Goal: Task Accomplishment & Management: Use online tool/utility

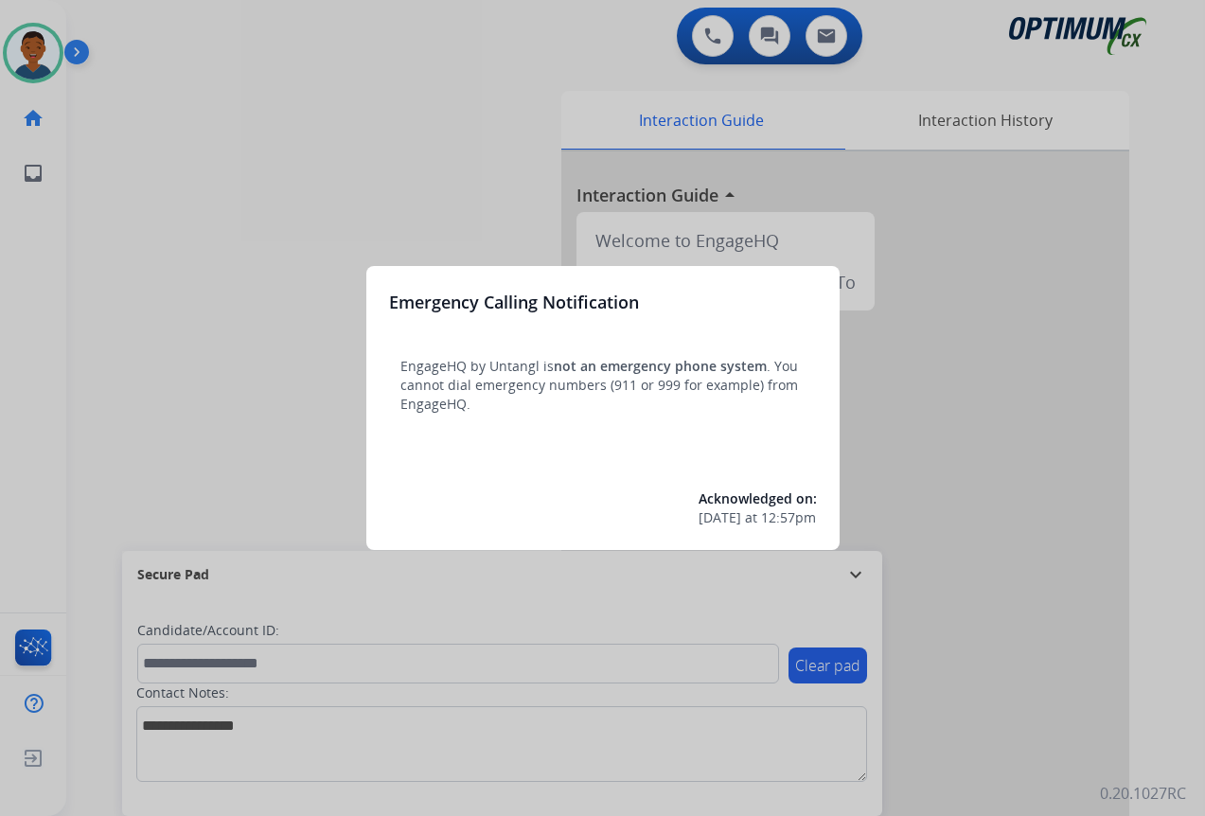
click at [974, 661] on div at bounding box center [602, 408] width 1205 height 816
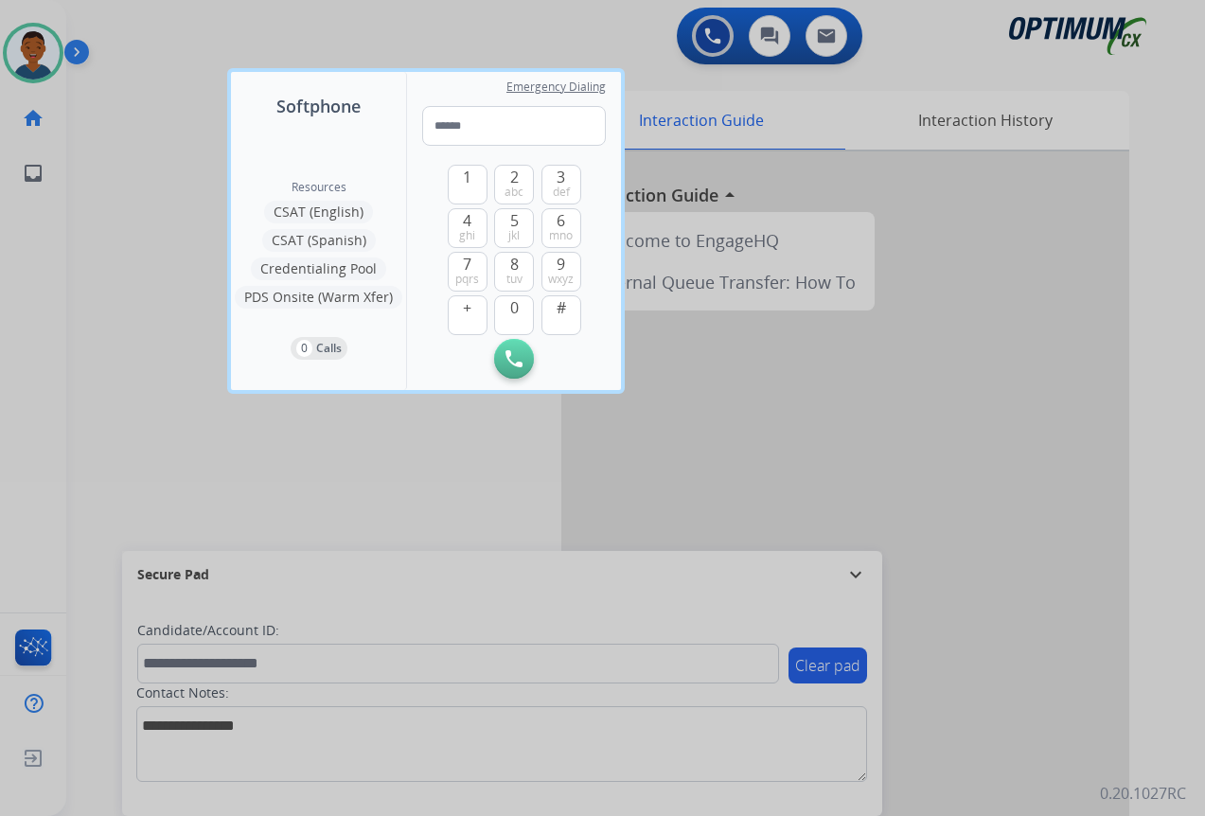
click at [974, 661] on div at bounding box center [602, 408] width 1205 height 816
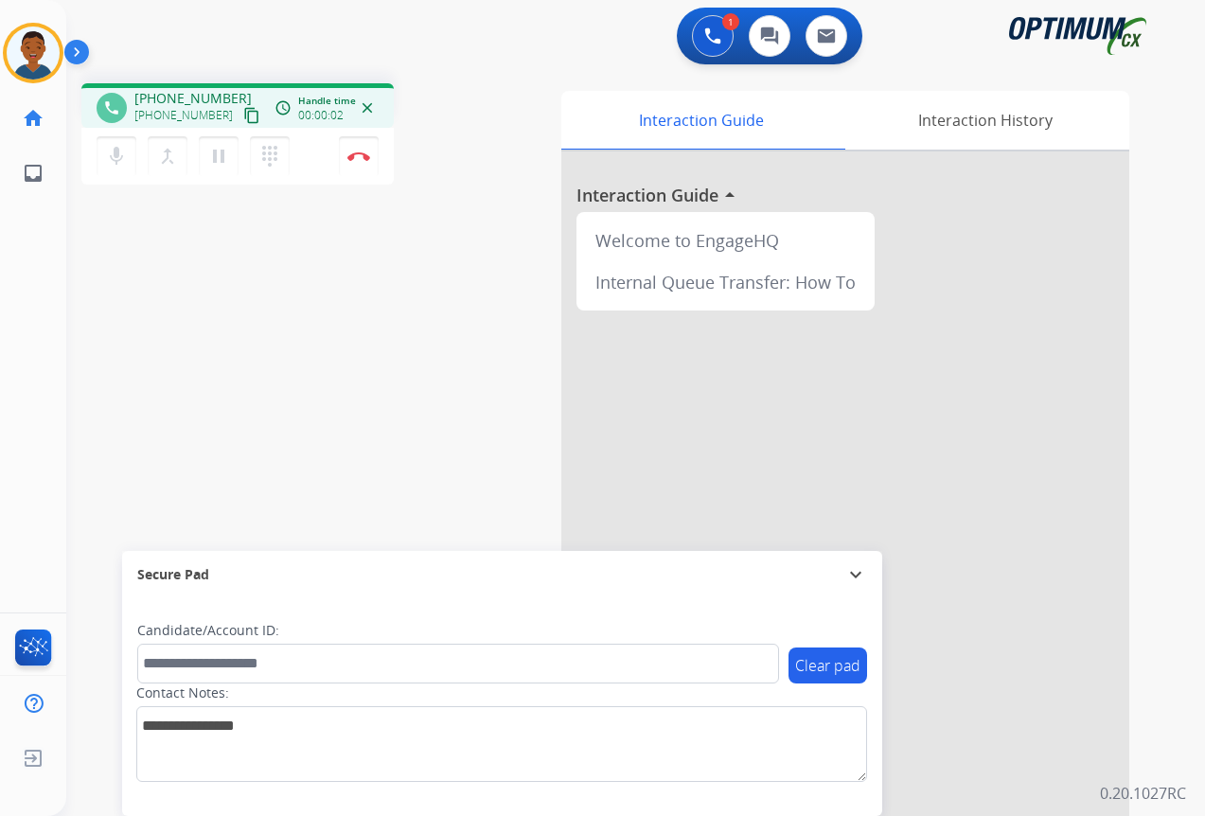
click at [243, 118] on mat-icon "content_copy" at bounding box center [251, 115] width 17 height 17
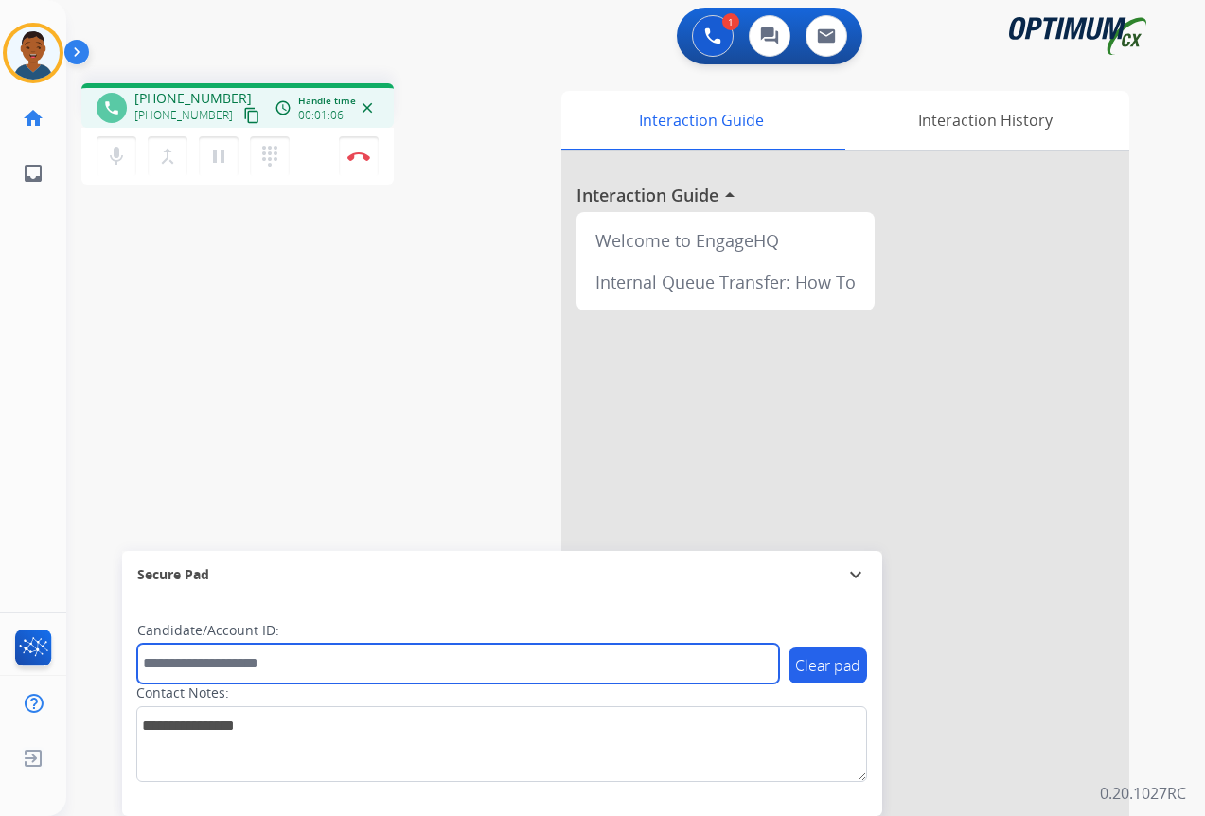
click at [192, 661] on input "text" at bounding box center [458, 663] width 642 height 40
paste input "*********"
type input "*********"
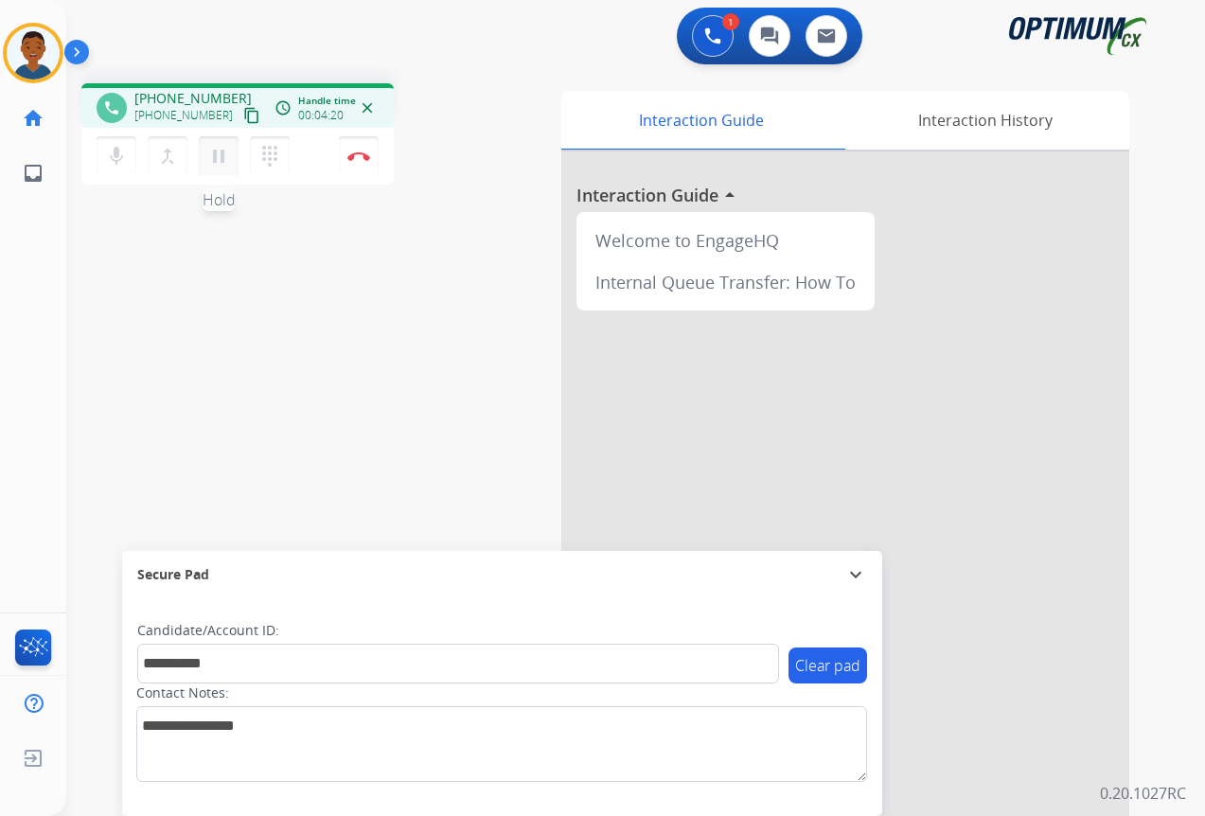
click at [220, 164] on mat-icon "pause" at bounding box center [218, 156] width 23 height 23
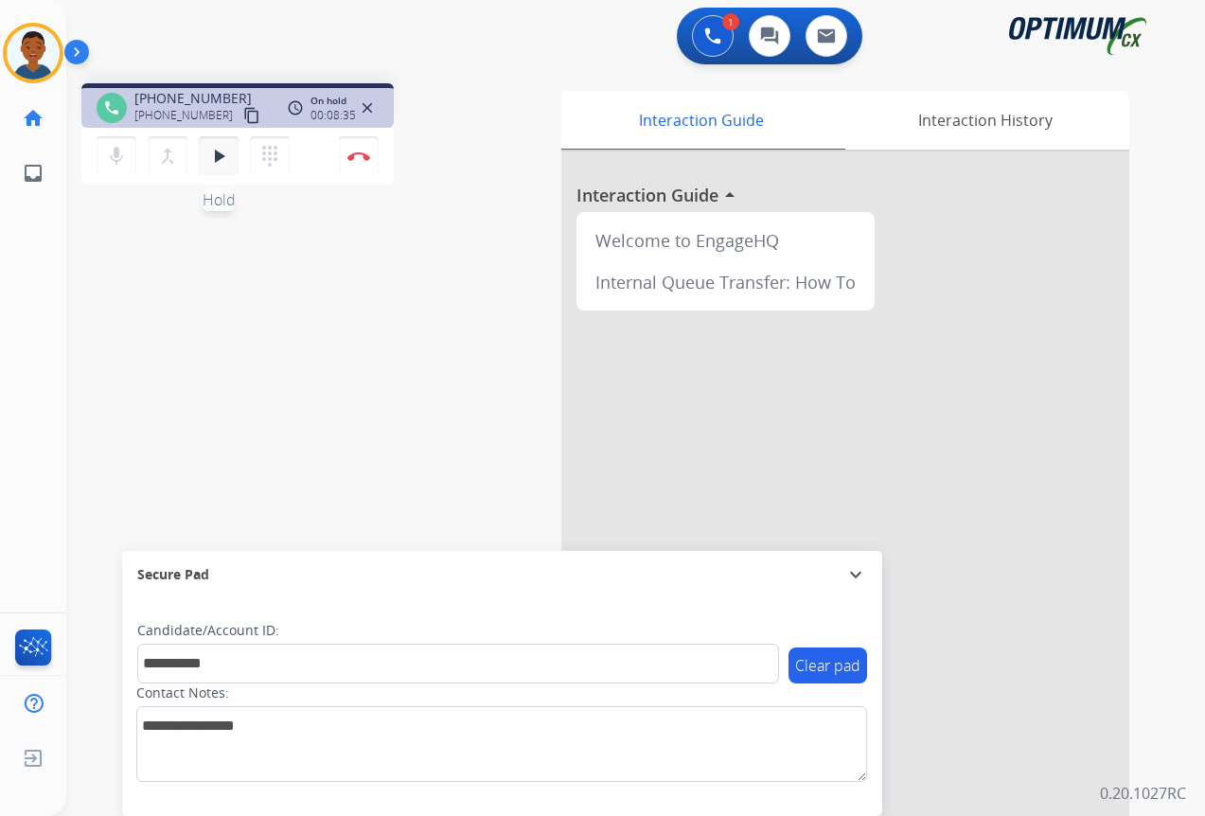
click at [220, 152] on mat-icon "play_arrow" at bounding box center [218, 156] width 23 height 23
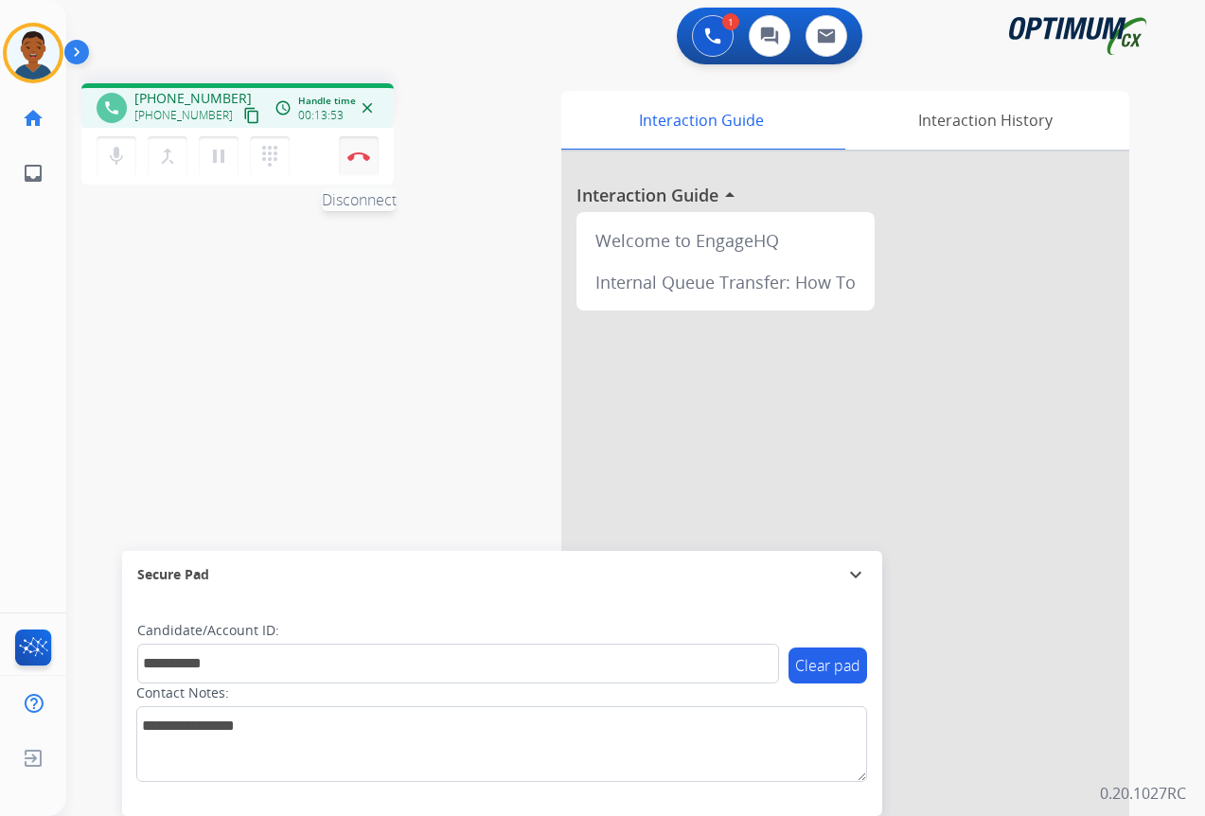
click at [362, 161] on button "Disconnect" at bounding box center [359, 156] width 40 height 40
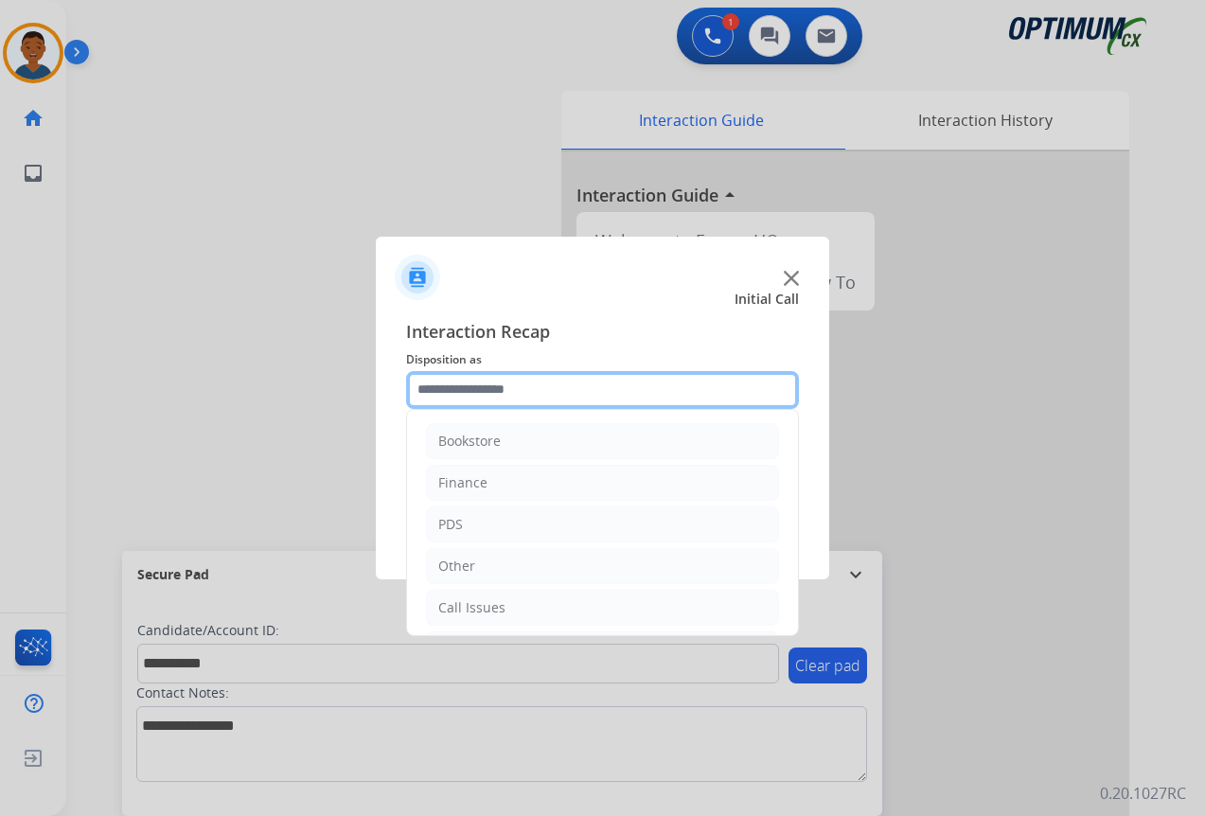
click at [445, 382] on input "text" at bounding box center [602, 390] width 393 height 38
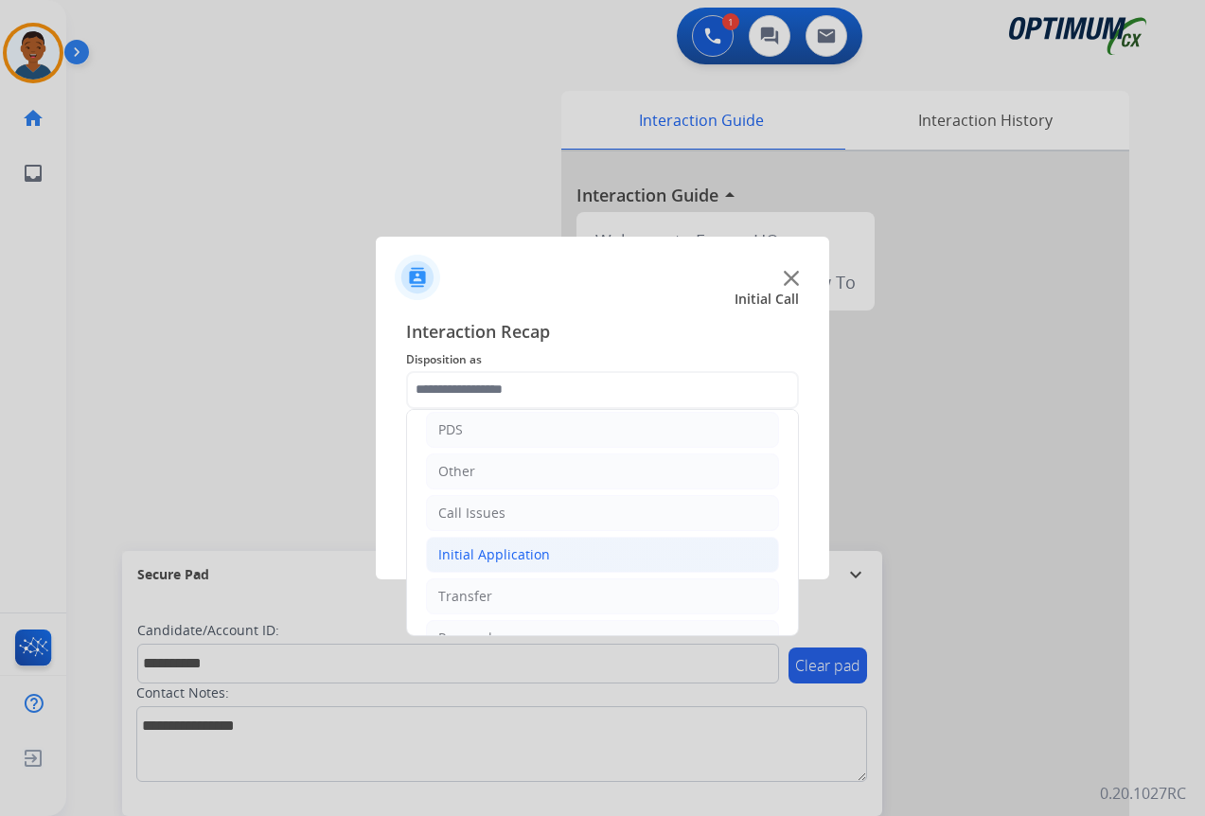
click at [460, 551] on div "Initial Application" at bounding box center [494, 554] width 112 height 19
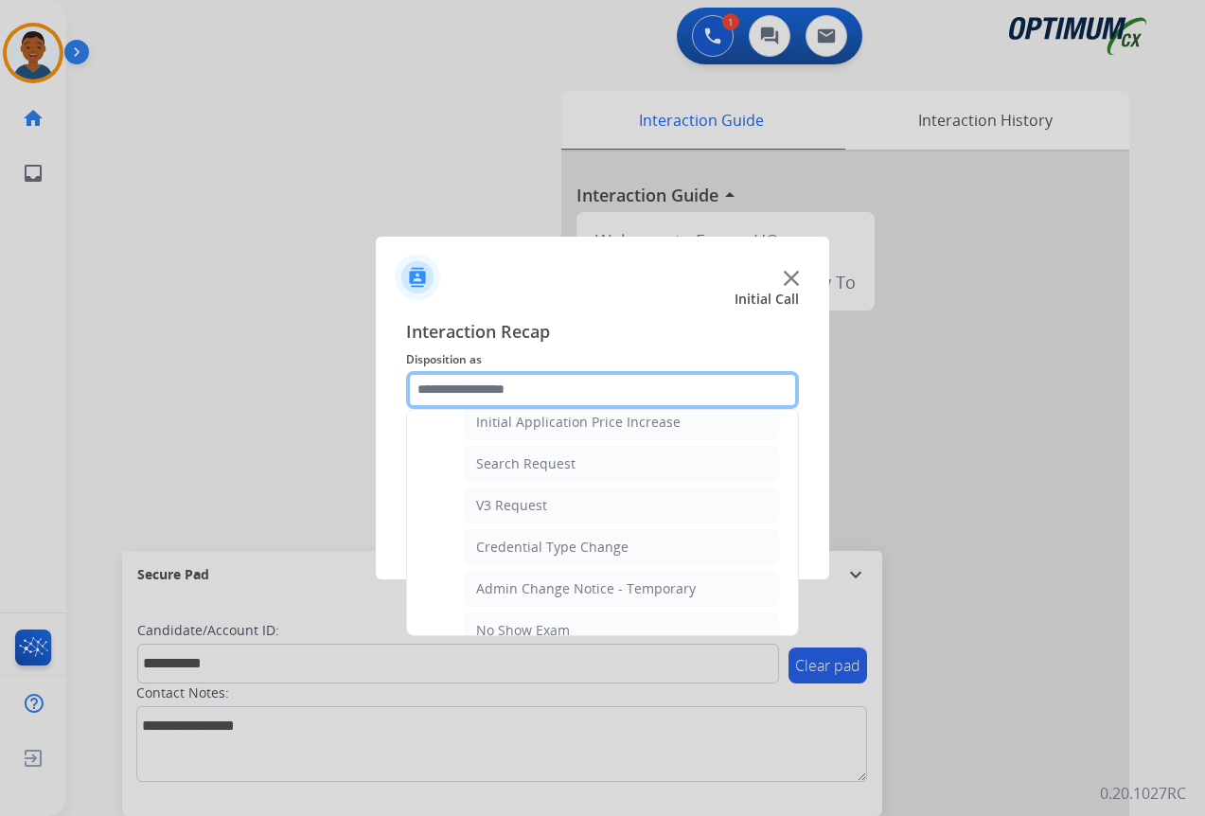
scroll to position [757, 0]
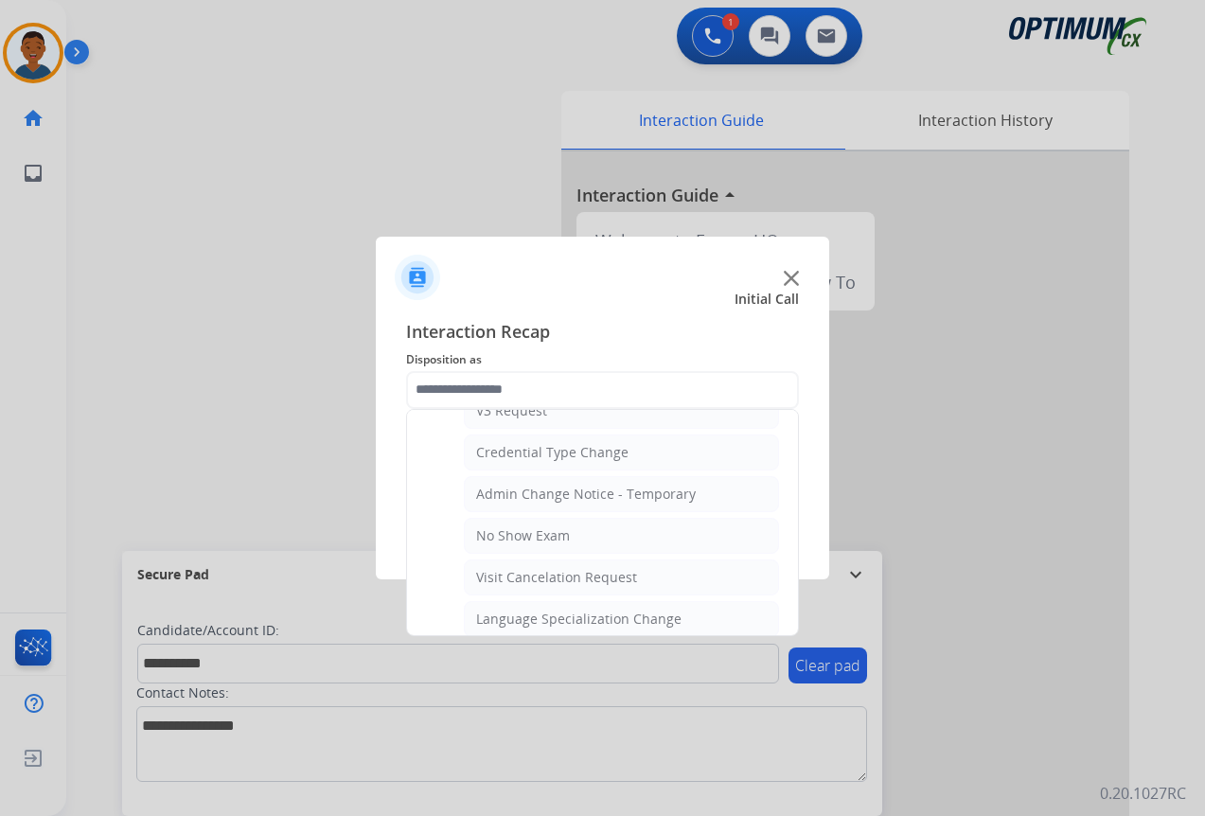
click at [519, 572] on div "Visit Cancelation Request" at bounding box center [556, 577] width 161 height 19
type input "**********"
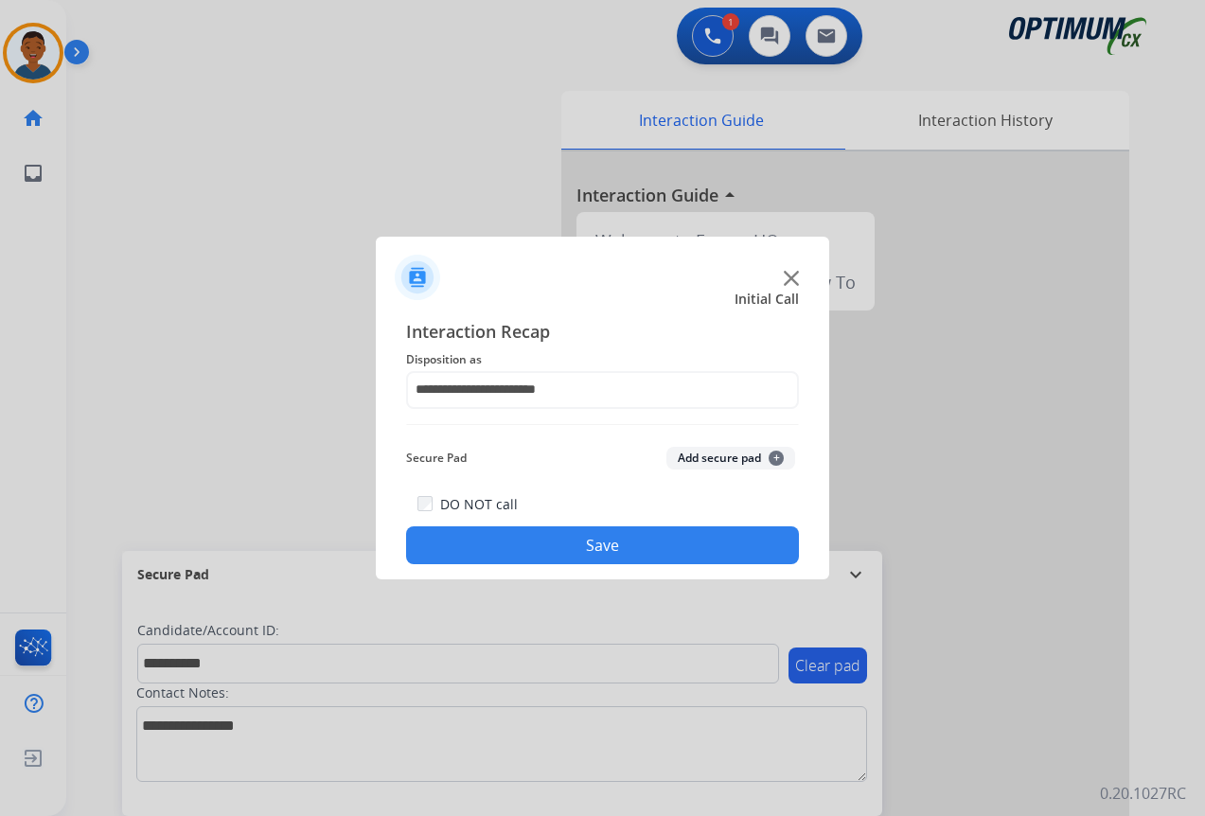
click at [715, 456] on button "Add secure pad +" at bounding box center [730, 458] width 129 height 23
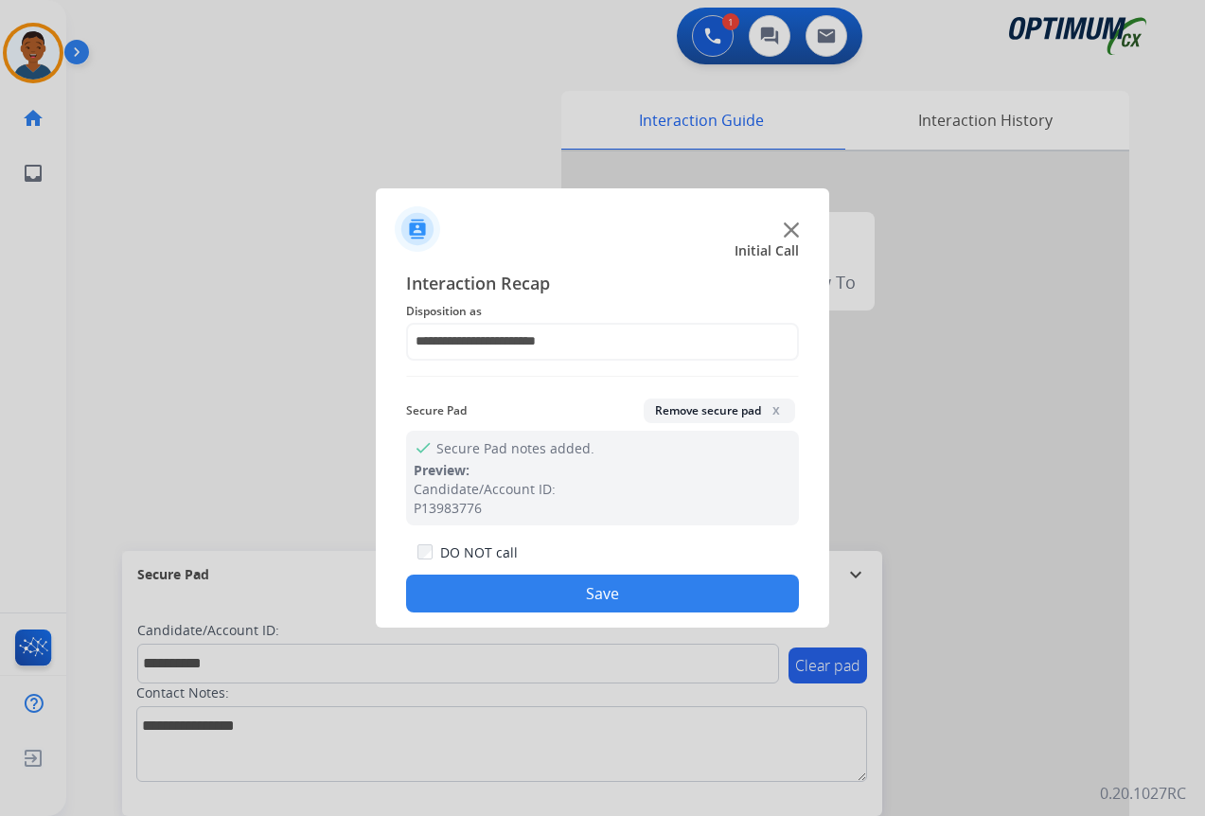
click at [618, 581] on button "Save" at bounding box center [602, 593] width 393 height 38
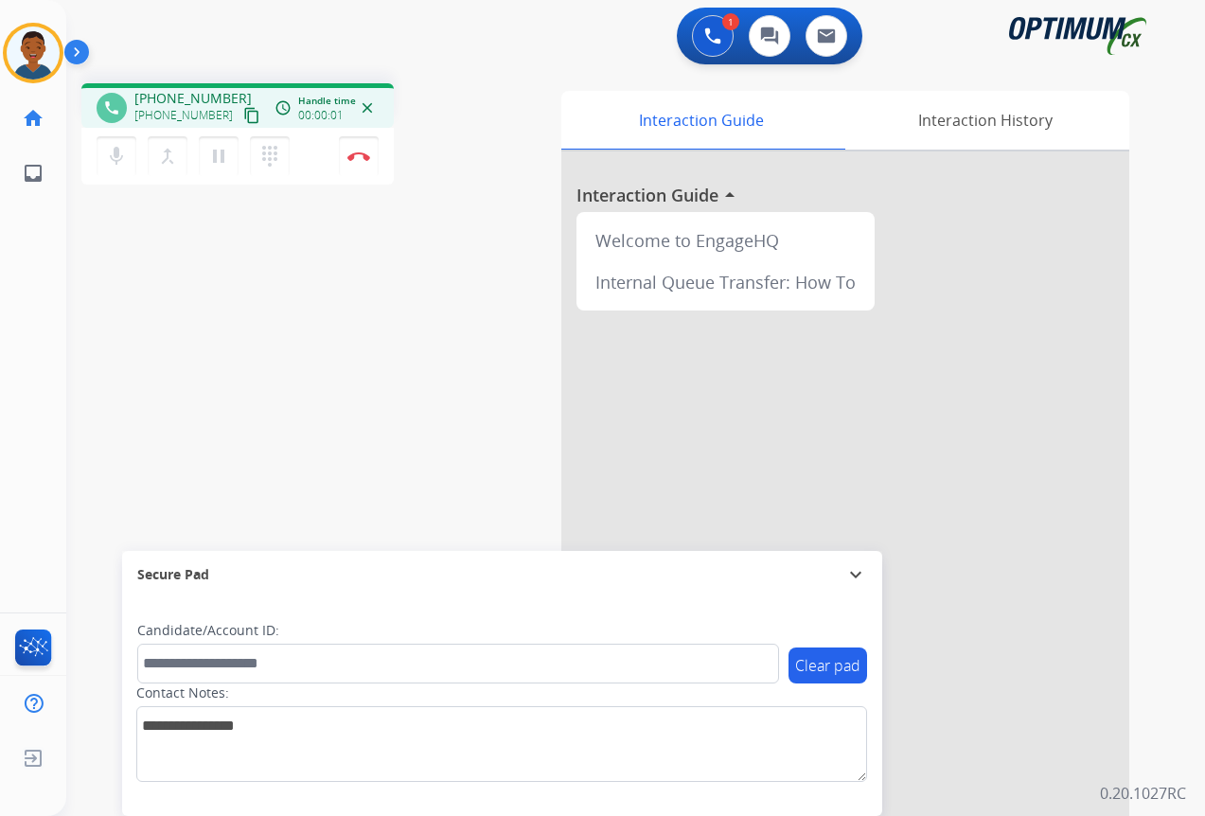
click at [243, 119] on mat-icon "content_copy" at bounding box center [251, 115] width 17 height 17
click at [363, 162] on button "Disconnect" at bounding box center [359, 156] width 40 height 40
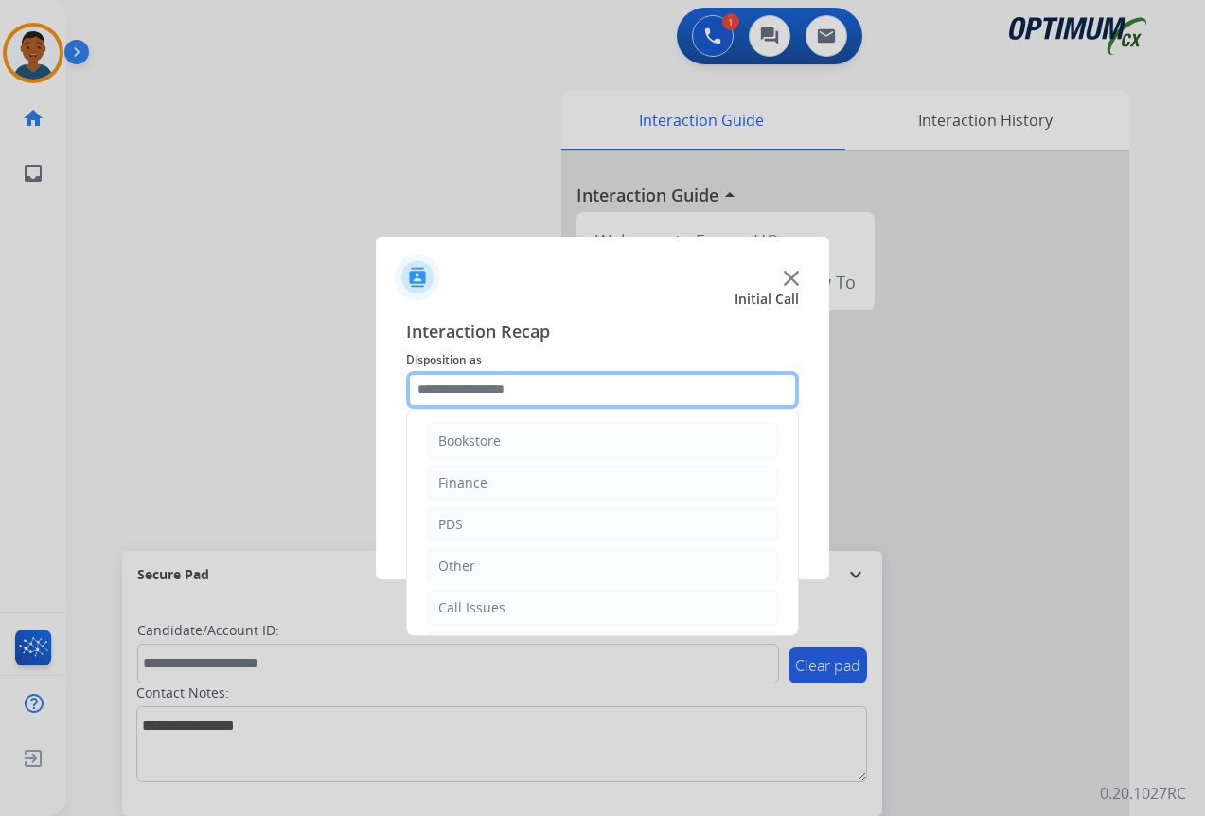
click at [477, 383] on input "text" at bounding box center [602, 390] width 393 height 38
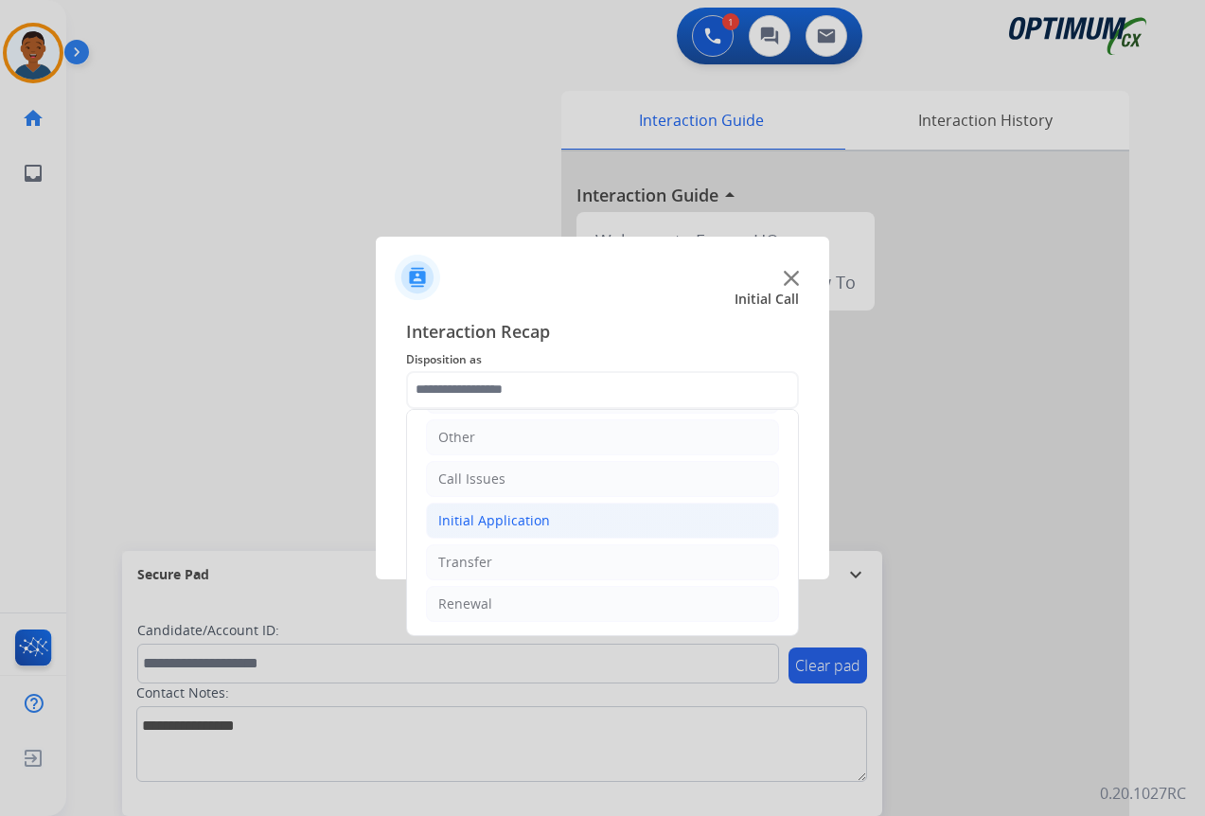
click at [451, 522] on div "Initial Application" at bounding box center [494, 520] width 112 height 19
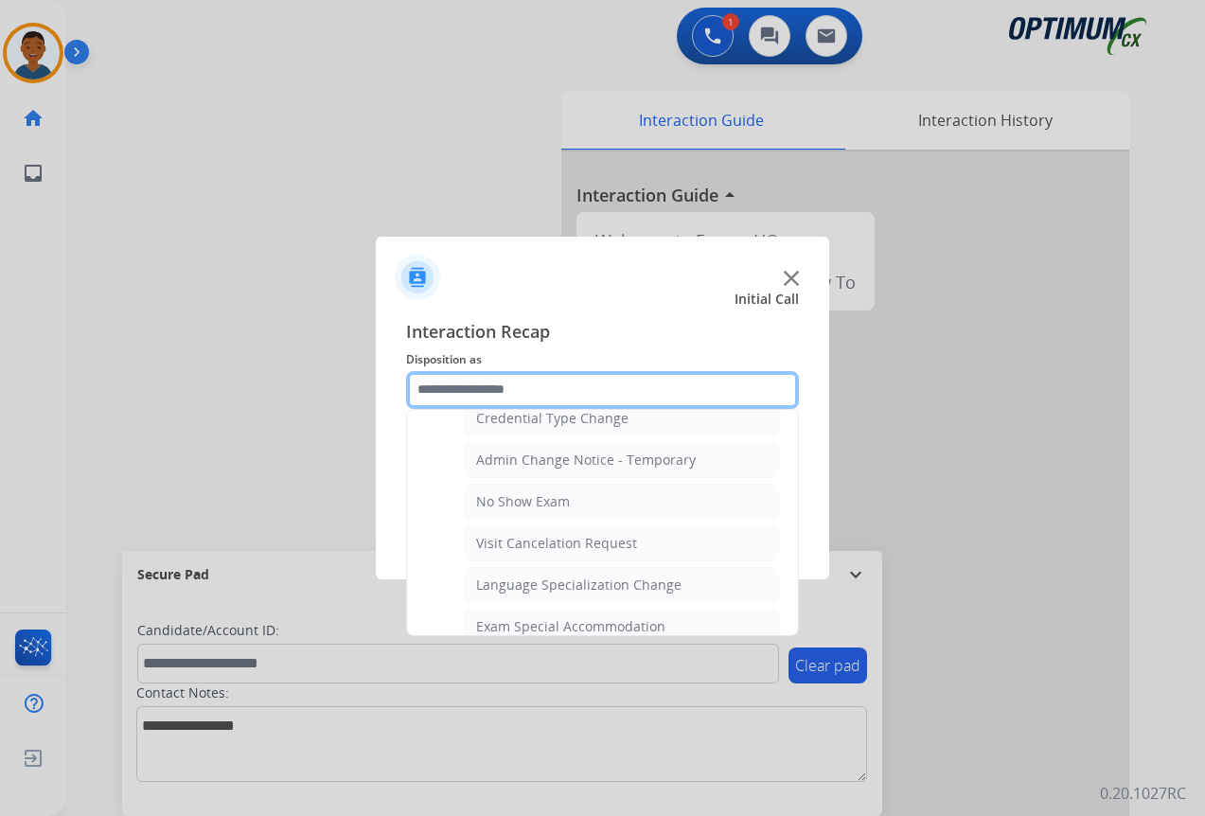
scroll to position [980, 0]
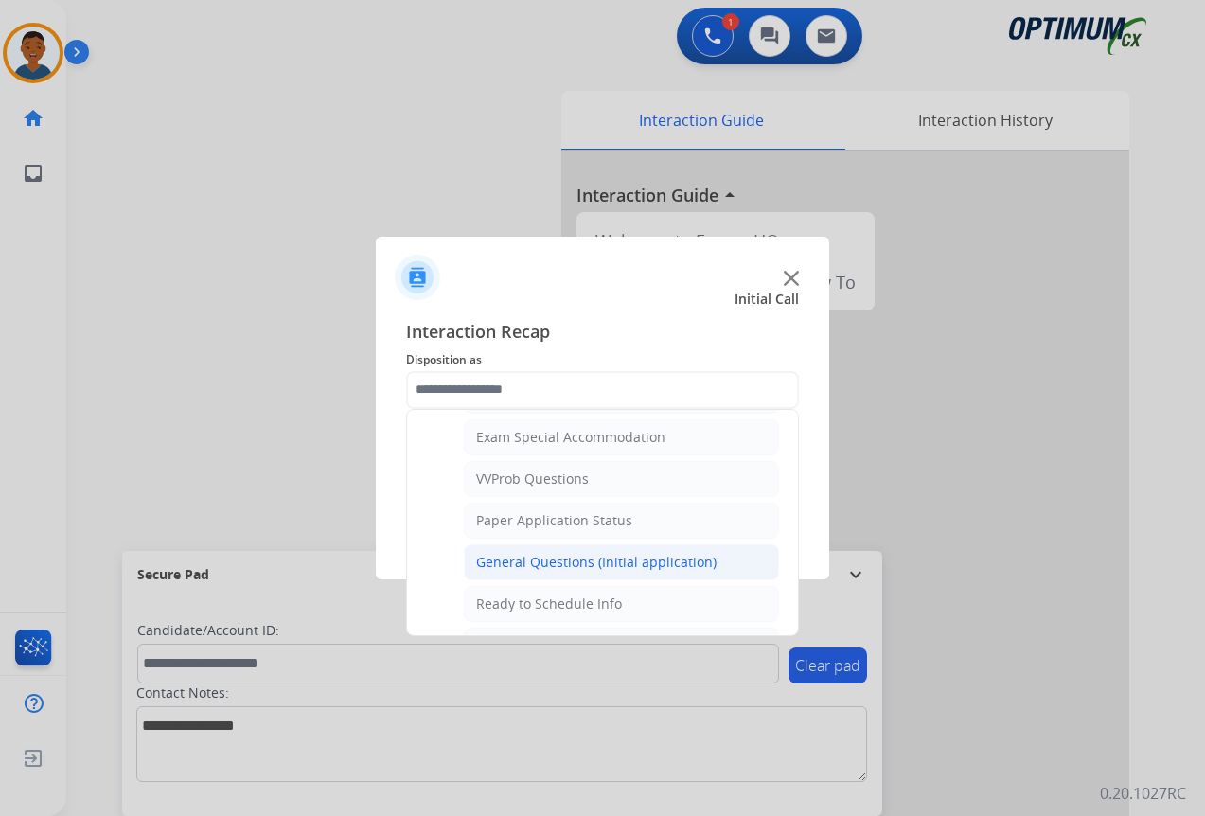
click at [504, 561] on div "General Questions (Initial application)" at bounding box center [596, 562] width 240 height 19
type input "**********"
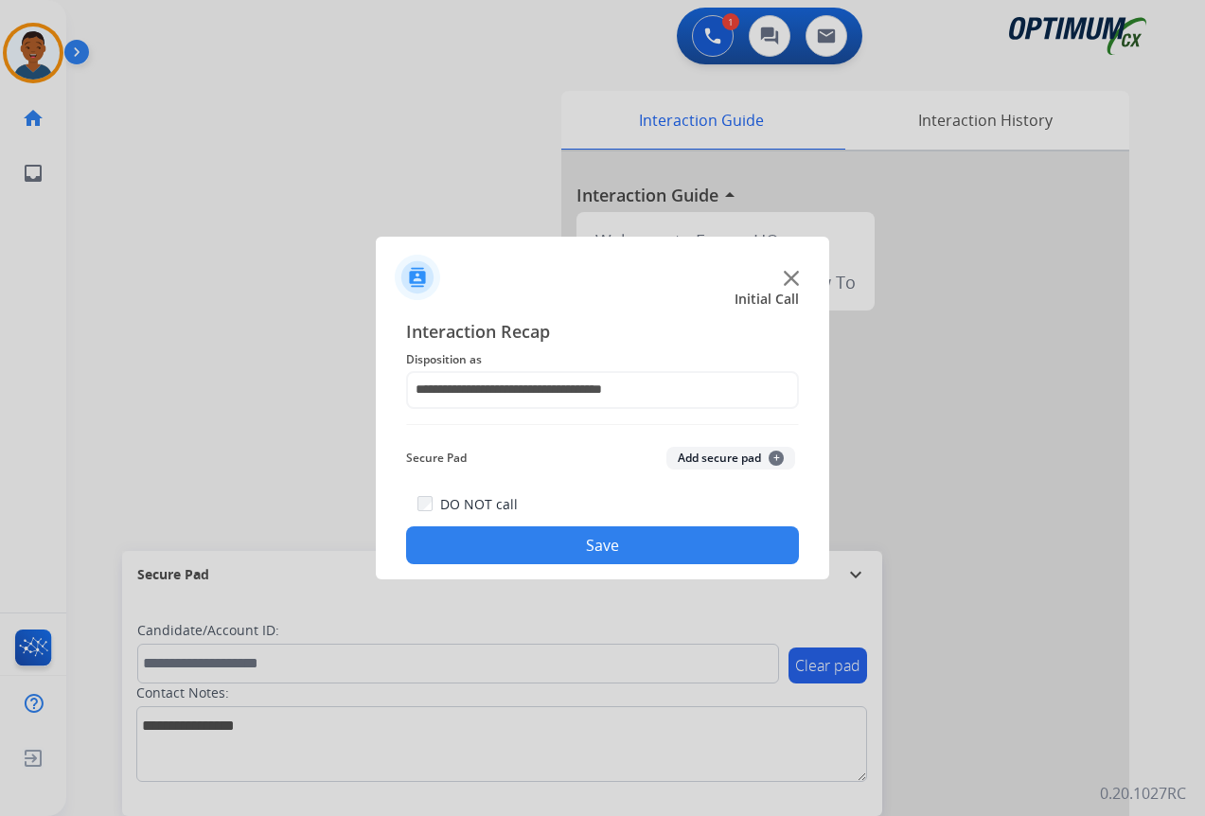
click at [660, 535] on button "Save" at bounding box center [602, 545] width 393 height 38
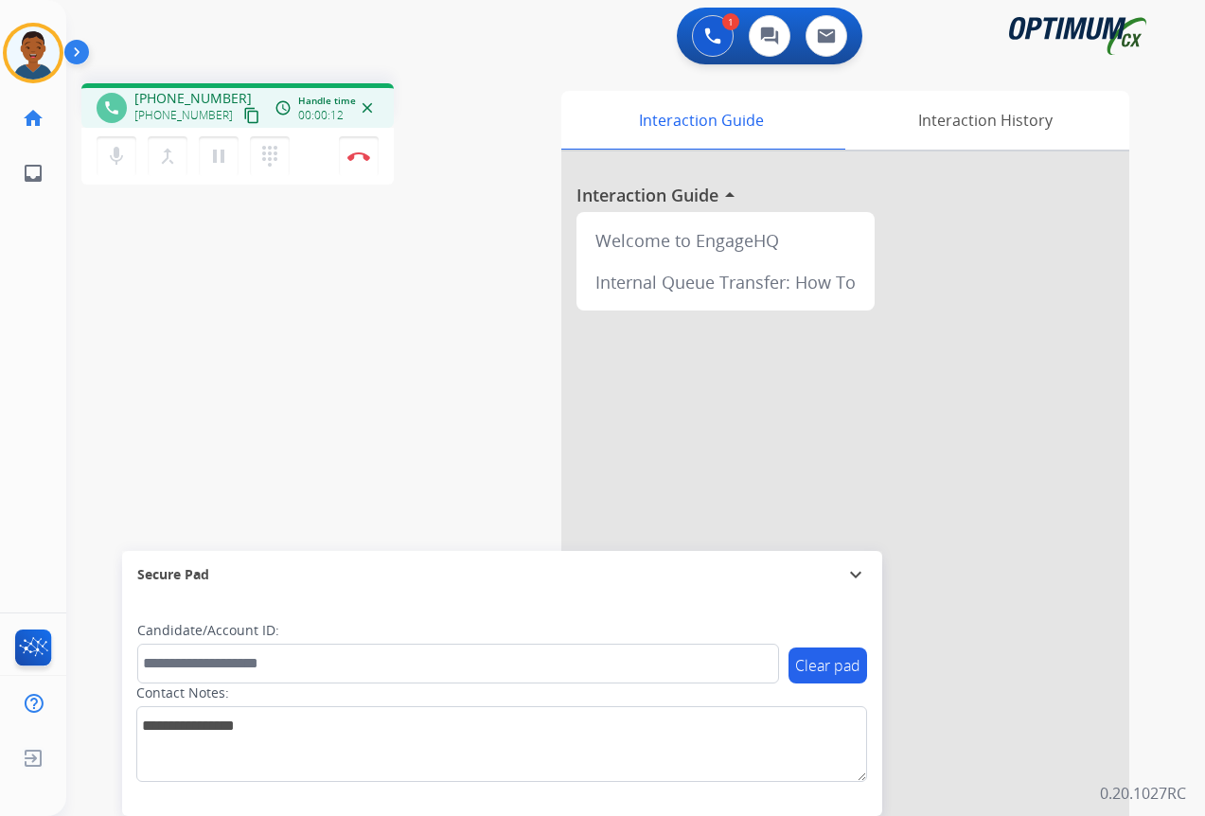
click at [243, 114] on mat-icon "content_copy" at bounding box center [251, 115] width 17 height 17
click at [357, 159] on img at bounding box center [358, 155] width 23 height 9
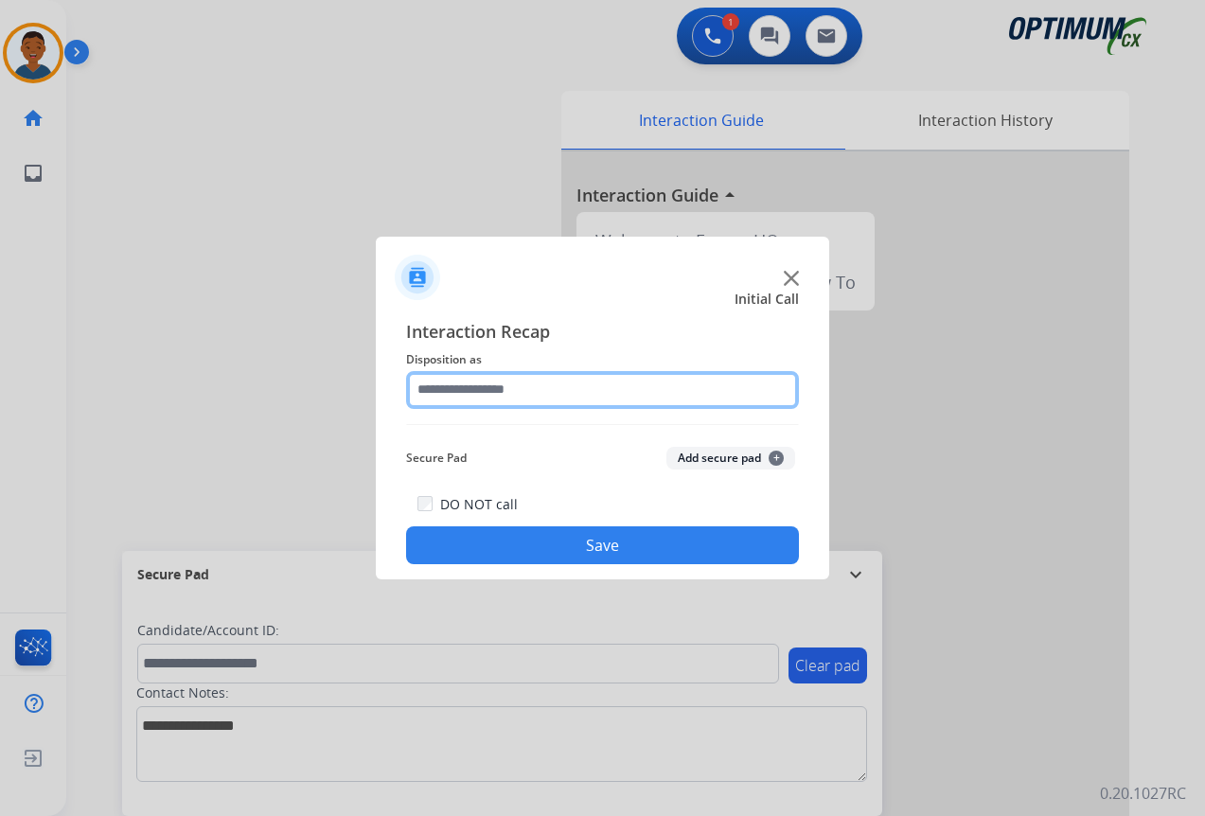
click at [439, 387] on input "text" at bounding box center [602, 390] width 393 height 38
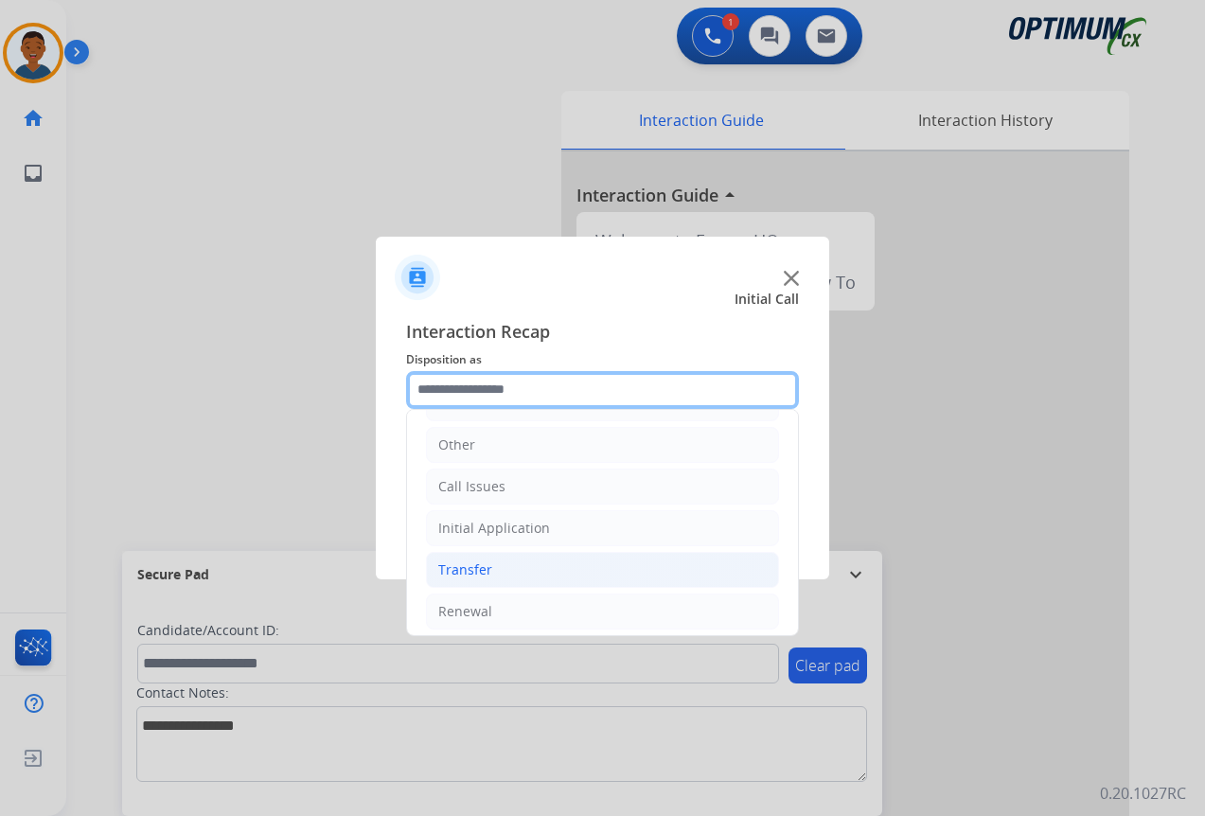
scroll to position [129, 0]
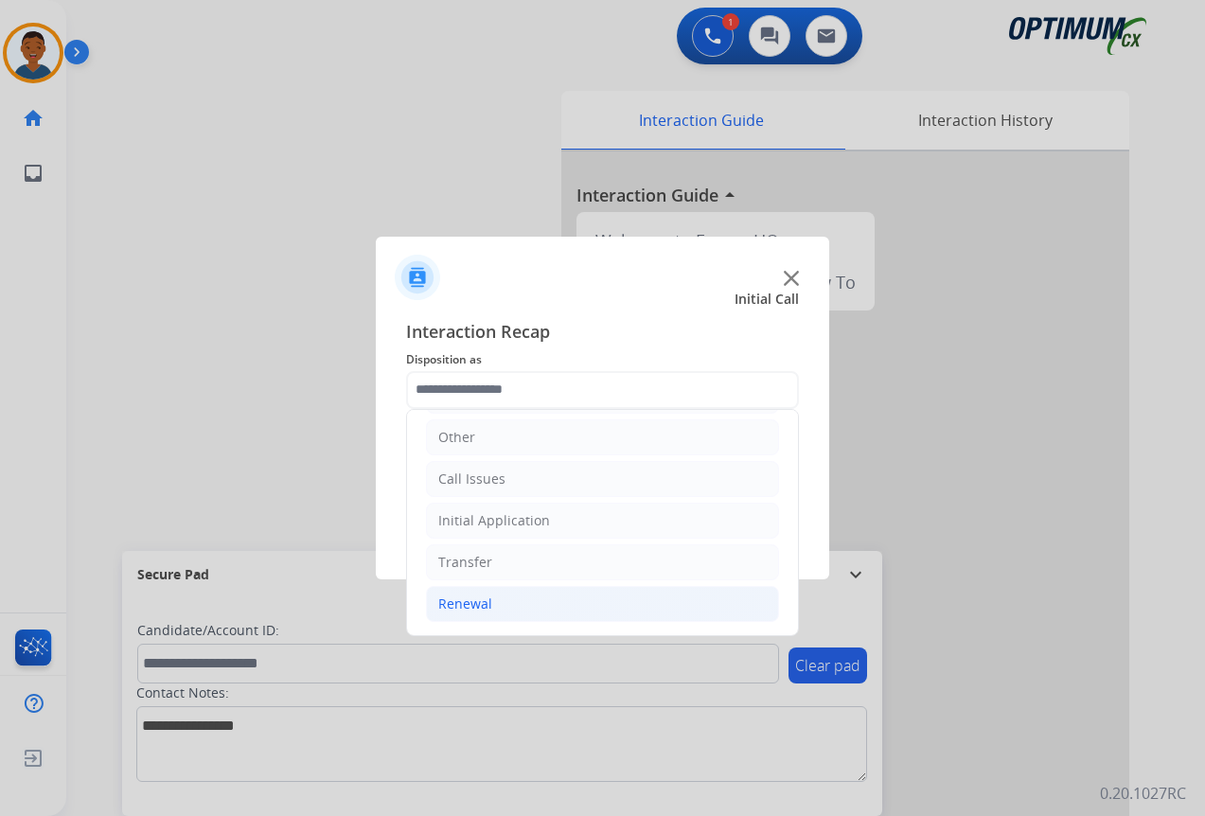
click at [464, 599] on div "Renewal" at bounding box center [465, 603] width 54 height 19
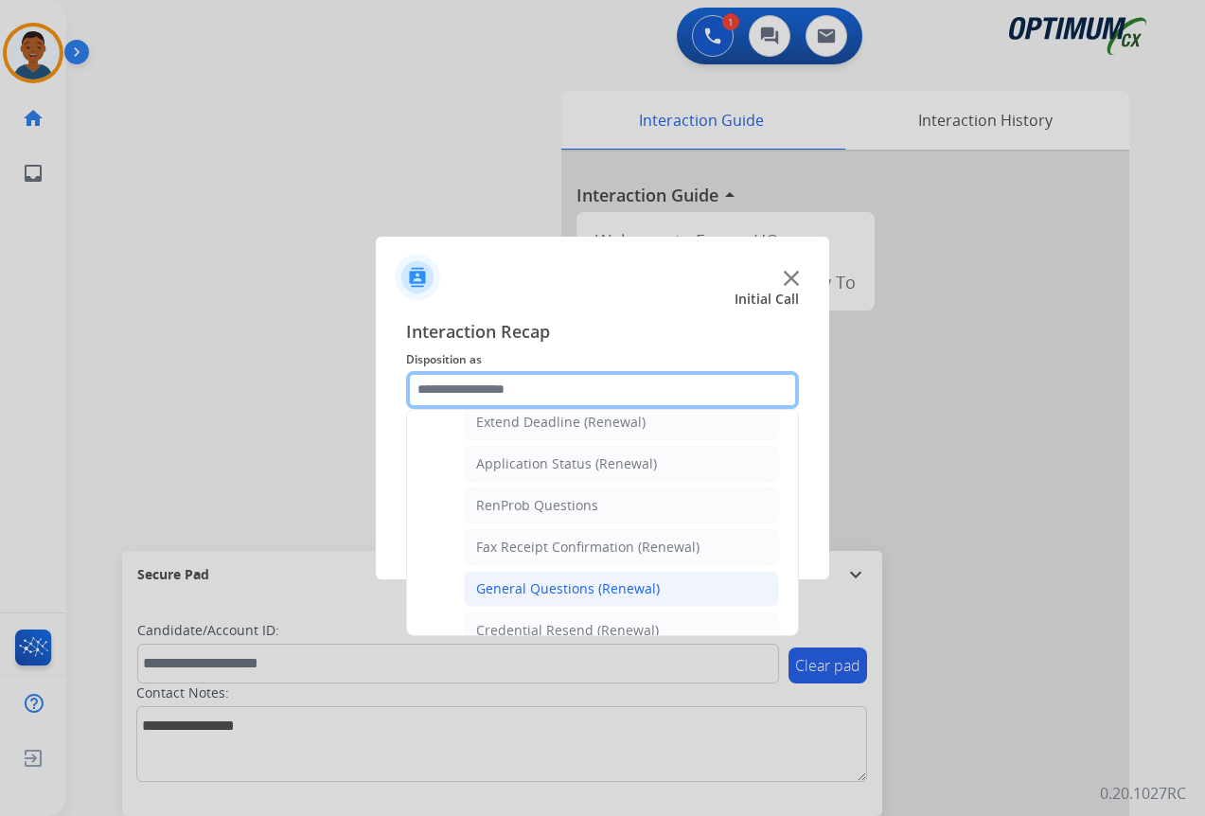
scroll to position [507, 0]
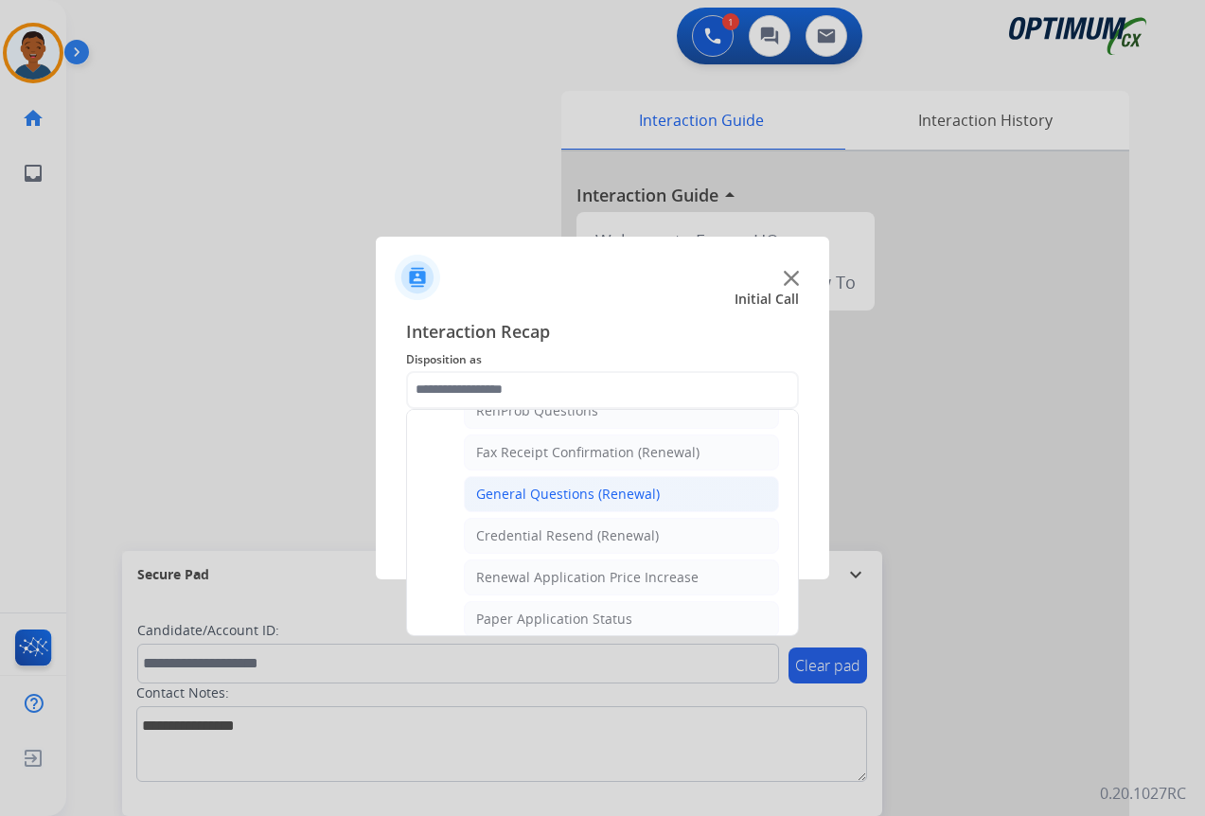
click at [534, 493] on div "General Questions (Renewal)" at bounding box center [568, 493] width 184 height 19
type input "**********"
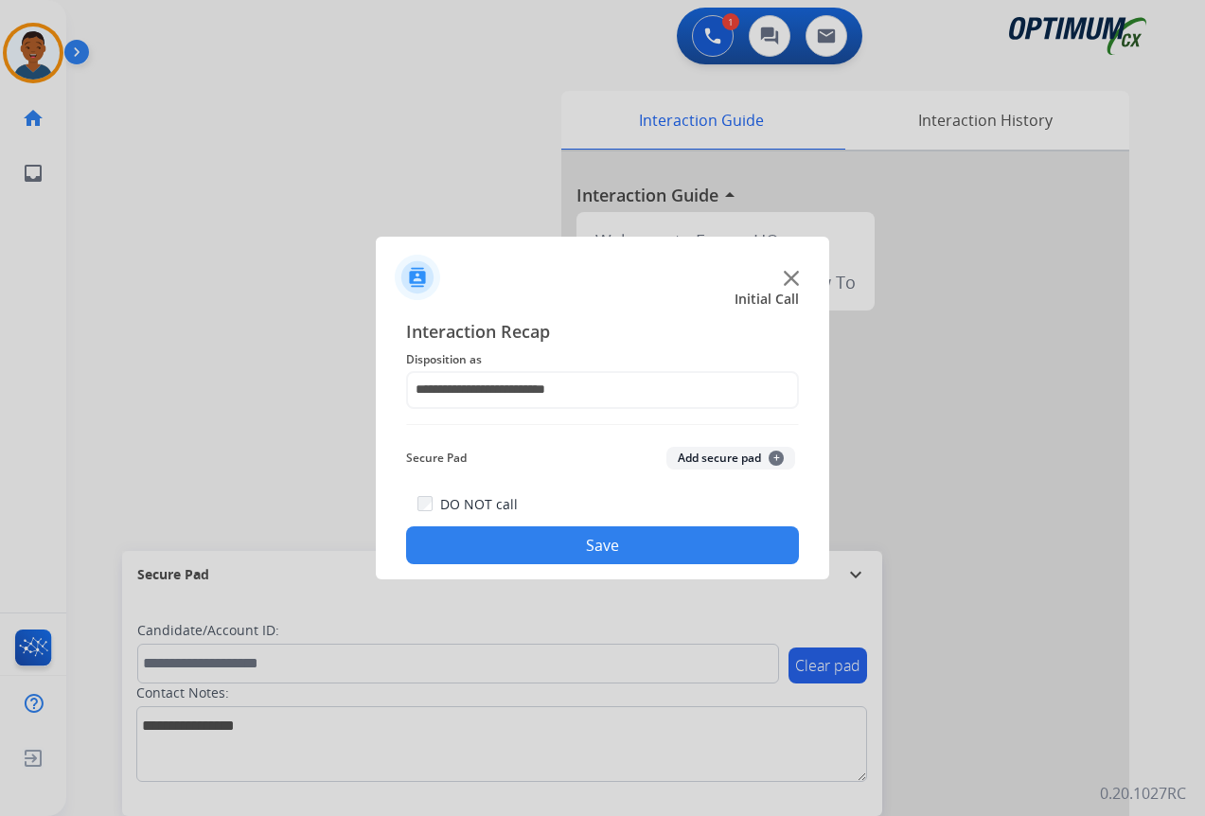
click at [710, 453] on button "Add secure pad +" at bounding box center [730, 458] width 129 height 23
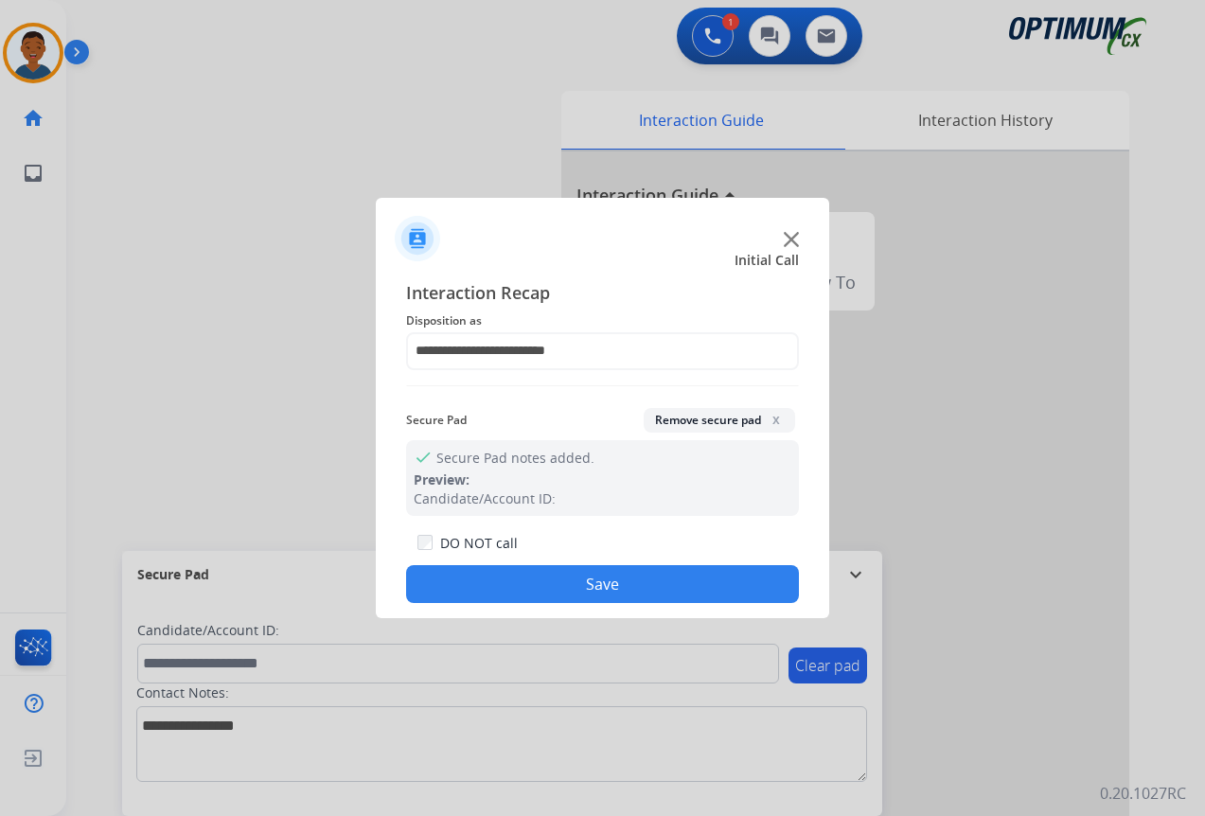
click at [630, 596] on button "Save" at bounding box center [602, 584] width 393 height 38
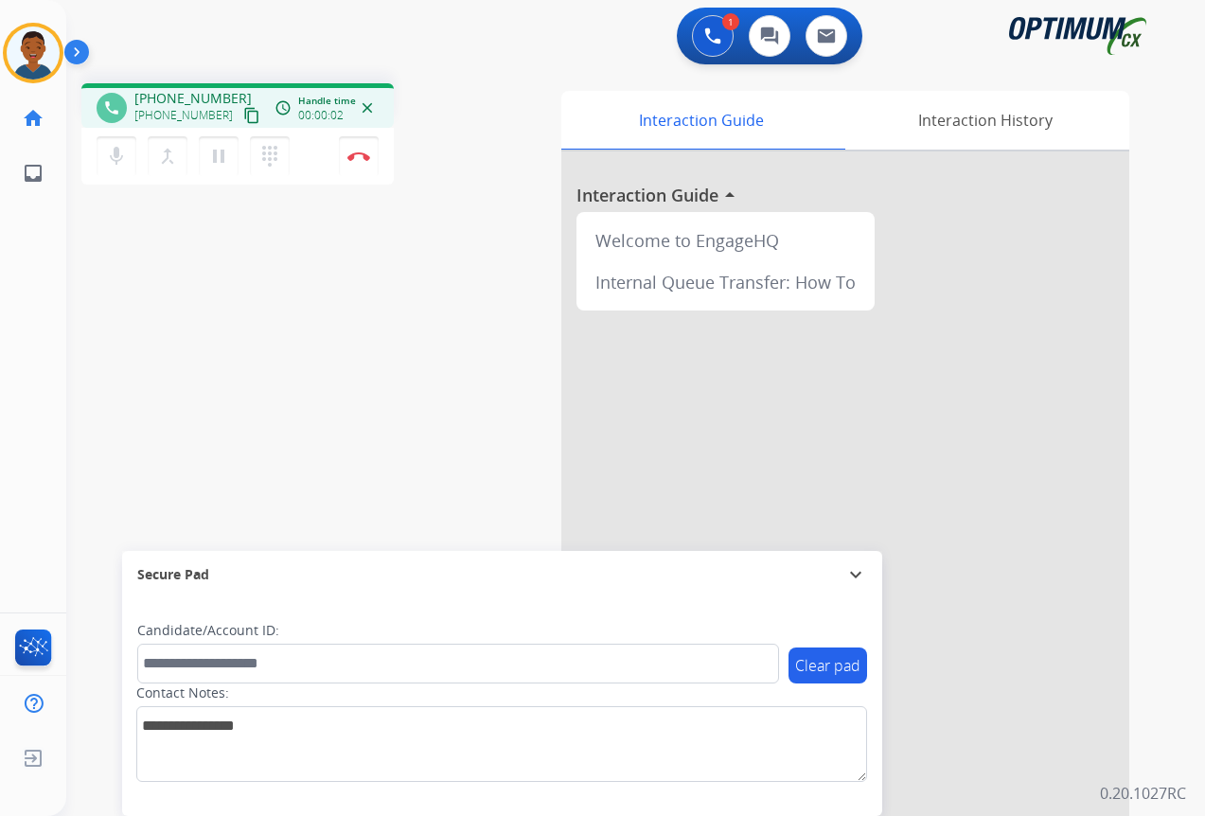
click at [243, 115] on mat-icon "content_copy" at bounding box center [251, 115] width 17 height 17
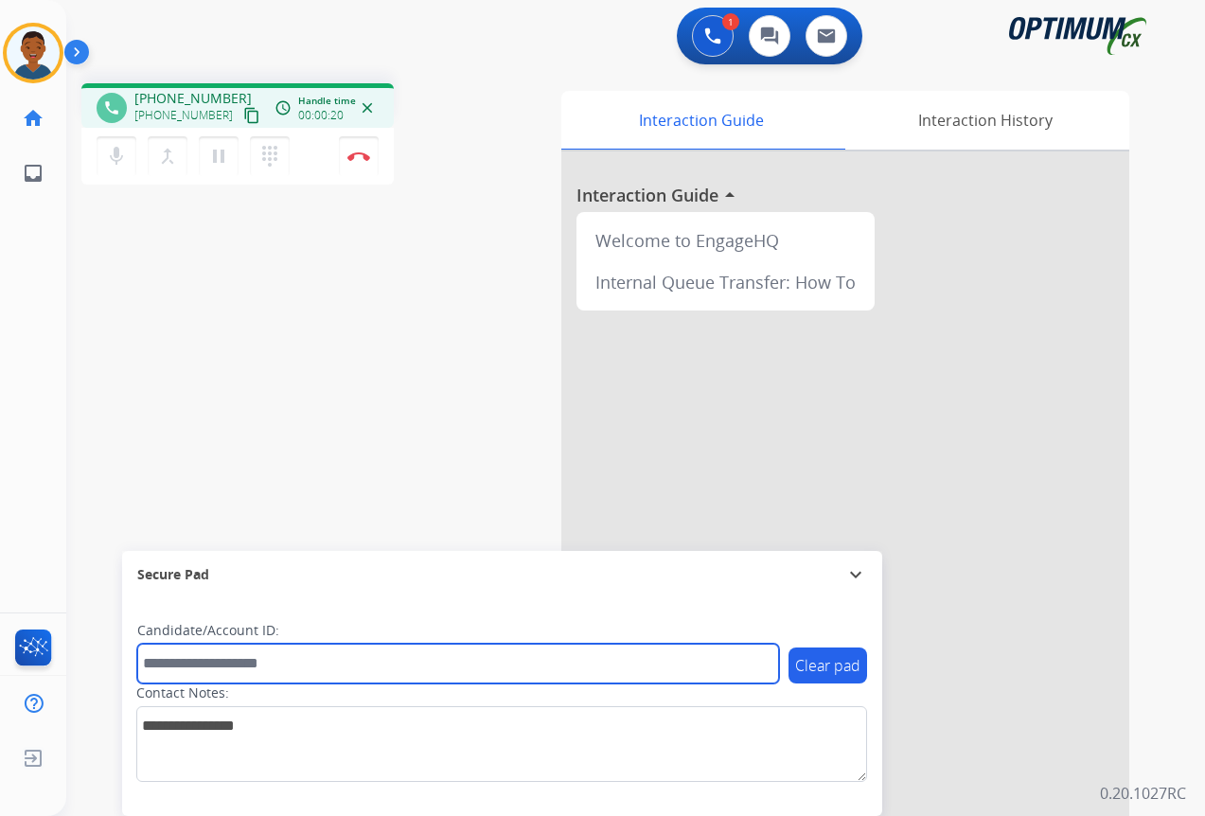
click at [187, 669] on input "text" at bounding box center [458, 663] width 642 height 40
paste input "*******"
type input "*******"
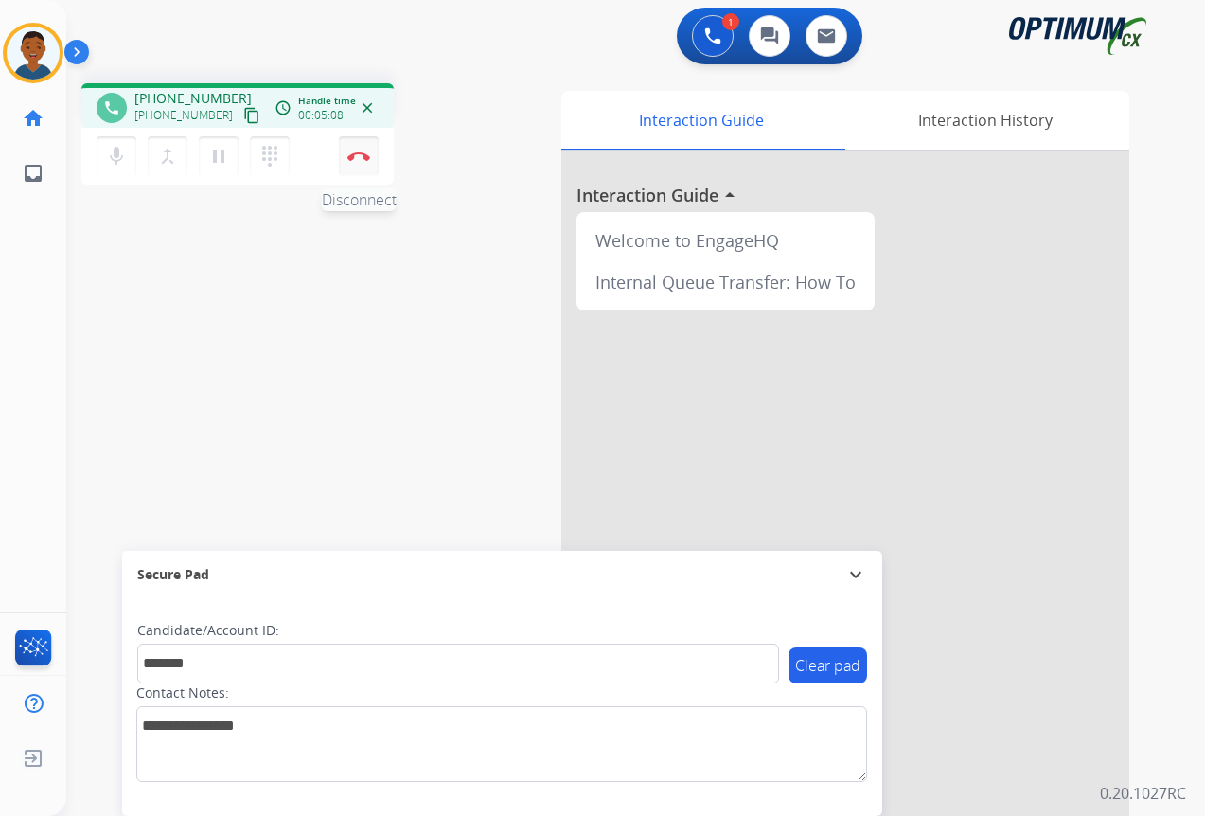
click at [363, 159] on img at bounding box center [358, 155] width 23 height 9
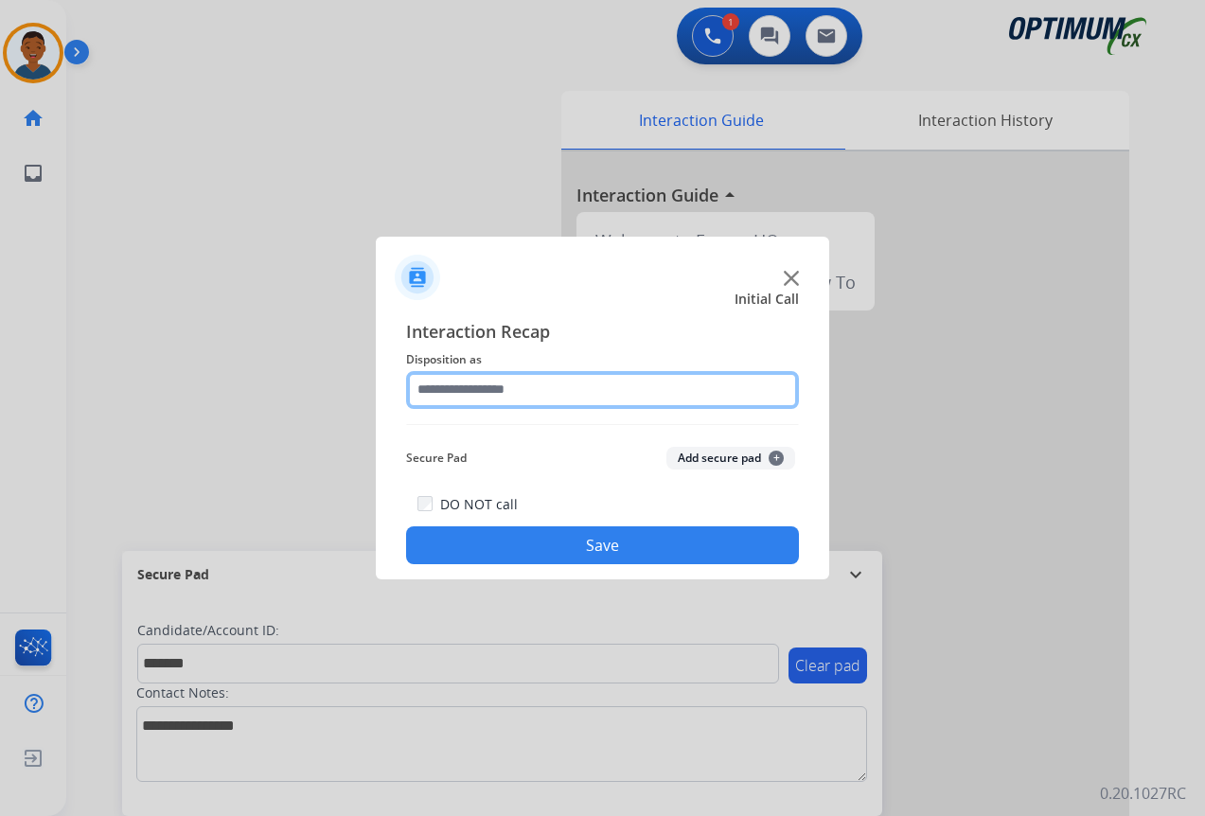
click at [511, 388] on input "text" at bounding box center [602, 390] width 393 height 38
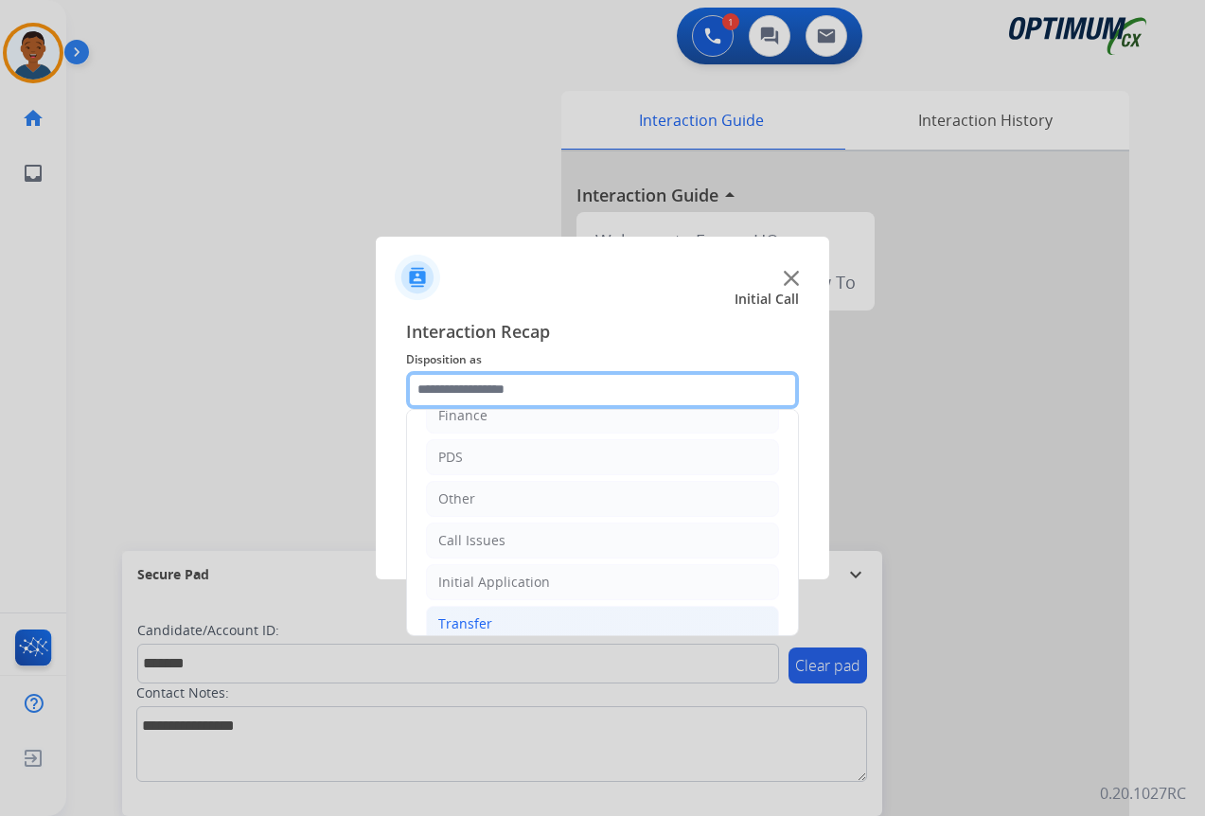
scroll to position [129, 0]
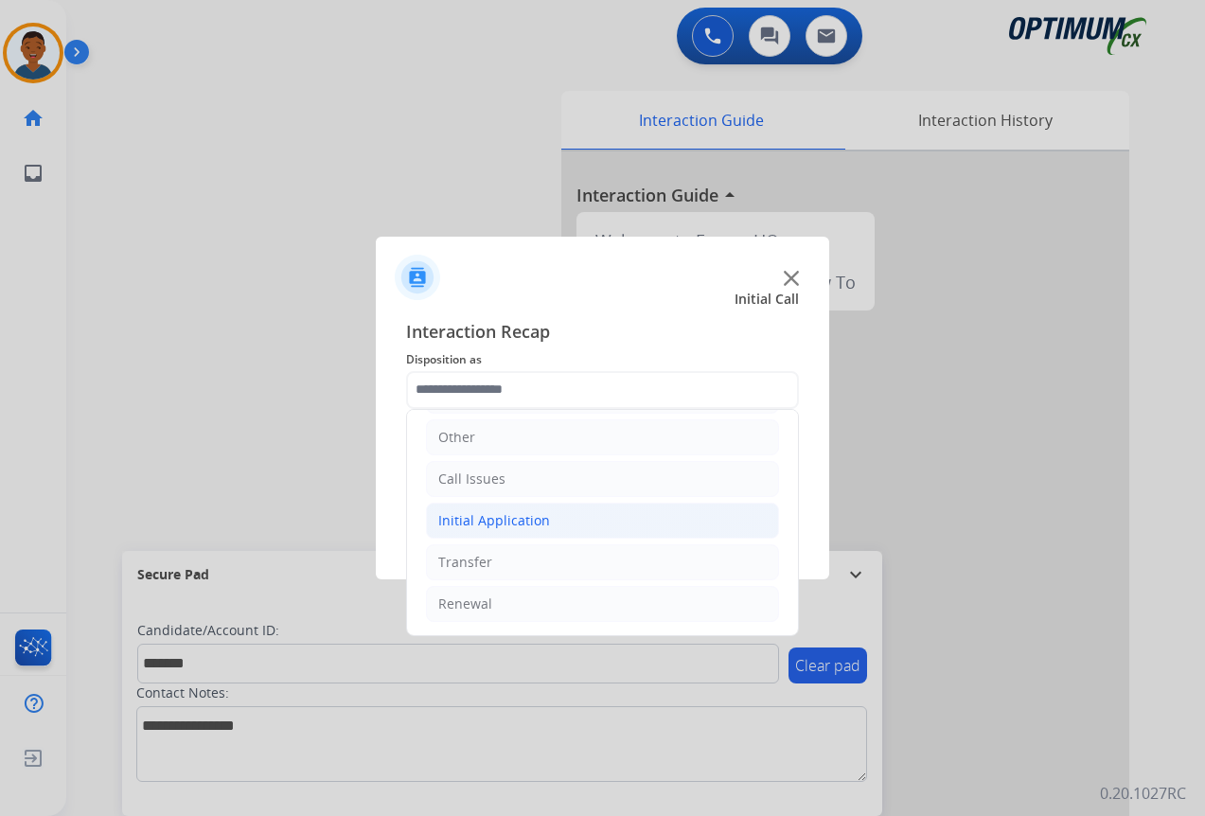
click at [464, 527] on div "Initial Application" at bounding box center [494, 520] width 112 height 19
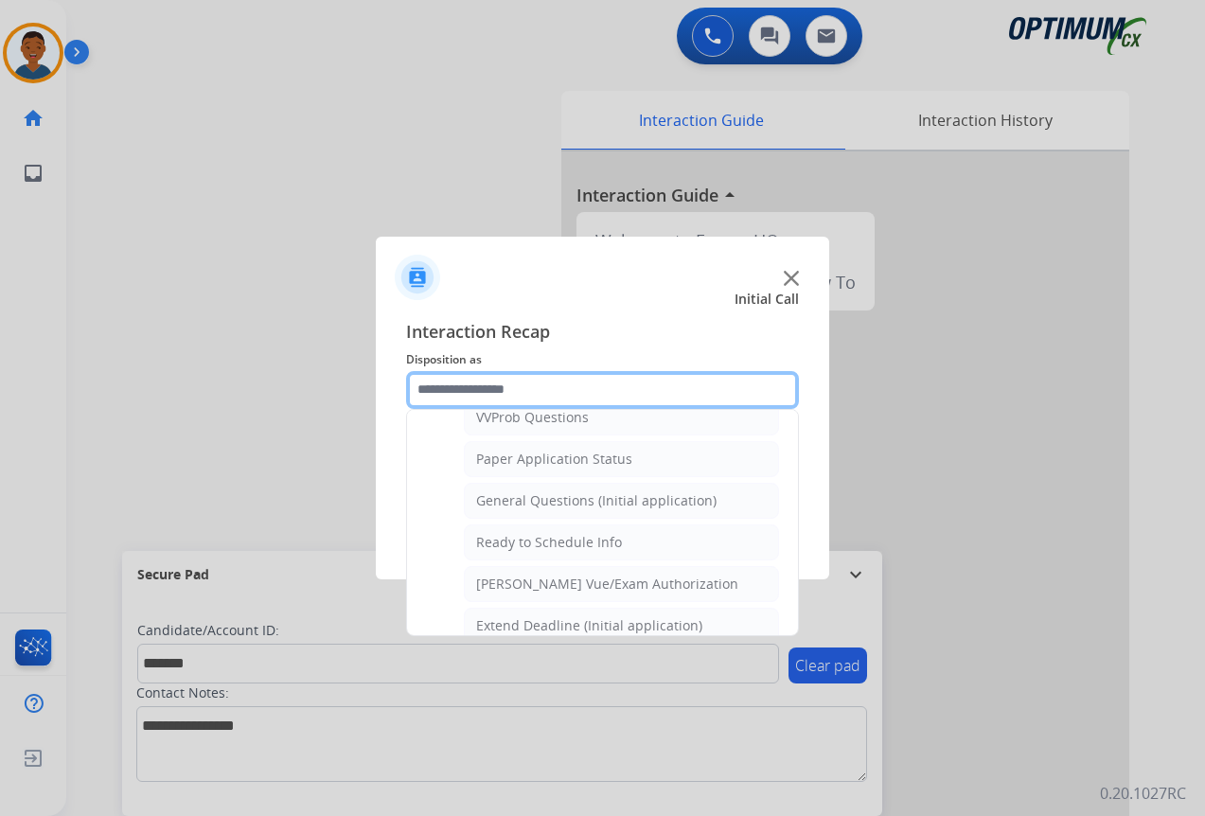
scroll to position [1075, 0]
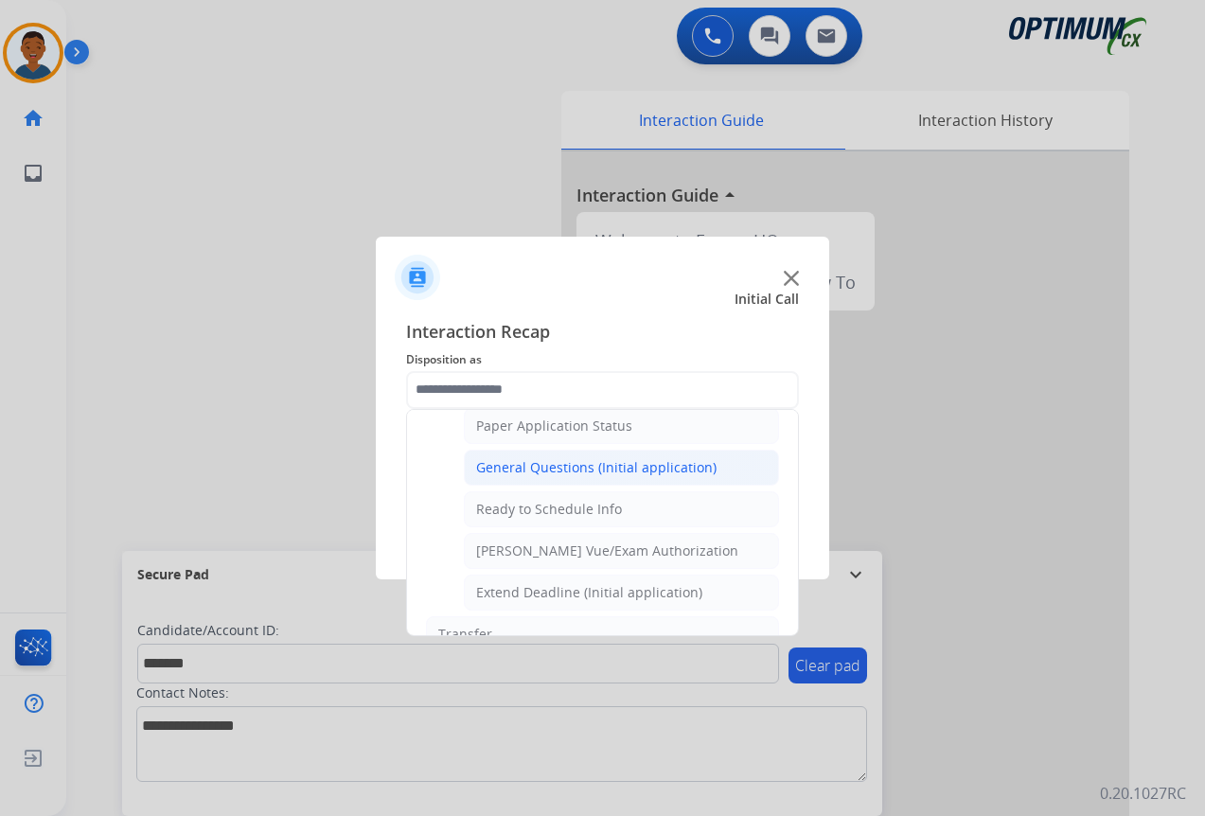
click at [532, 466] on div "General Questions (Initial application)" at bounding box center [596, 467] width 240 height 19
type input "**********"
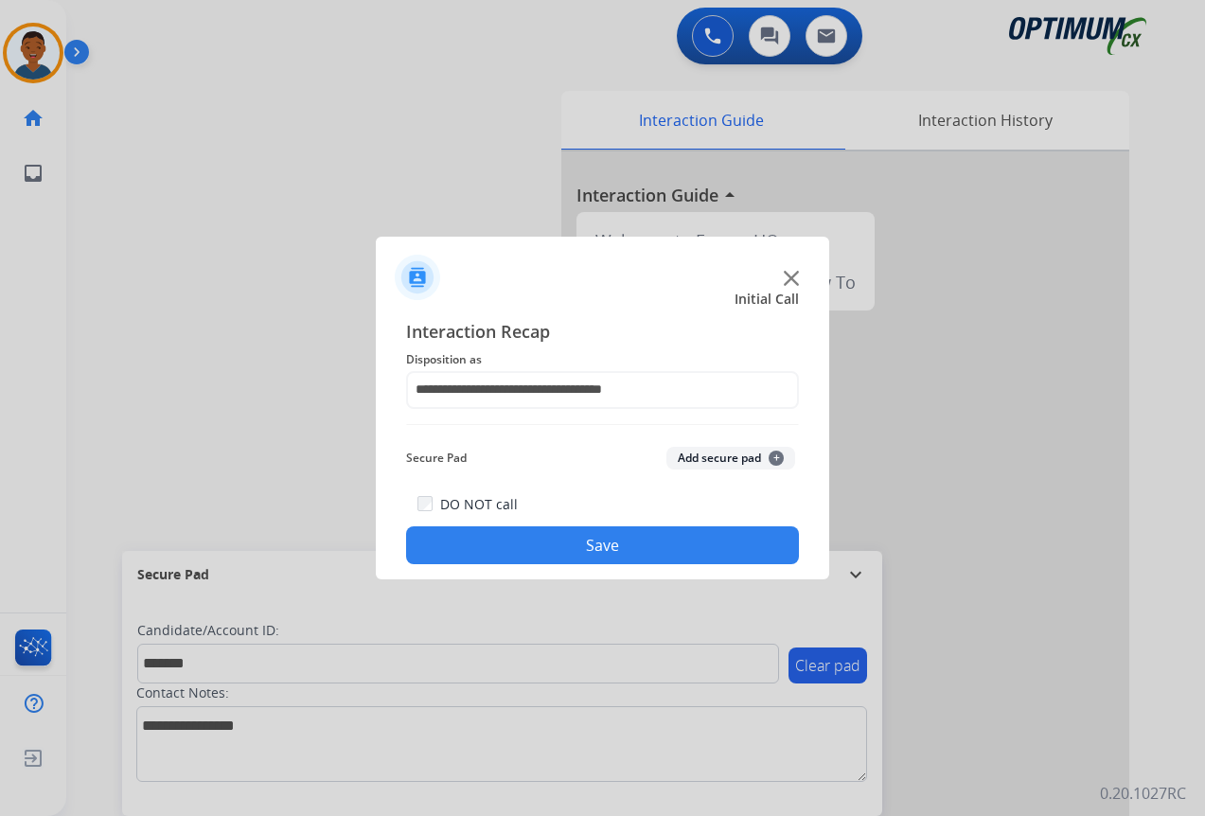
click at [721, 456] on button "Add secure pad +" at bounding box center [730, 458] width 129 height 23
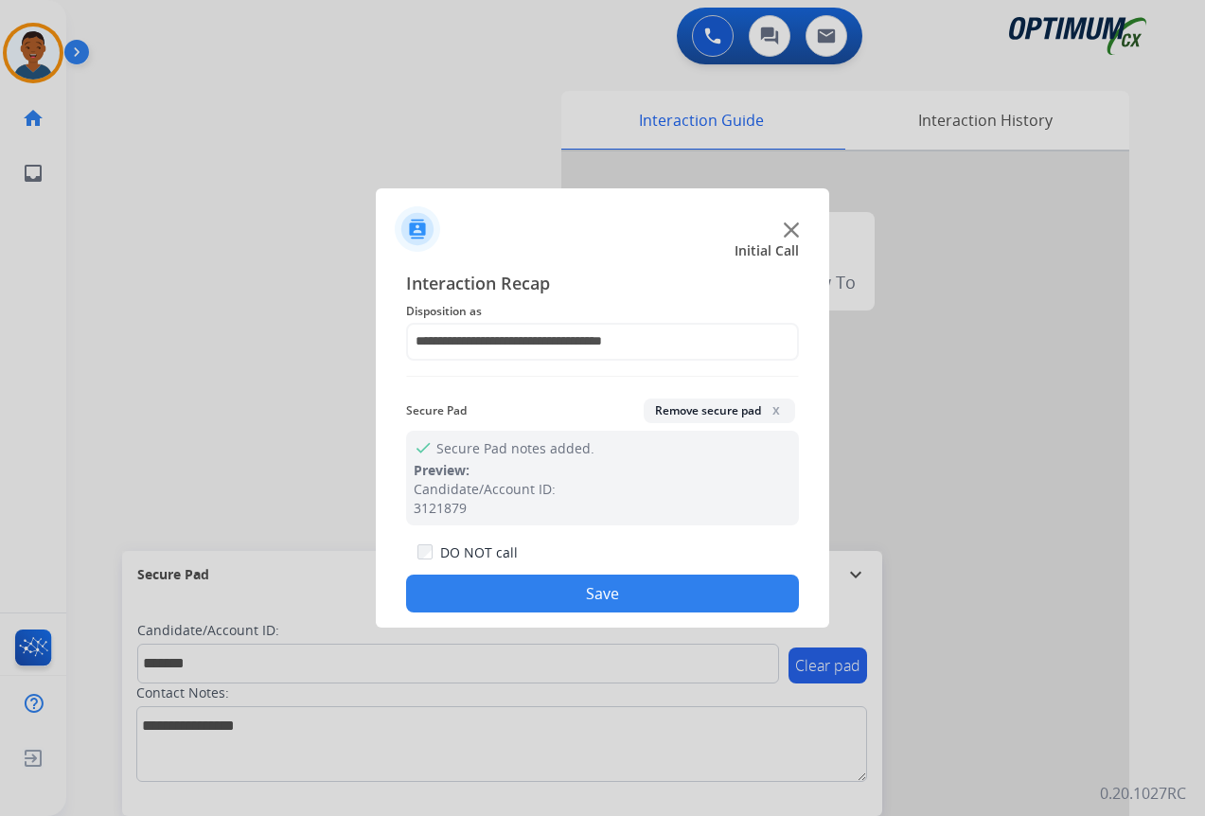
click at [629, 582] on button "Save" at bounding box center [602, 593] width 393 height 38
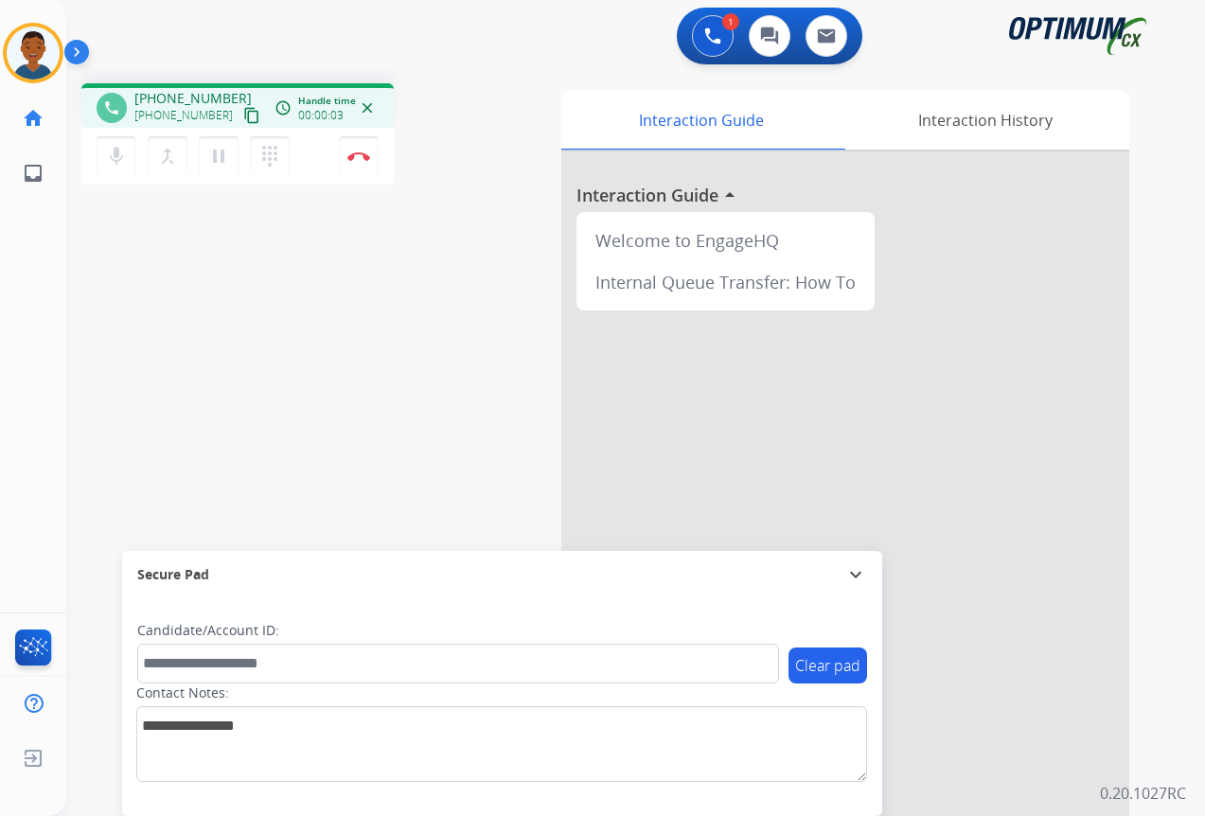
click at [243, 115] on mat-icon "content_copy" at bounding box center [251, 115] width 17 height 17
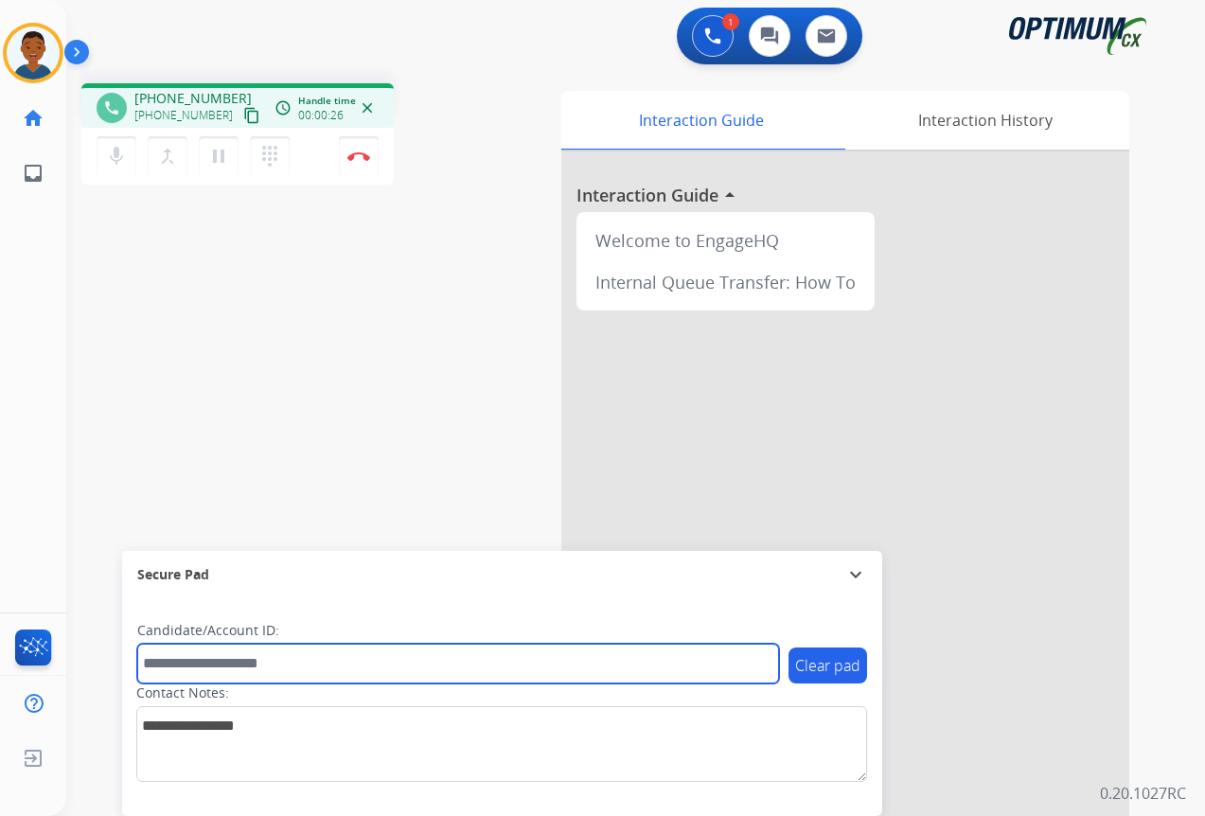
click at [170, 663] on input "text" at bounding box center [458, 663] width 642 height 40
paste input "*******"
type input "*******"
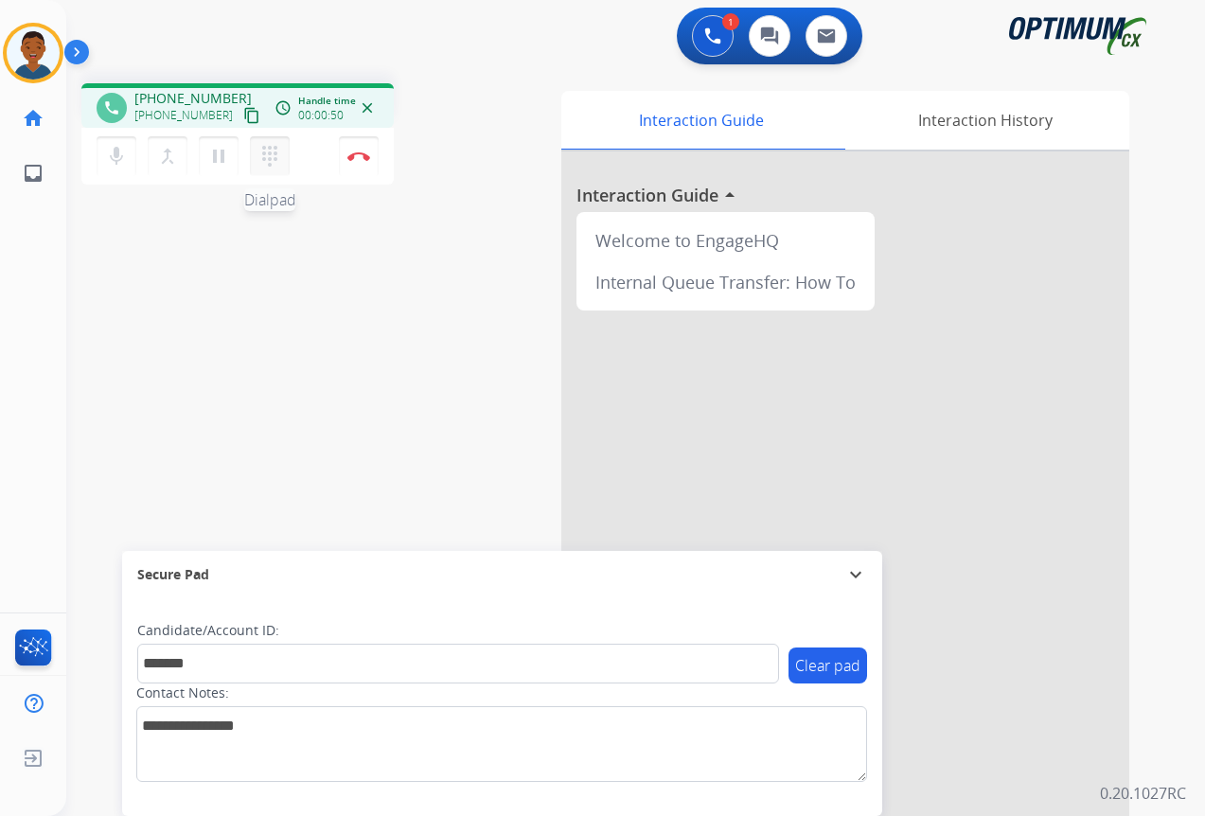
click at [268, 156] on mat-icon "dialpad" at bounding box center [269, 156] width 23 height 23
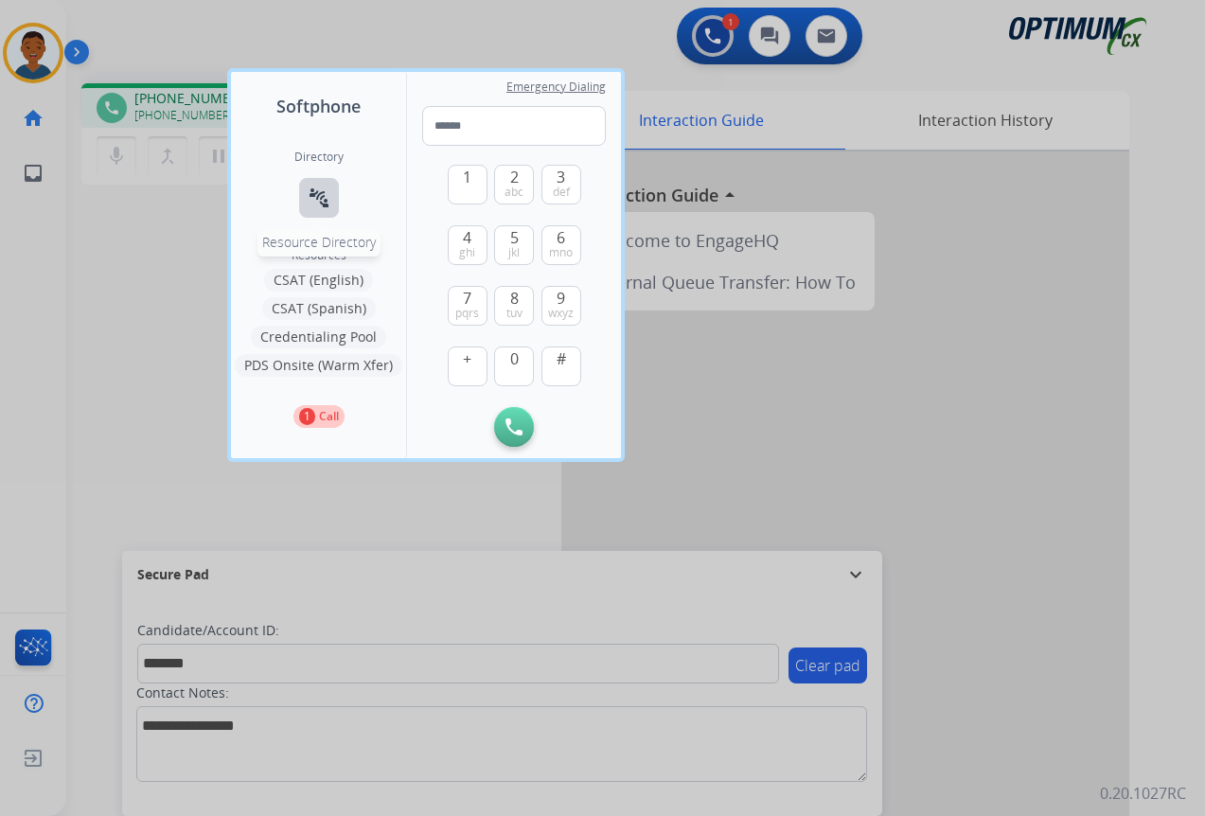
click at [317, 201] on mat-icon "connect_without_contact" at bounding box center [319, 197] width 23 height 23
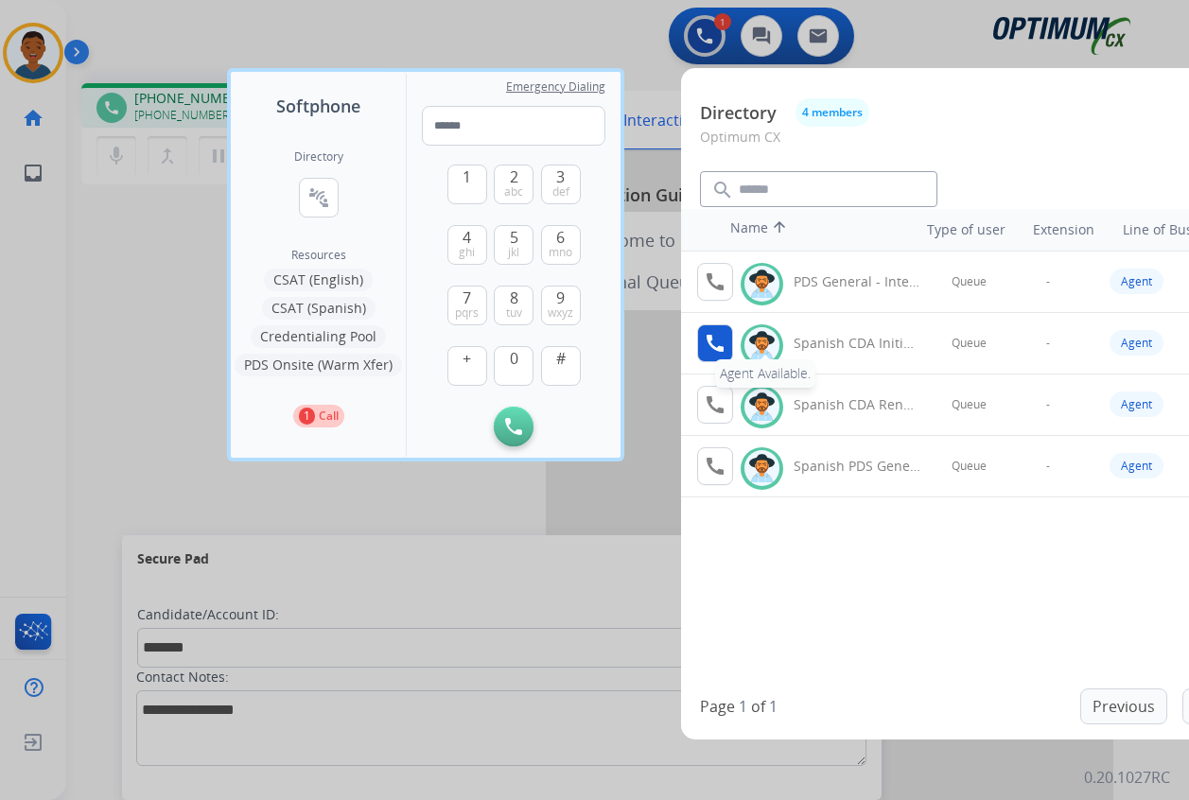
click at [713, 345] on mat-icon "call" at bounding box center [715, 343] width 23 height 23
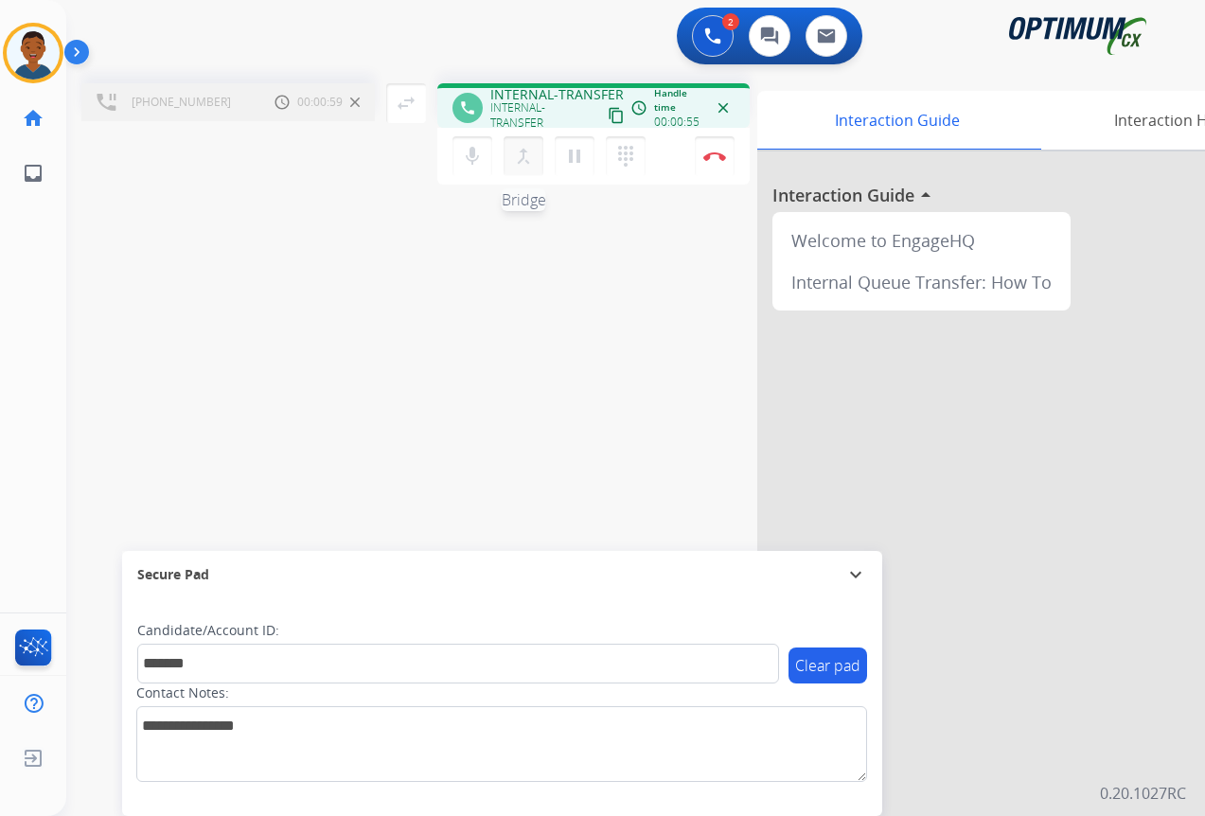
click at [521, 164] on mat-icon "merge_type" at bounding box center [523, 156] width 23 height 23
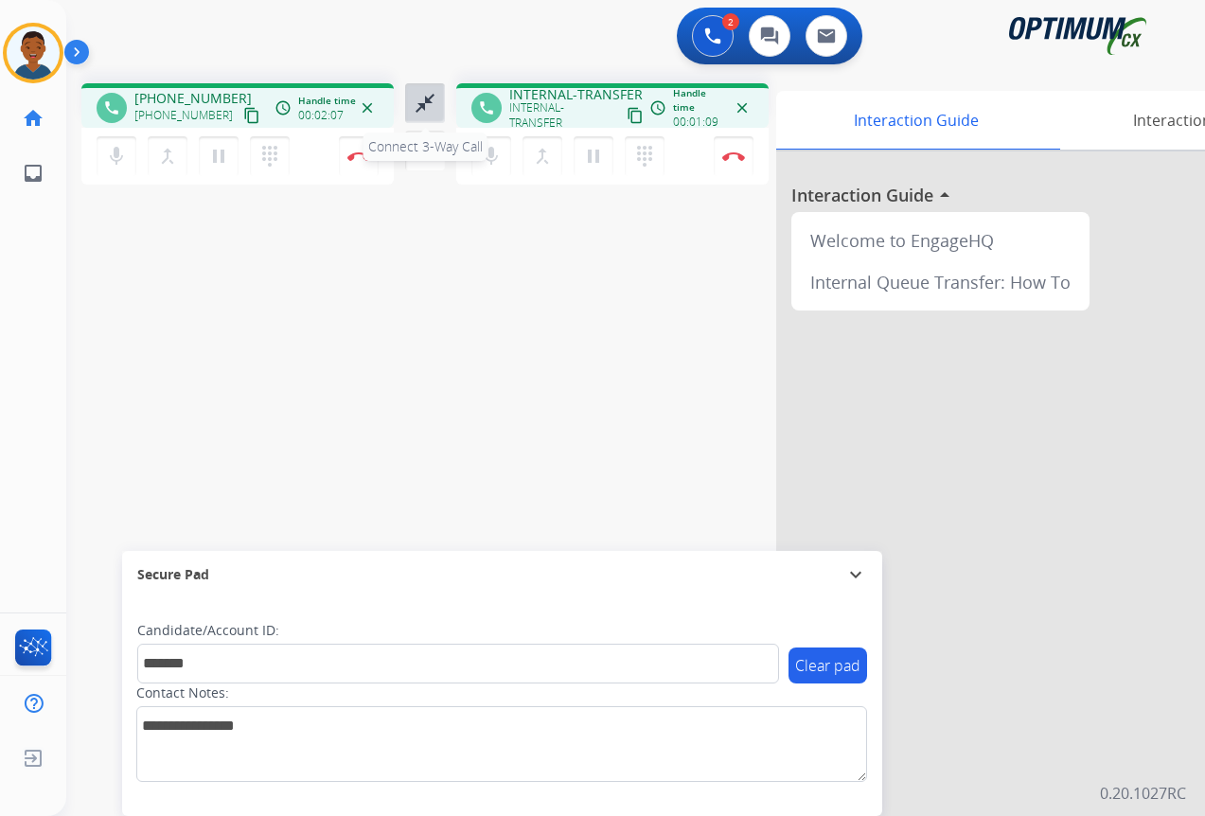
click at [422, 101] on mat-icon "close_fullscreen" at bounding box center [424, 103] width 23 height 23
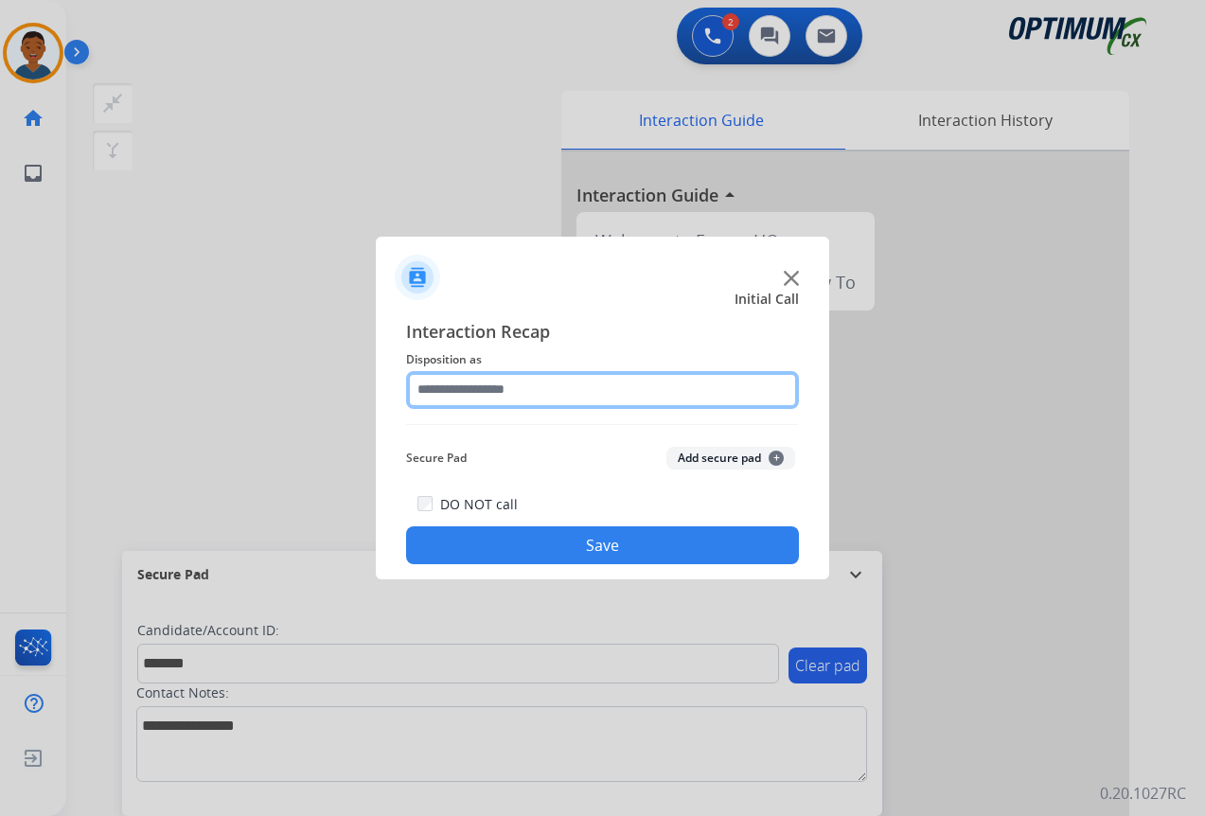
click at [447, 391] on input "text" at bounding box center [602, 390] width 393 height 38
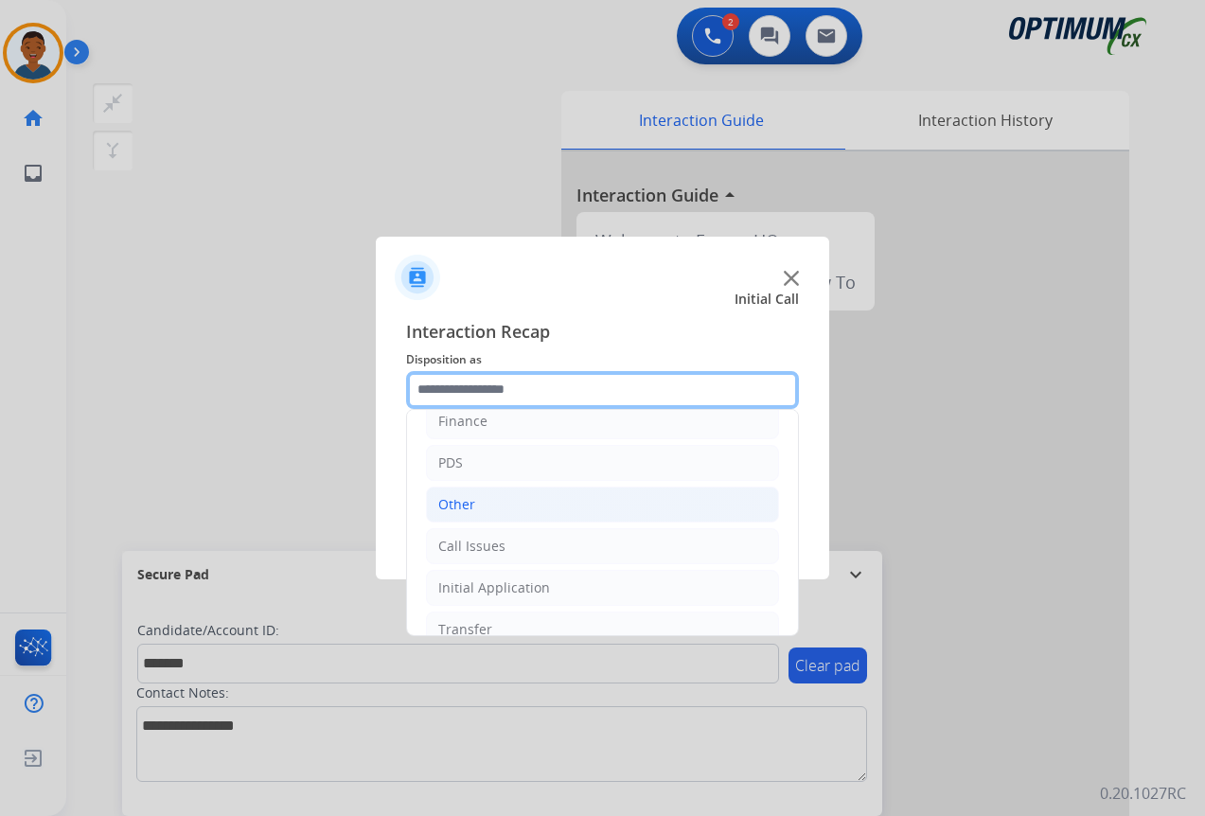
scroll to position [95, 0]
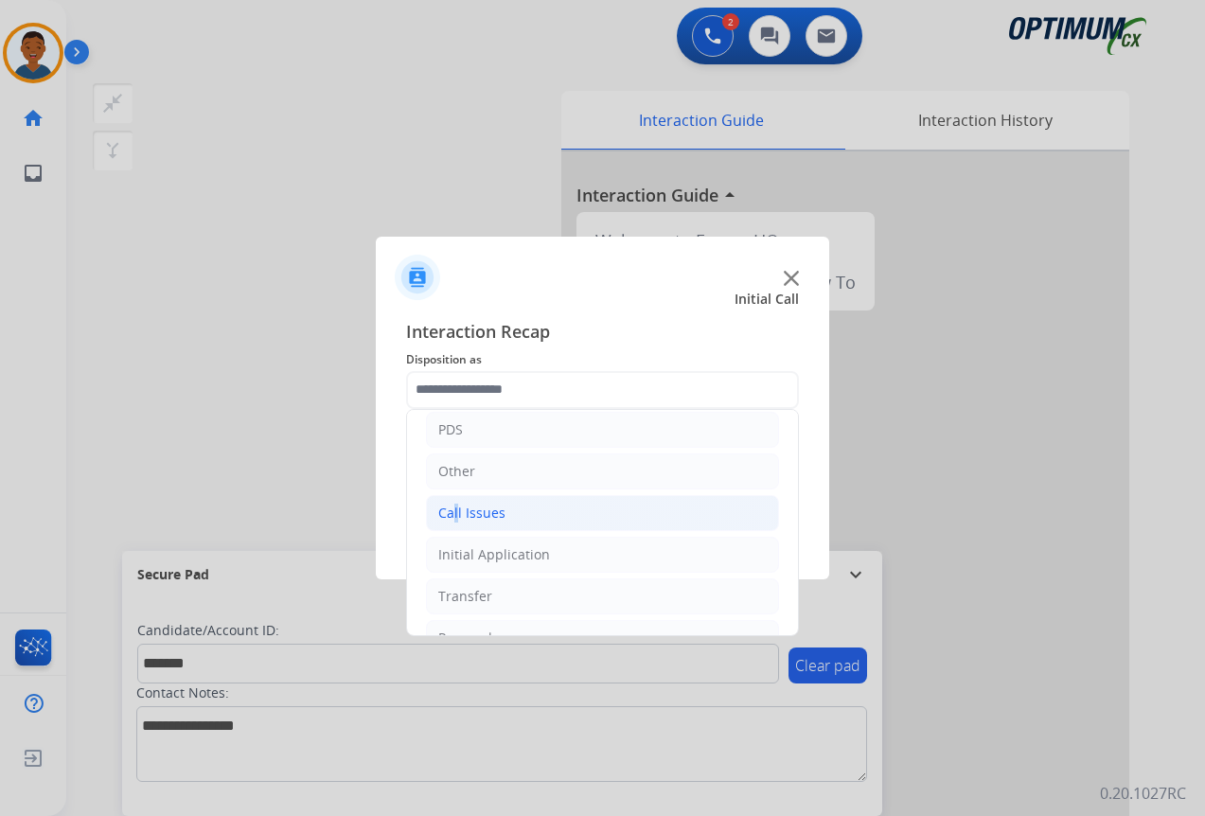
click at [449, 517] on div "Call Issues" at bounding box center [471, 512] width 67 height 19
click at [511, 605] on div "Wrong Number/Wrong Department" at bounding box center [588, 596] width 225 height 19
type input "**********"
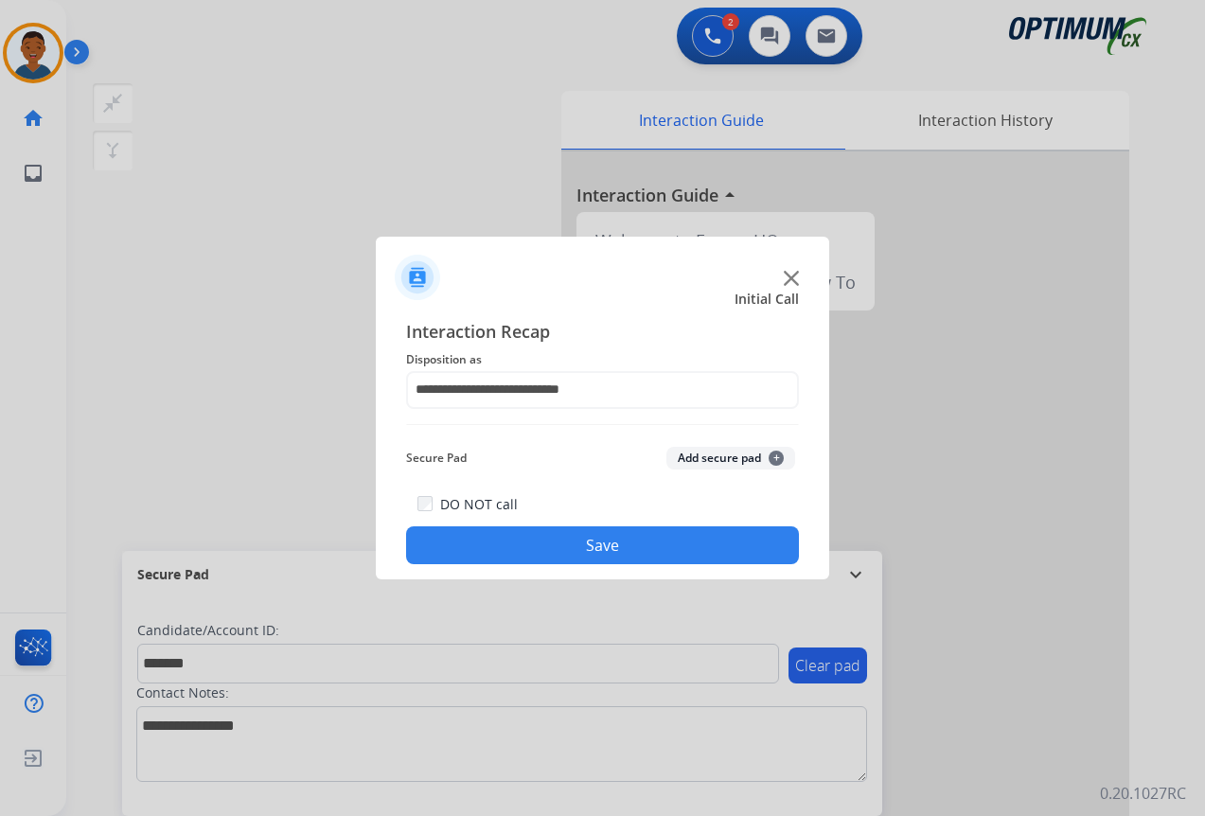
click at [716, 456] on button "Add secure pad +" at bounding box center [730, 458] width 129 height 23
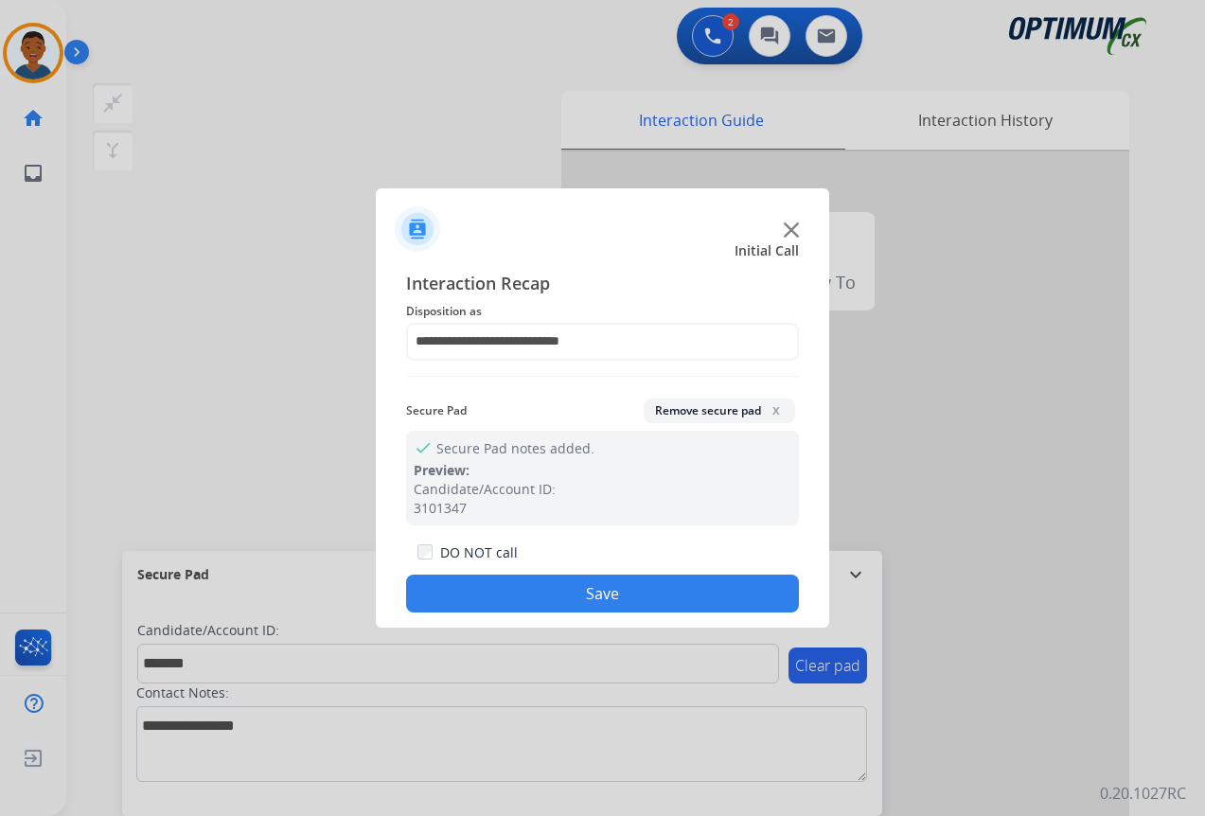
drag, startPoint x: 571, startPoint y: 595, endPoint x: 68, endPoint y: 589, distance: 502.5
click at [570, 595] on button "Save" at bounding box center [602, 593] width 393 height 38
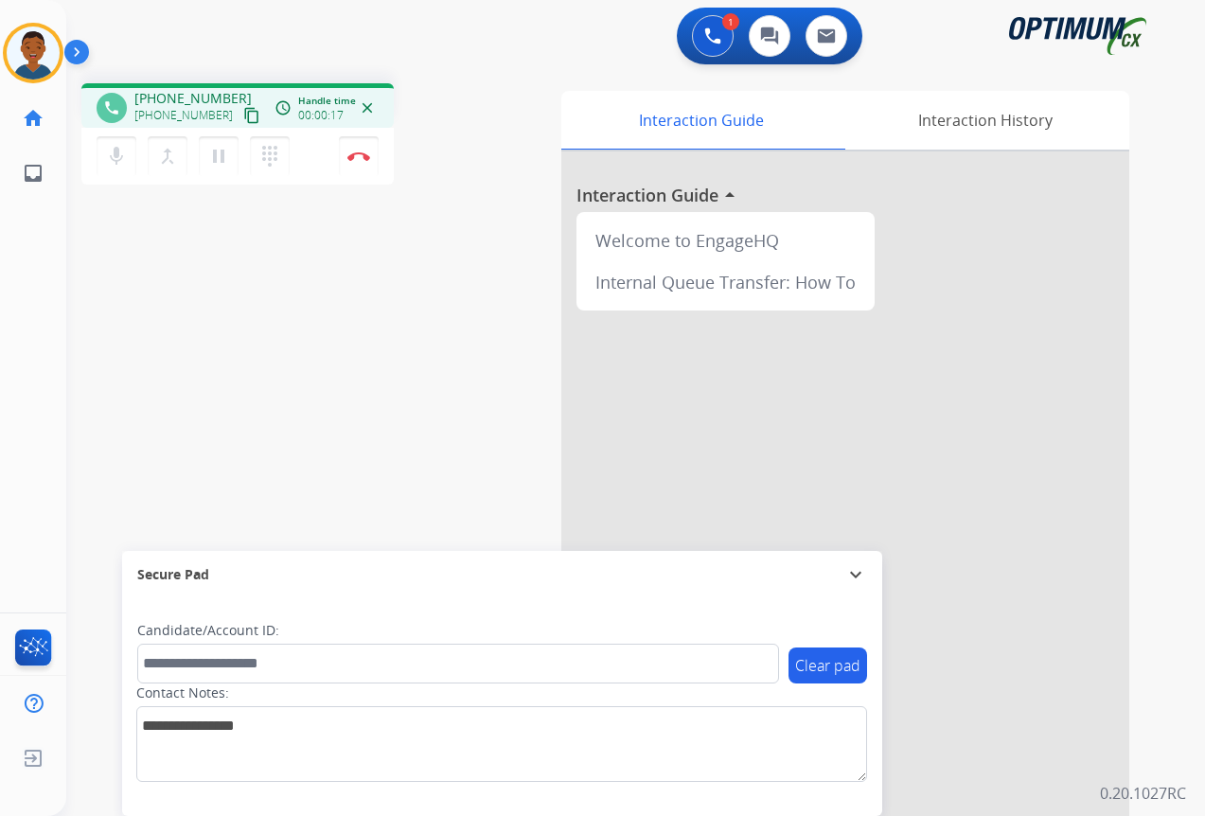
click at [243, 114] on mat-icon "content_copy" at bounding box center [251, 115] width 17 height 17
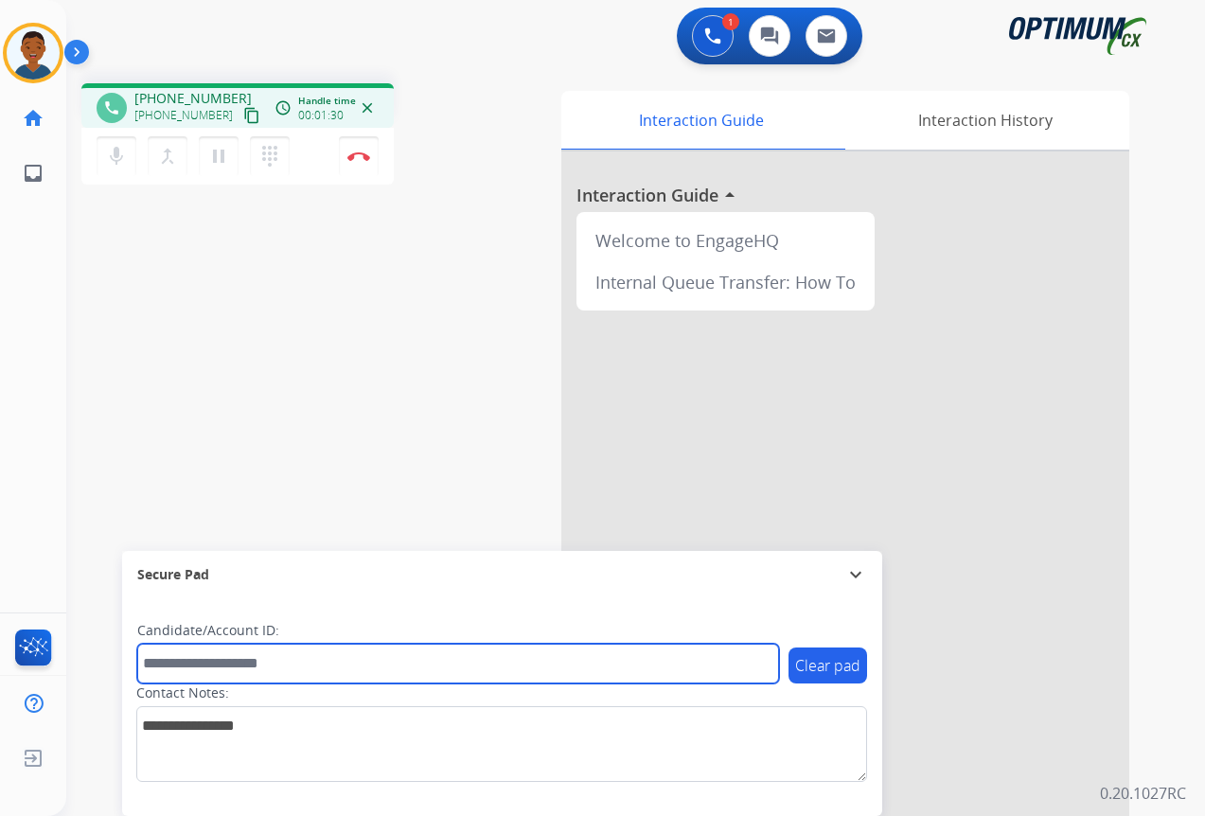
click at [180, 666] on input "text" at bounding box center [458, 663] width 642 height 40
paste input "*******"
type input "*******"
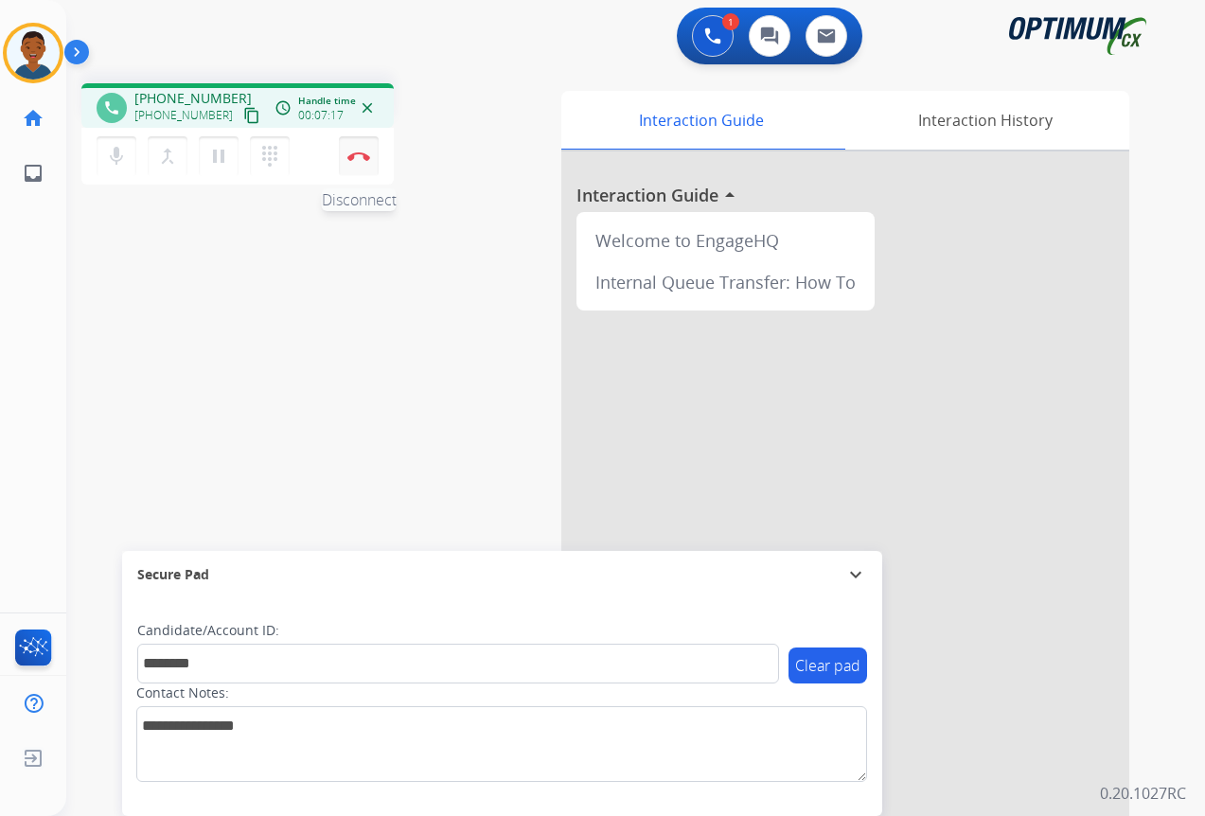
click at [361, 167] on button "Disconnect" at bounding box center [359, 156] width 40 height 40
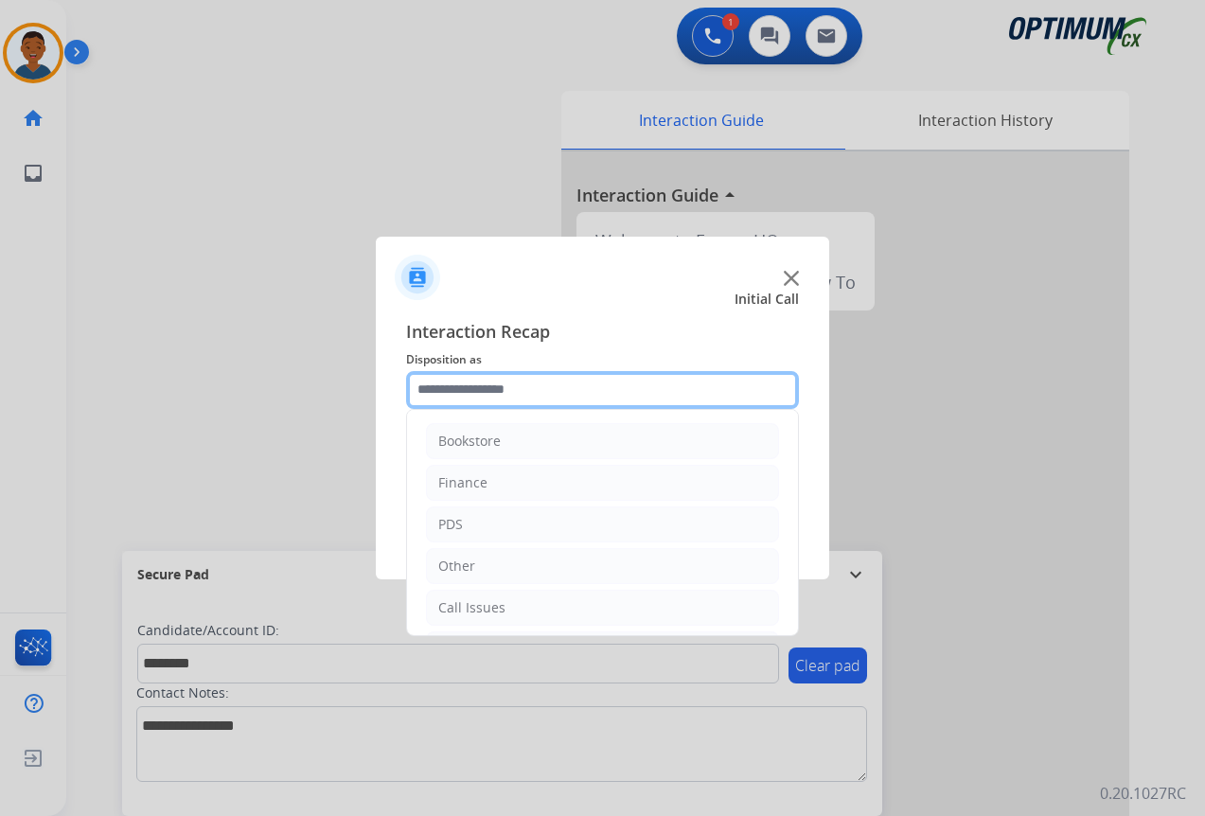
click at [452, 391] on input "text" at bounding box center [602, 390] width 393 height 38
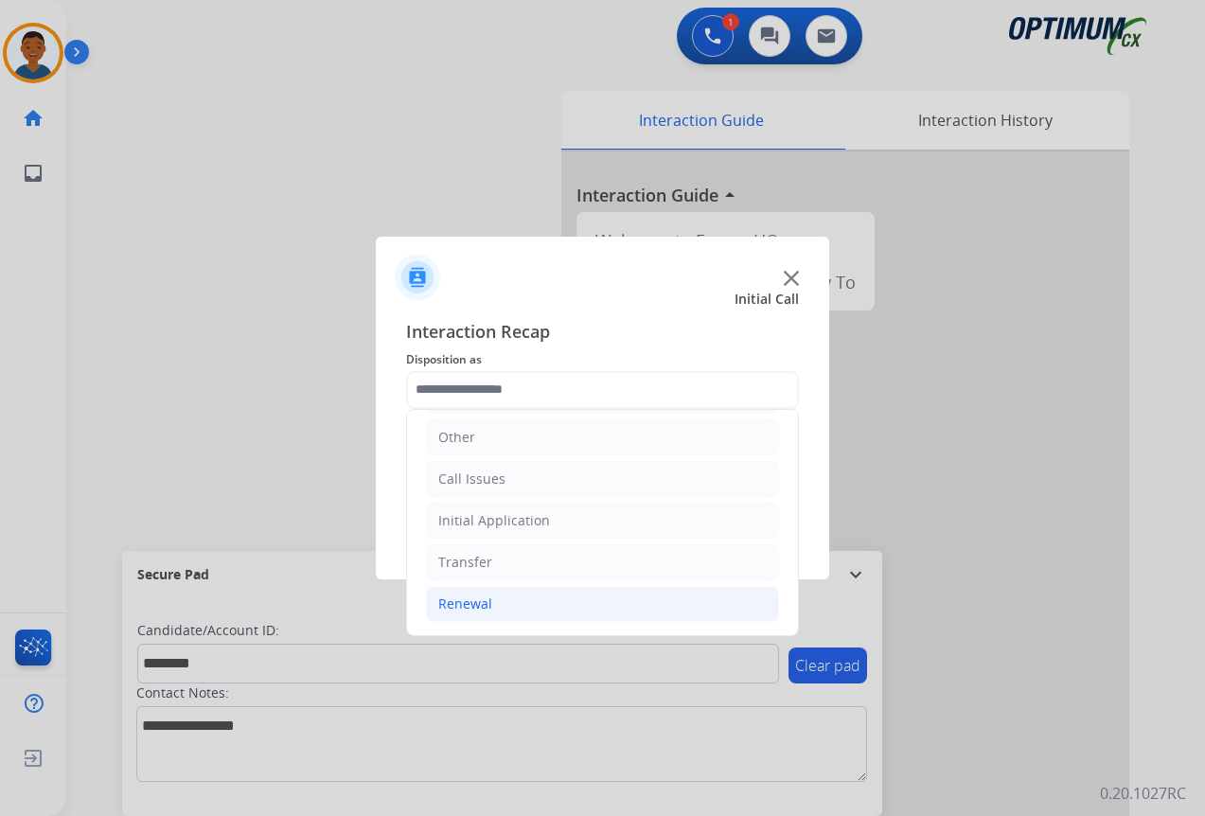
click at [463, 599] on div "Renewal" at bounding box center [465, 603] width 54 height 19
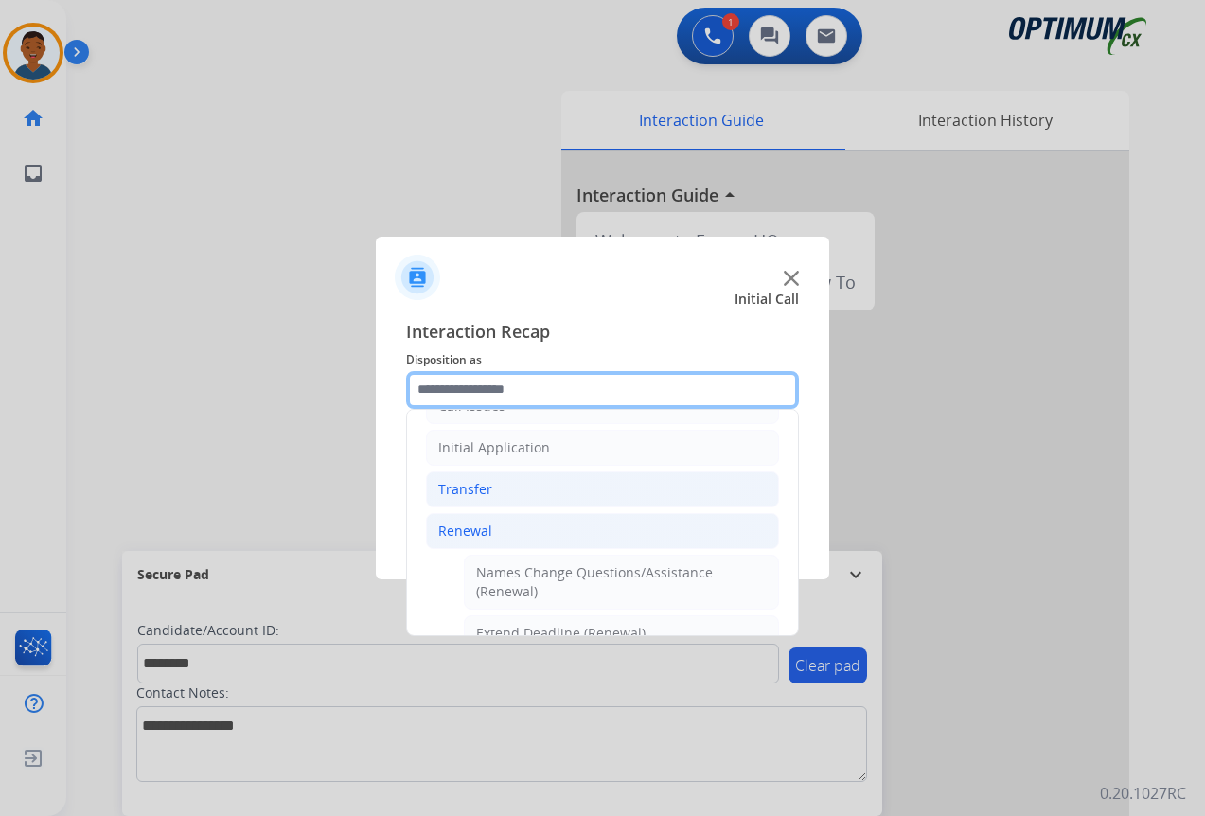
scroll to position [318, 0]
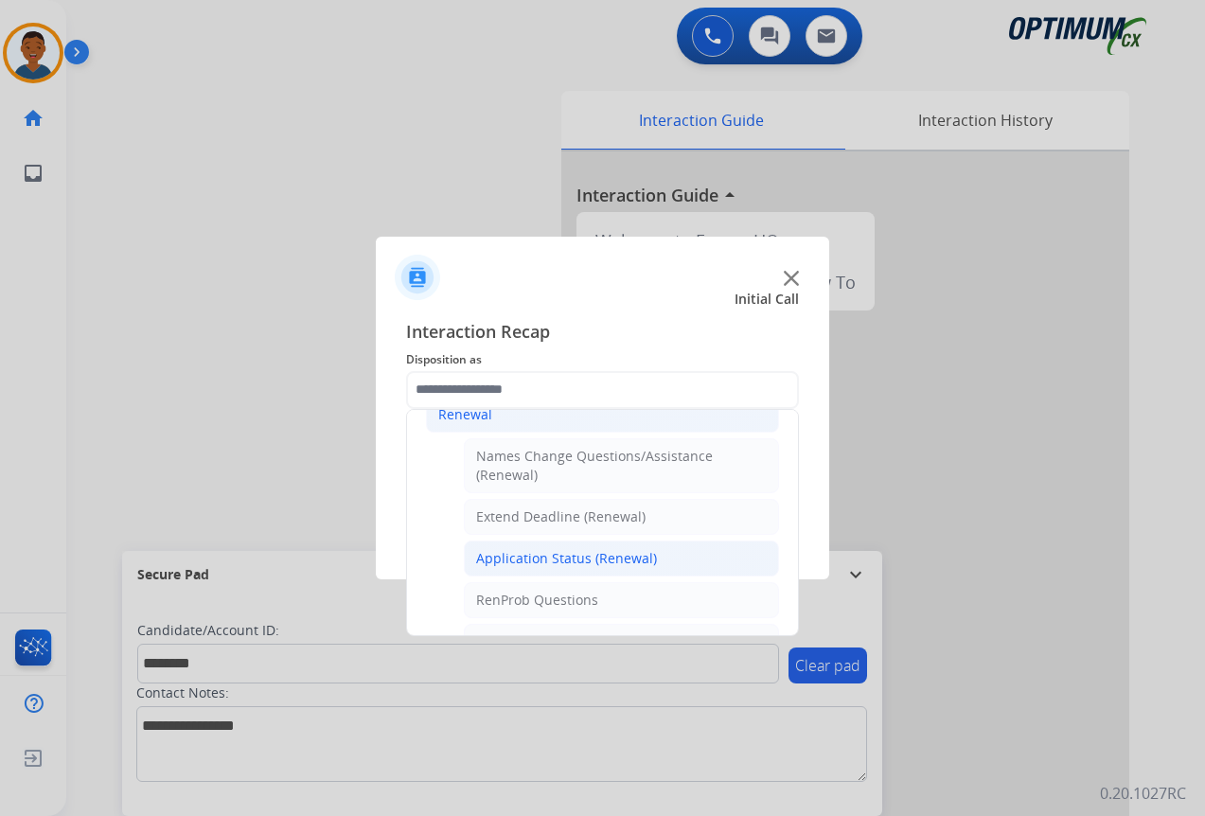
click at [550, 561] on div "Application Status (Renewal)" at bounding box center [566, 558] width 181 height 19
type input "**********"
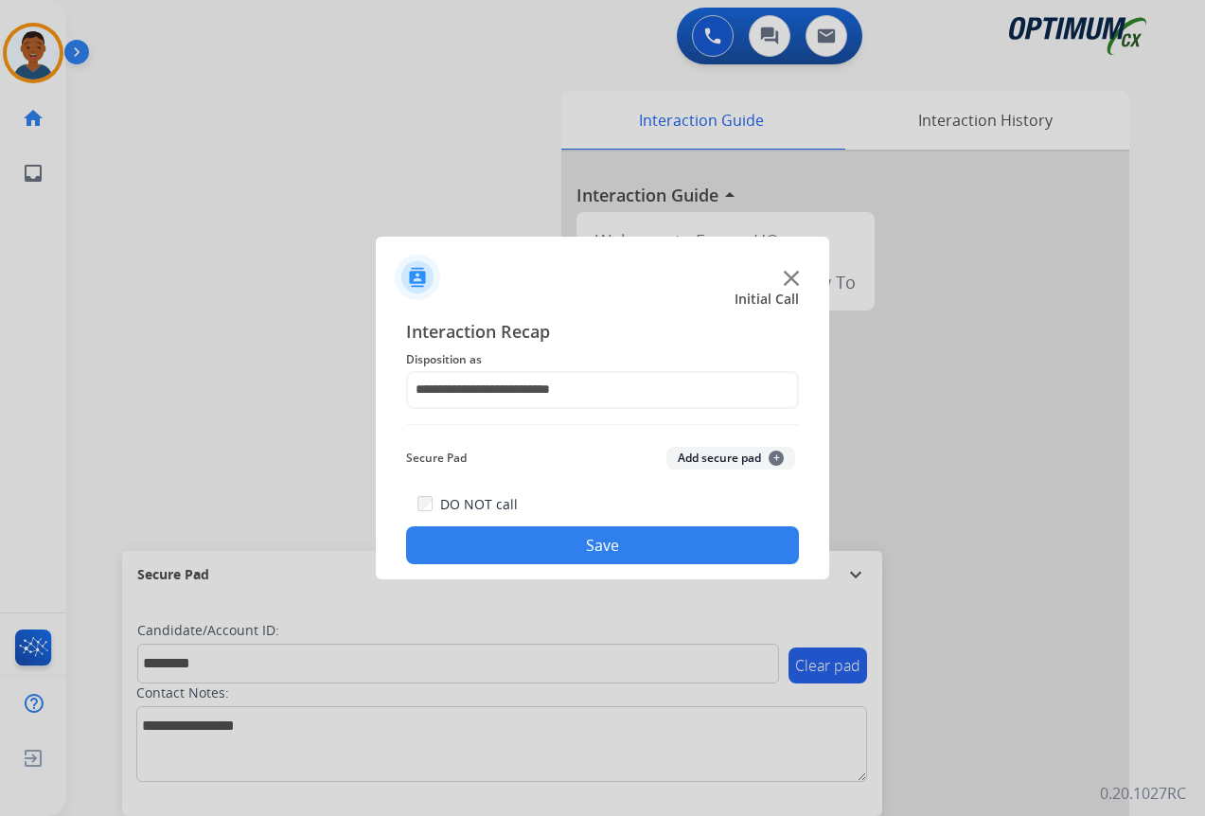
click at [724, 464] on button "Add secure pad +" at bounding box center [730, 458] width 129 height 23
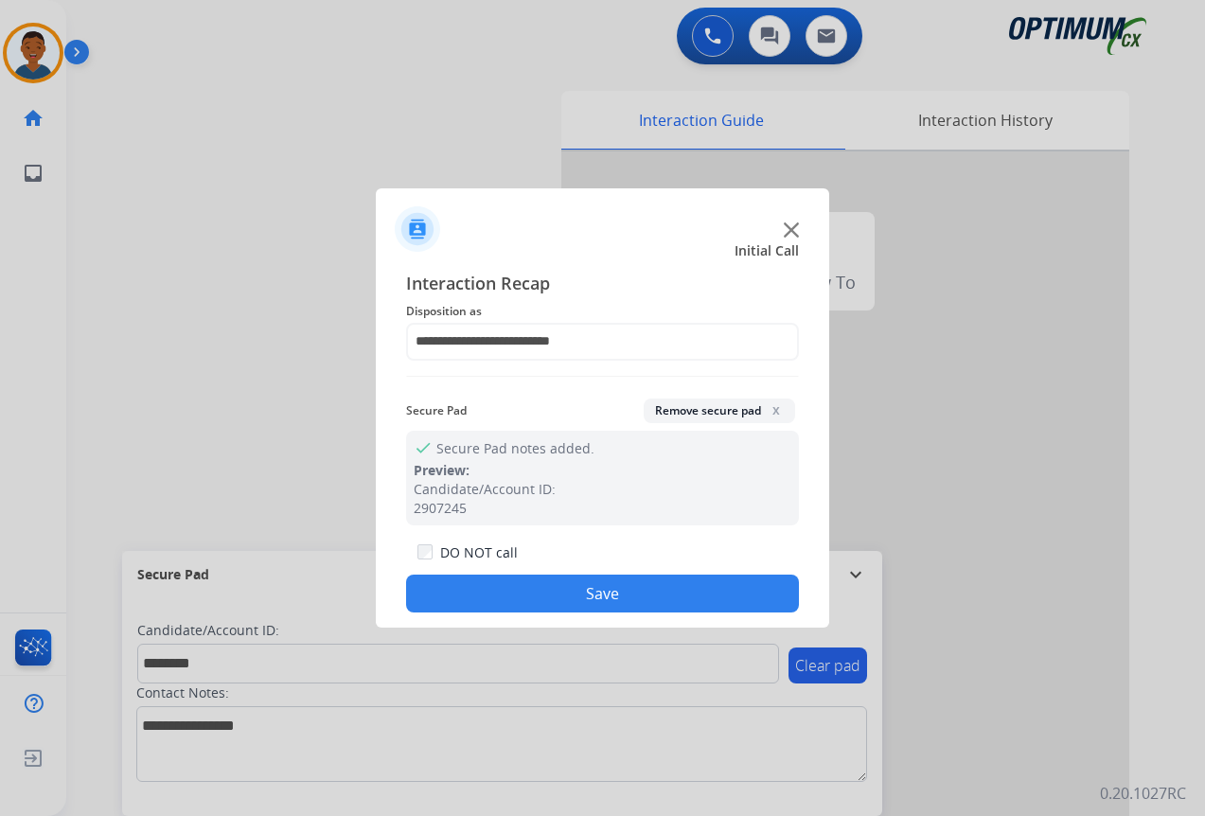
click at [669, 589] on button "Save" at bounding box center [602, 593] width 393 height 38
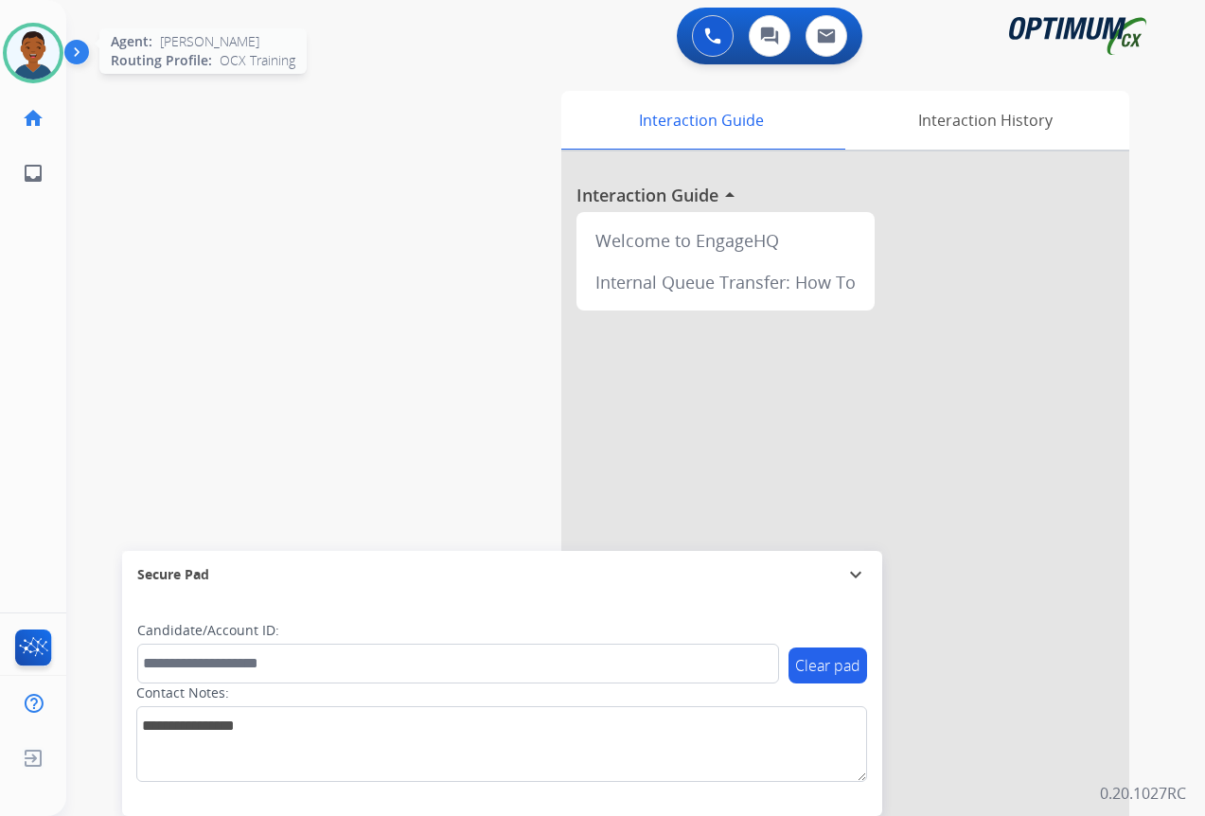
click at [43, 69] on img at bounding box center [33, 52] width 53 height 53
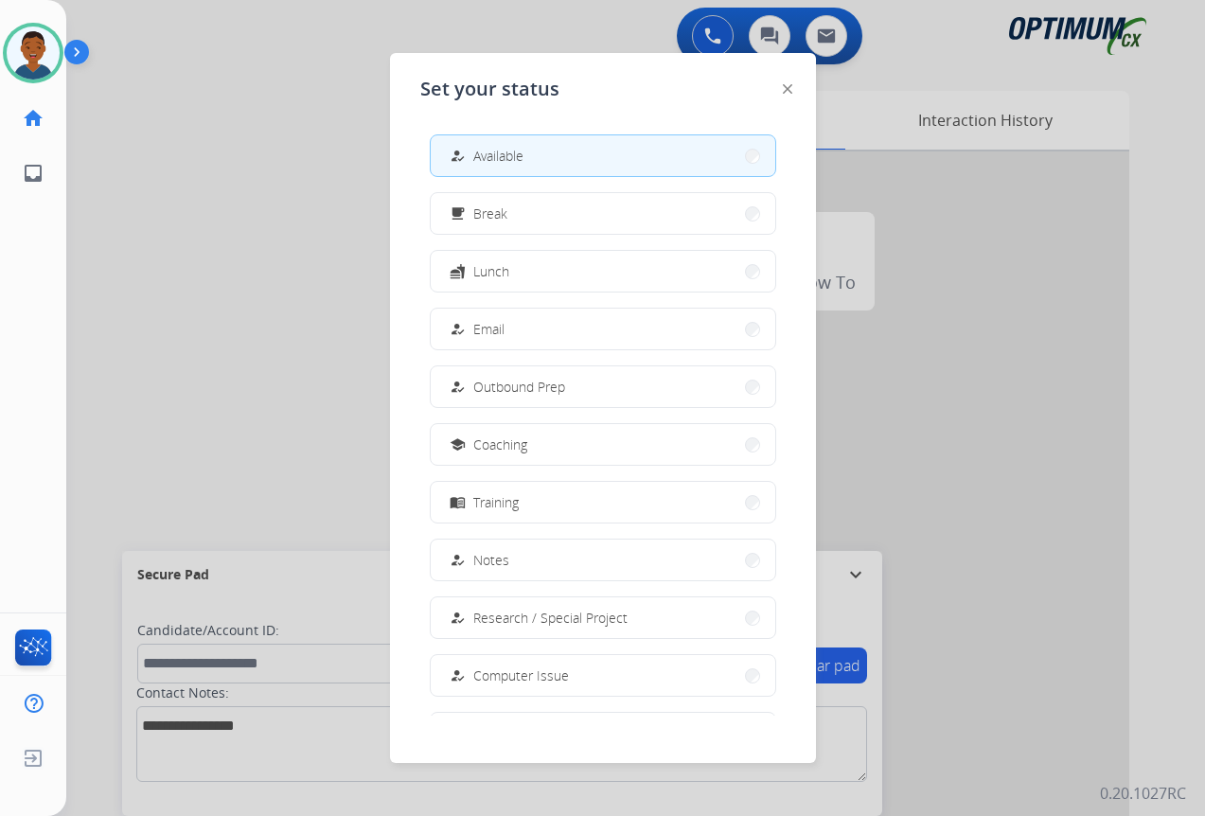
drag, startPoint x: 514, startPoint y: 218, endPoint x: 492, endPoint y: 246, distance: 35.8
click at [515, 217] on button "free_breakfast Break" at bounding box center [603, 213] width 344 height 41
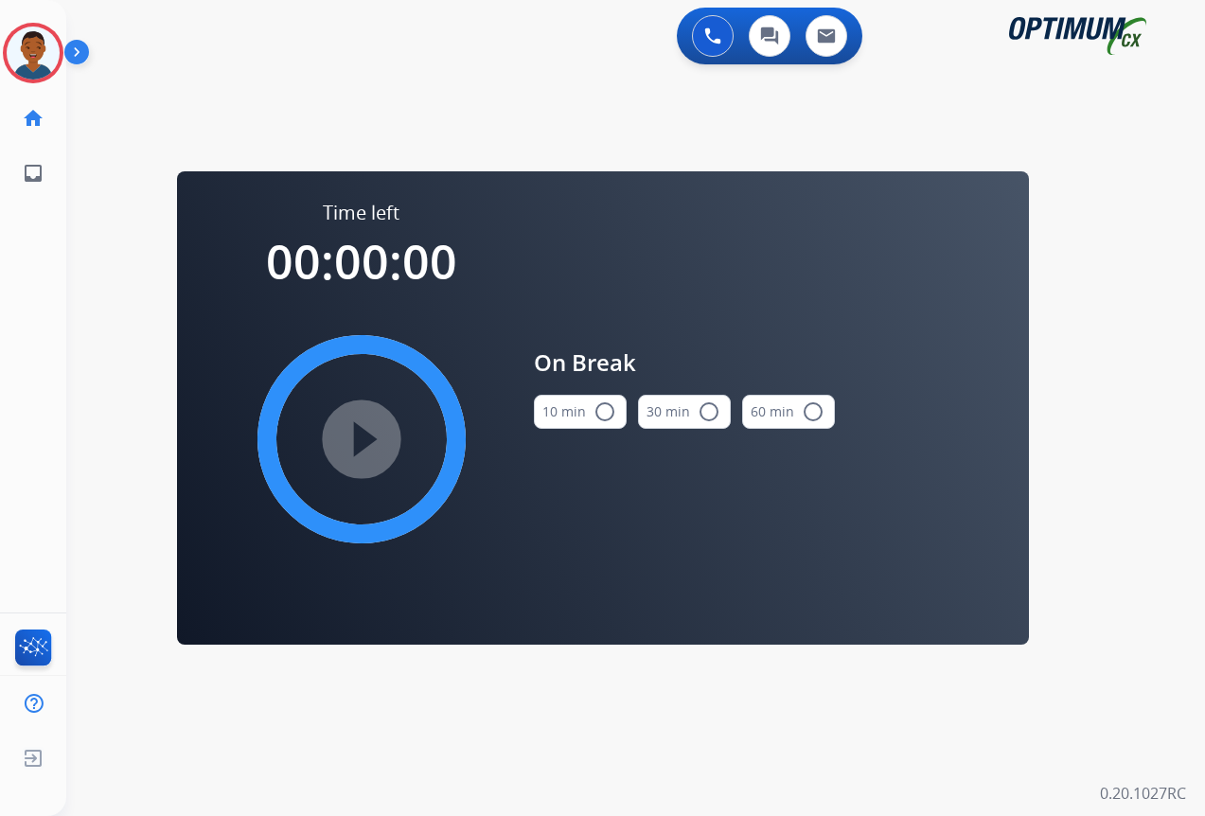
click at [603, 413] on mat-icon "radio_button_unchecked" at bounding box center [604, 411] width 23 height 23
click at [362, 440] on mat-icon "play_circle_filled" at bounding box center [361, 439] width 23 height 23
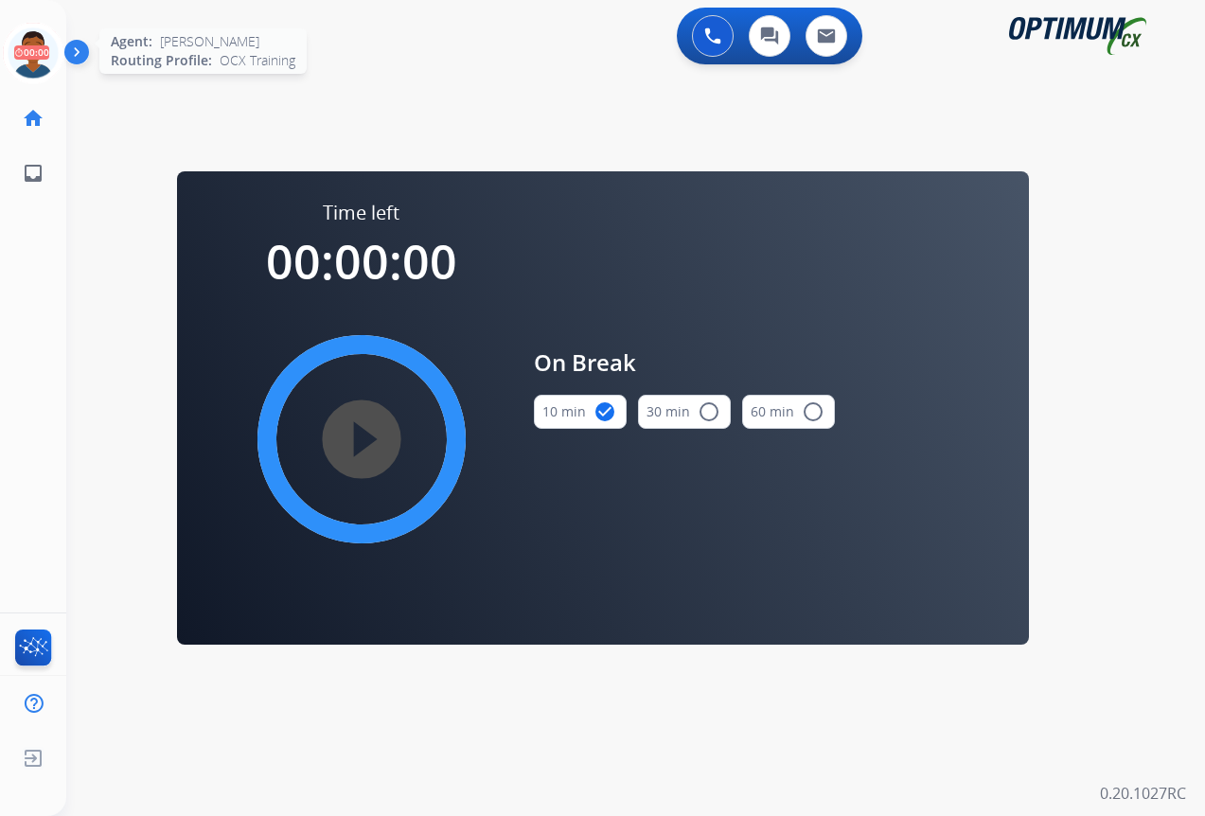
click at [46, 56] on icon at bounding box center [34, 54] width 62 height 62
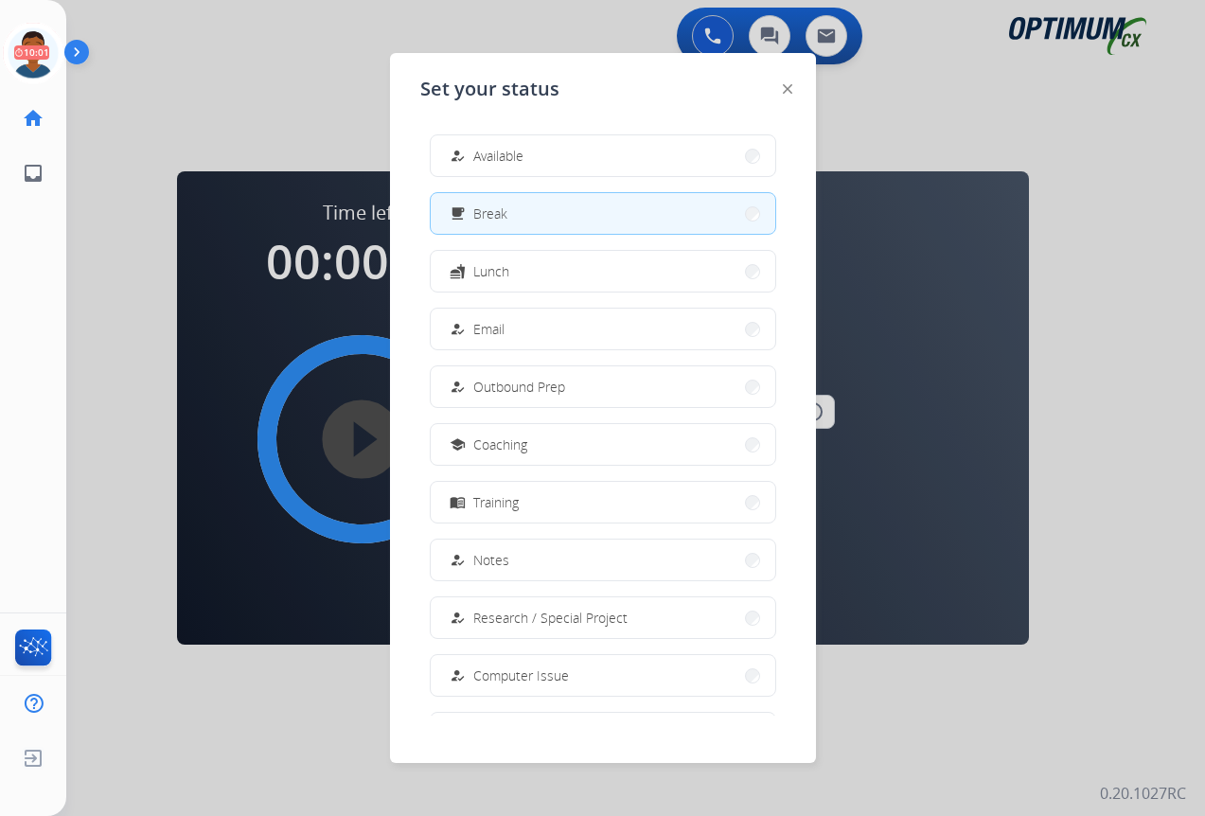
click at [498, 154] on span "Available" at bounding box center [498, 156] width 50 height 20
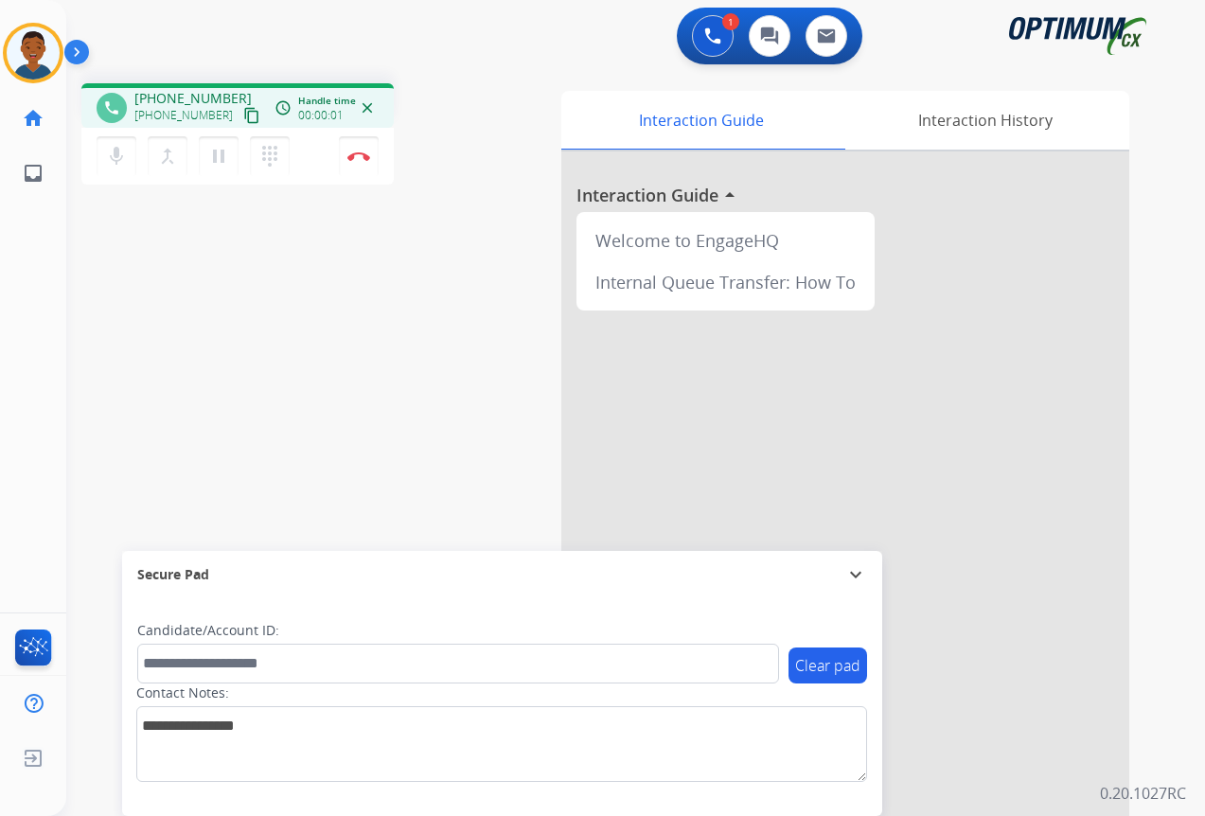
click at [243, 117] on mat-icon "content_copy" at bounding box center [251, 115] width 17 height 17
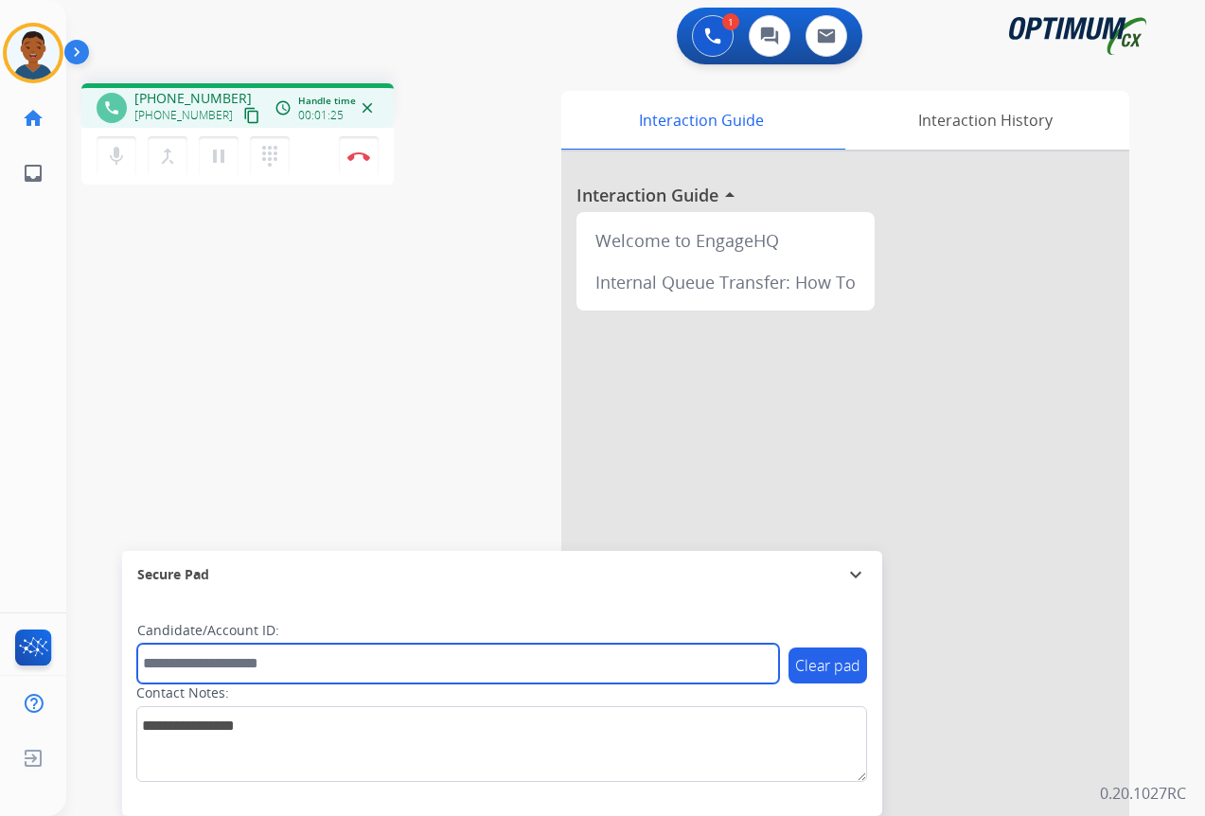
click at [191, 665] on input "text" at bounding box center [458, 663] width 642 height 40
paste input "*******"
type input "*******"
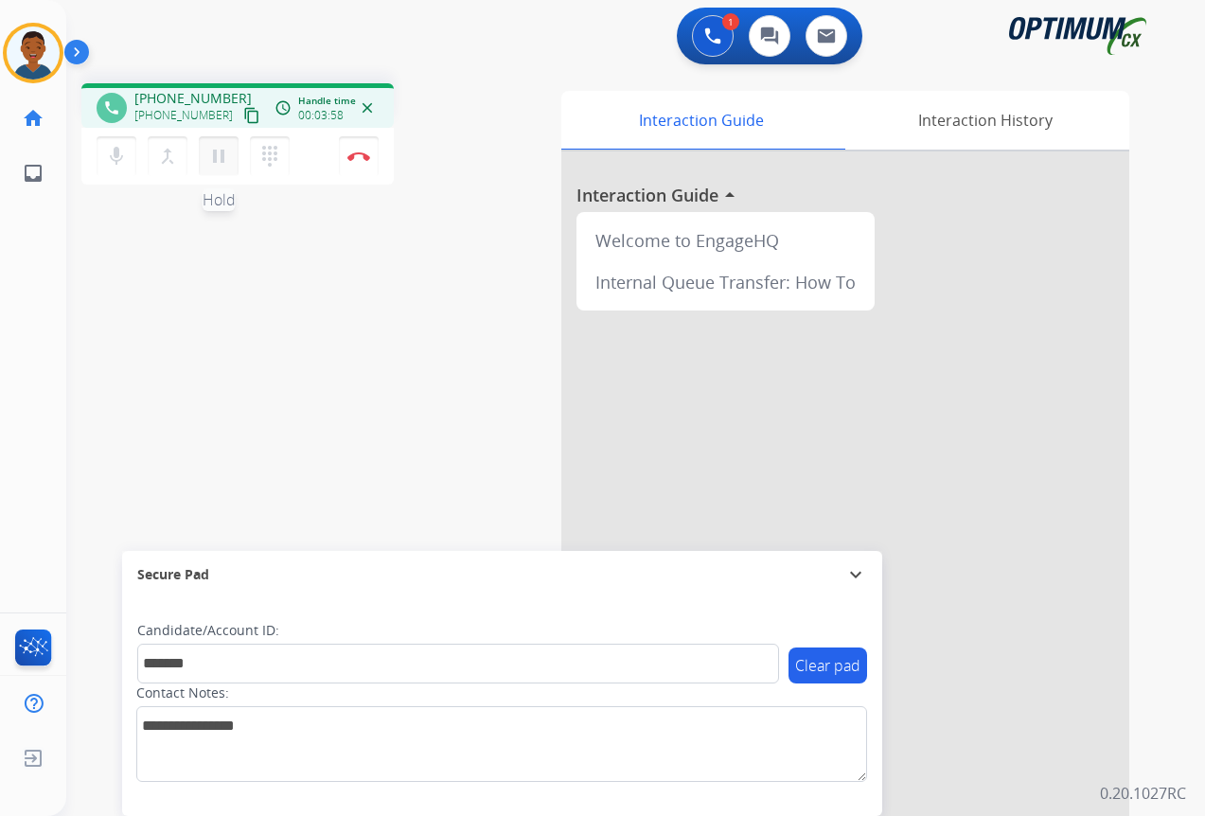
click at [220, 160] on mat-icon "pause" at bounding box center [218, 156] width 23 height 23
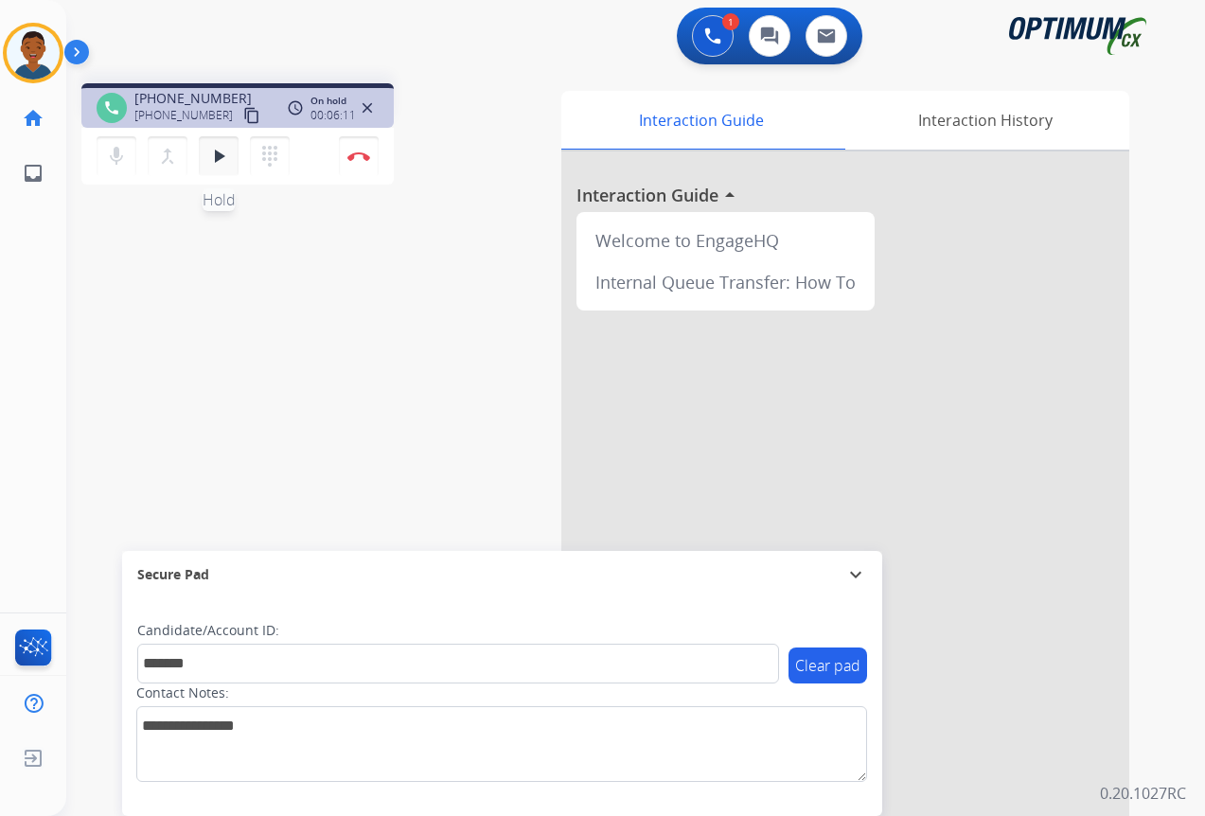
click at [219, 156] on mat-icon "play_arrow" at bounding box center [218, 156] width 23 height 23
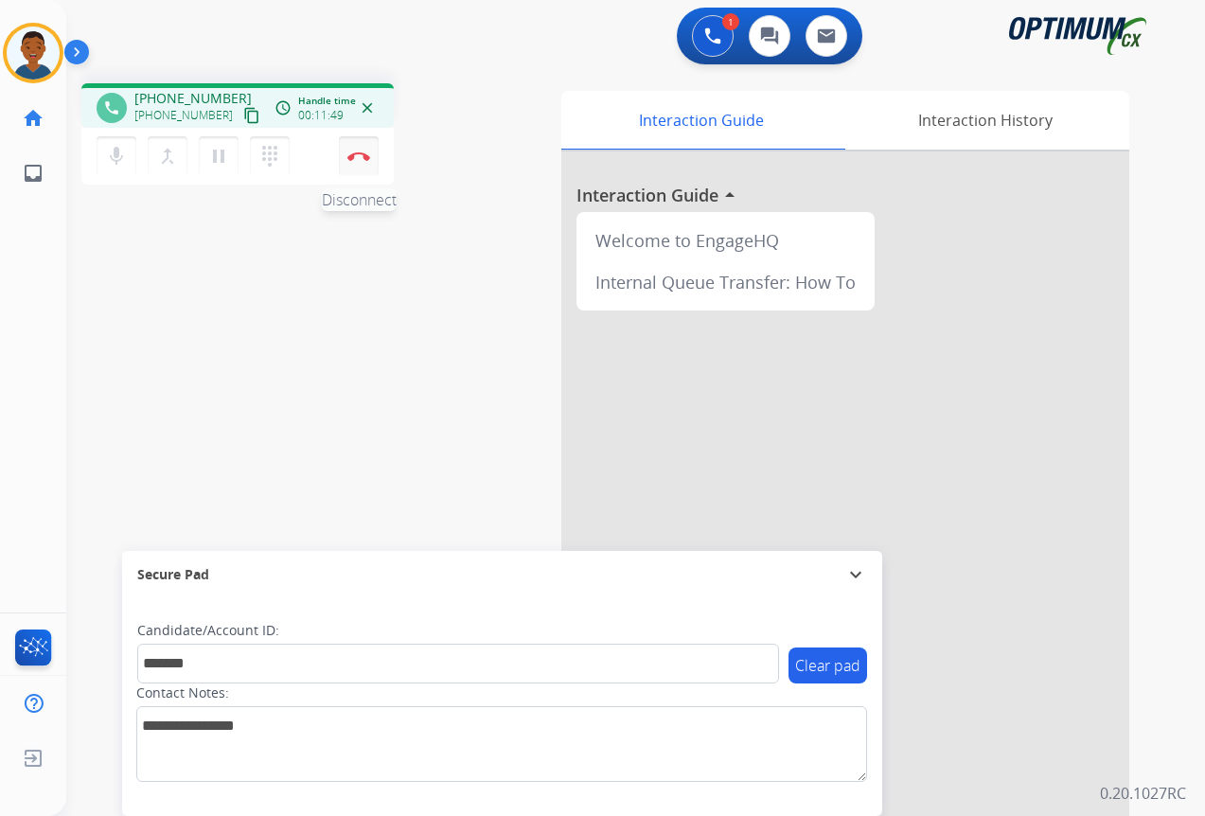
click at [356, 159] on img at bounding box center [358, 155] width 23 height 9
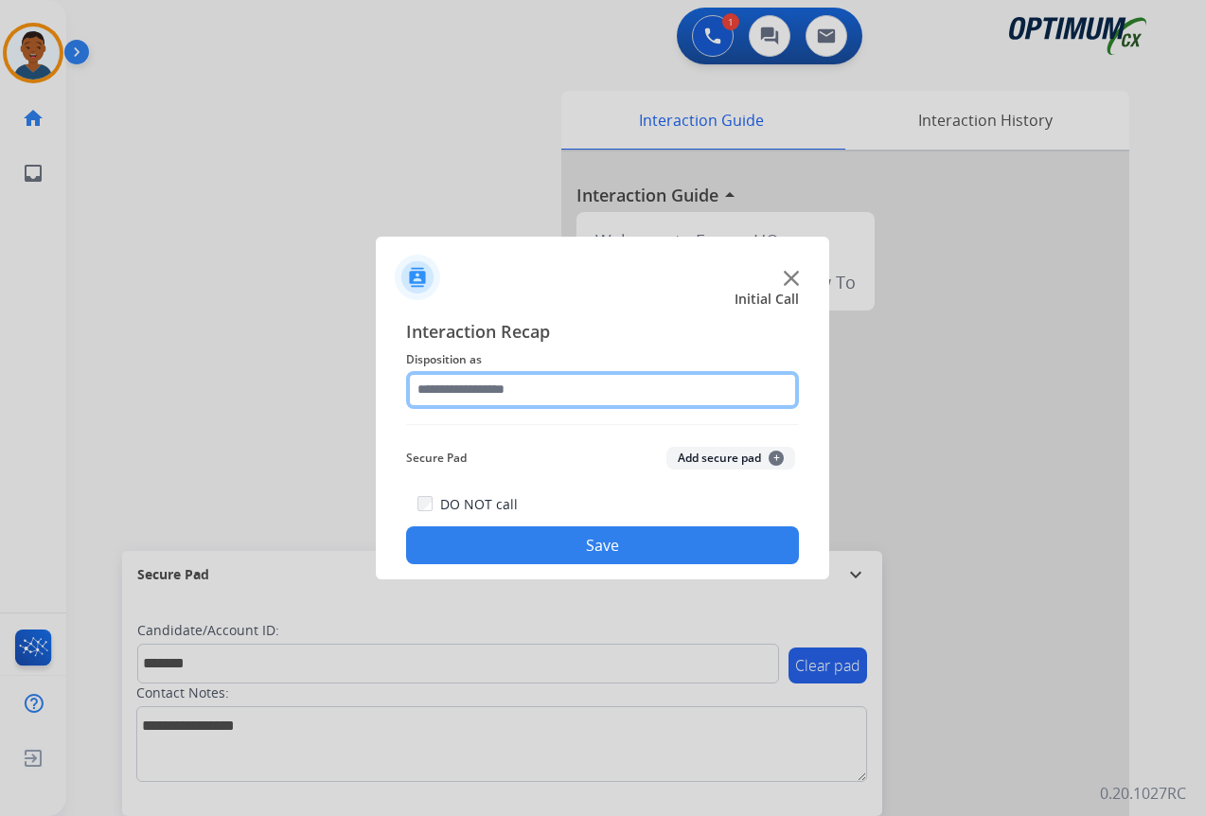
click at [454, 379] on input "text" at bounding box center [602, 390] width 393 height 38
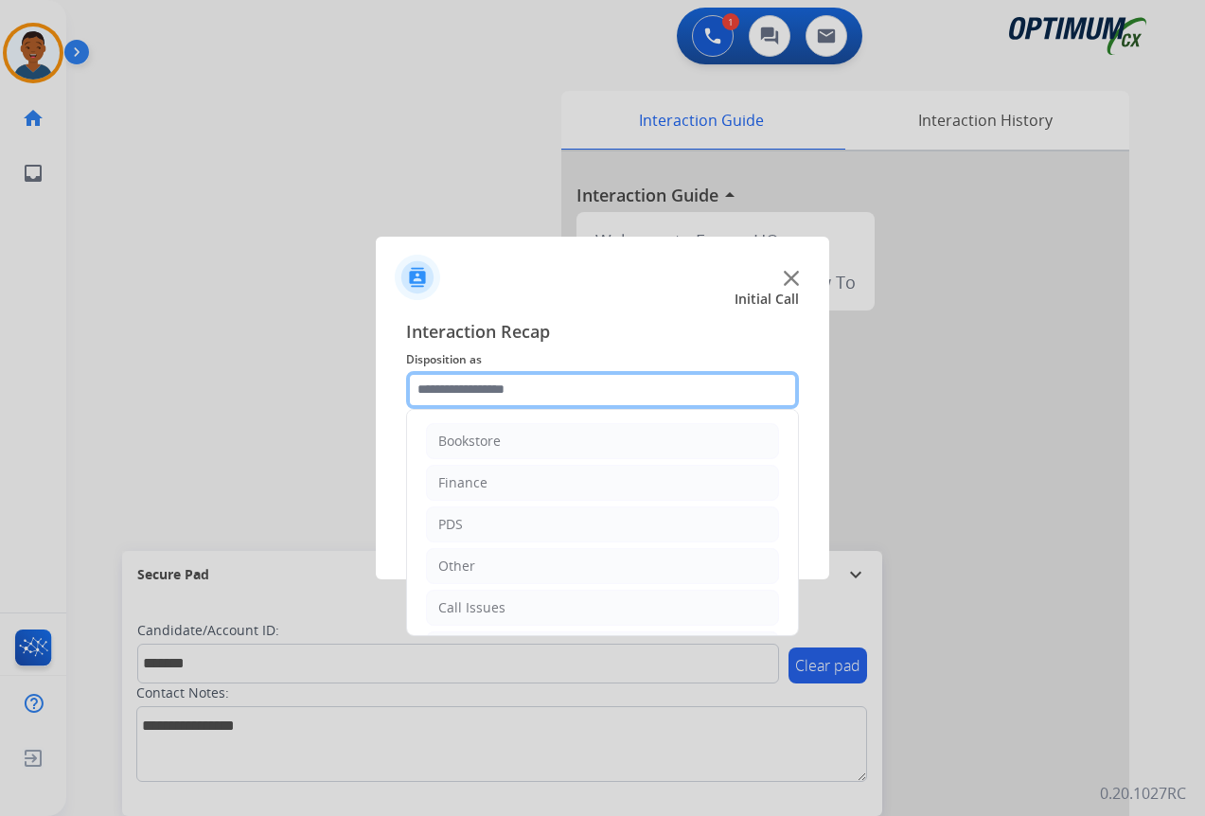
scroll to position [129, 0]
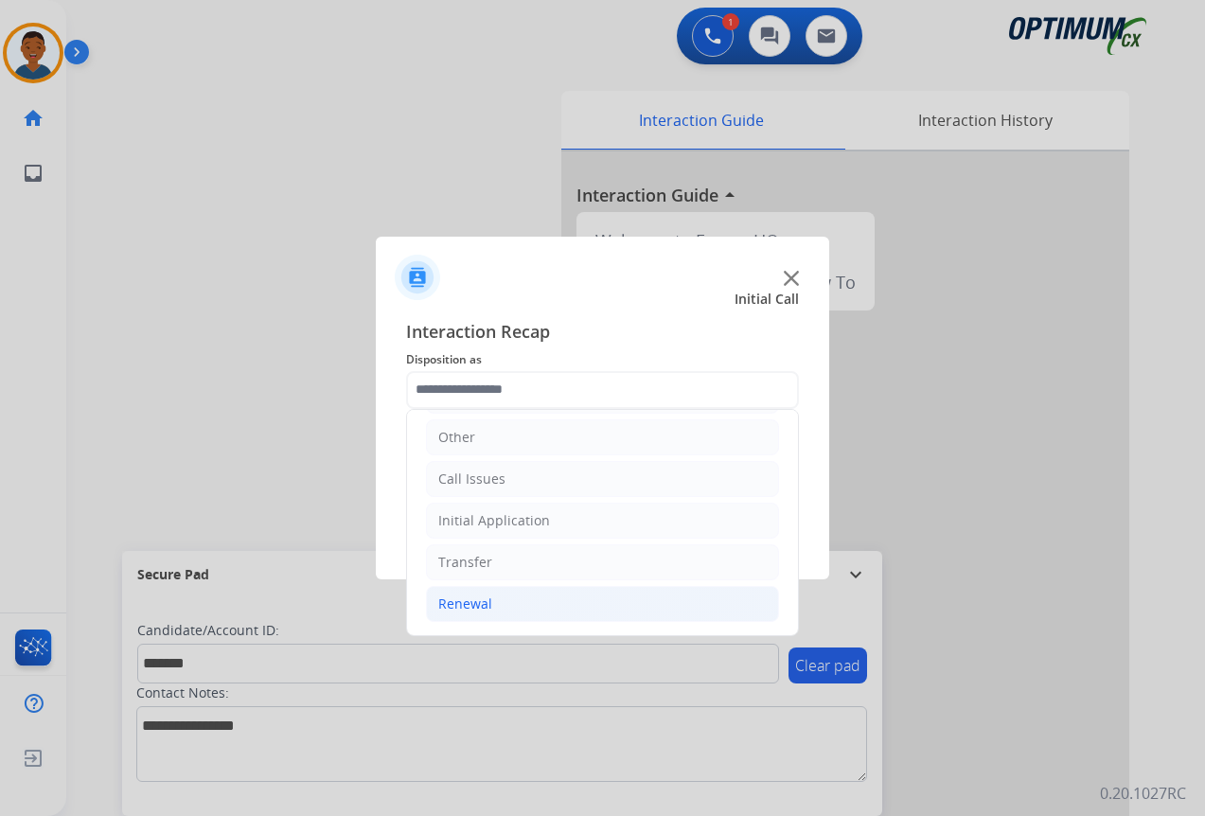
click at [462, 599] on div "Renewal" at bounding box center [465, 603] width 54 height 19
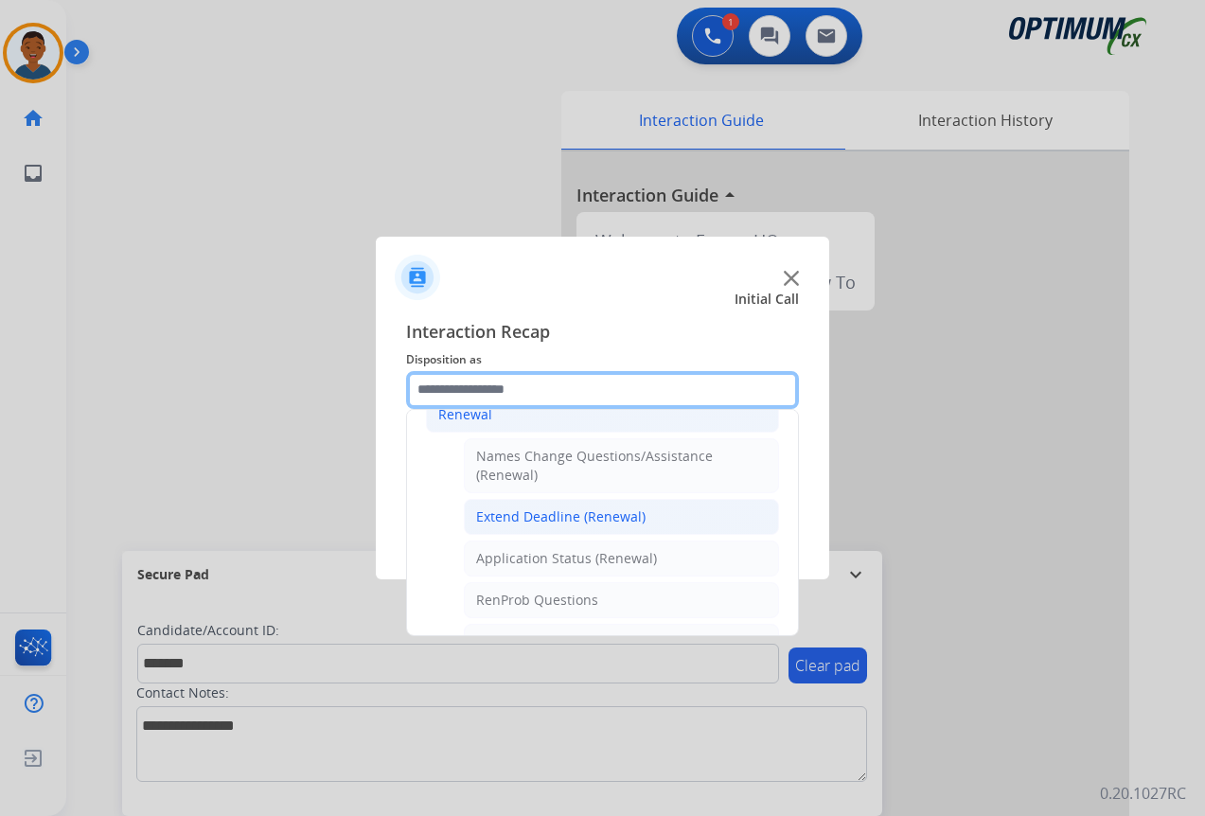
scroll to position [413, 0]
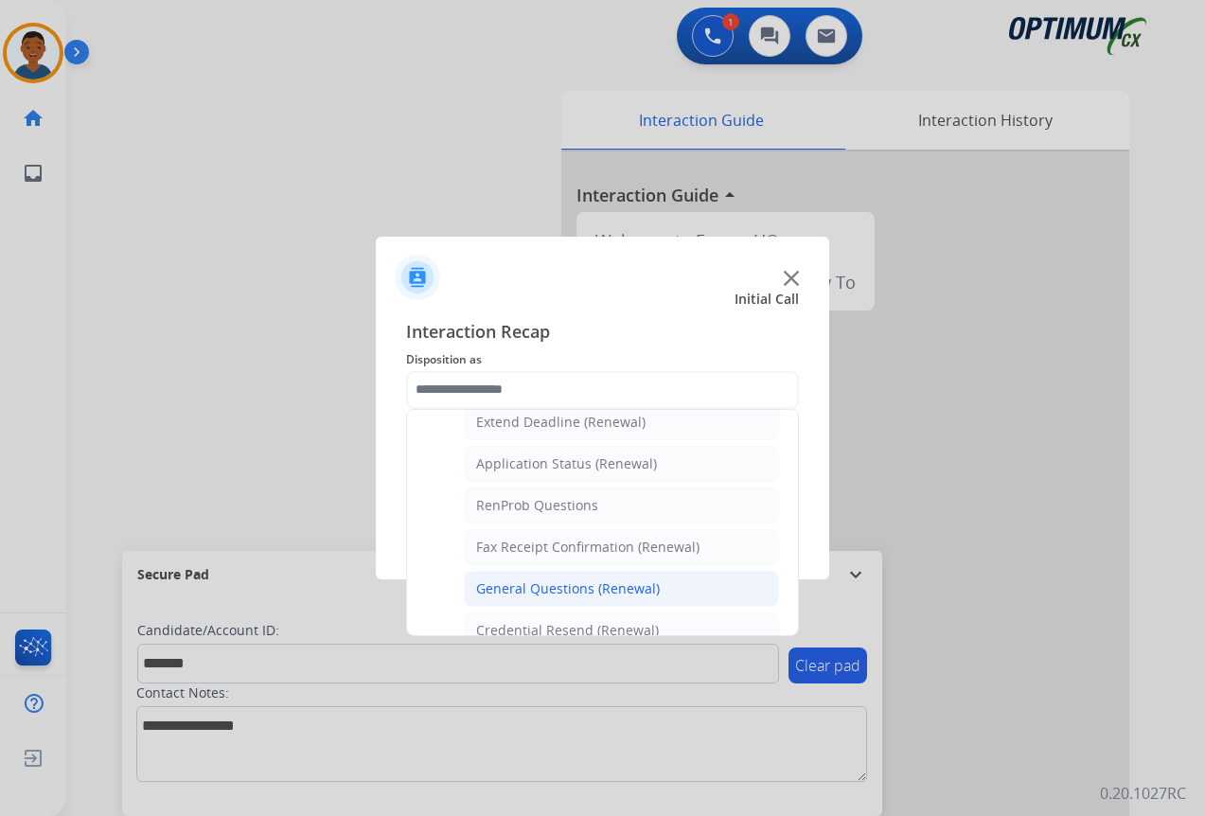
click at [520, 591] on div "General Questions (Renewal)" at bounding box center [568, 588] width 184 height 19
type input "**********"
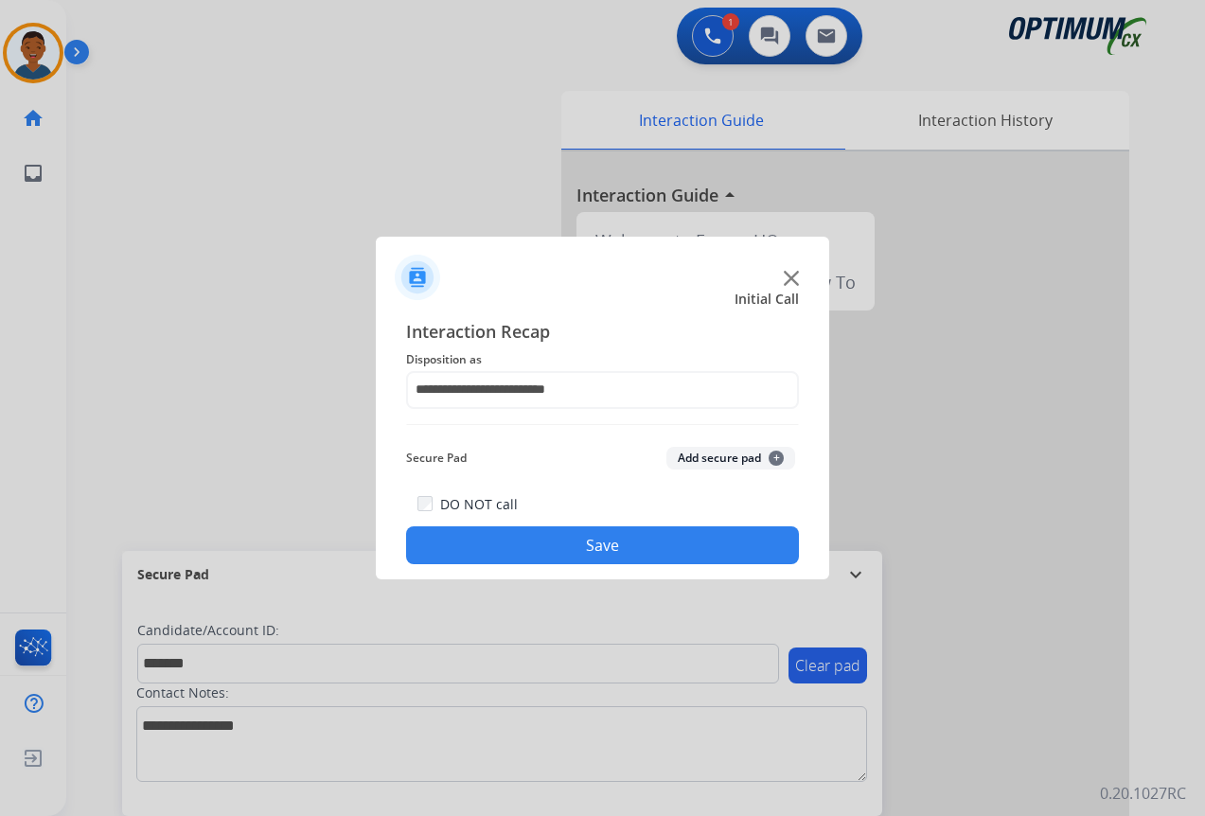
click at [714, 465] on button "Add secure pad +" at bounding box center [730, 458] width 129 height 23
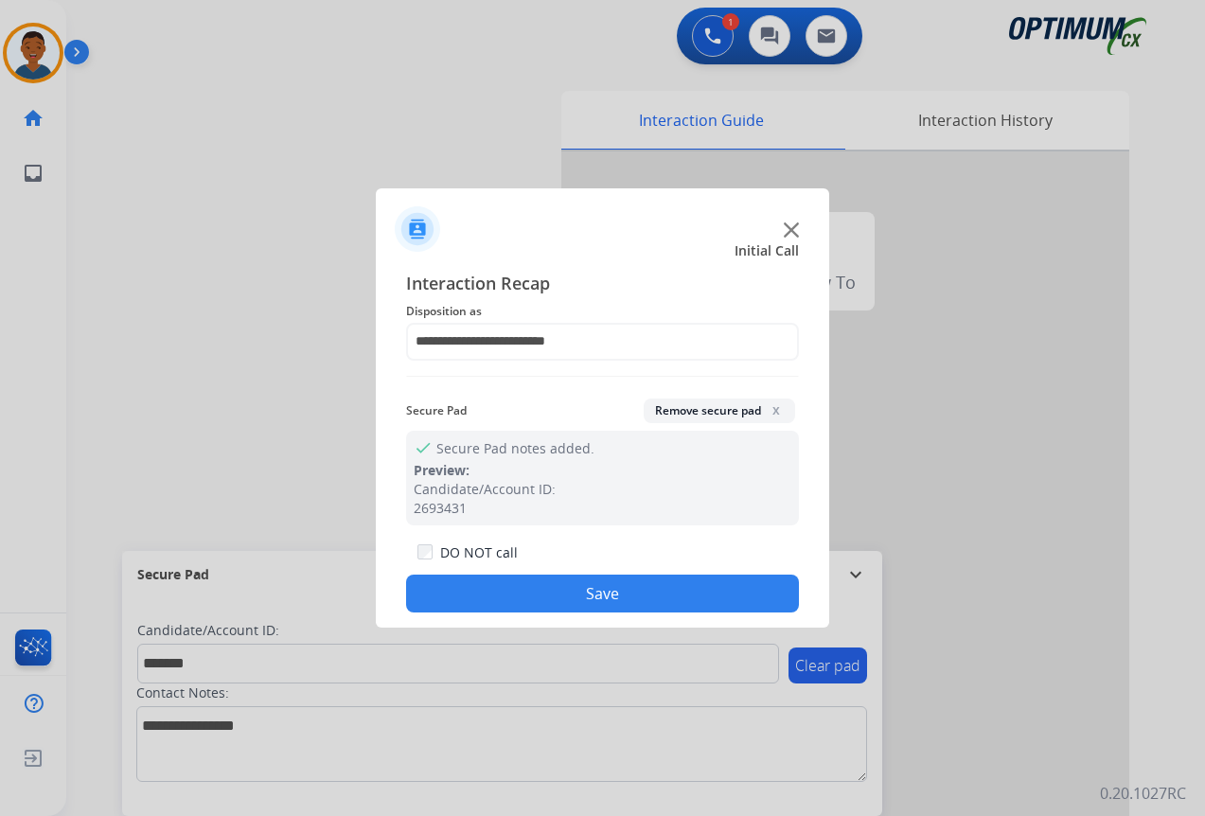
click at [690, 588] on button "Save" at bounding box center [602, 593] width 393 height 38
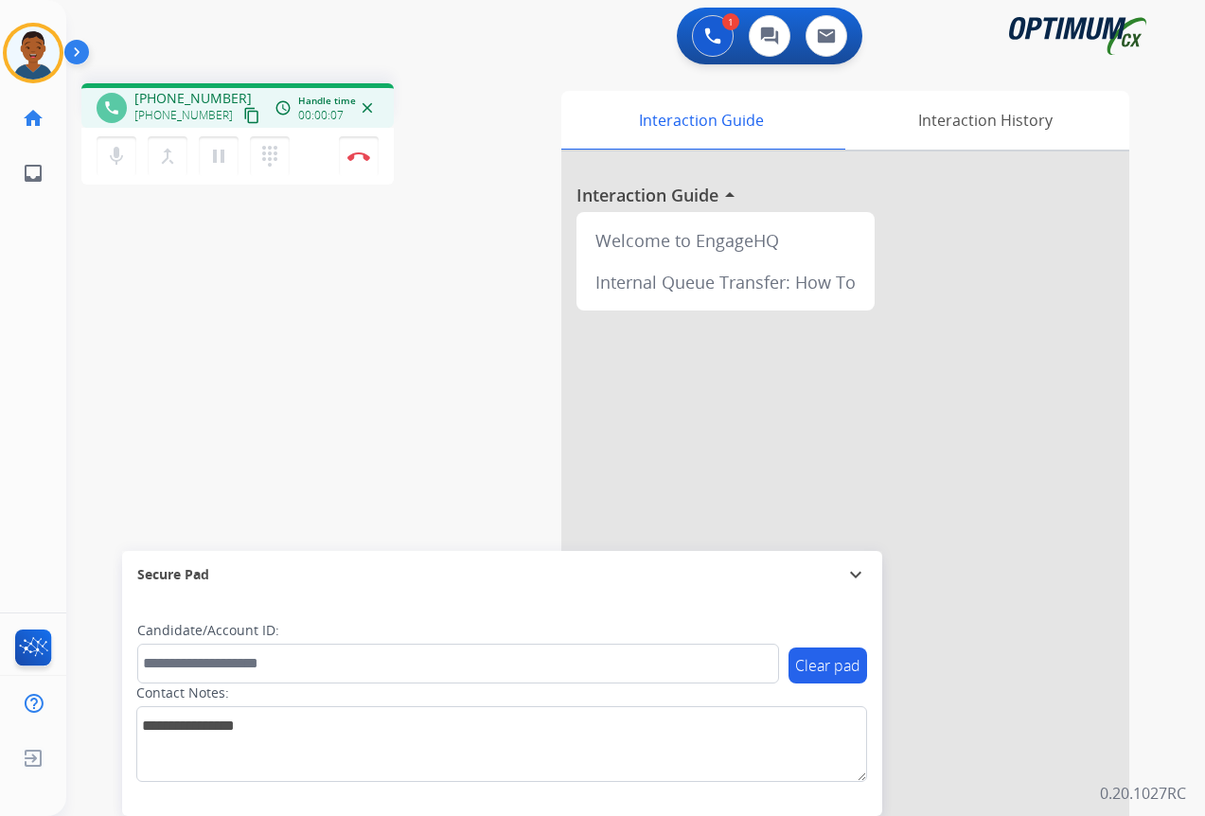
click at [243, 115] on mat-icon "content_copy" at bounding box center [251, 115] width 17 height 17
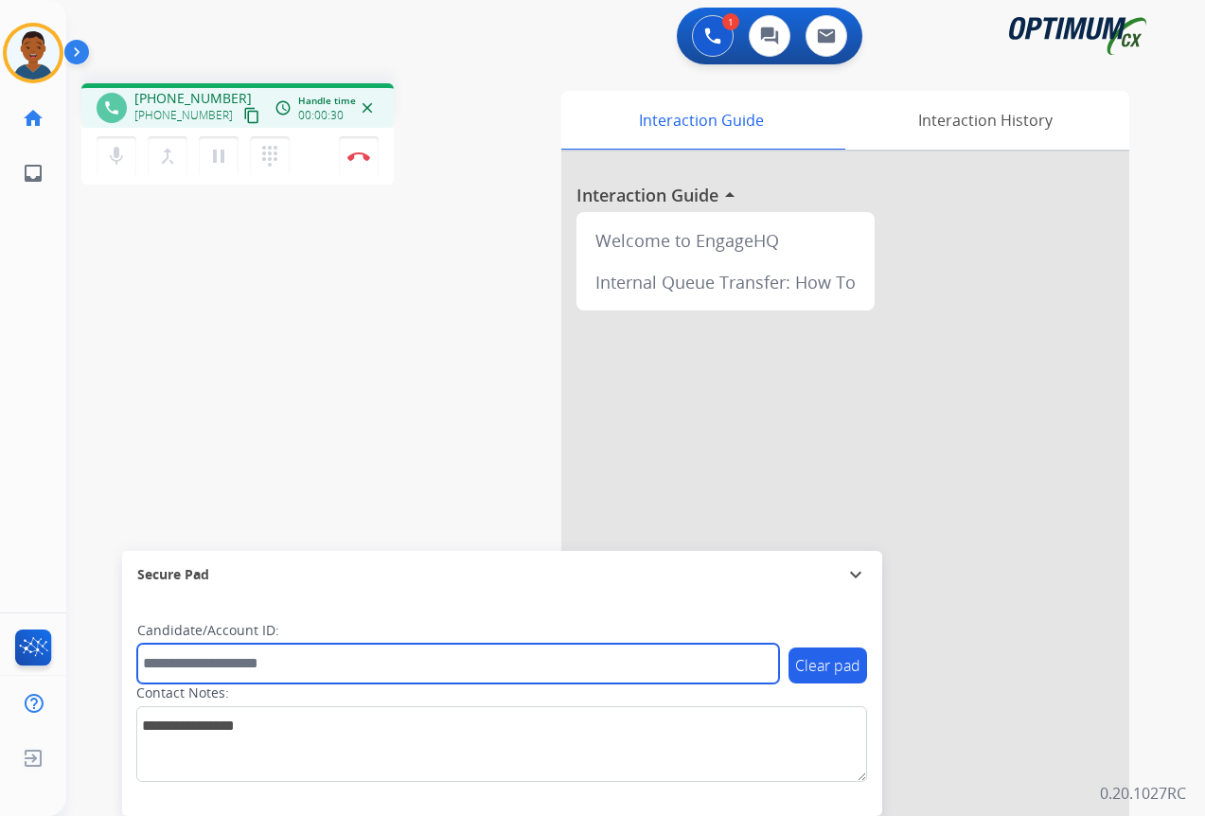
click at [172, 657] on input "text" at bounding box center [458, 663] width 642 height 40
paste input "*******"
type input "*******"
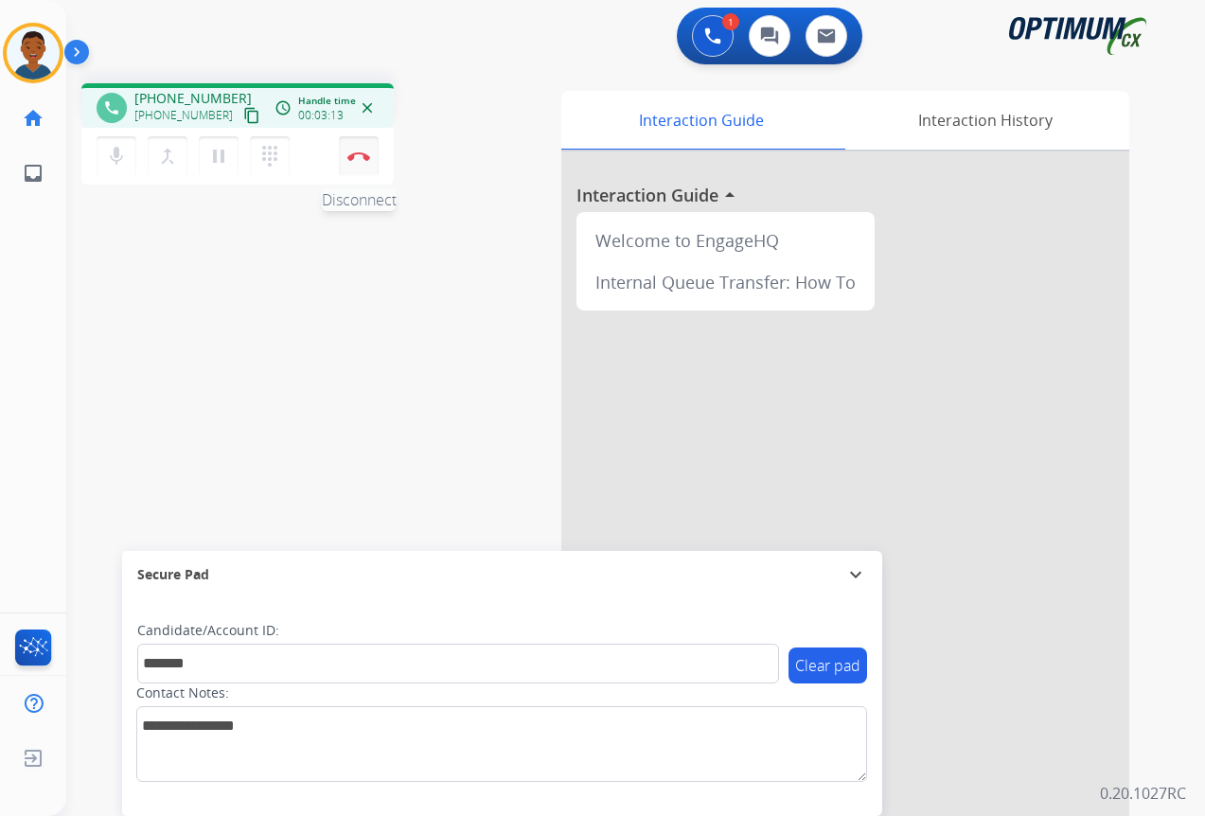
click at [359, 161] on button "Disconnect" at bounding box center [359, 156] width 40 height 40
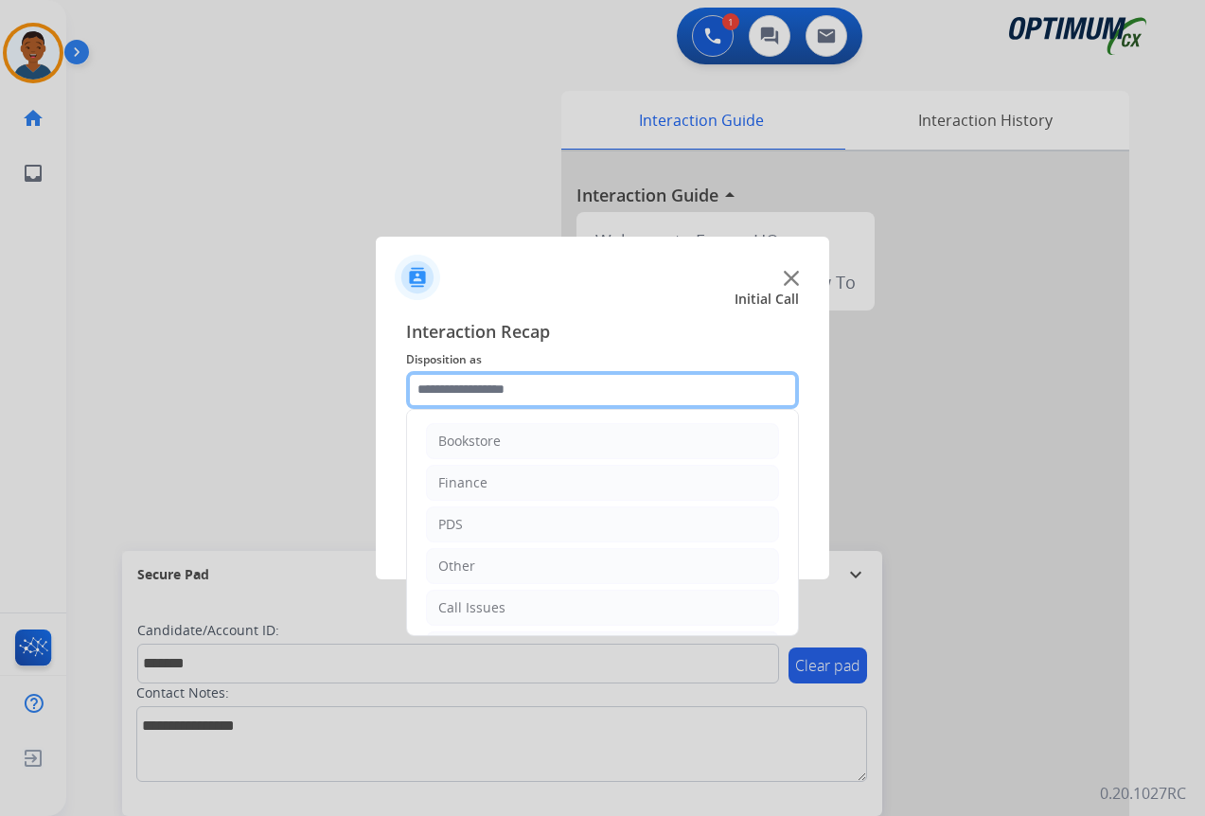
click at [514, 390] on input "text" at bounding box center [602, 390] width 393 height 38
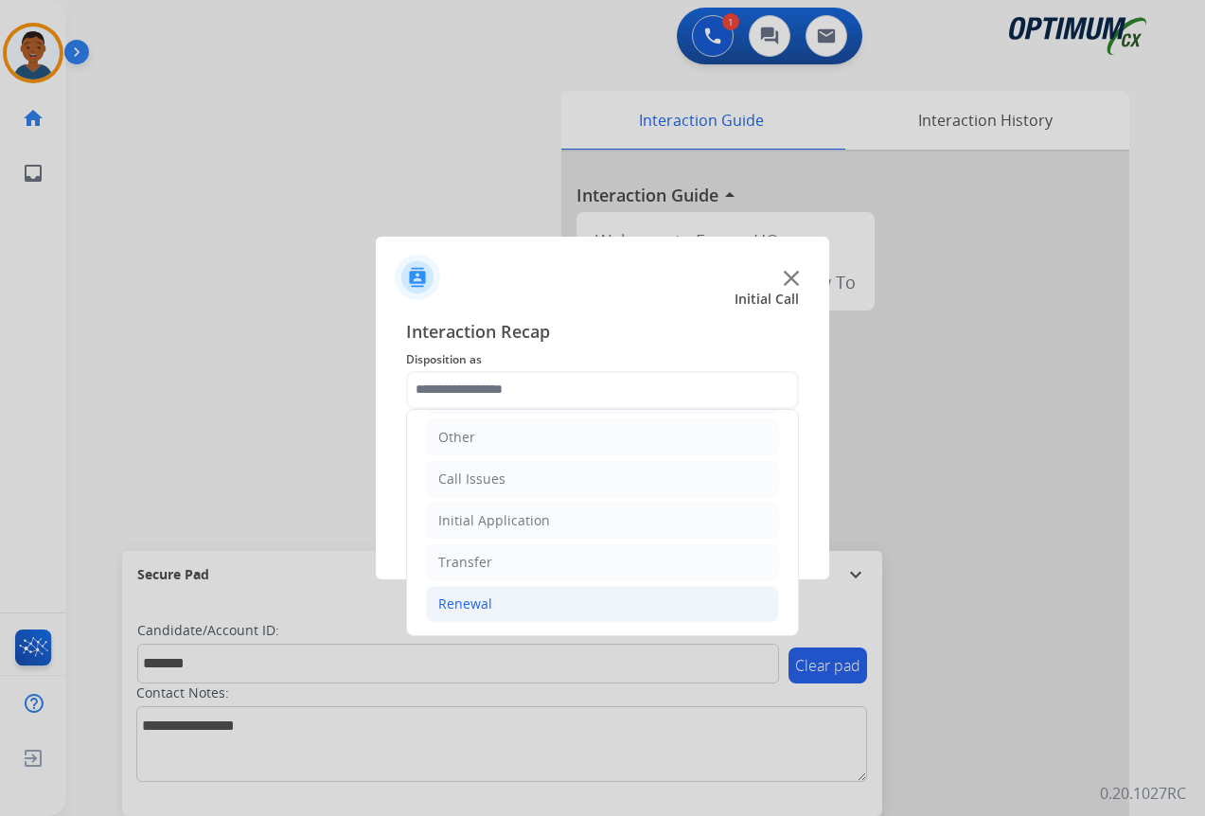
click at [479, 604] on div "Renewal" at bounding box center [465, 603] width 54 height 19
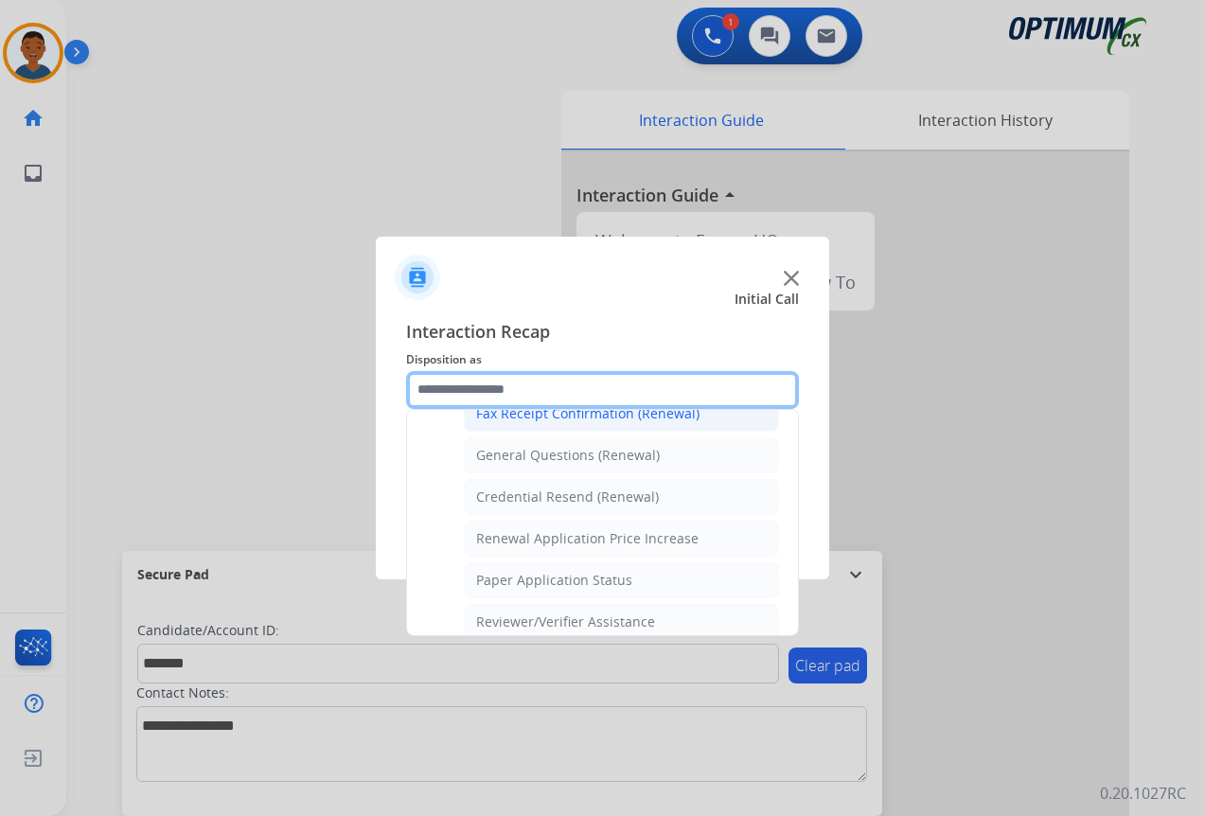
scroll to position [602, 0]
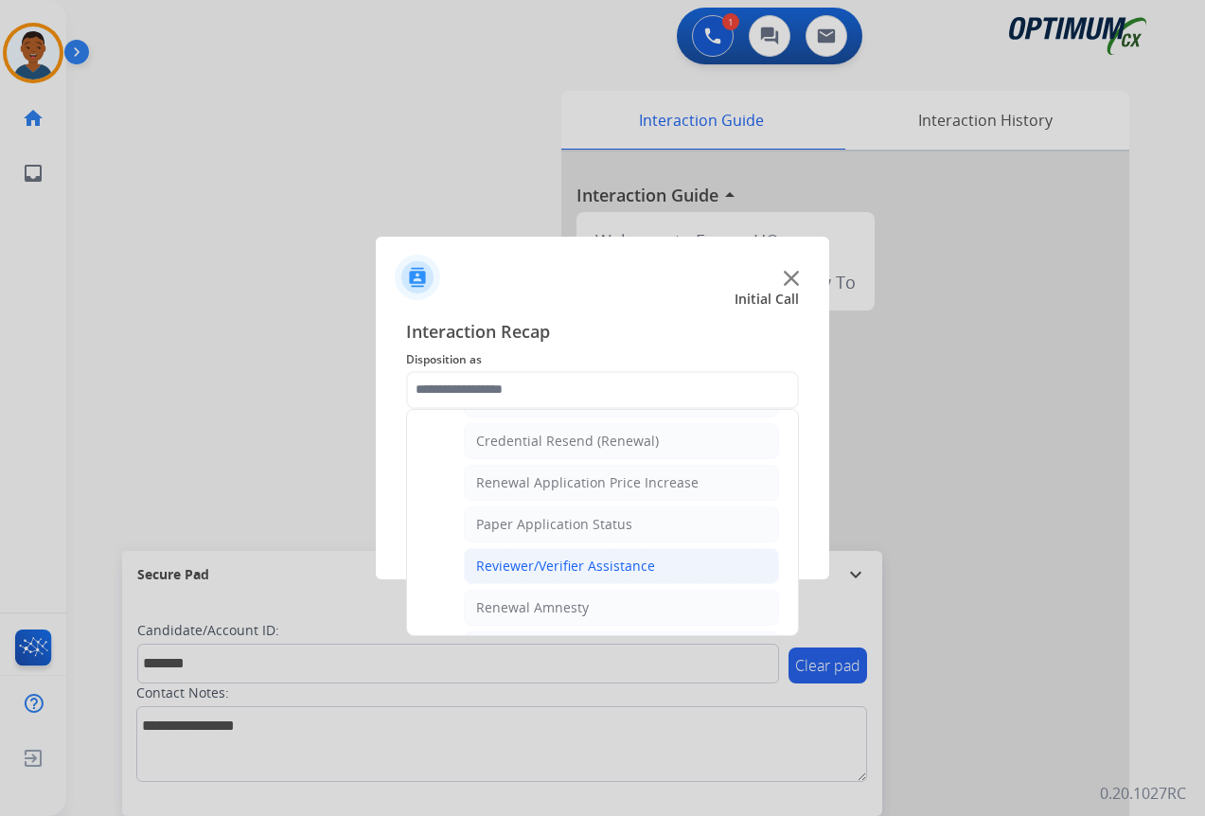
click at [541, 561] on div "Reviewer/Verifier Assistance" at bounding box center [565, 565] width 179 height 19
type input "**********"
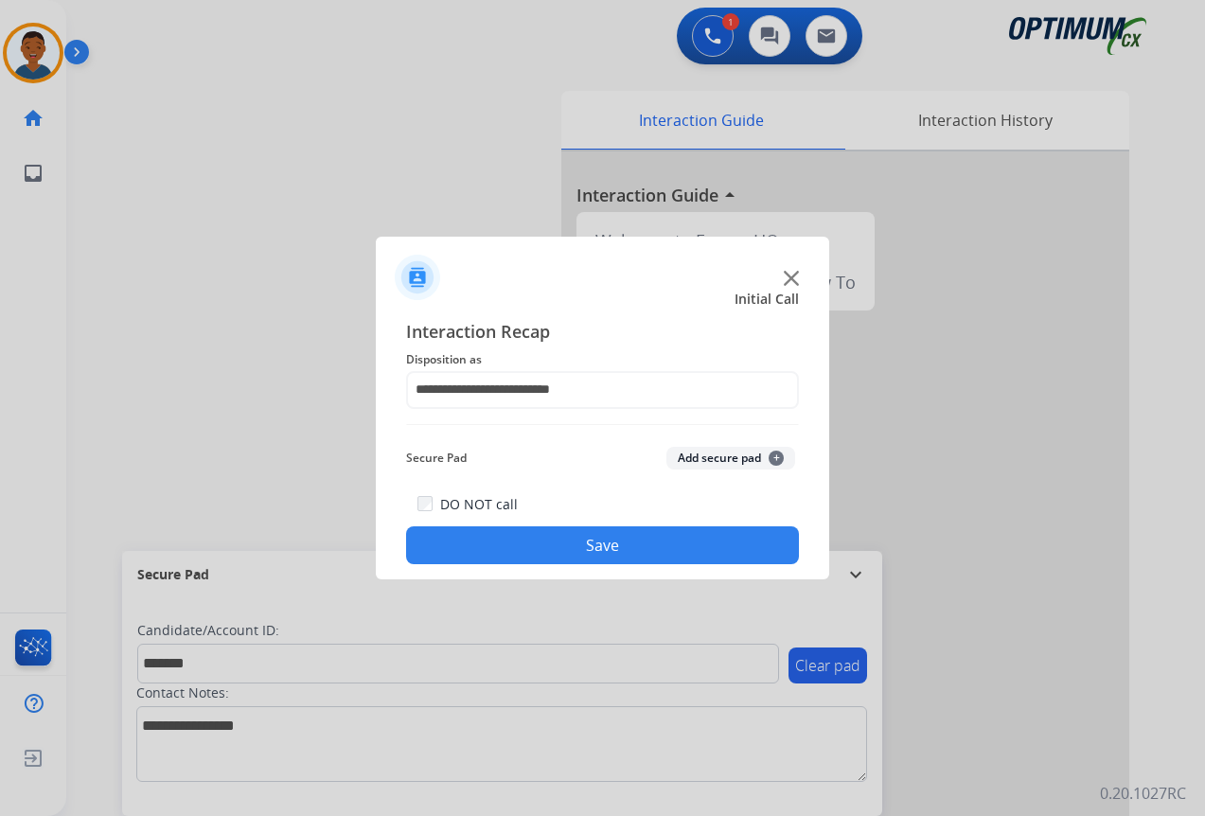
click at [702, 457] on button "Add secure pad +" at bounding box center [730, 458] width 129 height 23
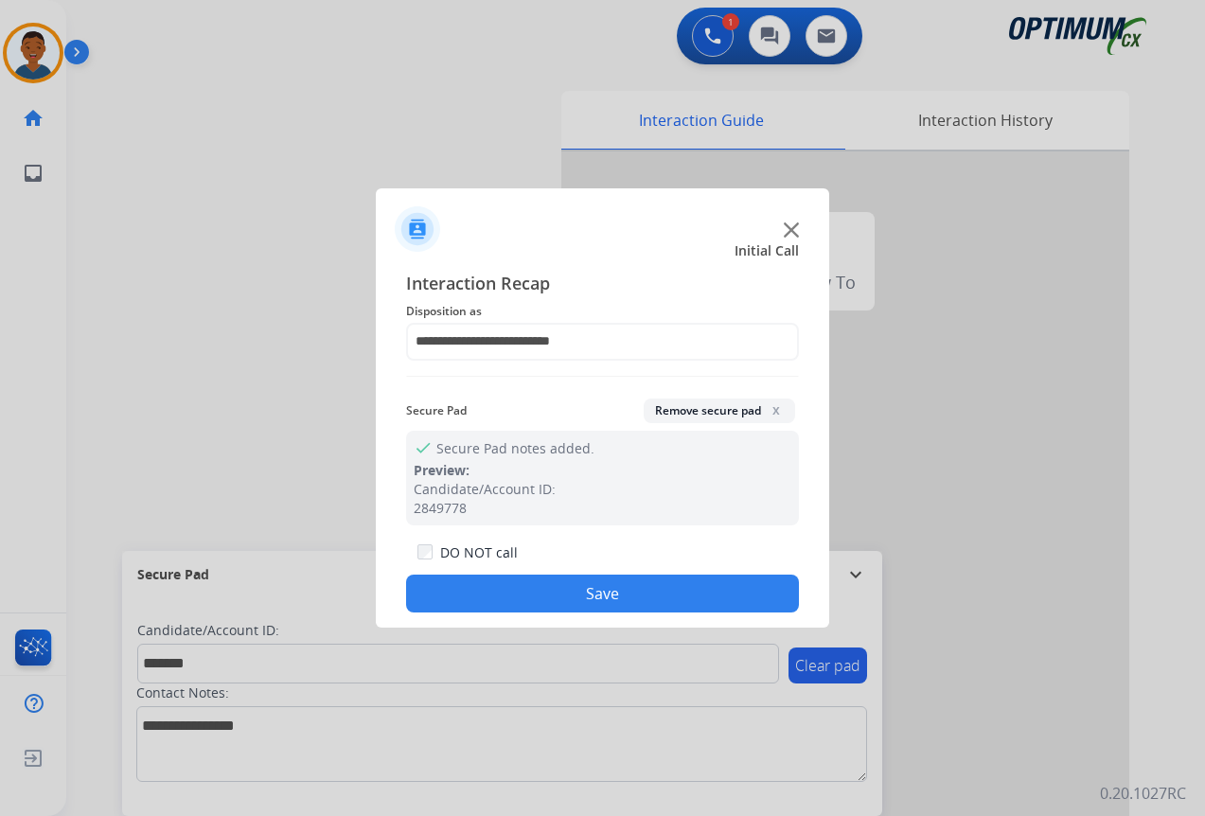
click at [698, 593] on button "Save" at bounding box center [602, 593] width 393 height 38
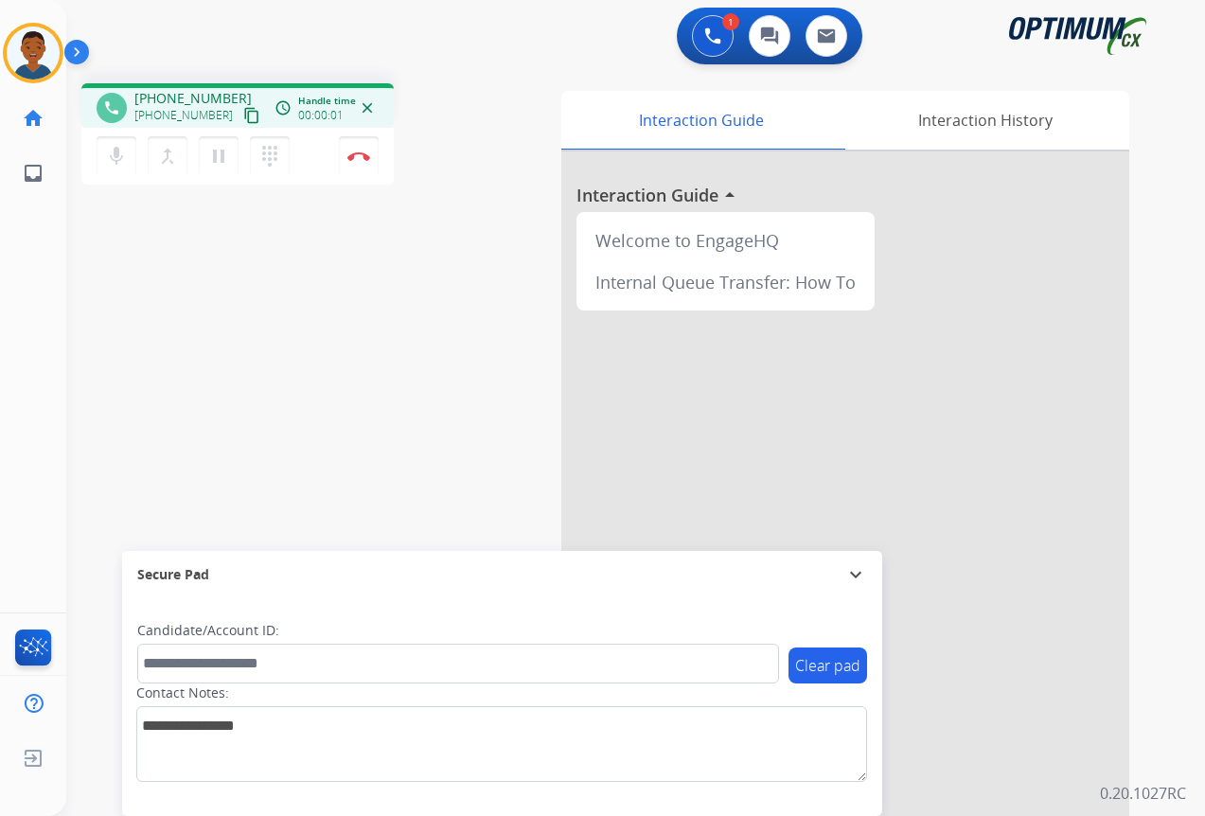
click at [243, 118] on mat-icon "content_copy" at bounding box center [251, 115] width 17 height 17
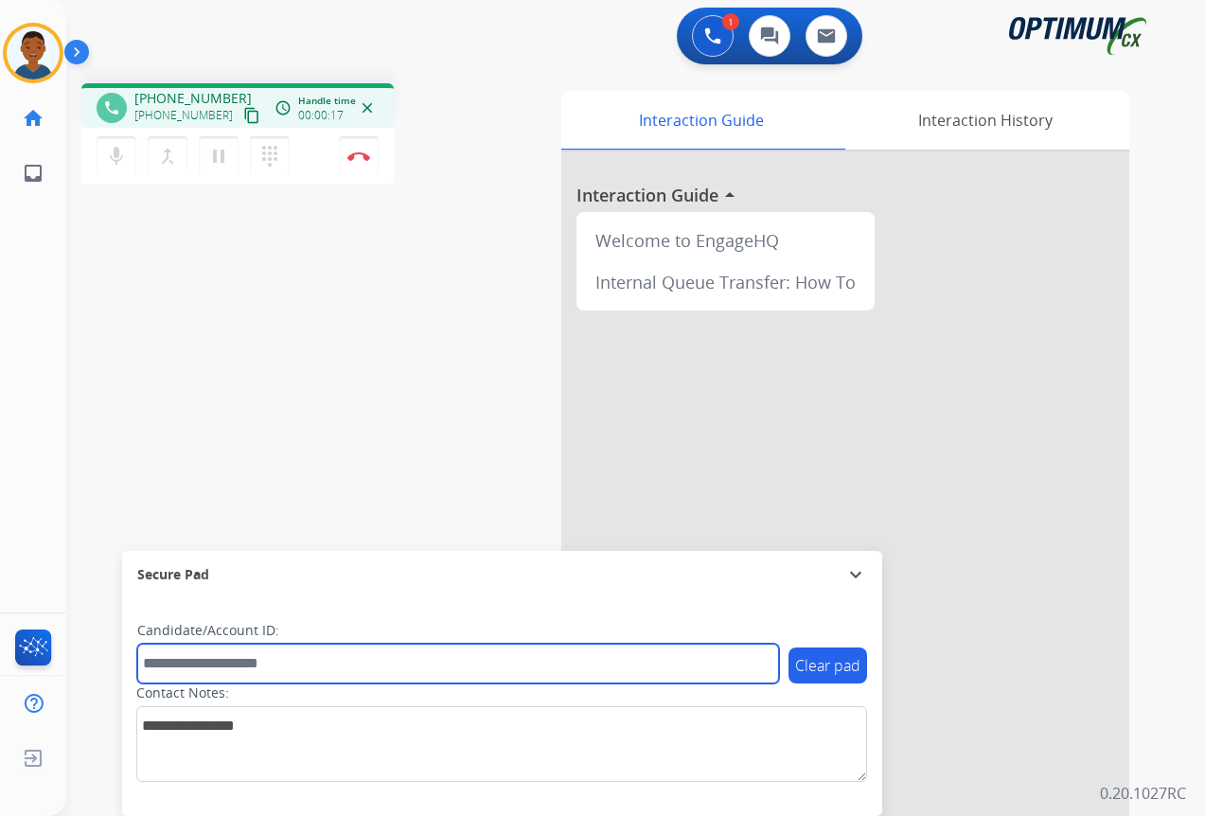
click at [193, 665] on input "text" at bounding box center [458, 663] width 642 height 40
paste input "*******"
type input "*******"
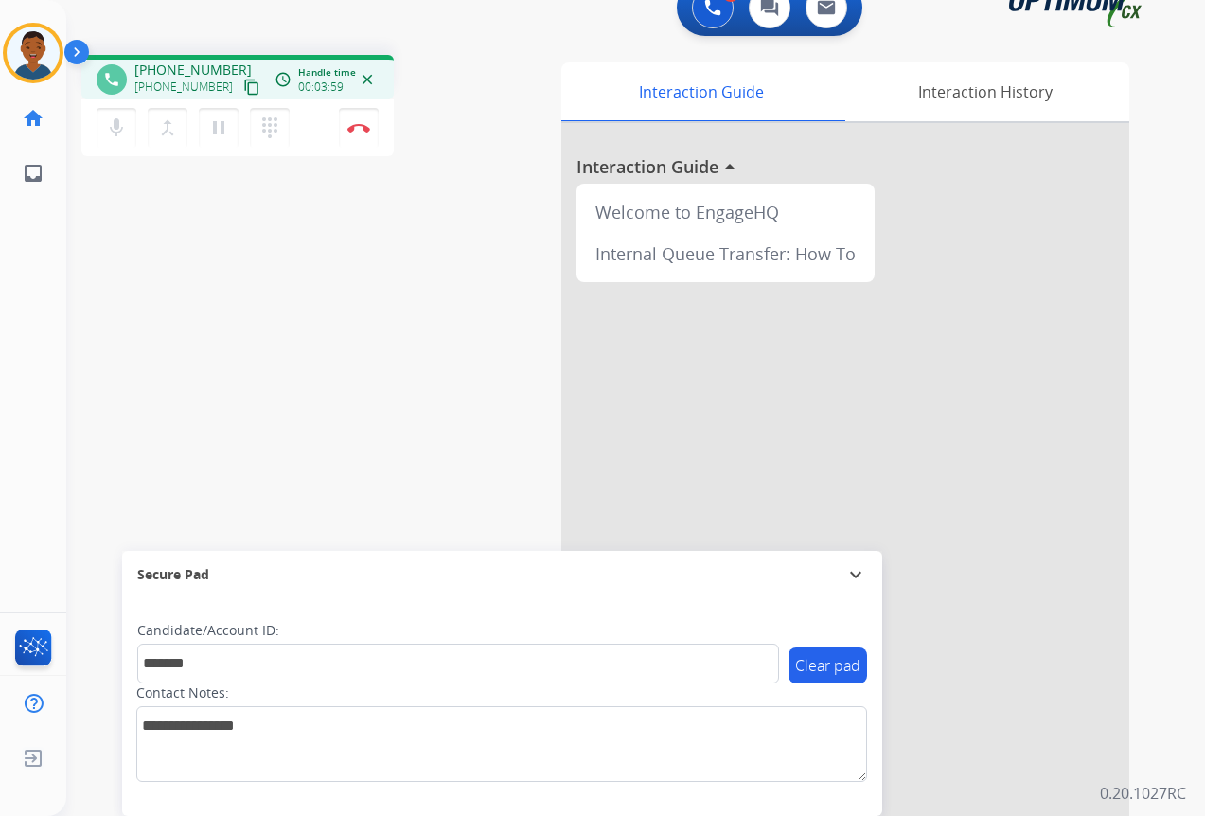
scroll to position [42, 0]
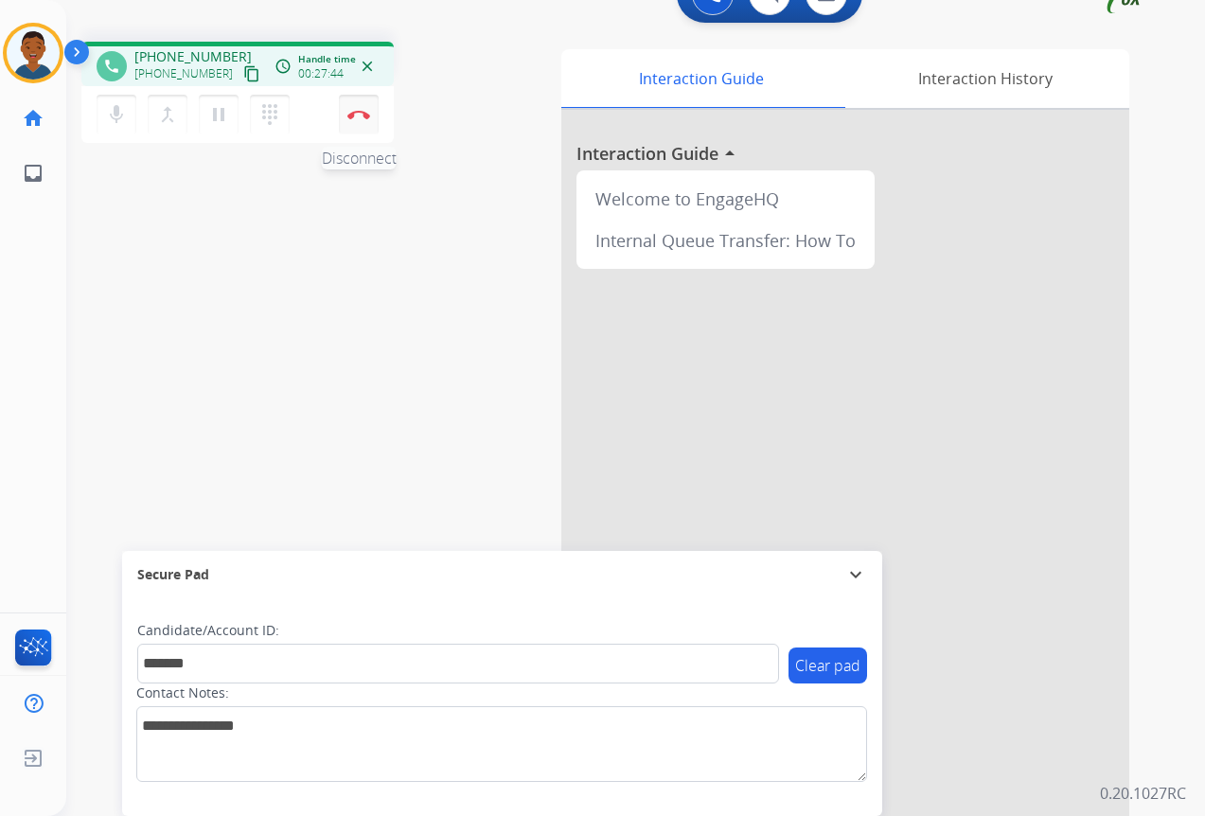
click at [359, 119] on button "Disconnect" at bounding box center [359, 115] width 40 height 40
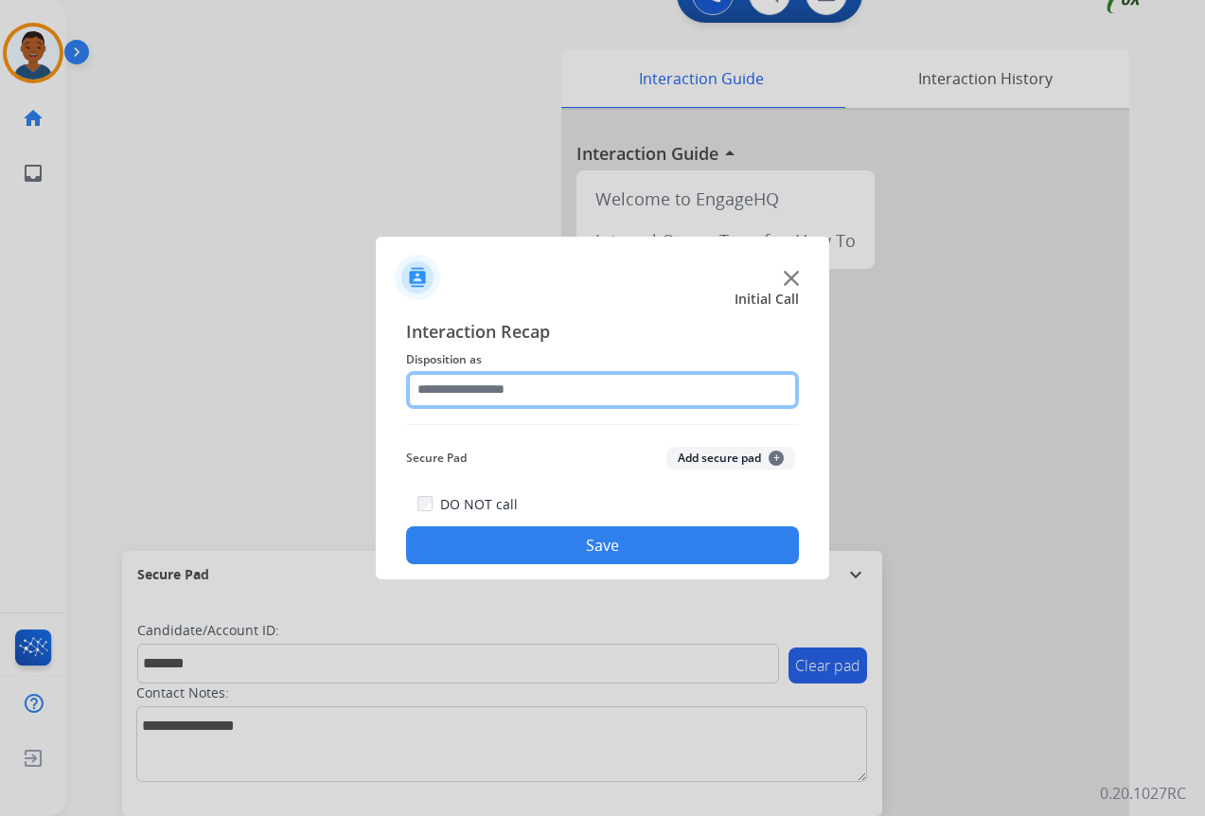
click at [435, 384] on input "text" at bounding box center [602, 390] width 393 height 38
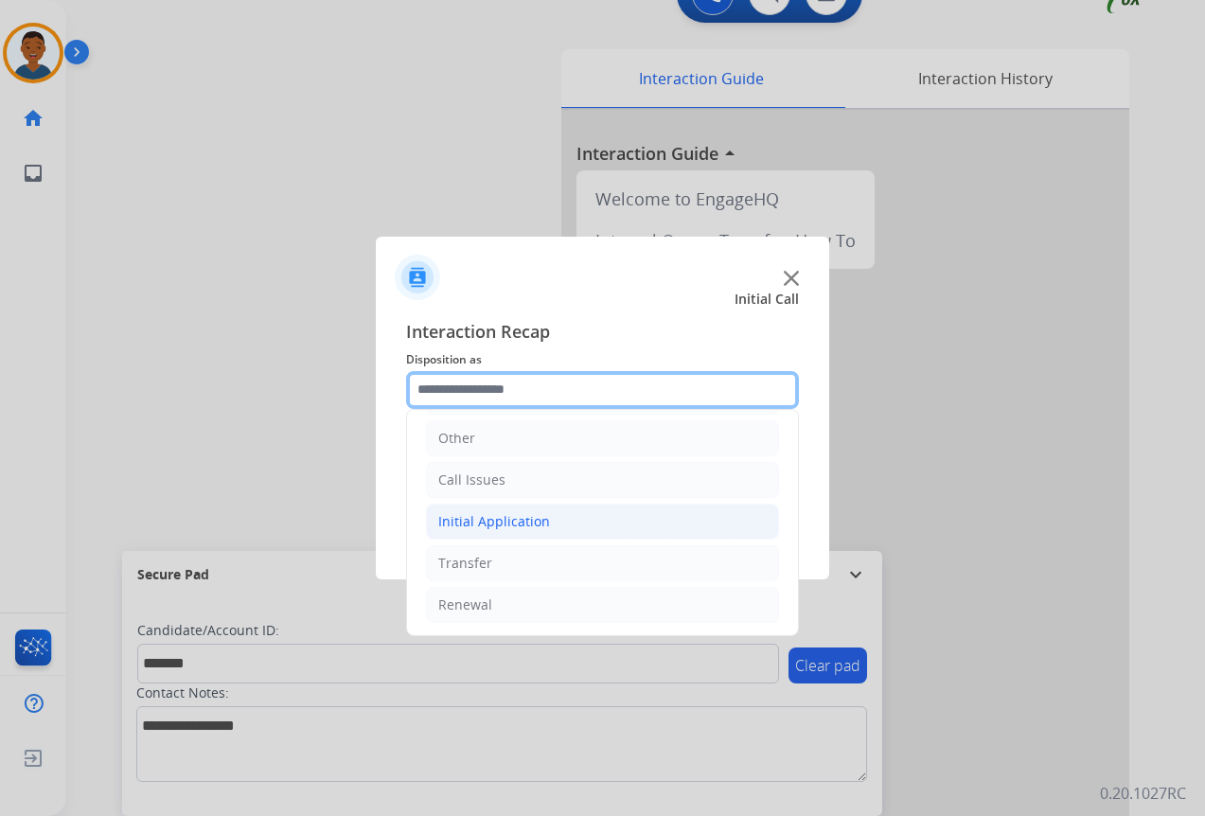
scroll to position [129, 0]
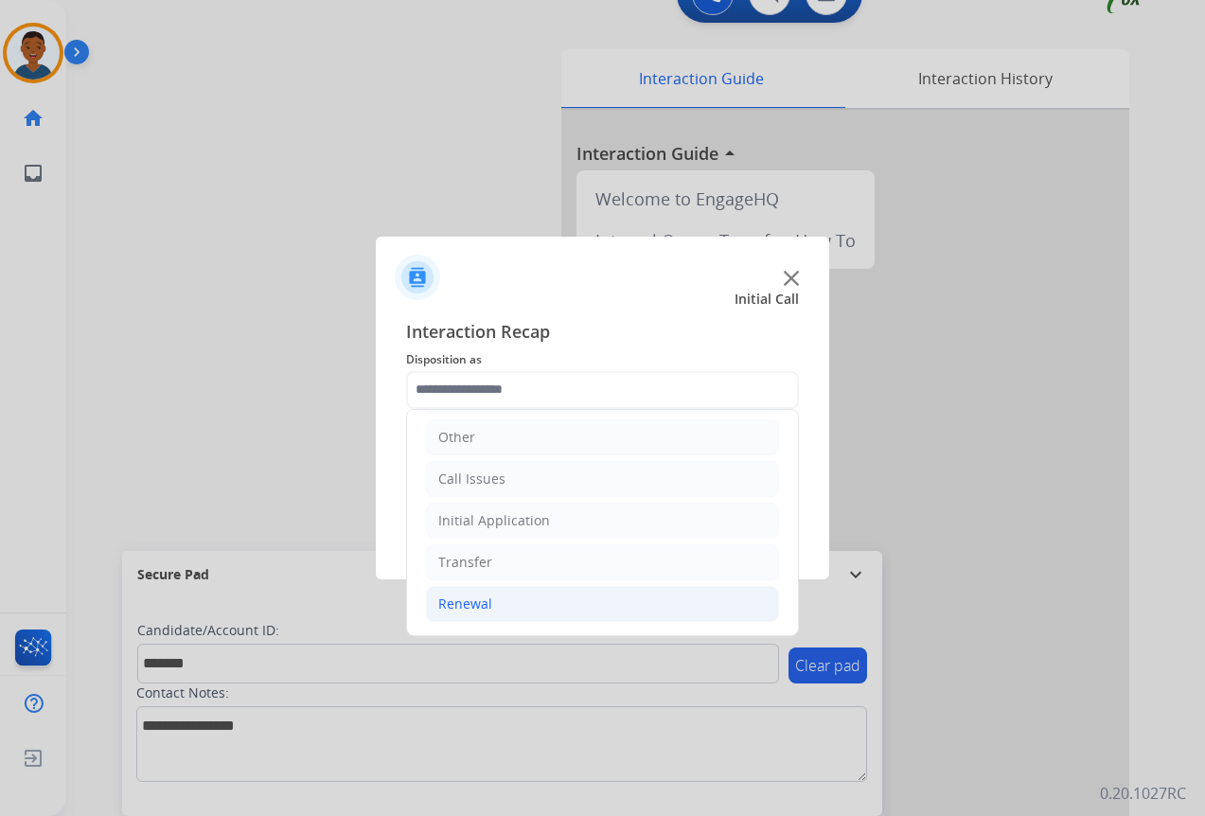
click at [484, 602] on div "Renewal" at bounding box center [465, 603] width 54 height 19
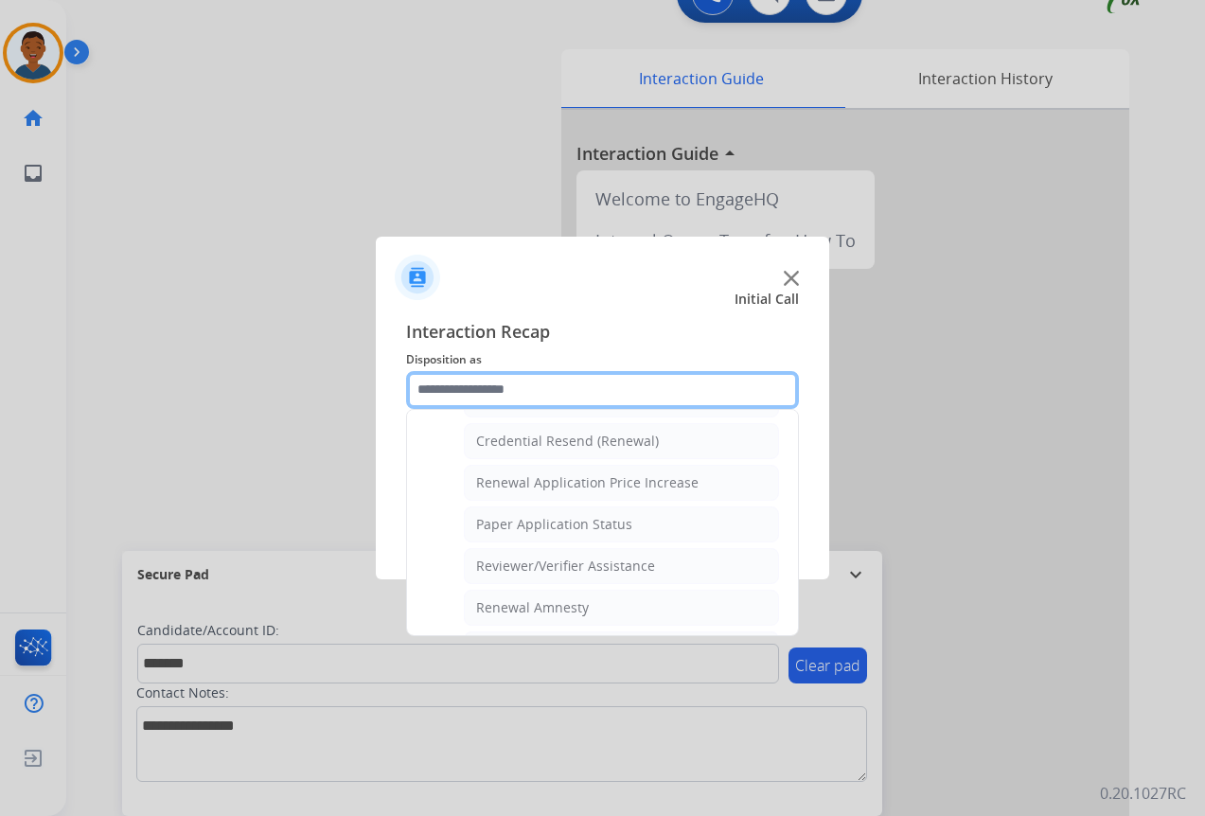
scroll to position [696, 0]
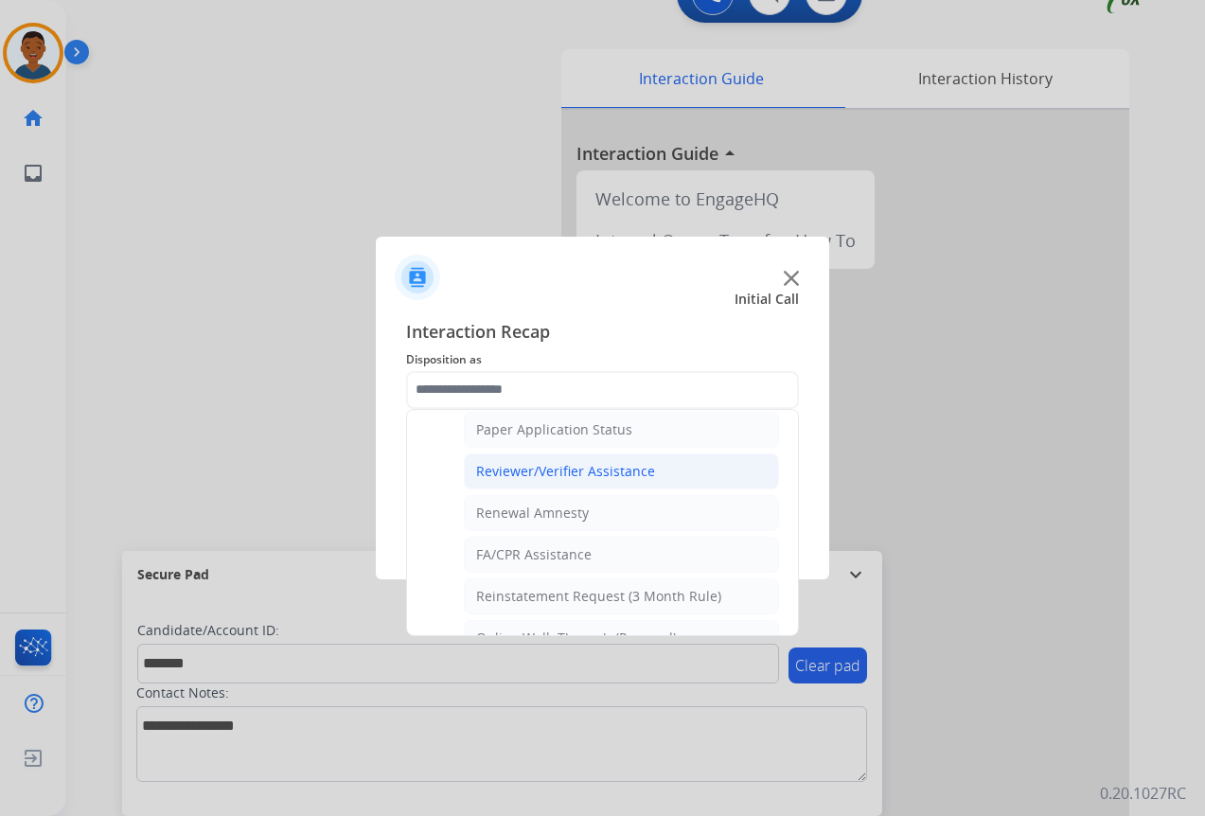
click at [539, 468] on div "Reviewer/Verifier Assistance" at bounding box center [565, 471] width 179 height 19
type input "**********"
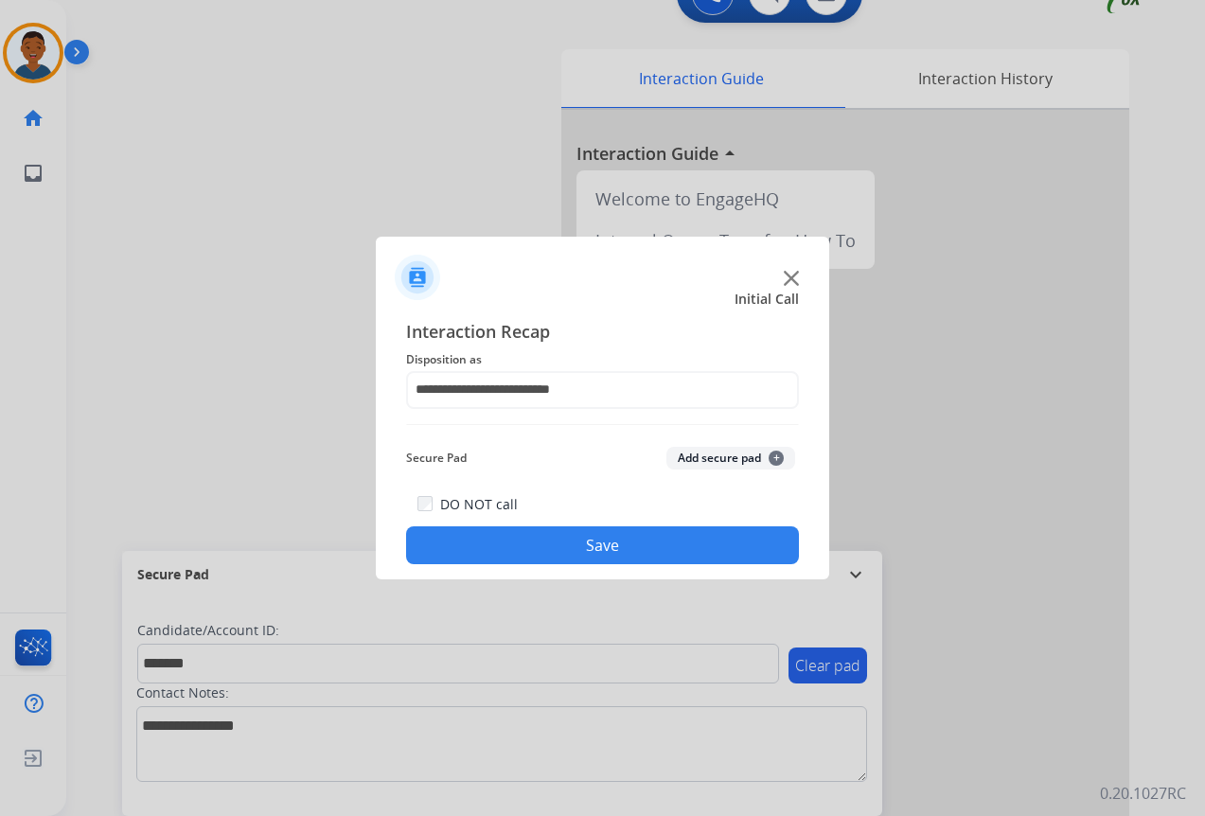
click at [690, 455] on button "Add secure pad +" at bounding box center [730, 458] width 129 height 23
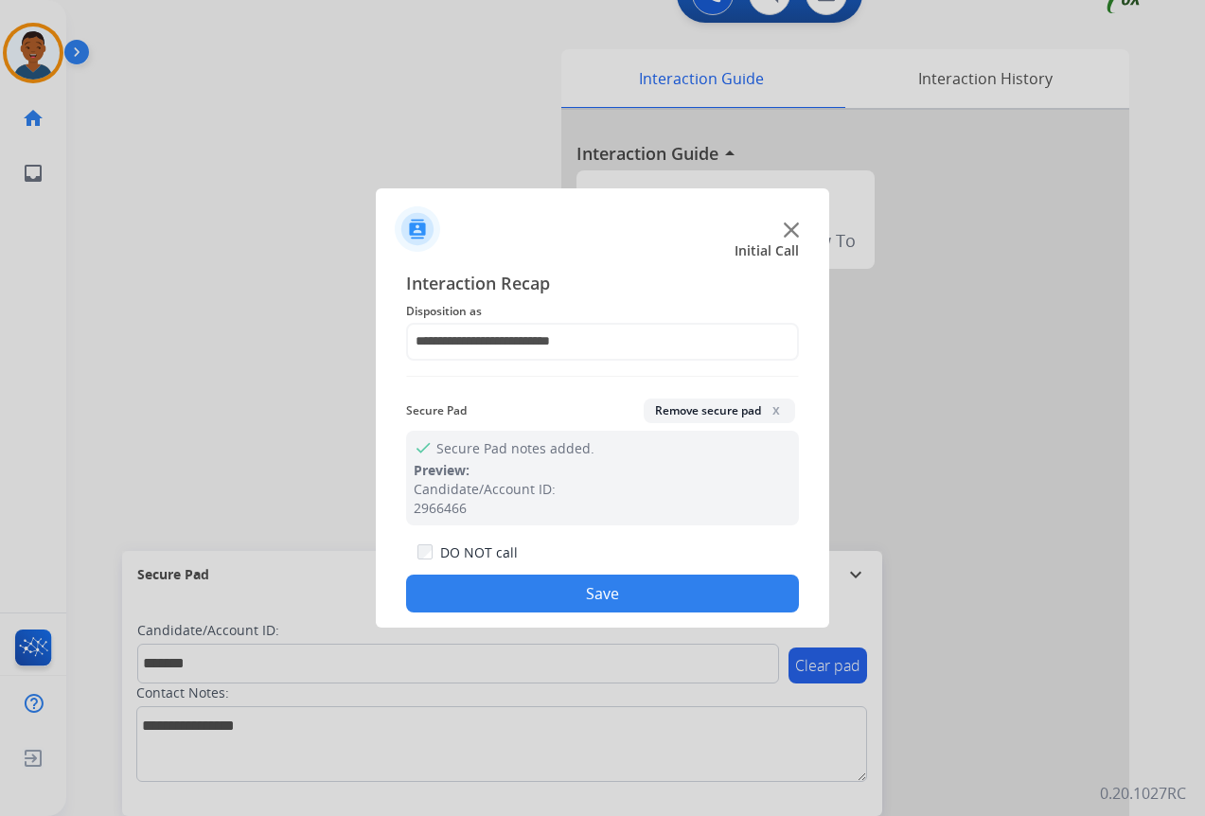
click at [639, 579] on button "Save" at bounding box center [602, 593] width 393 height 38
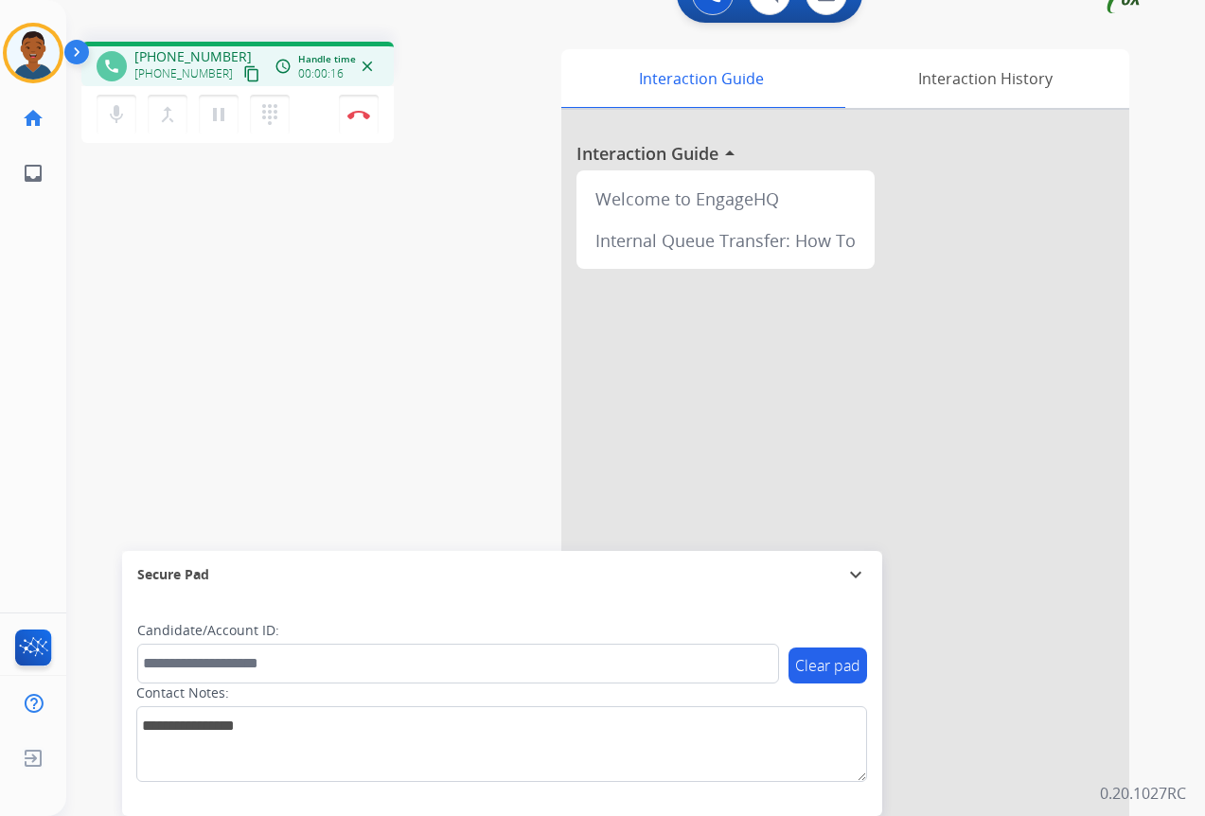
click at [243, 77] on mat-icon "content_copy" at bounding box center [251, 73] width 17 height 17
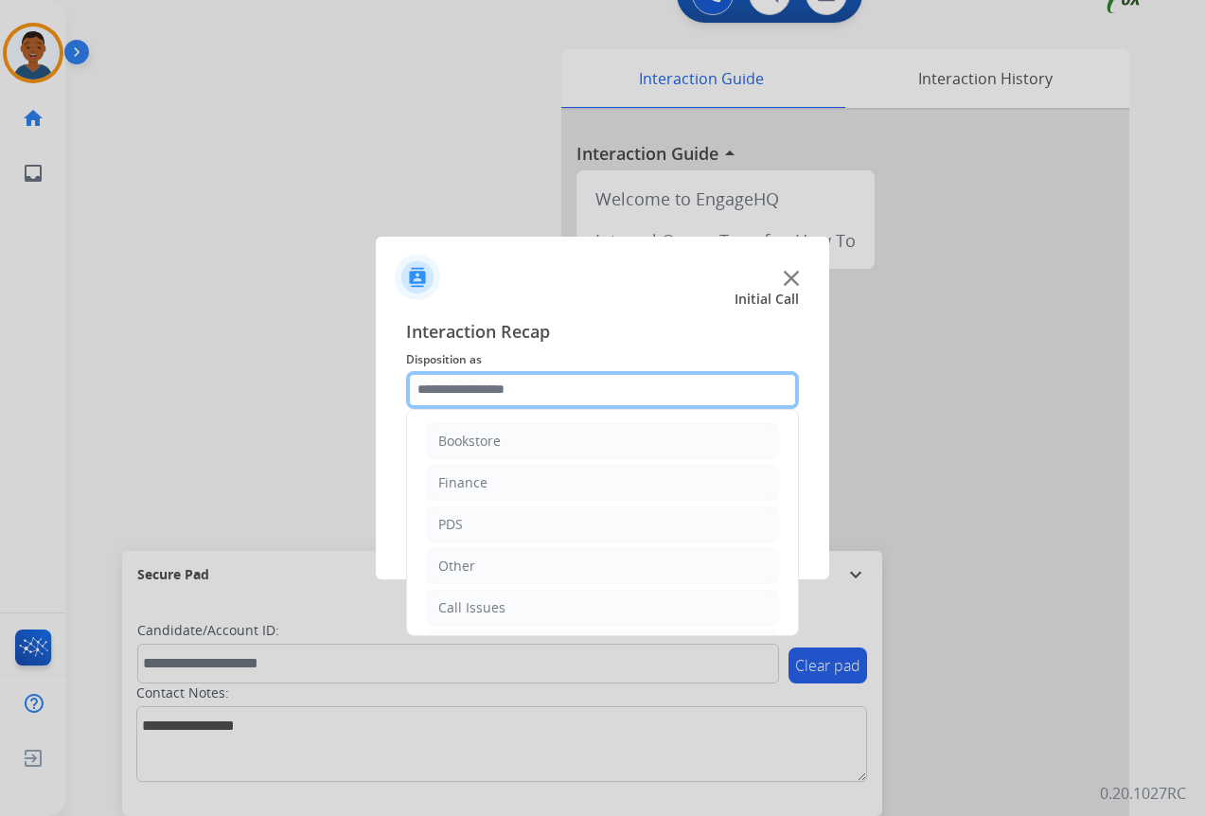
click at [564, 396] on input "text" at bounding box center [602, 390] width 393 height 38
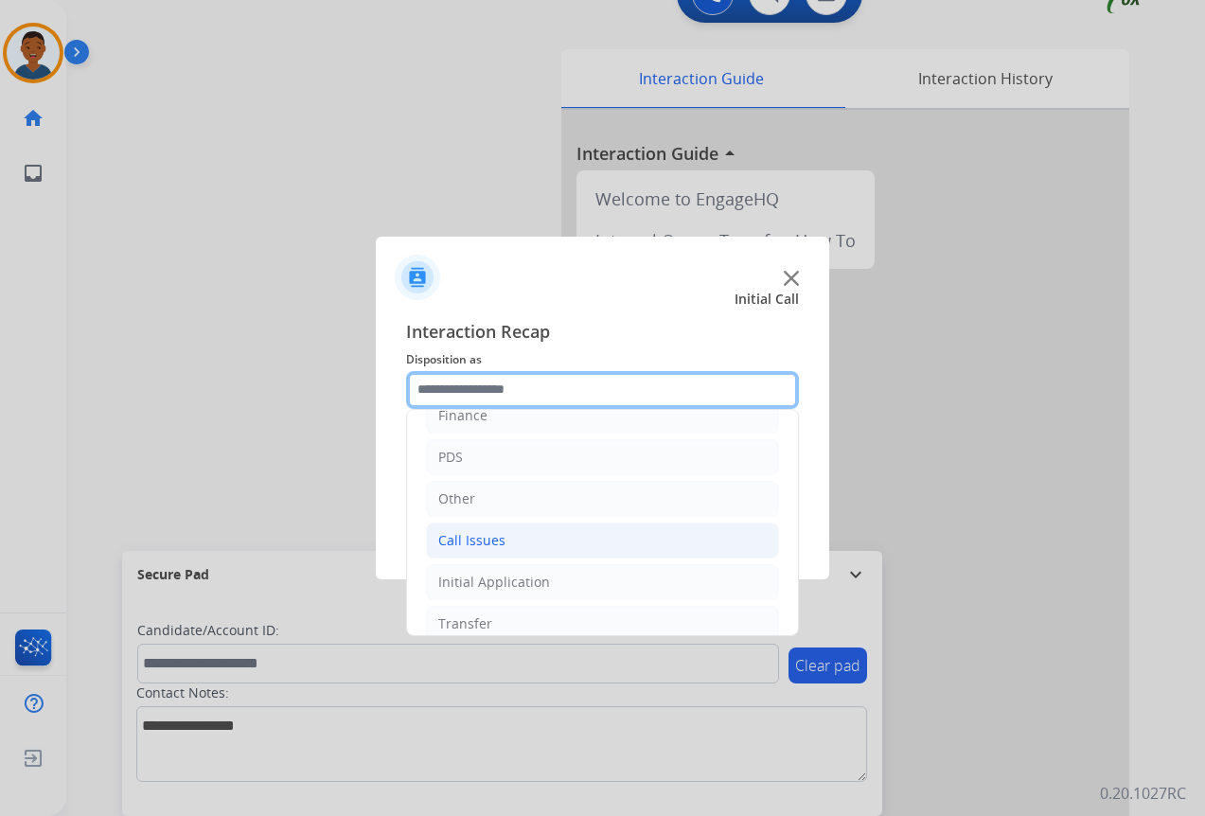
scroll to position [129, 0]
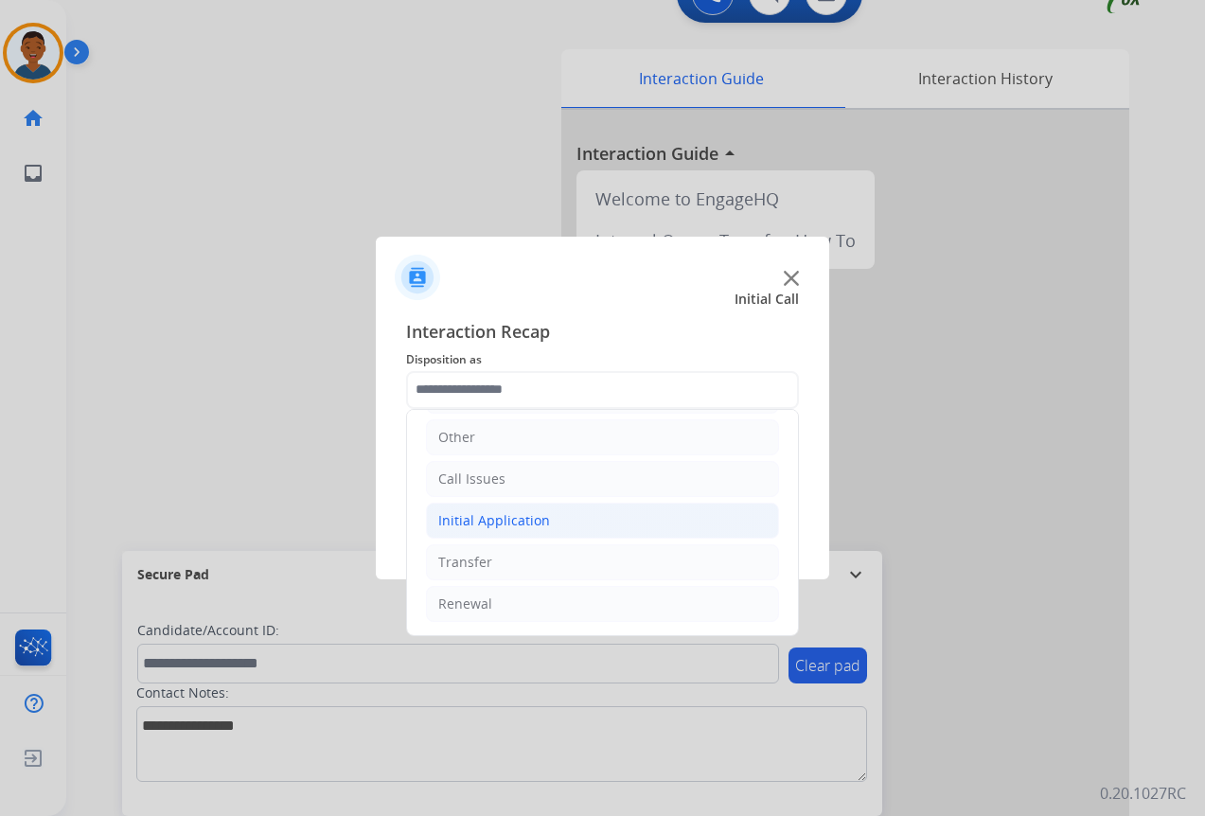
click at [468, 521] on div "Initial Application" at bounding box center [494, 520] width 112 height 19
click at [519, 564] on div "Credential Resend (Initial application)" at bounding box center [595, 562] width 239 height 19
type input "**********"
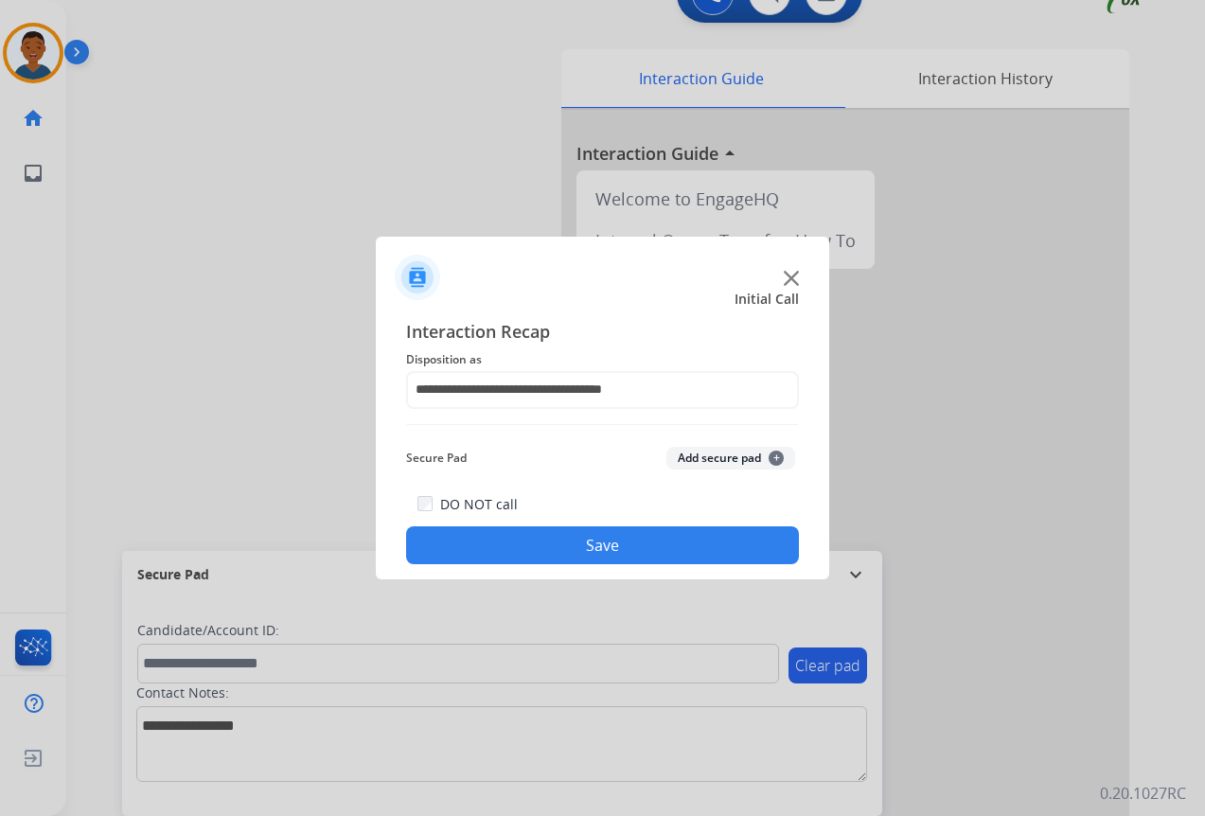
click at [576, 548] on button "Save" at bounding box center [602, 545] width 393 height 38
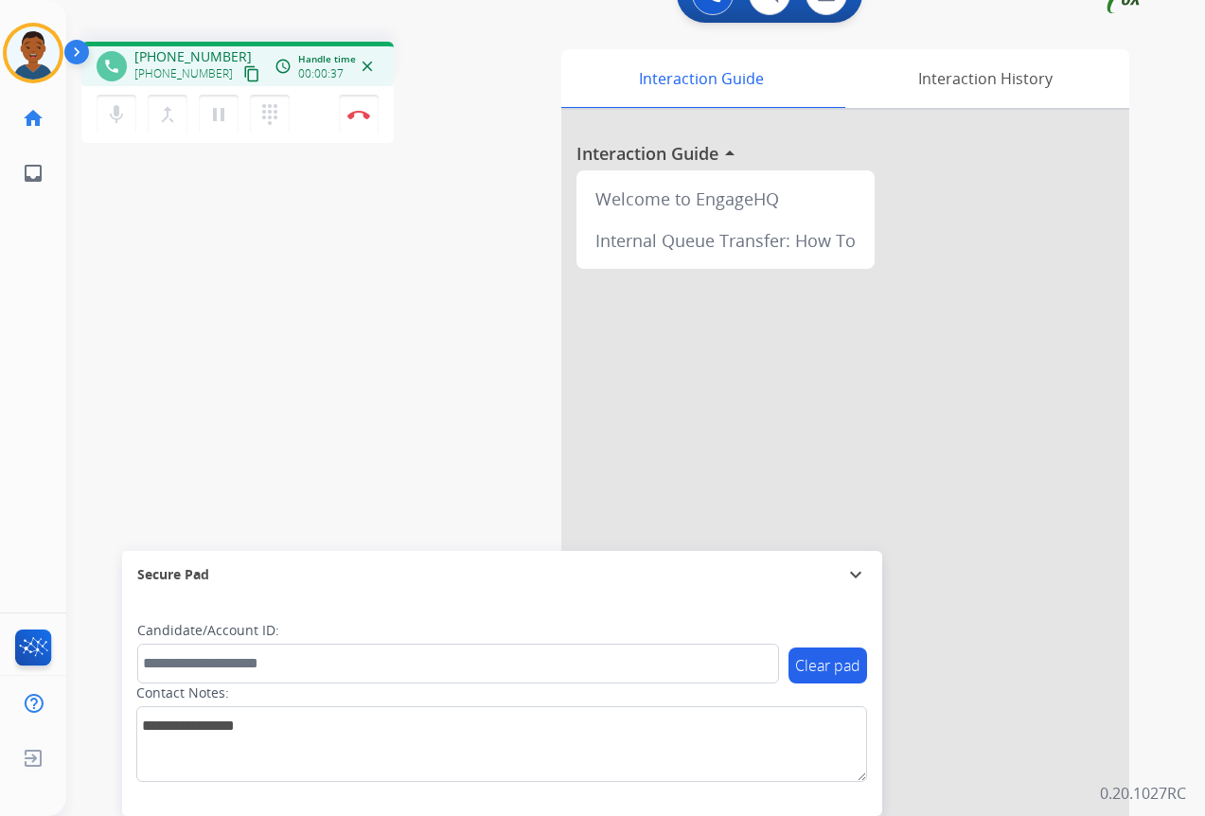
click at [243, 77] on mat-icon "content_copy" at bounding box center [251, 73] width 17 height 17
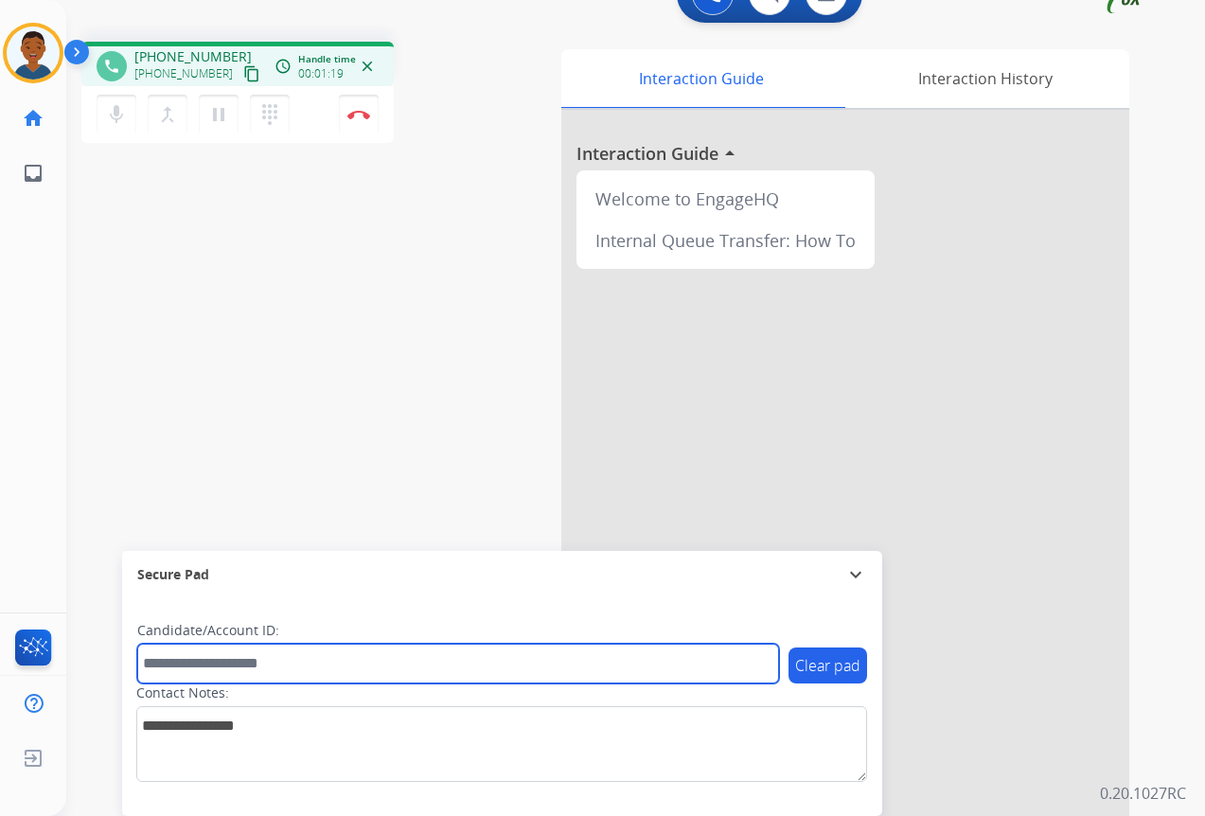
click at [204, 667] on input "text" at bounding box center [458, 663] width 642 height 40
paste input "*******"
type input "*******"
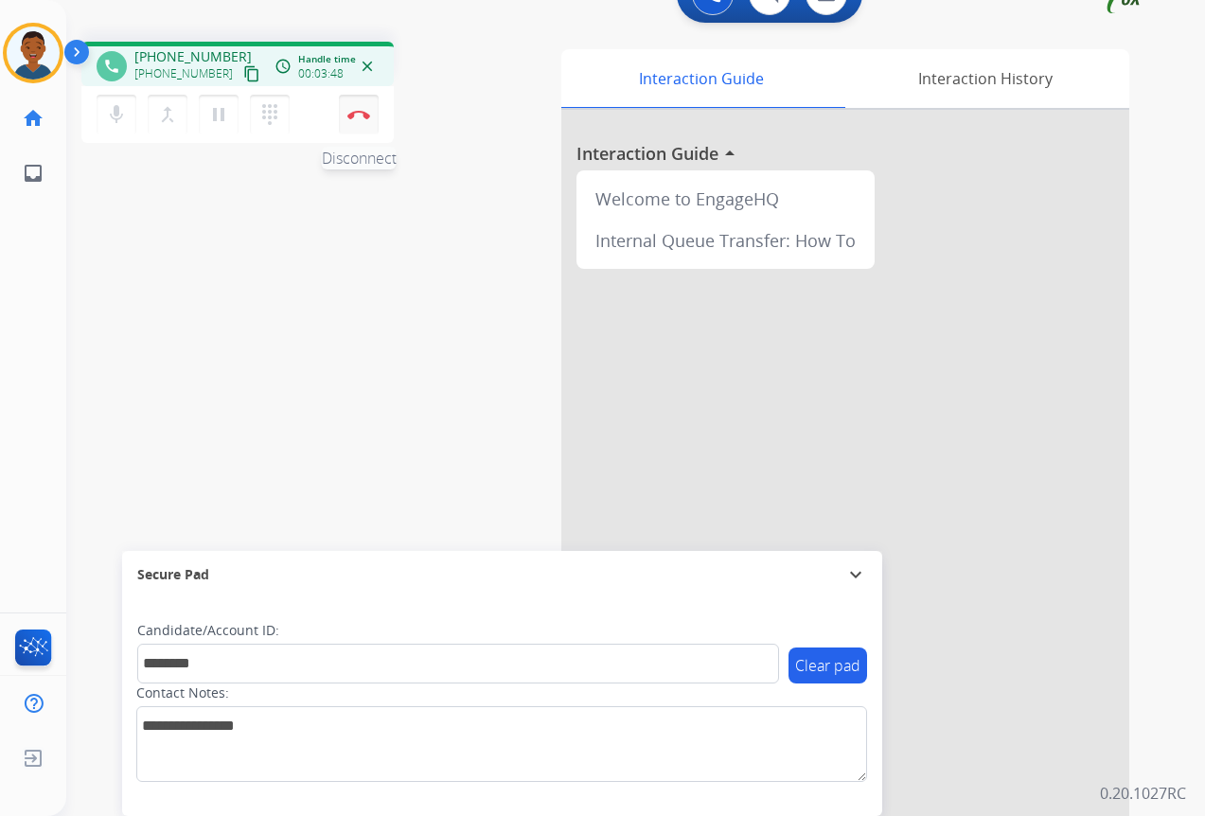
click at [357, 121] on button "Disconnect" at bounding box center [359, 115] width 40 height 40
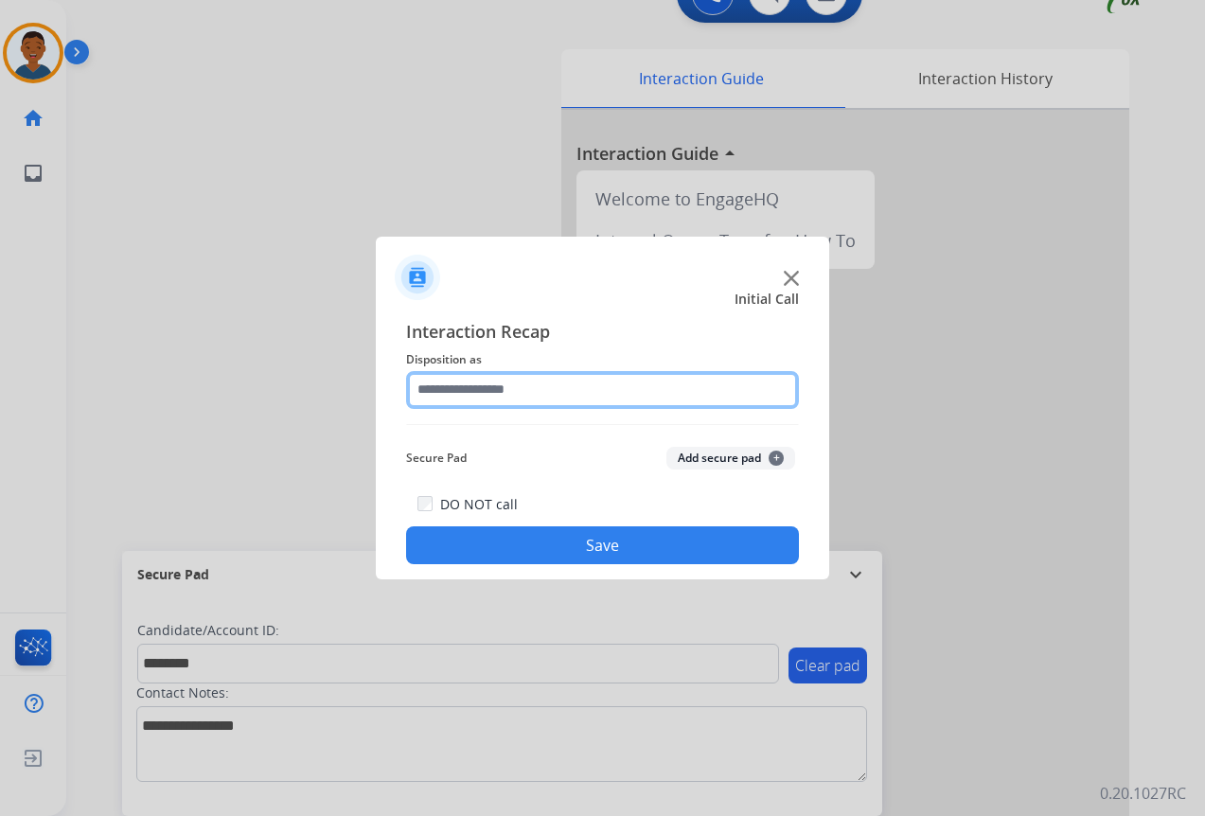
click at [448, 383] on input "text" at bounding box center [602, 390] width 393 height 38
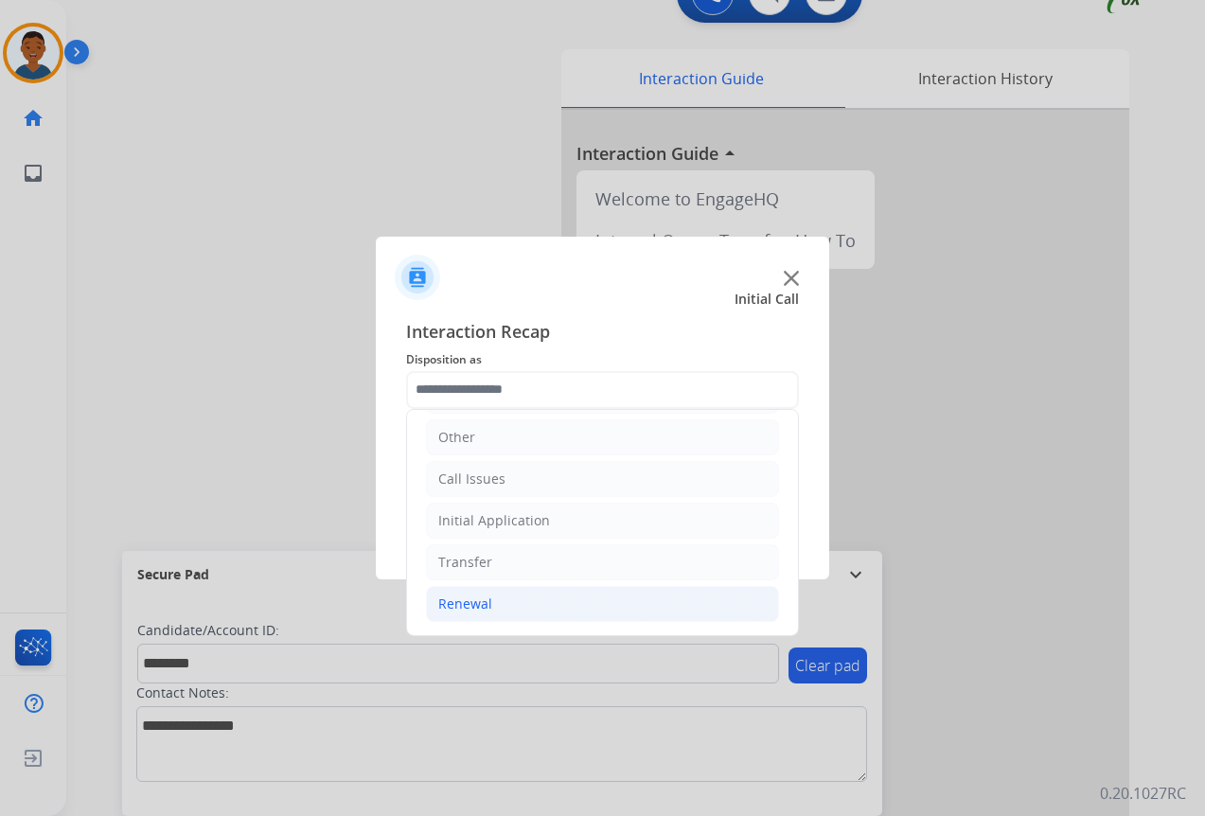
click at [463, 597] on div "Renewal" at bounding box center [465, 603] width 54 height 19
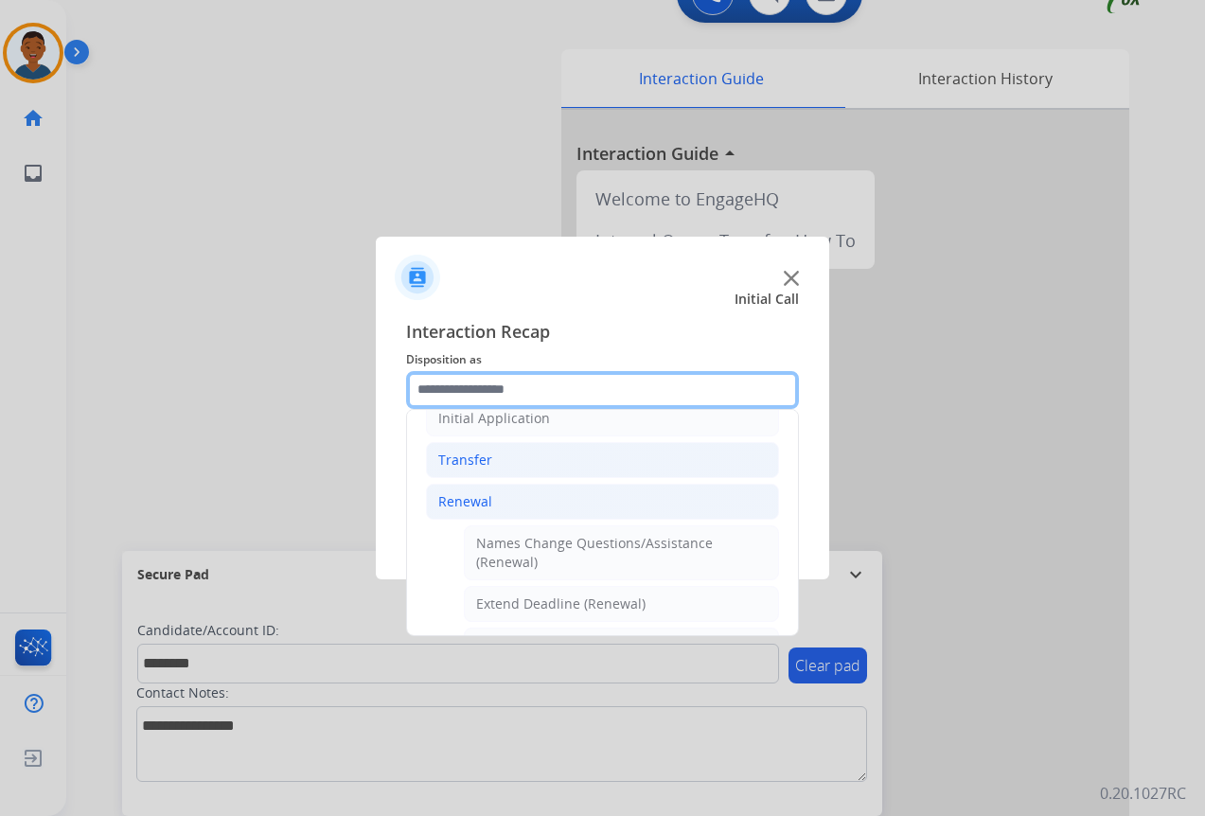
scroll to position [318, 0]
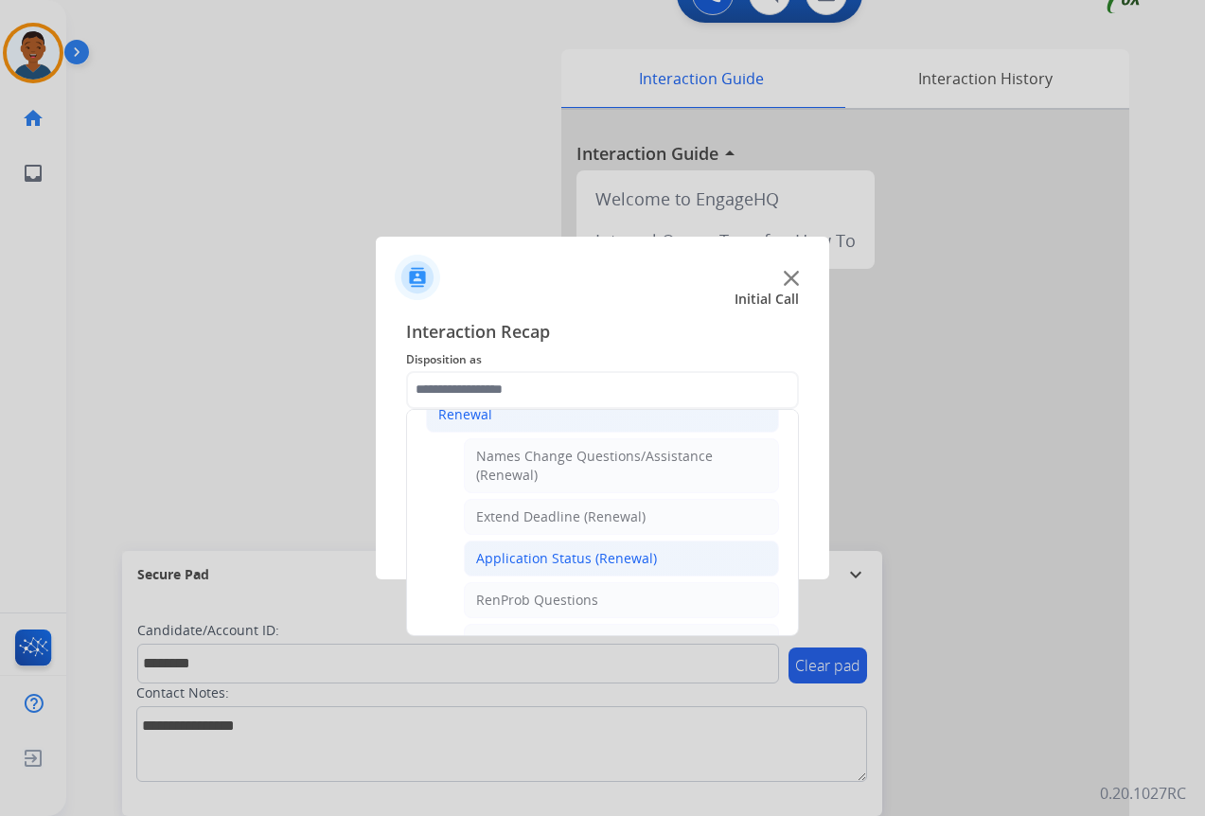
click at [533, 559] on div "Application Status (Renewal)" at bounding box center [566, 558] width 181 height 19
type input "**********"
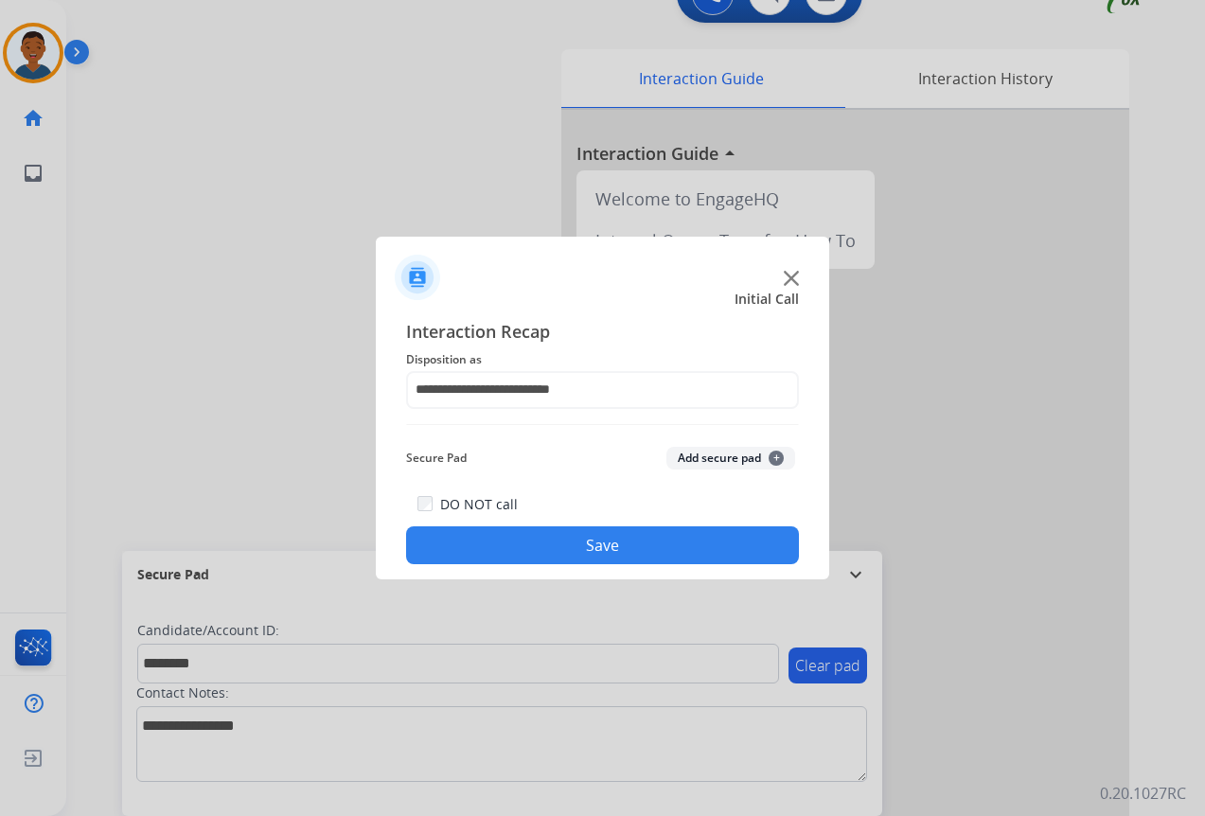
click at [683, 457] on button "Add secure pad +" at bounding box center [730, 458] width 129 height 23
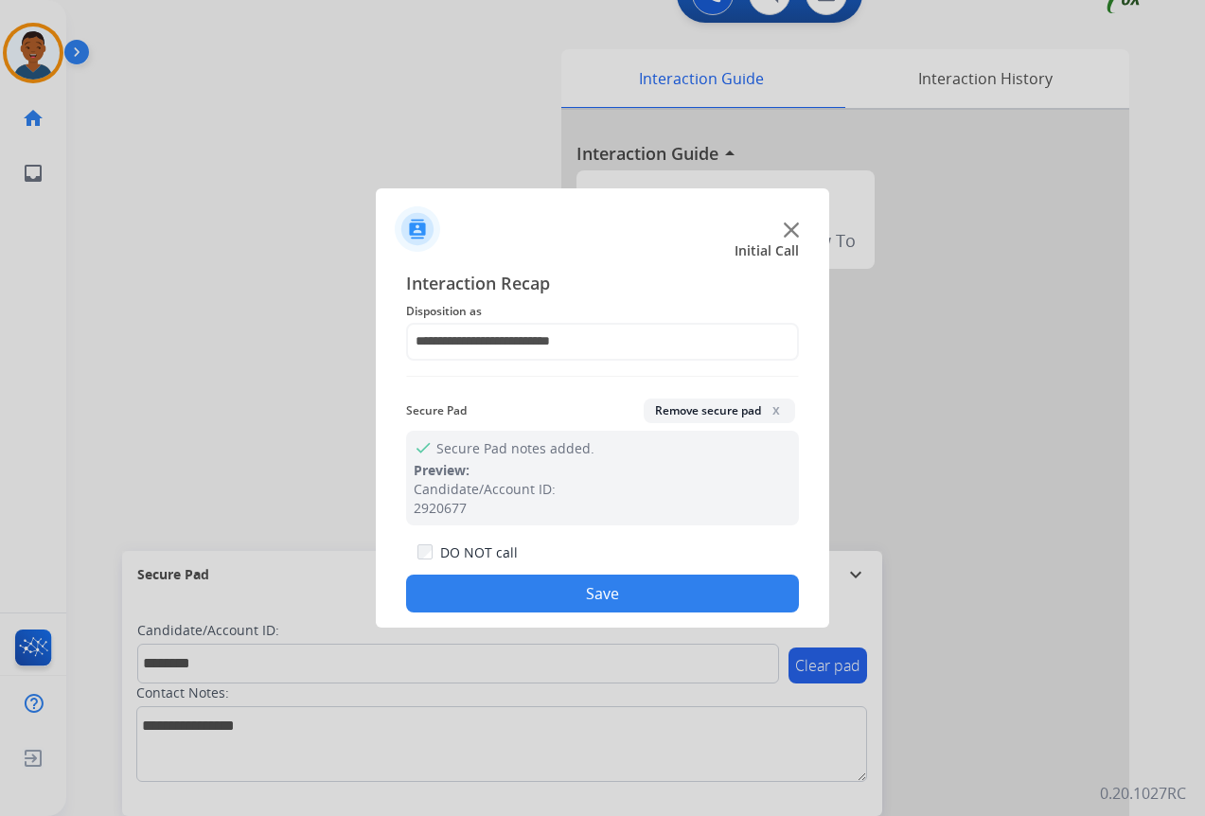
click at [625, 588] on button "Save" at bounding box center [602, 593] width 393 height 38
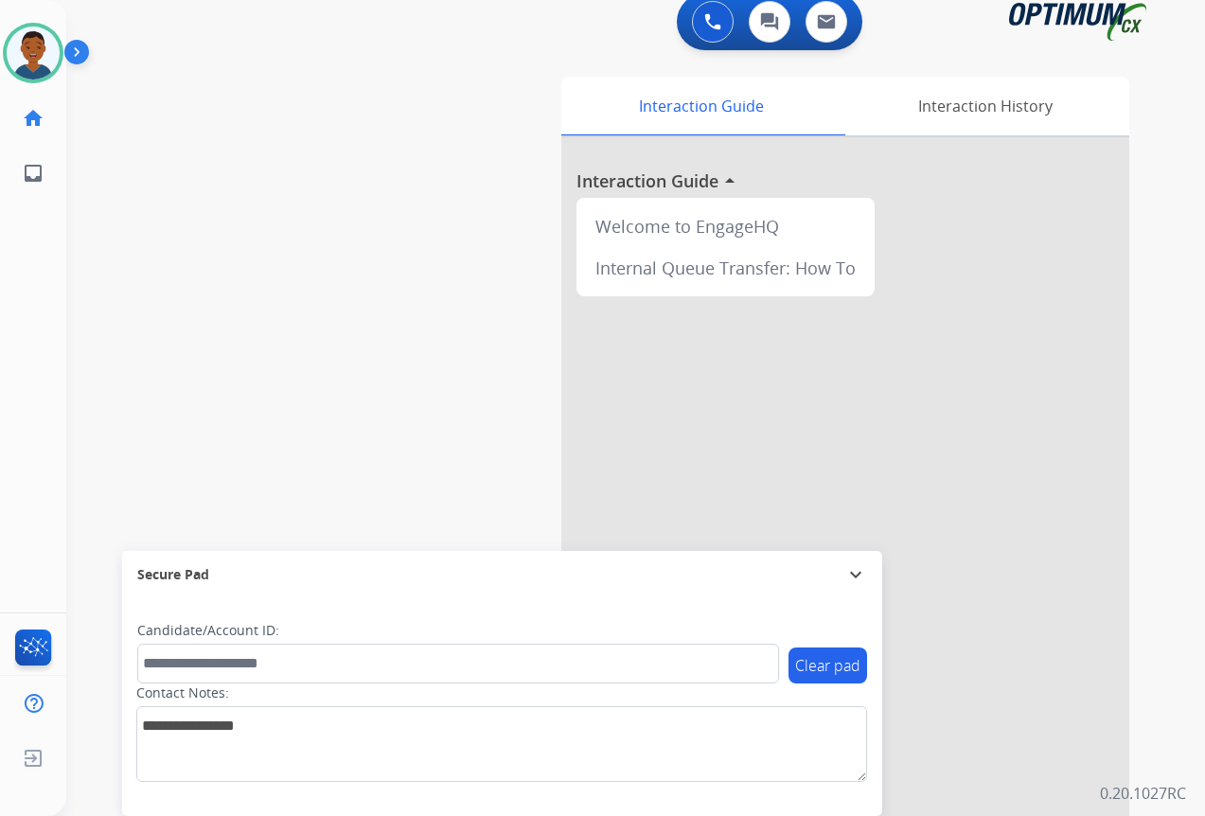
scroll to position [0, 0]
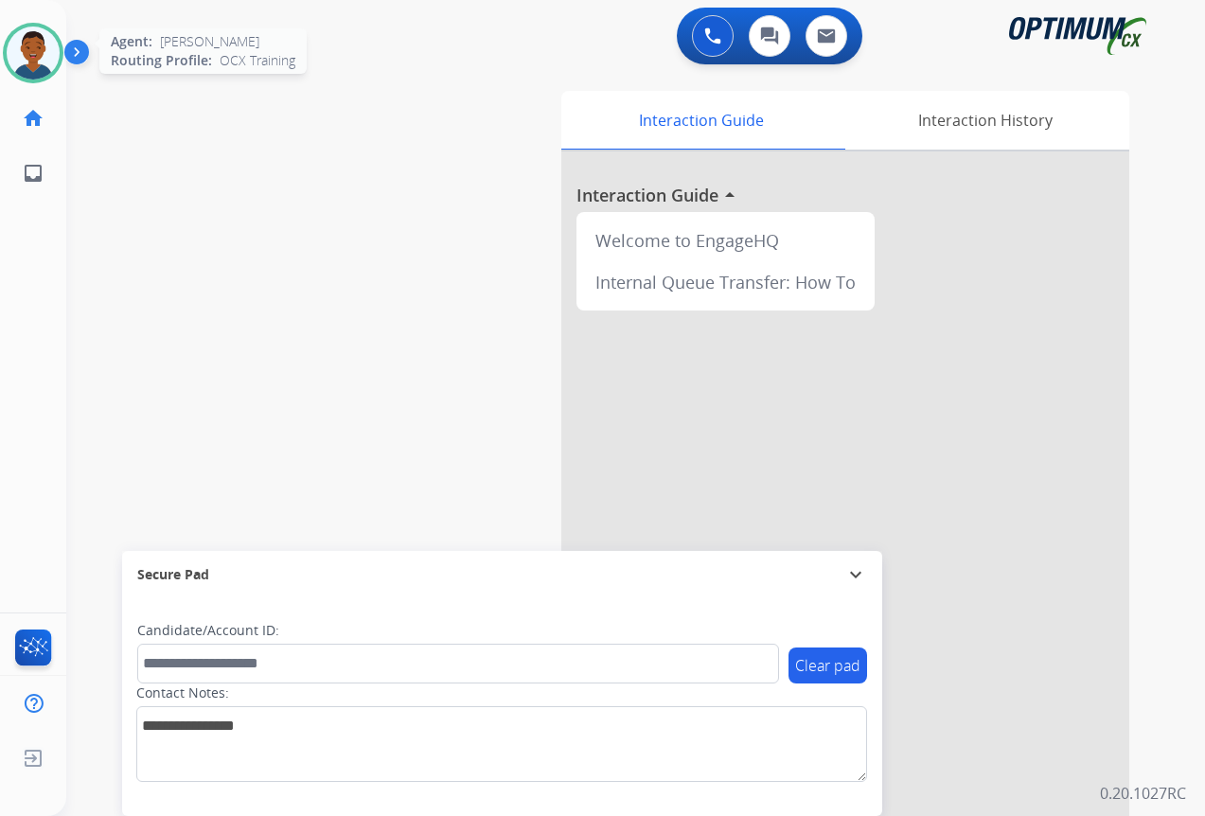
drag, startPoint x: 37, startPoint y: 56, endPoint x: 58, endPoint y: 73, distance: 26.9
click at [38, 56] on img at bounding box center [33, 52] width 53 height 53
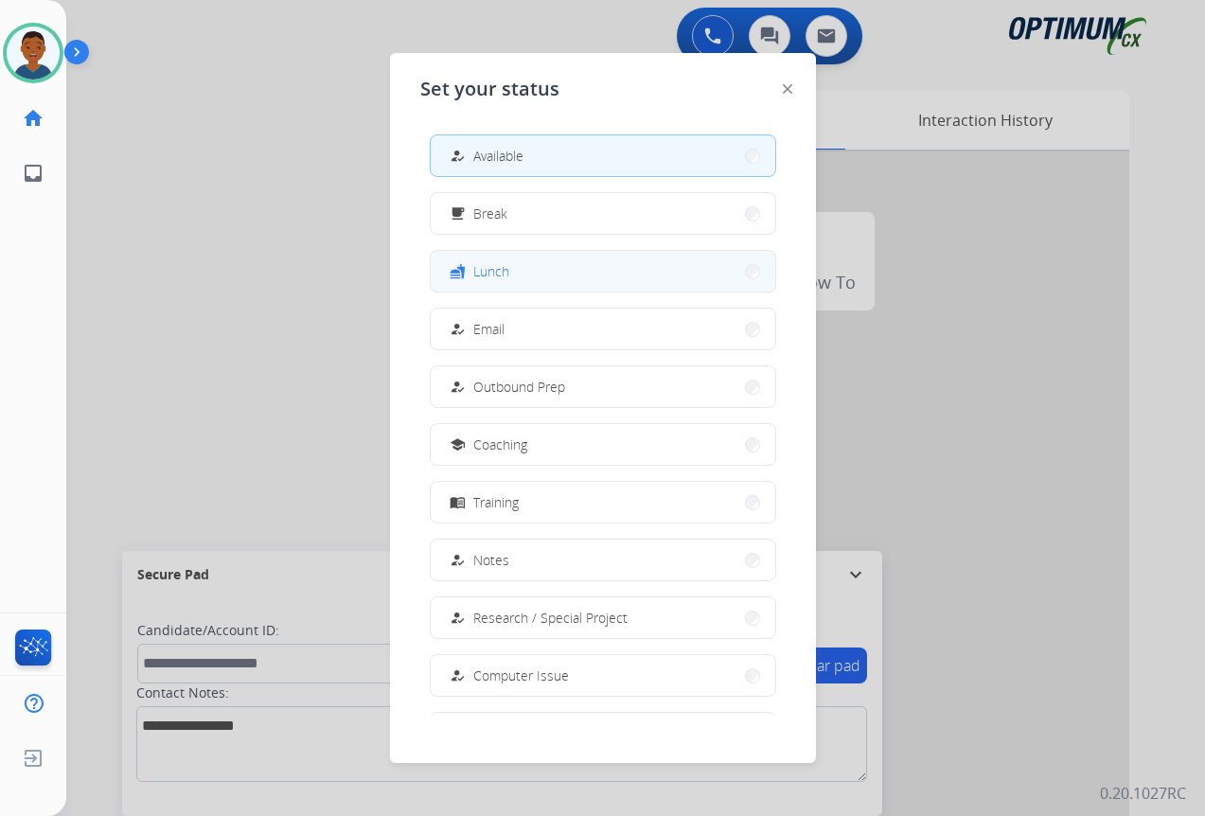
click at [501, 275] on span "Lunch" at bounding box center [491, 271] width 36 height 20
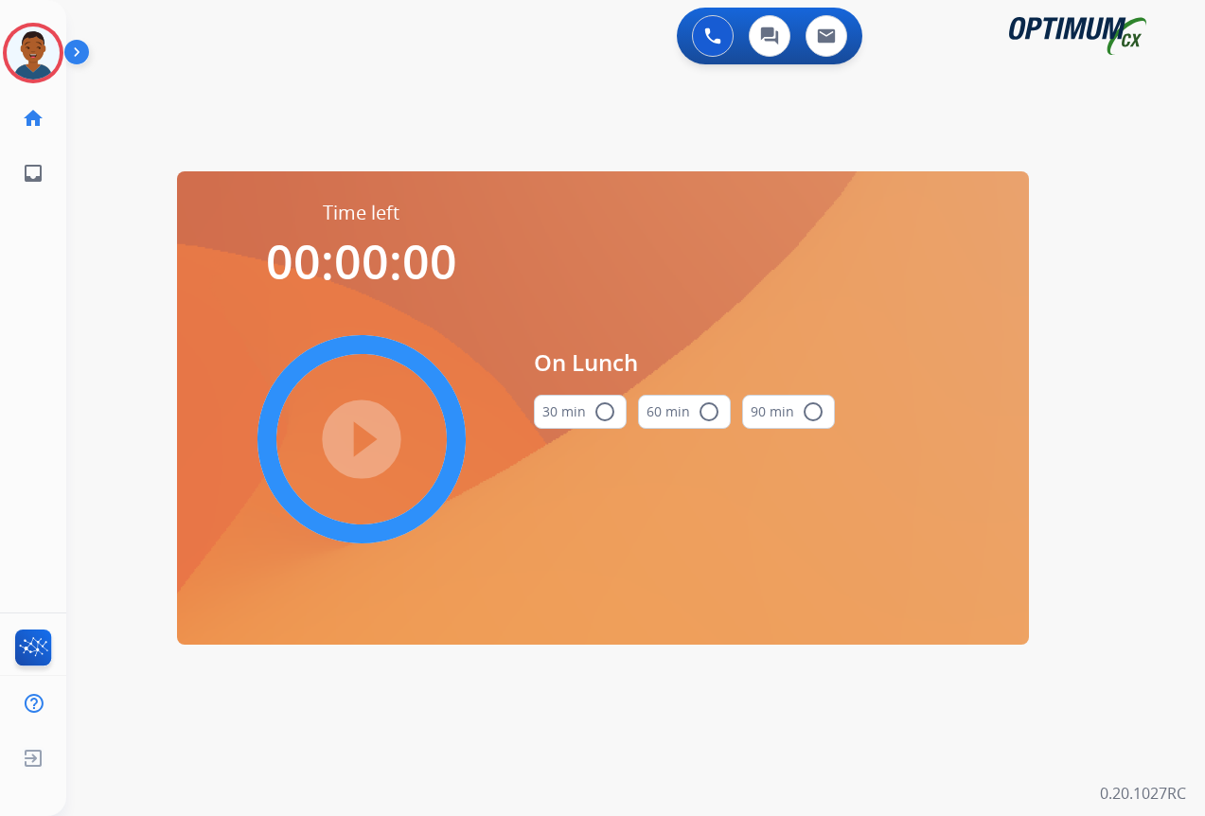
click at [599, 413] on mat-icon "radio_button_unchecked" at bounding box center [604, 411] width 23 height 23
click at [361, 439] on mat-icon "play_circle_filled" at bounding box center [361, 439] width 23 height 23
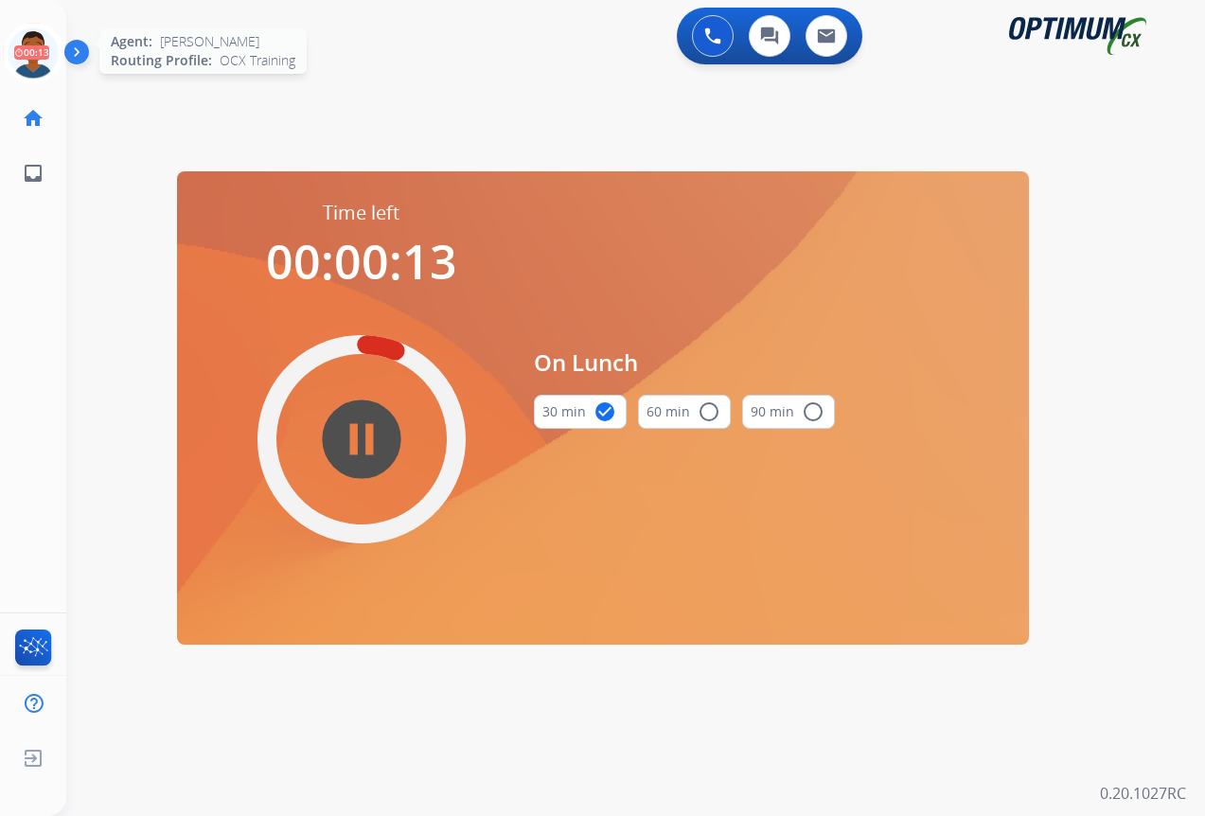
click at [34, 66] on icon at bounding box center [34, 54] width 62 height 62
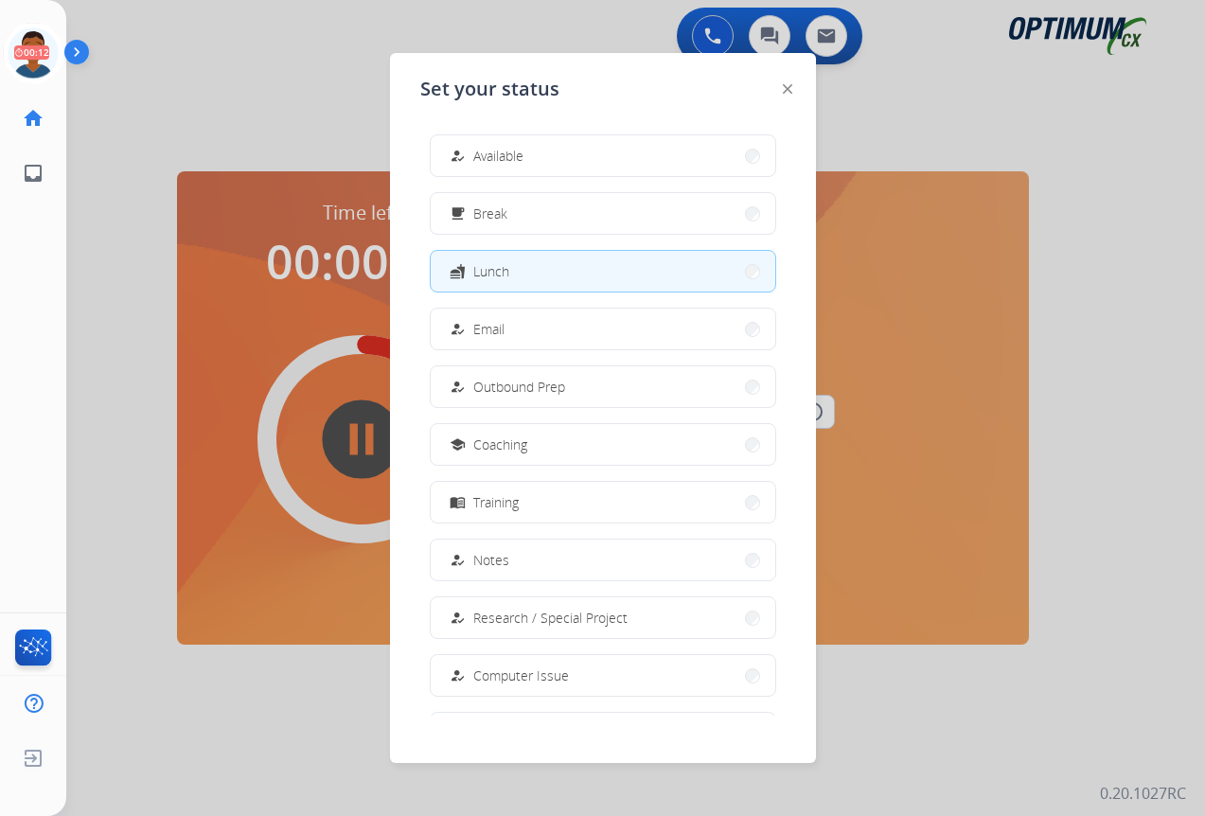
click at [480, 158] on span "Available" at bounding box center [498, 156] width 50 height 20
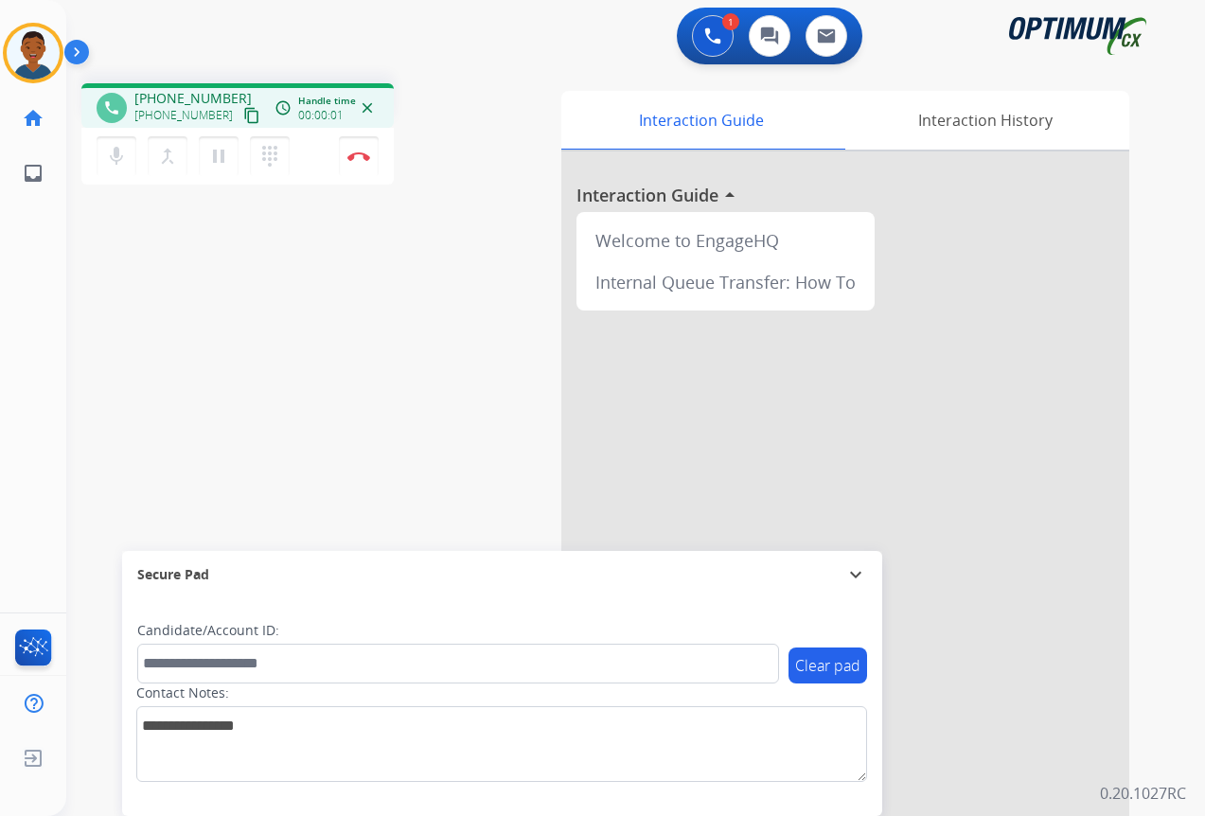
click at [243, 114] on mat-icon "content_copy" at bounding box center [251, 115] width 17 height 17
click at [359, 167] on button "Disconnect" at bounding box center [359, 156] width 40 height 40
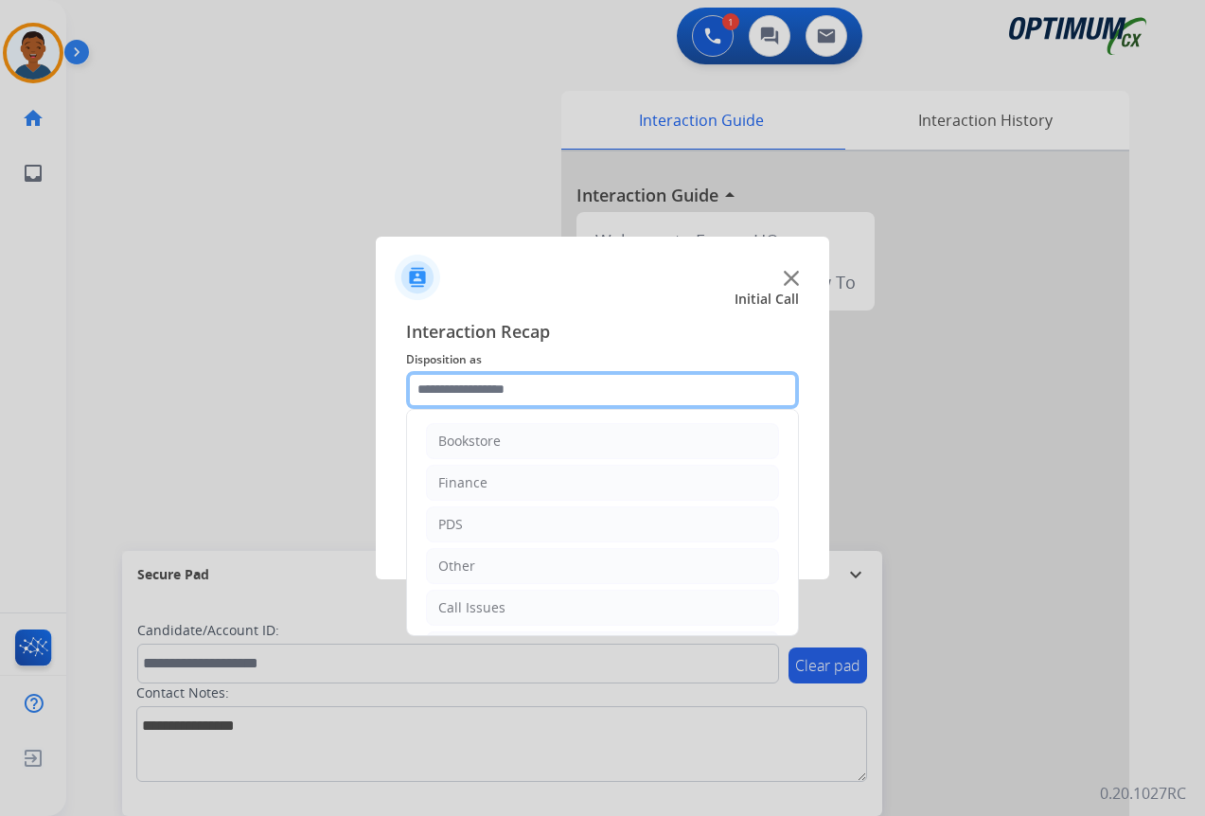
click at [447, 390] on input "text" at bounding box center [602, 390] width 393 height 38
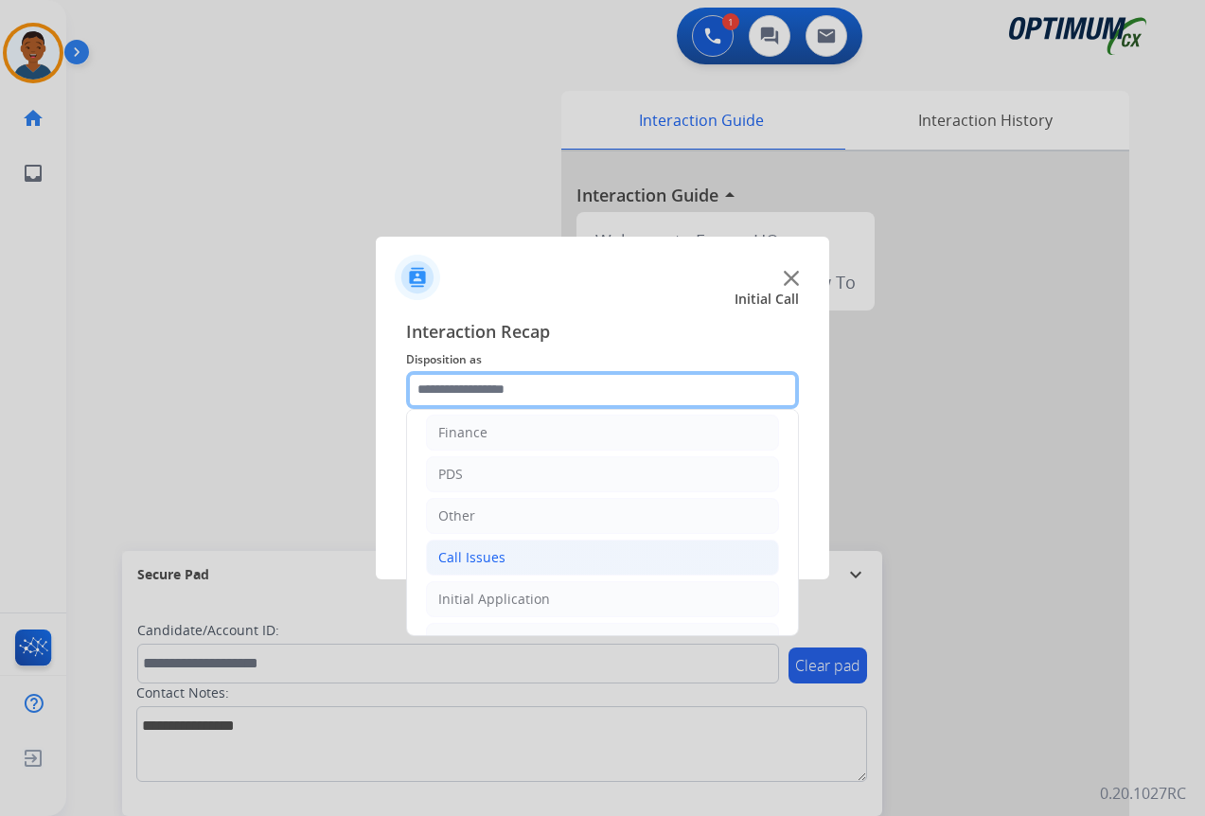
scroll to position [129, 0]
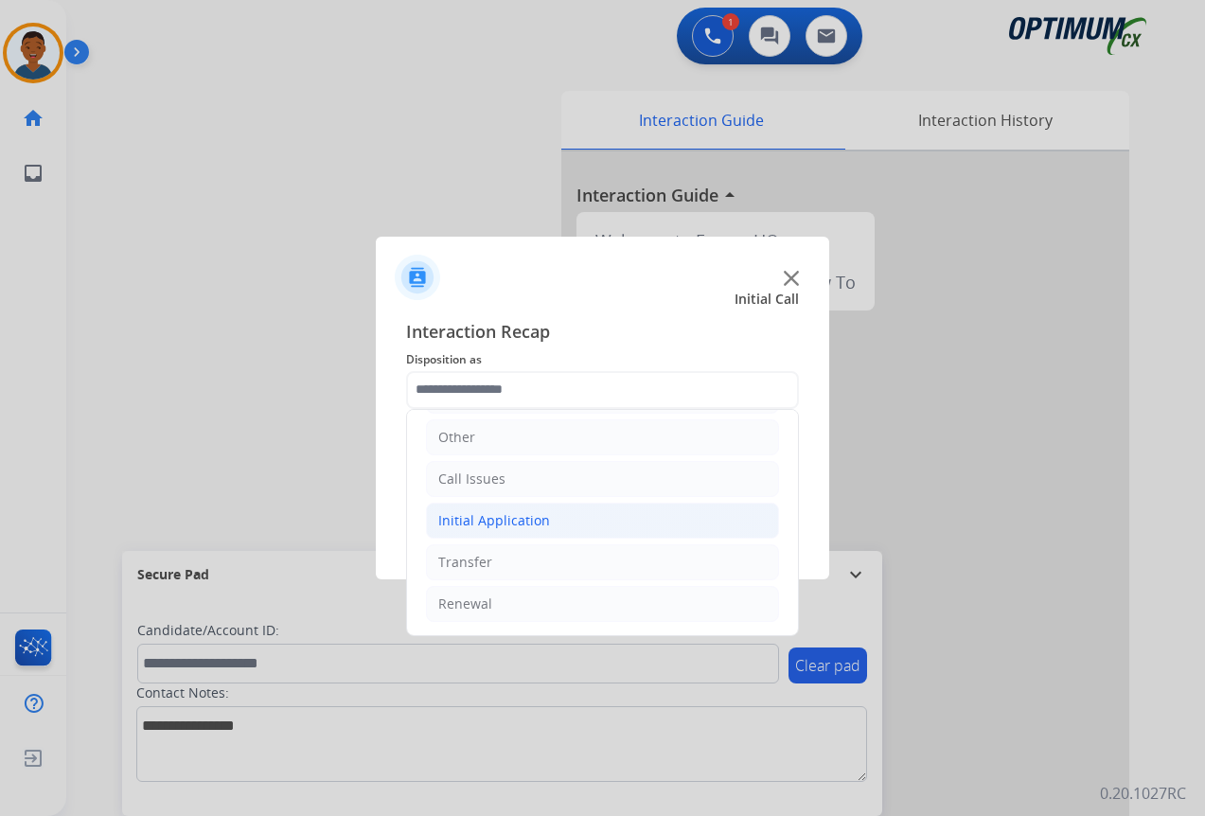
click at [460, 519] on div "Initial Application" at bounding box center [494, 520] width 112 height 19
click at [497, 512] on div "Initial Application" at bounding box center [494, 520] width 112 height 19
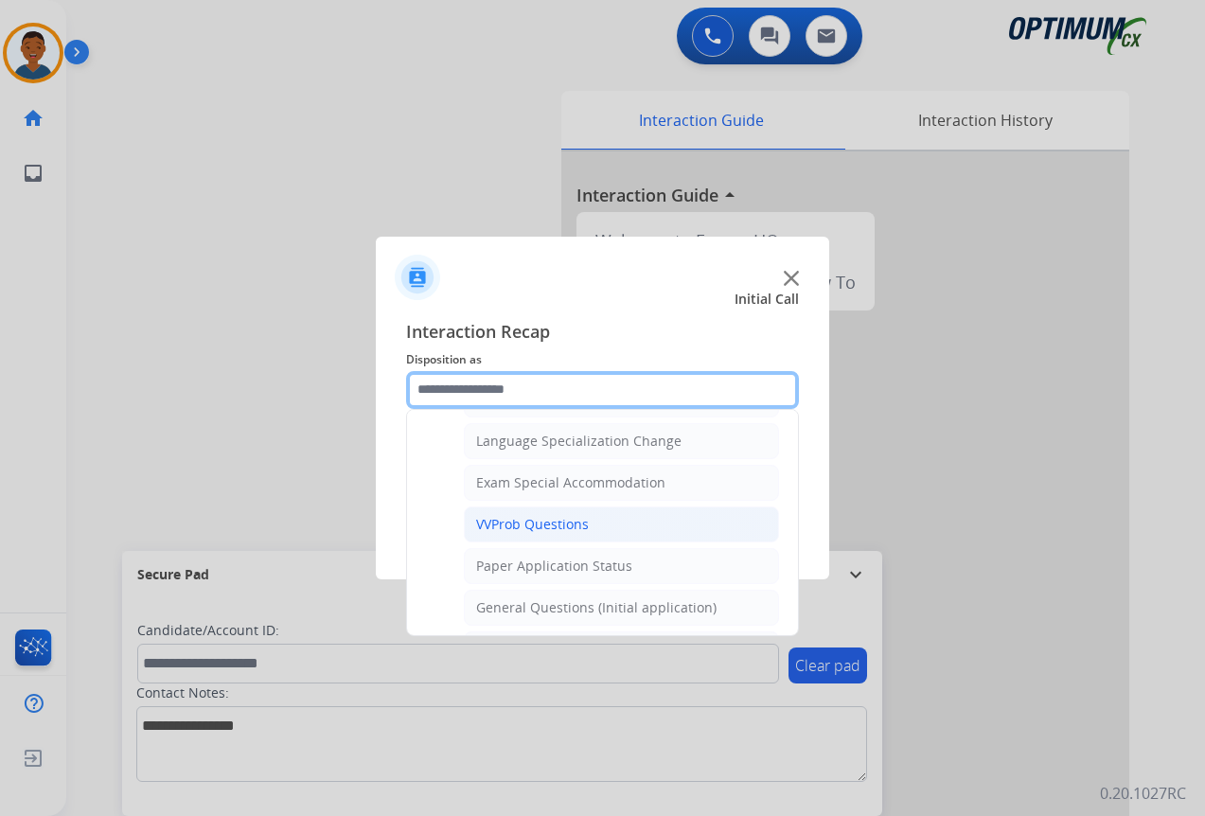
scroll to position [980, 0]
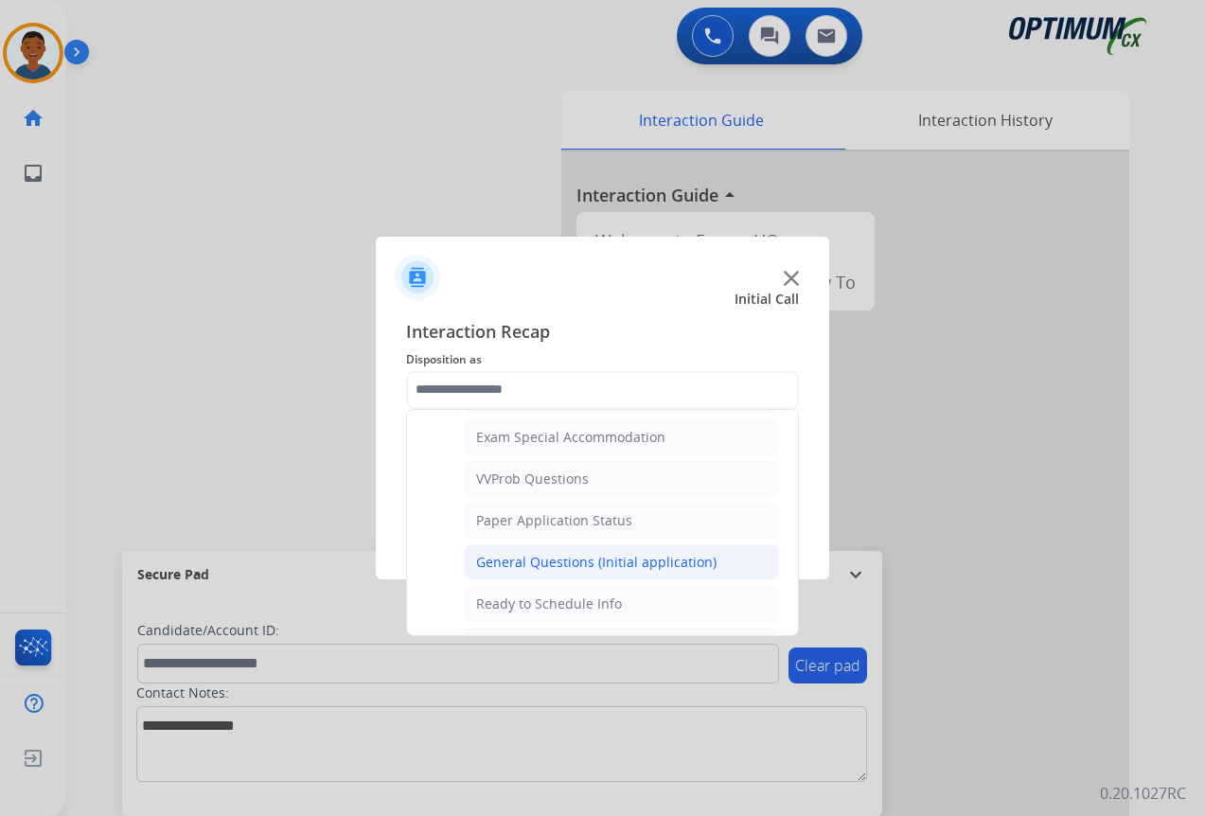
click at [529, 572] on li "General Questions (Initial application)" at bounding box center [621, 562] width 315 height 36
type input "**********"
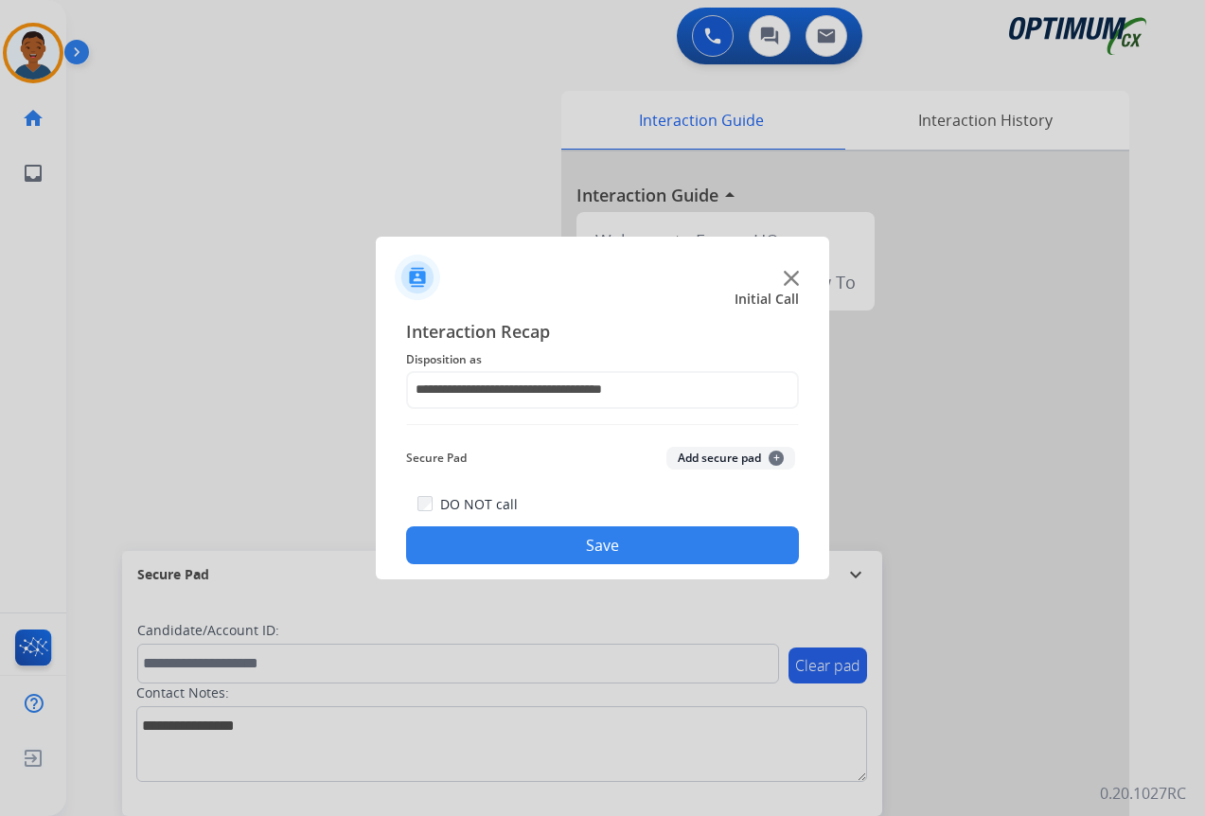
click at [642, 550] on button "Save" at bounding box center [602, 545] width 393 height 38
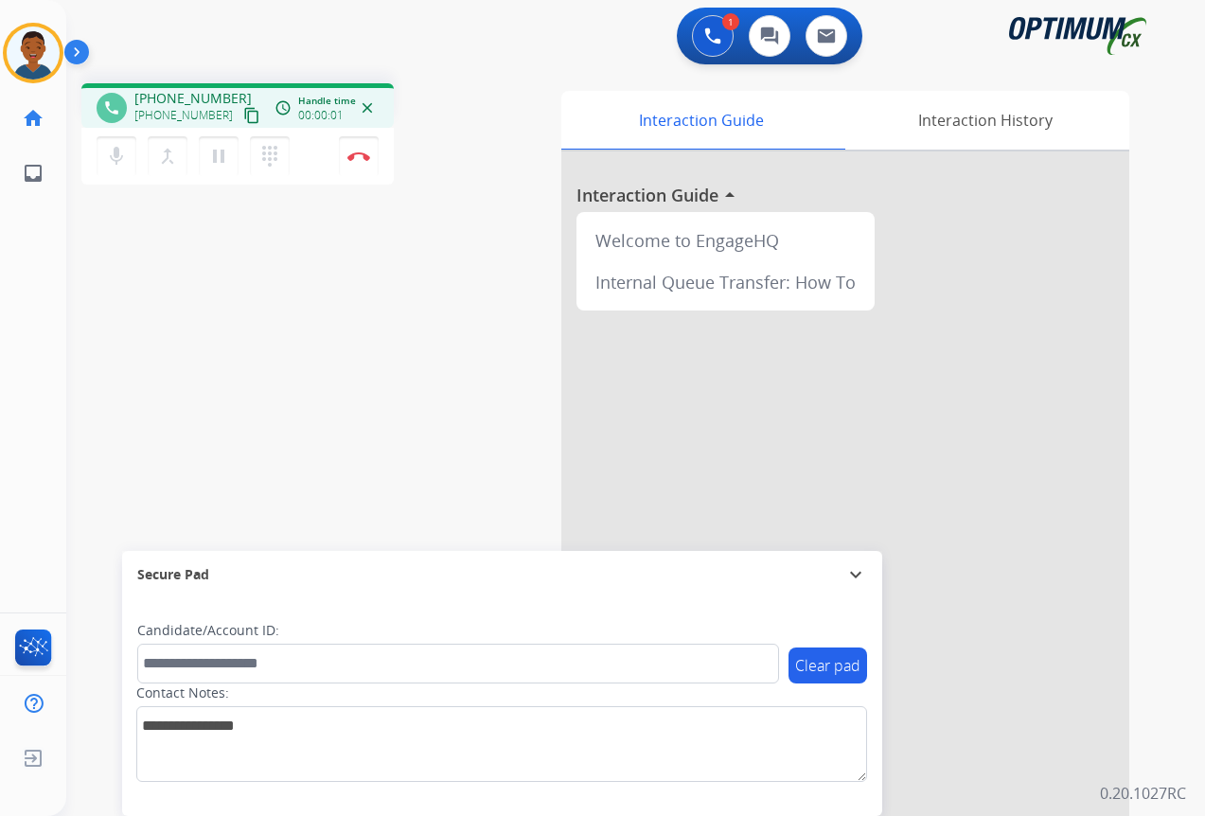
click at [243, 118] on mat-icon "content_copy" at bounding box center [251, 115] width 17 height 17
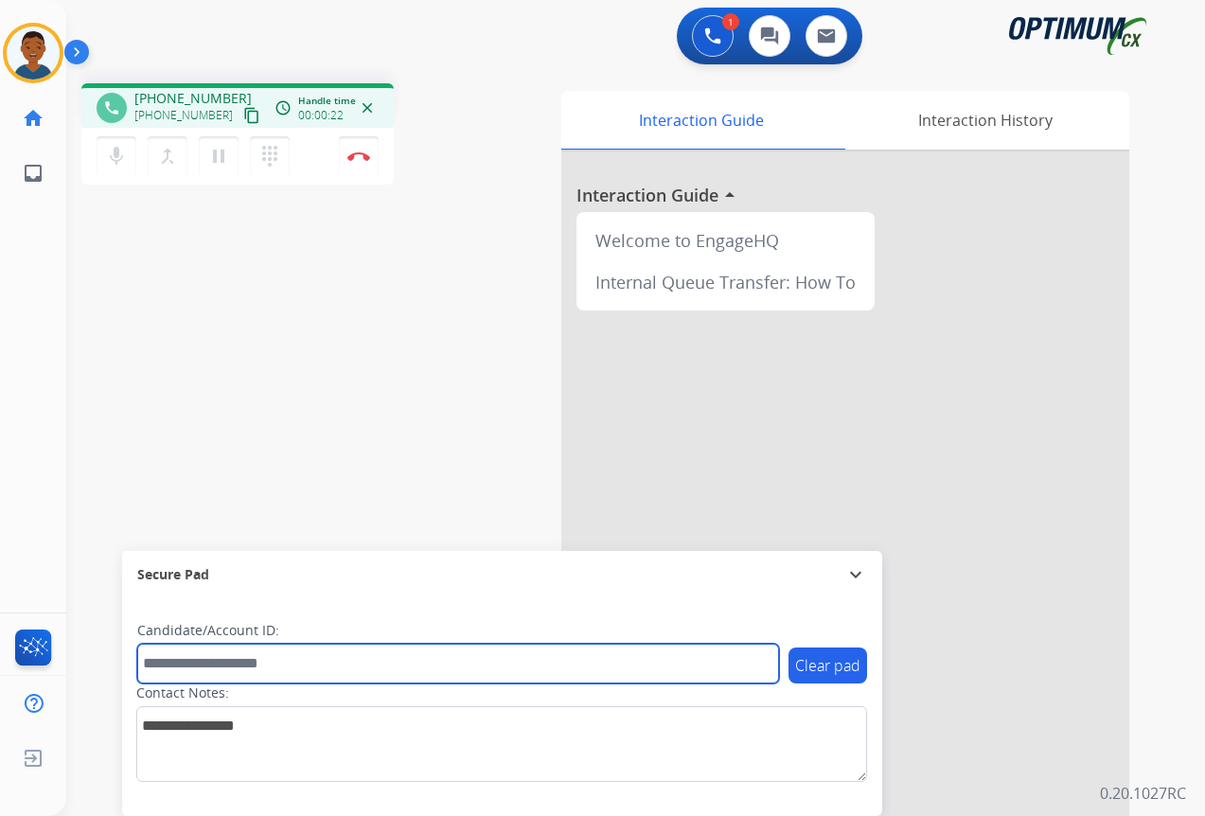
click at [180, 662] on input "text" at bounding box center [458, 663] width 642 height 40
paste input "*******"
type input "*******"
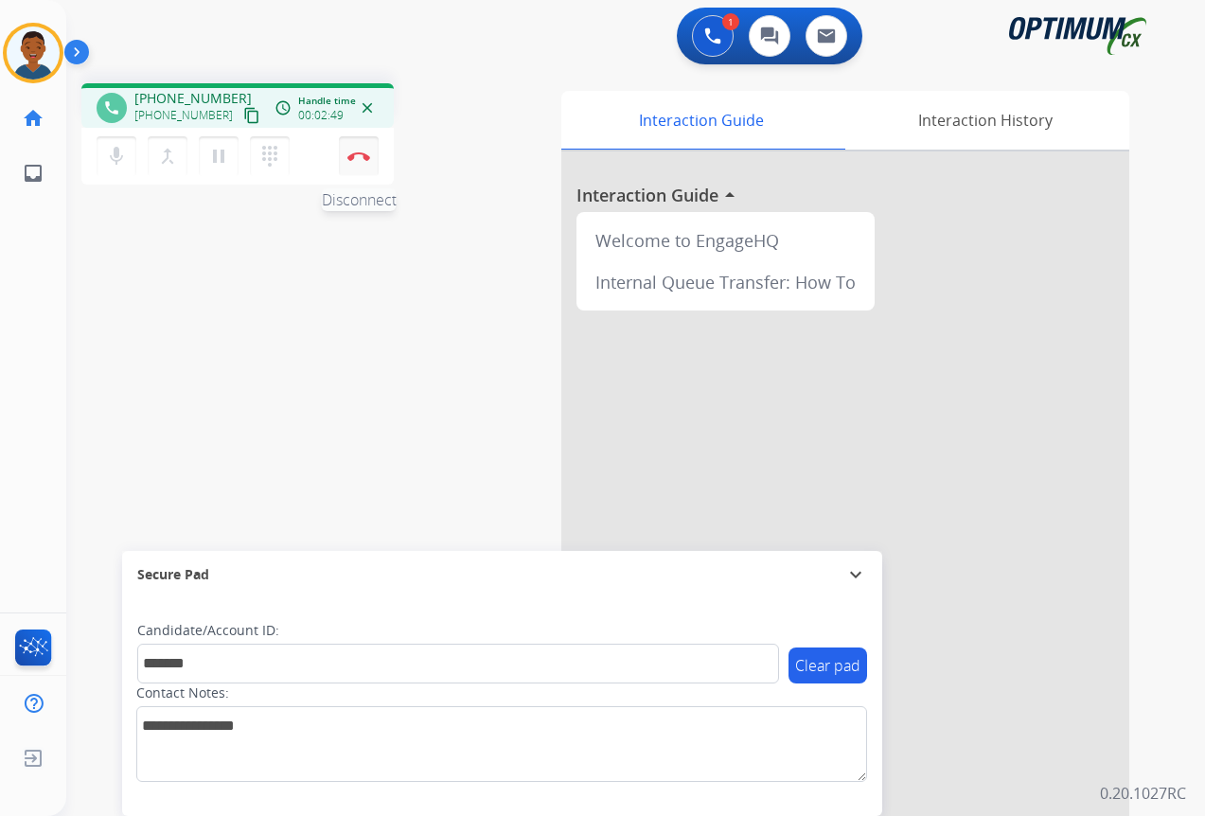
click at [359, 166] on button "Disconnect" at bounding box center [359, 156] width 40 height 40
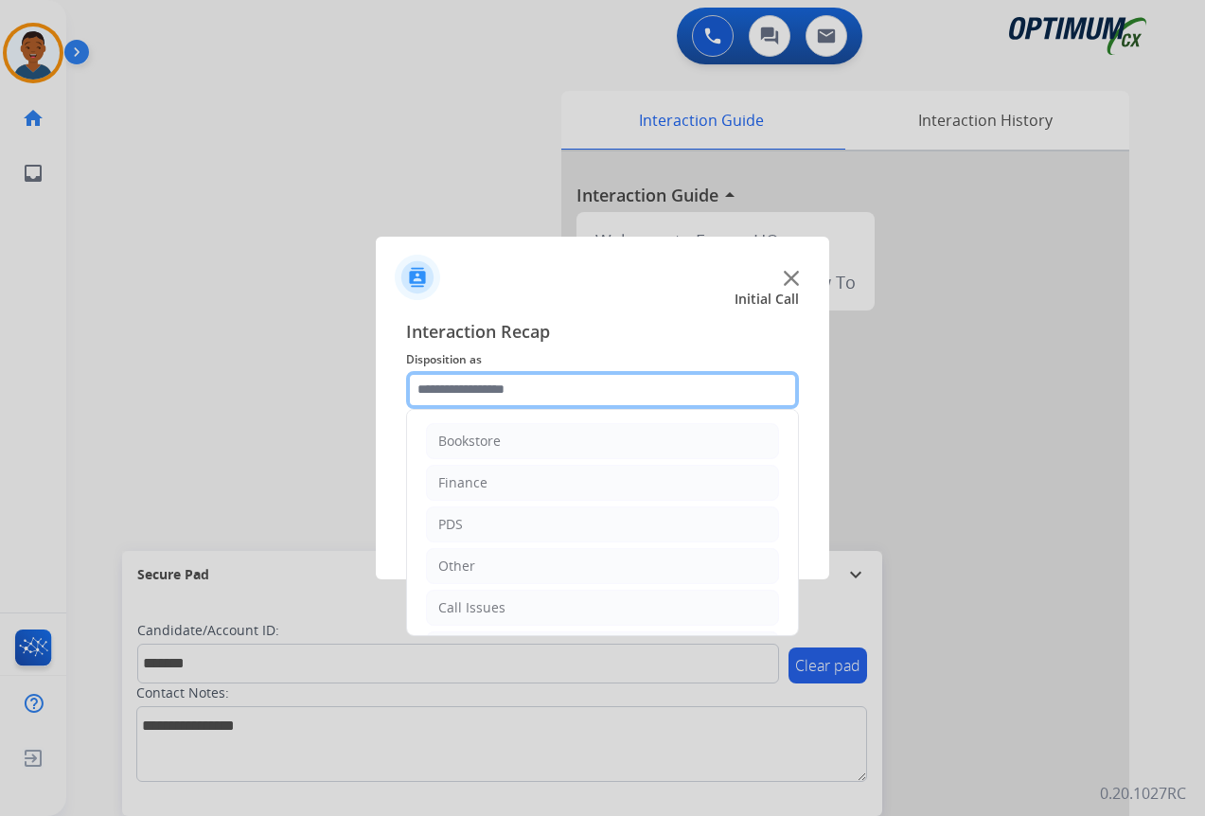
drag, startPoint x: 439, startPoint y: 393, endPoint x: 443, endPoint y: 413, distance: 20.2
click at [440, 393] on input "text" at bounding box center [602, 390] width 393 height 38
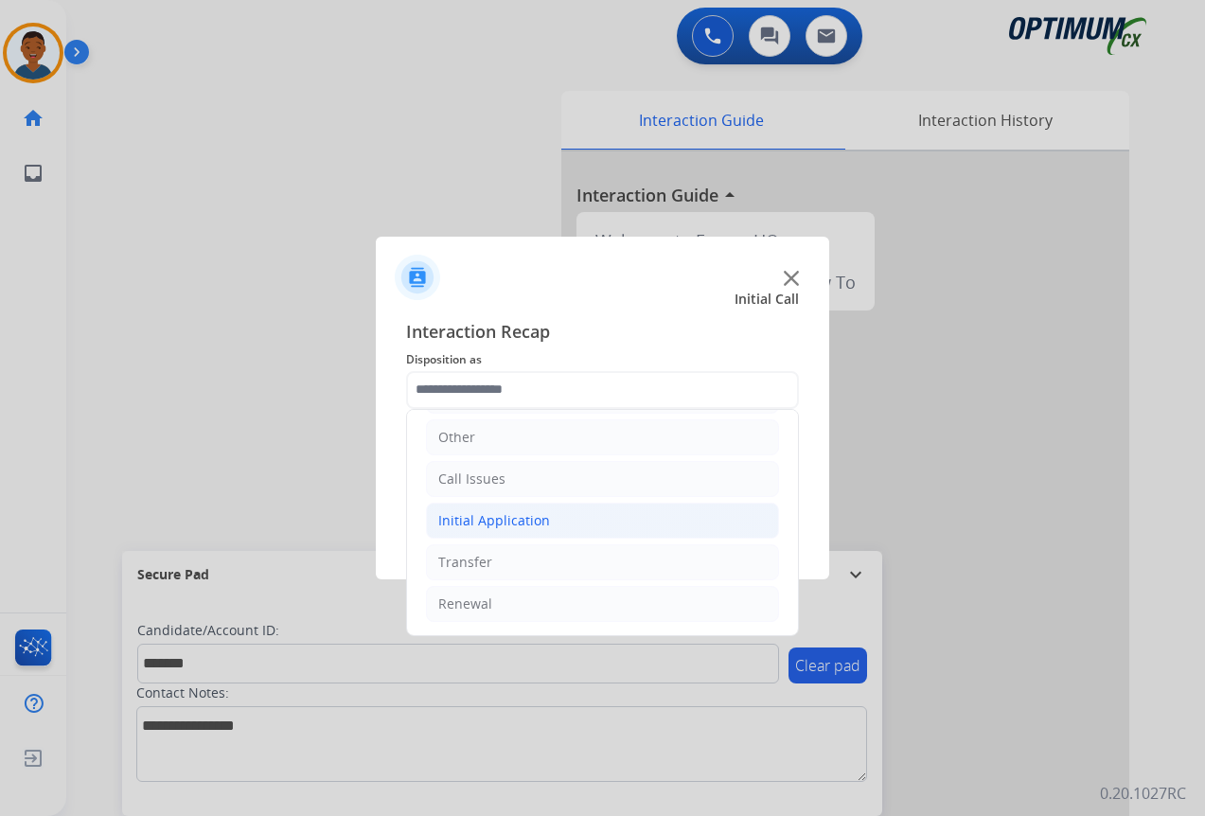
click at [470, 519] on div "Initial Application" at bounding box center [494, 520] width 112 height 19
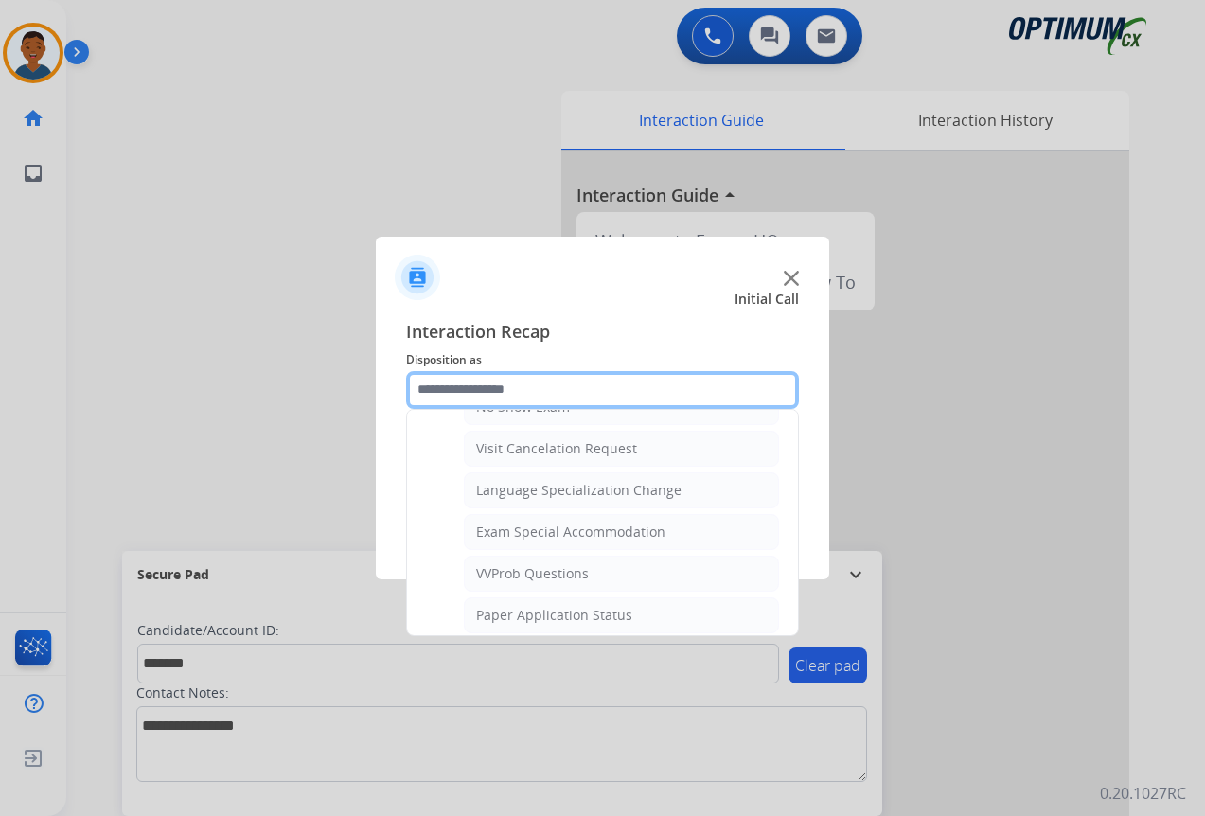
scroll to position [980, 0]
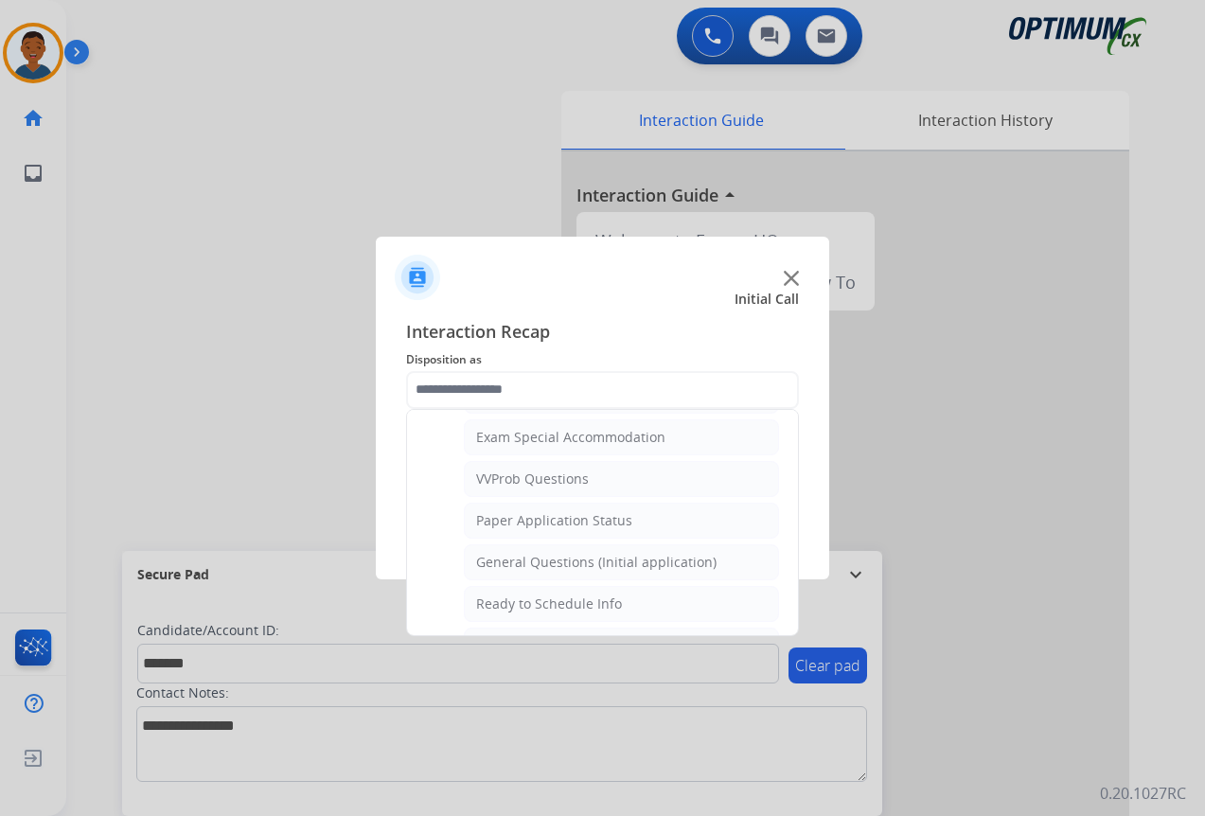
click at [508, 562] on div "General Questions (Initial application)" at bounding box center [596, 562] width 240 height 19
type input "**********"
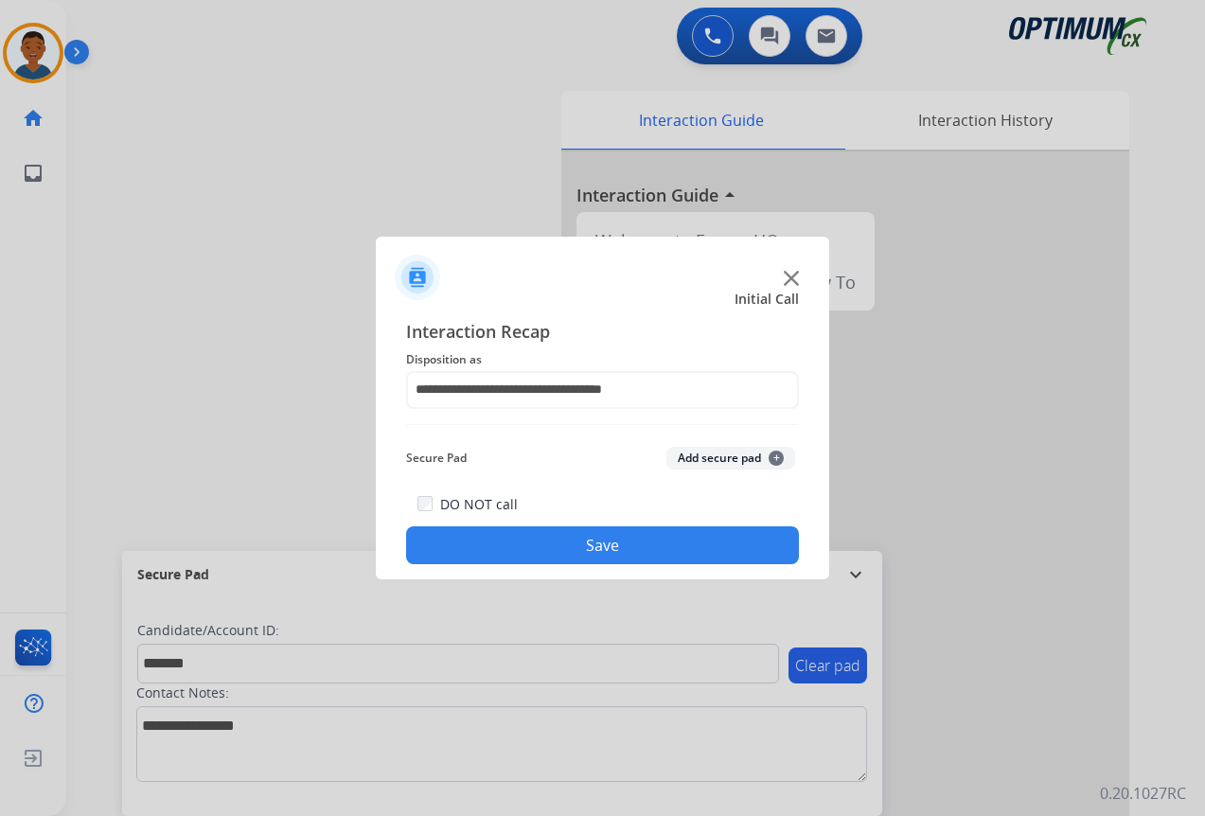
click at [695, 457] on button "Add secure pad +" at bounding box center [730, 458] width 129 height 23
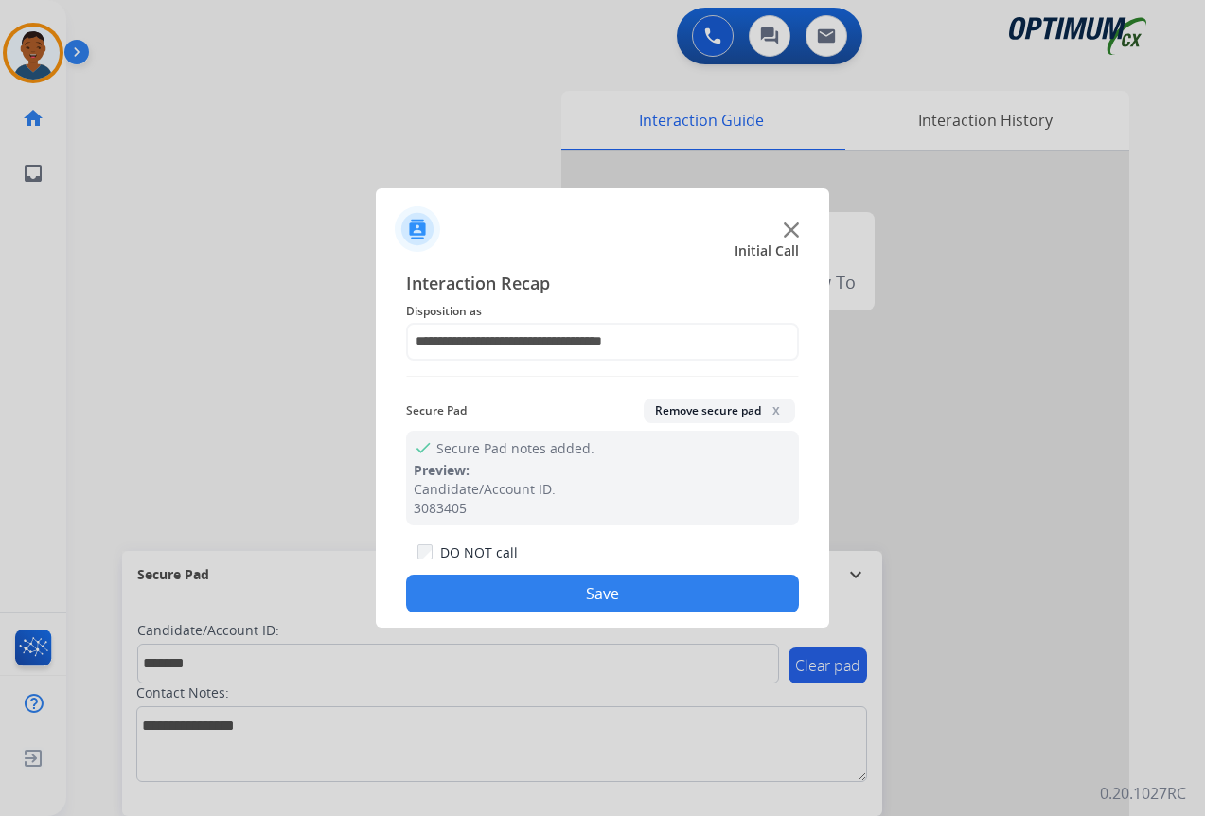
click at [632, 588] on button "Save" at bounding box center [602, 593] width 393 height 38
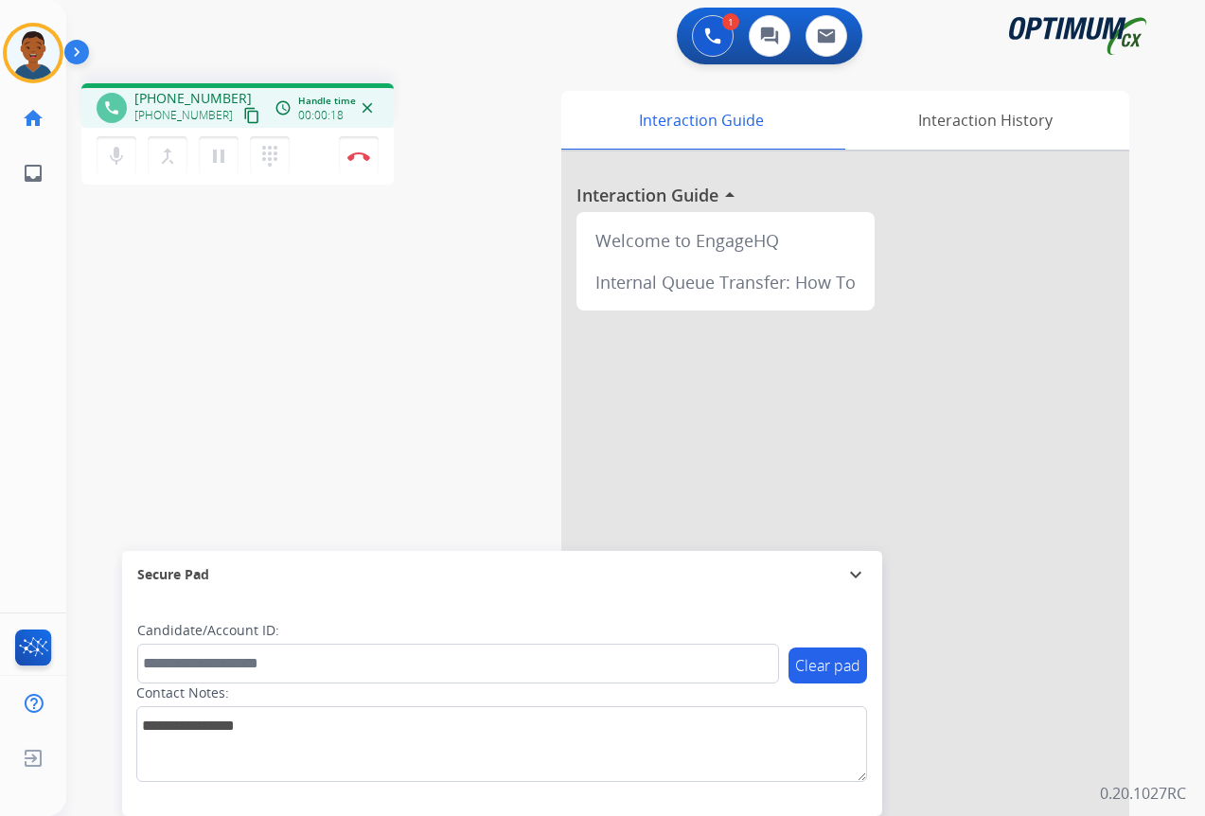
click at [243, 114] on mat-icon "content_copy" at bounding box center [251, 115] width 17 height 17
click at [364, 162] on button "Disconnect" at bounding box center [359, 156] width 40 height 40
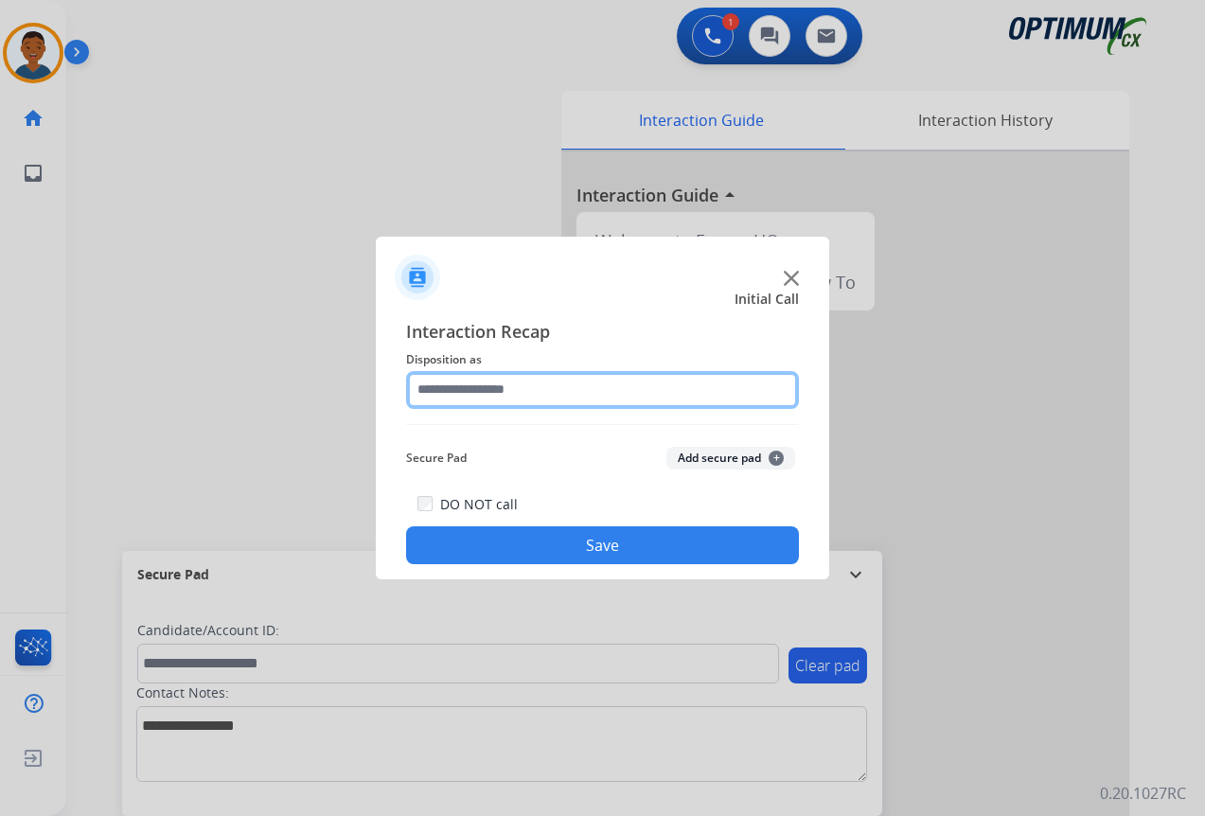
click at [457, 392] on input "text" at bounding box center [602, 390] width 393 height 38
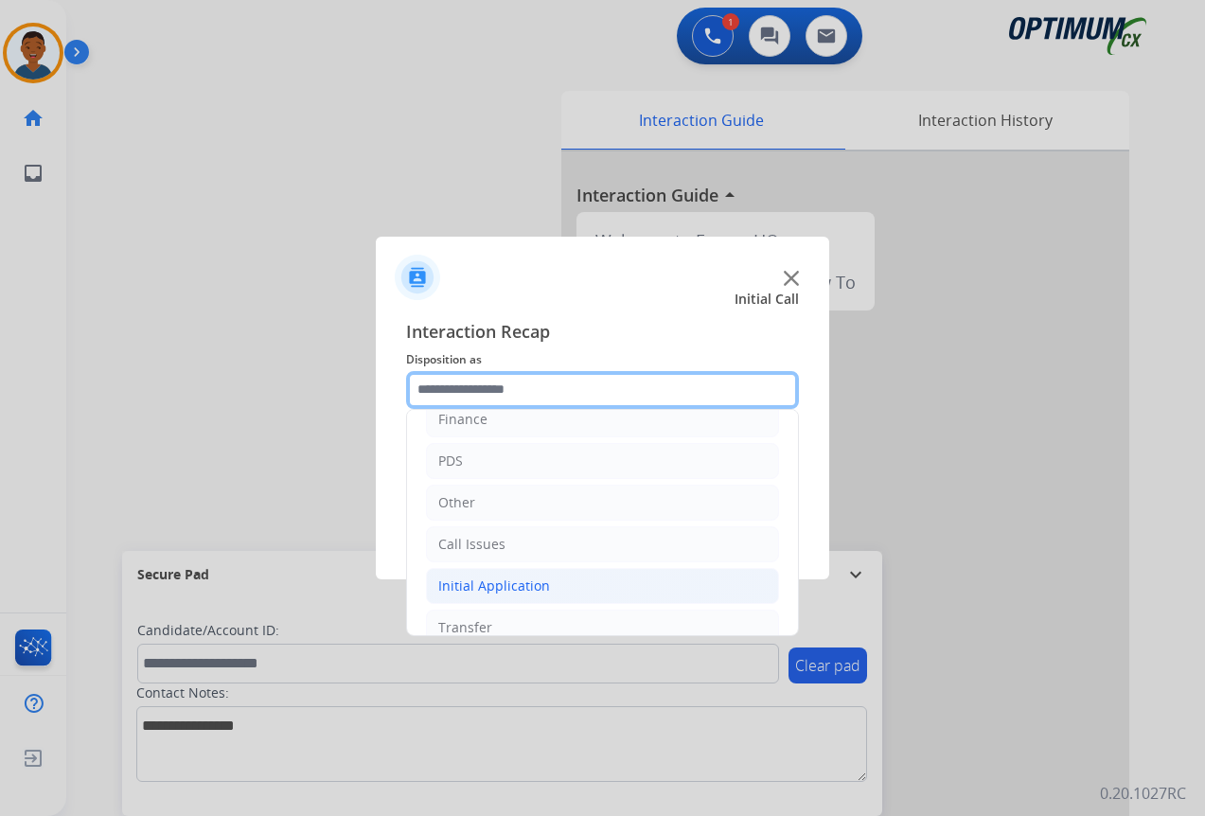
scroll to position [129, 0]
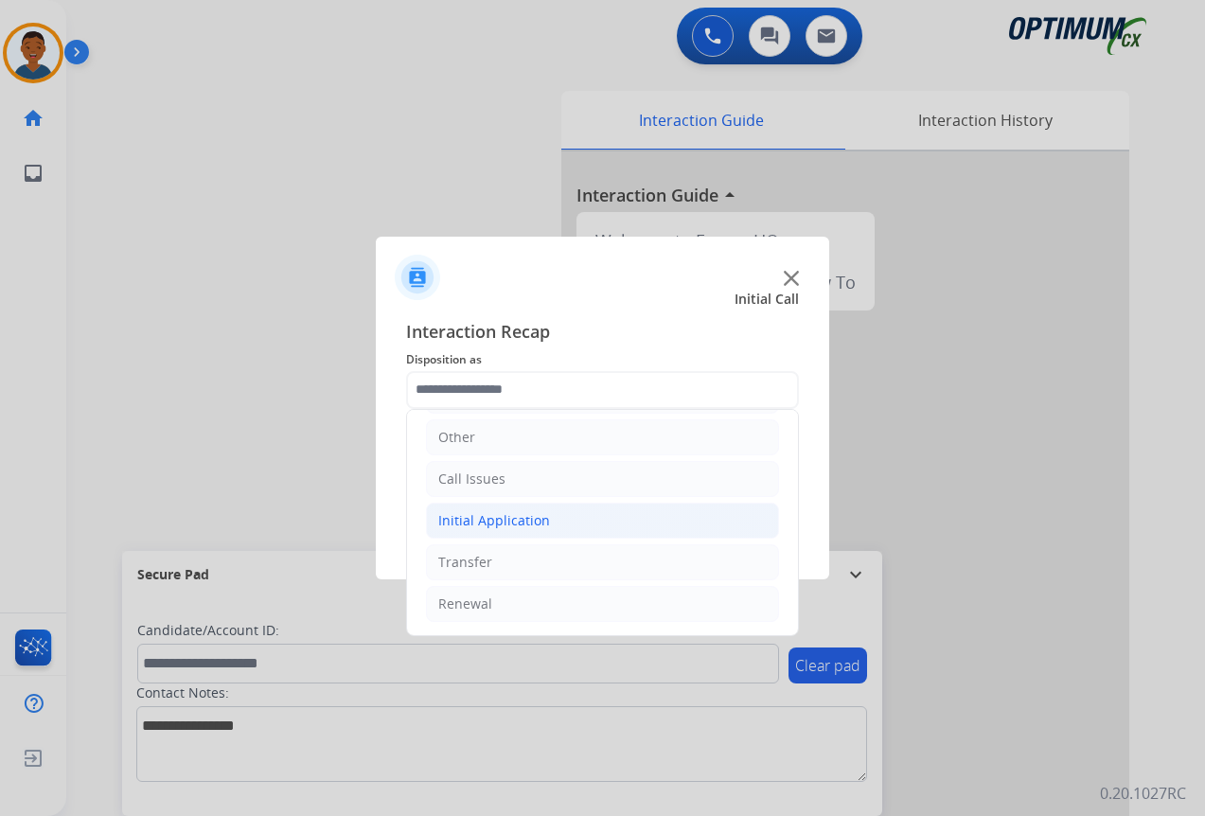
click at [483, 515] on div "Initial Application" at bounding box center [494, 520] width 112 height 19
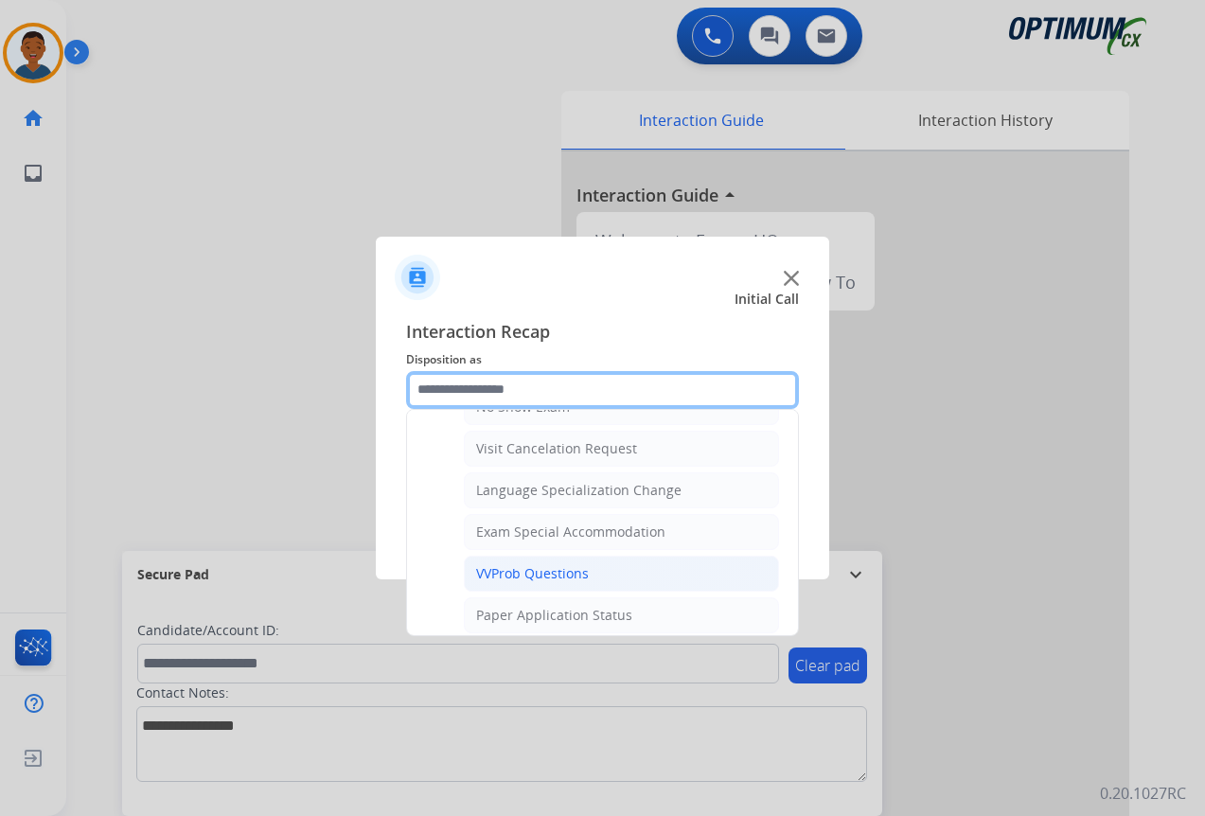
scroll to position [980, 0]
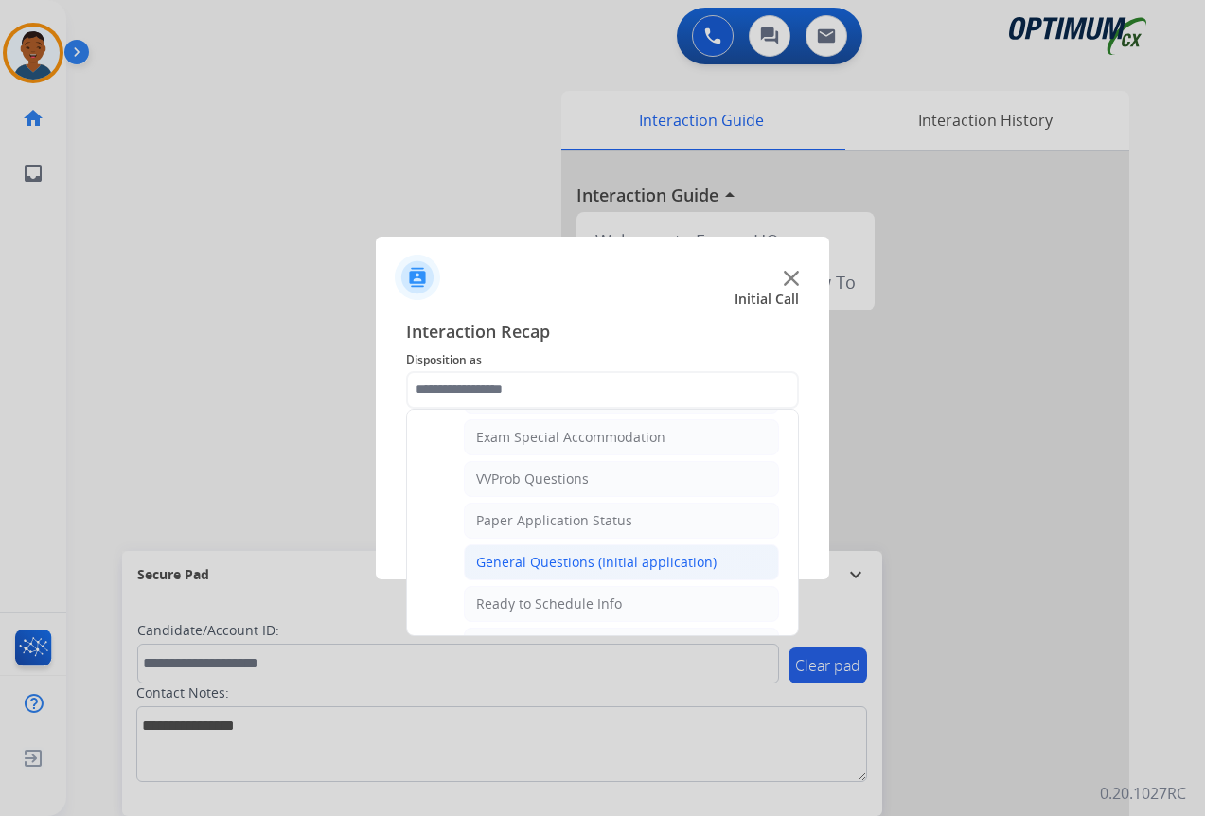
click at [492, 564] on div "General Questions (Initial application)" at bounding box center [596, 562] width 240 height 19
type input "**********"
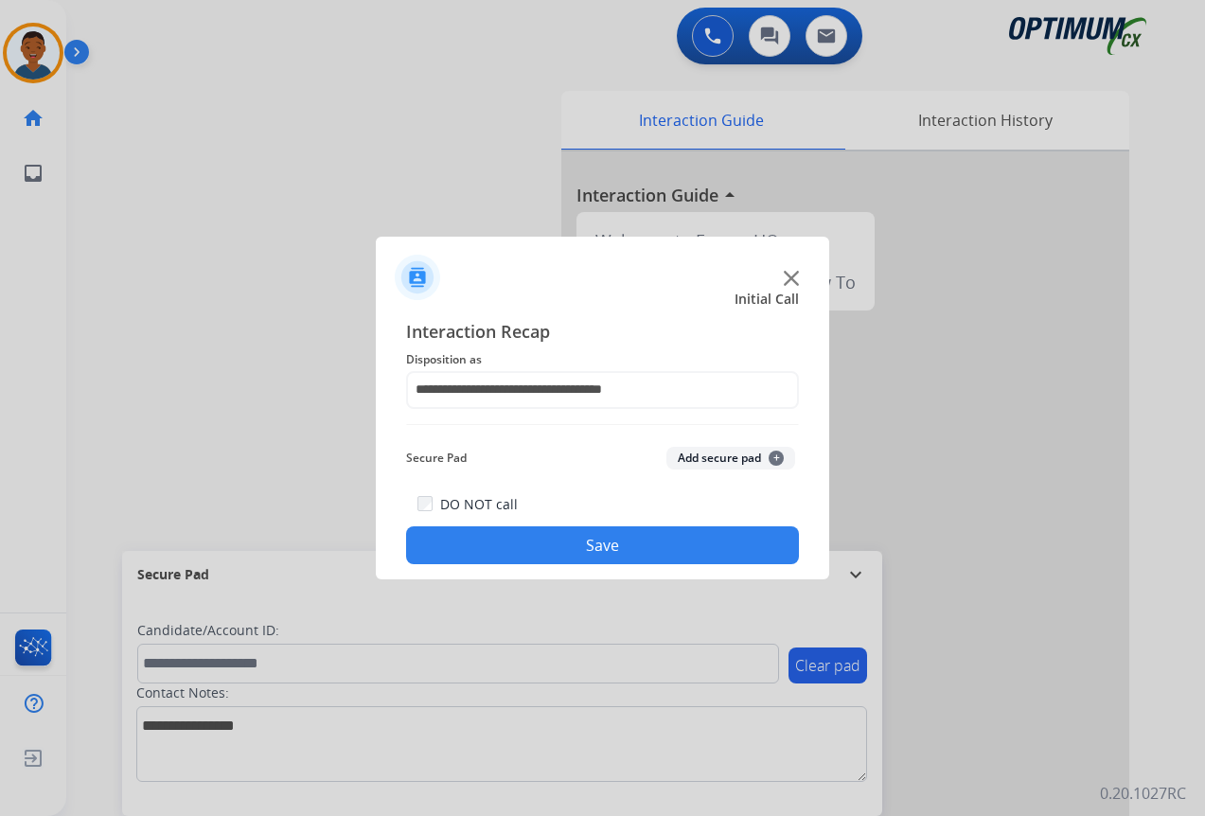
click at [629, 546] on button "Save" at bounding box center [602, 545] width 393 height 38
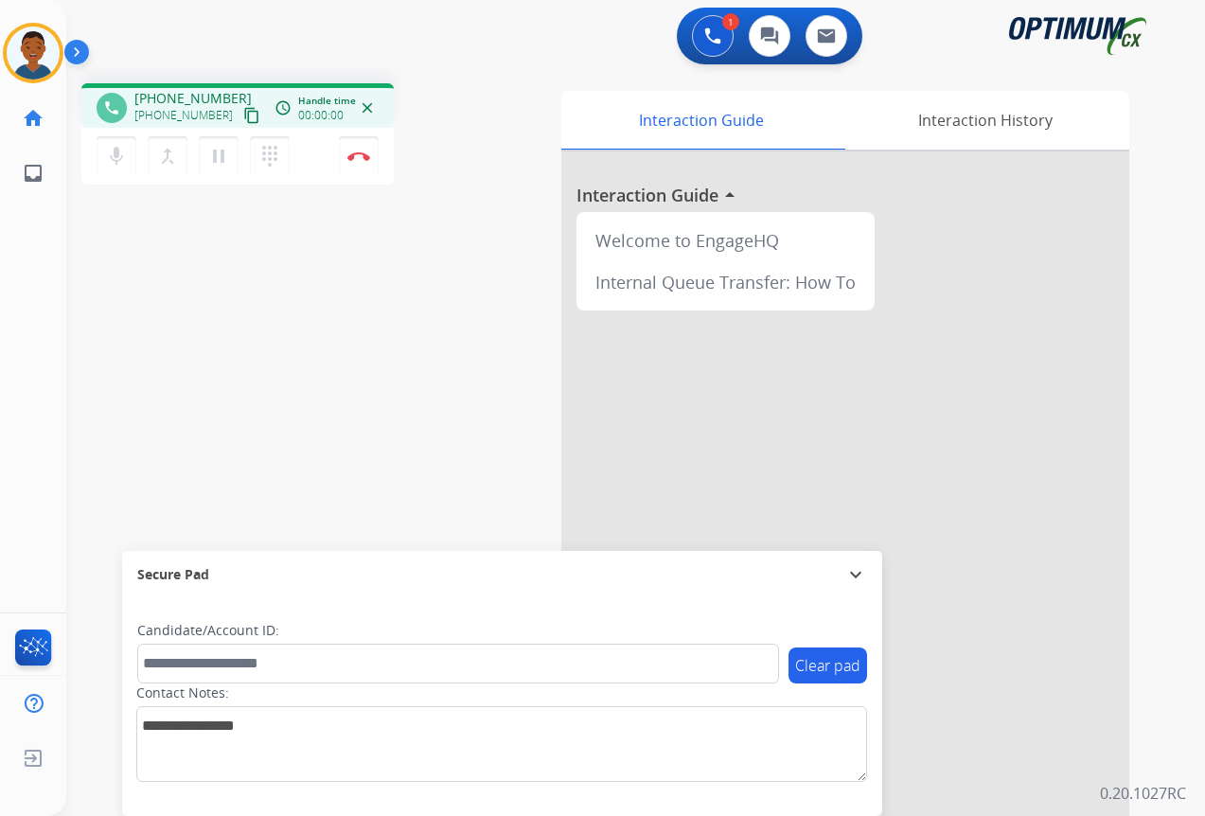
click at [243, 114] on mat-icon "content_copy" at bounding box center [251, 115] width 17 height 17
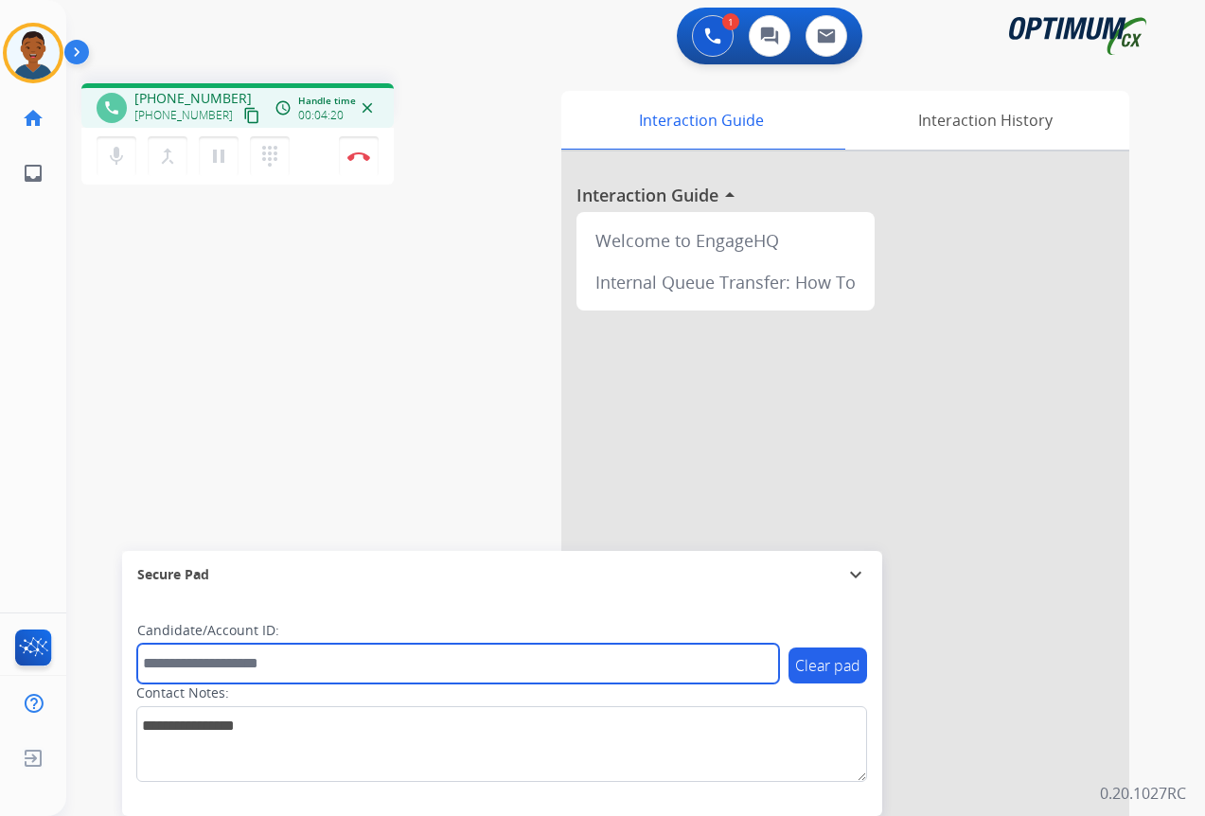
click at [189, 674] on input "text" at bounding box center [458, 663] width 642 height 40
paste input "*******"
type input "*******"
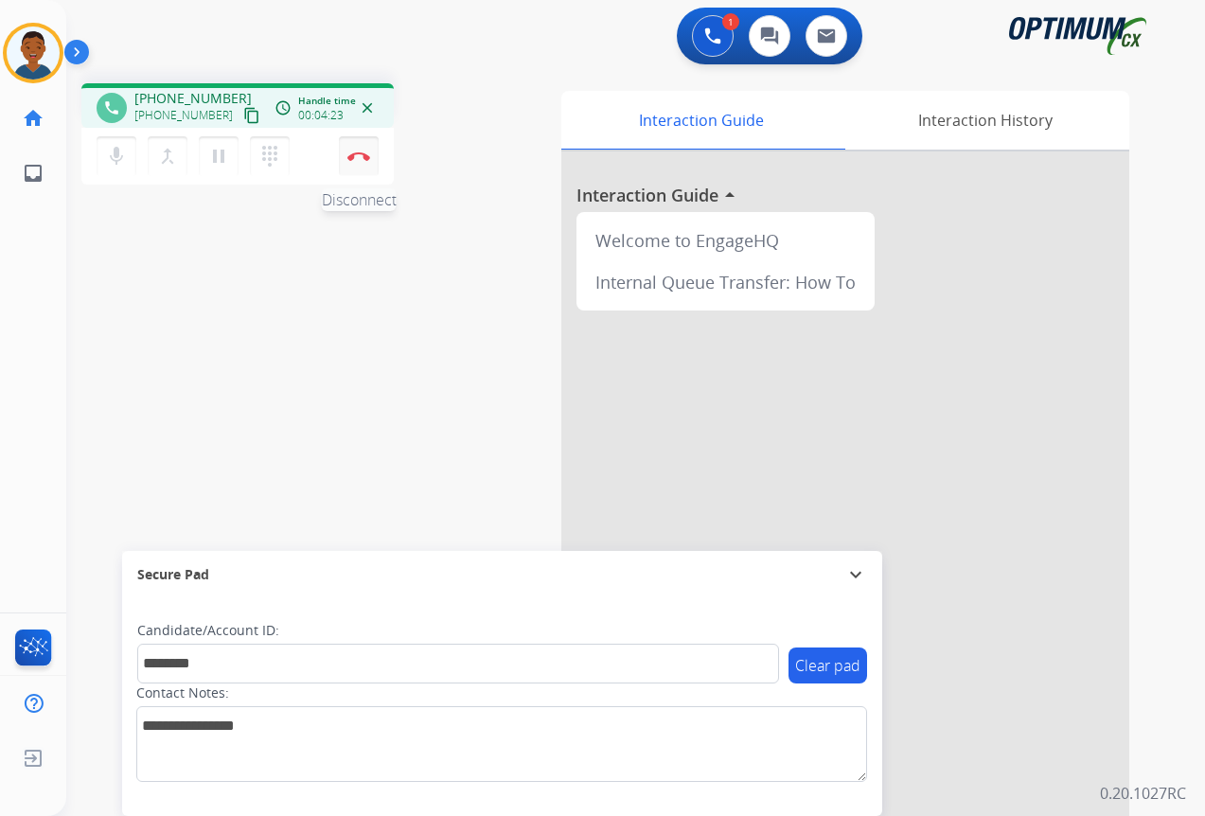
click at [368, 159] on img at bounding box center [358, 155] width 23 height 9
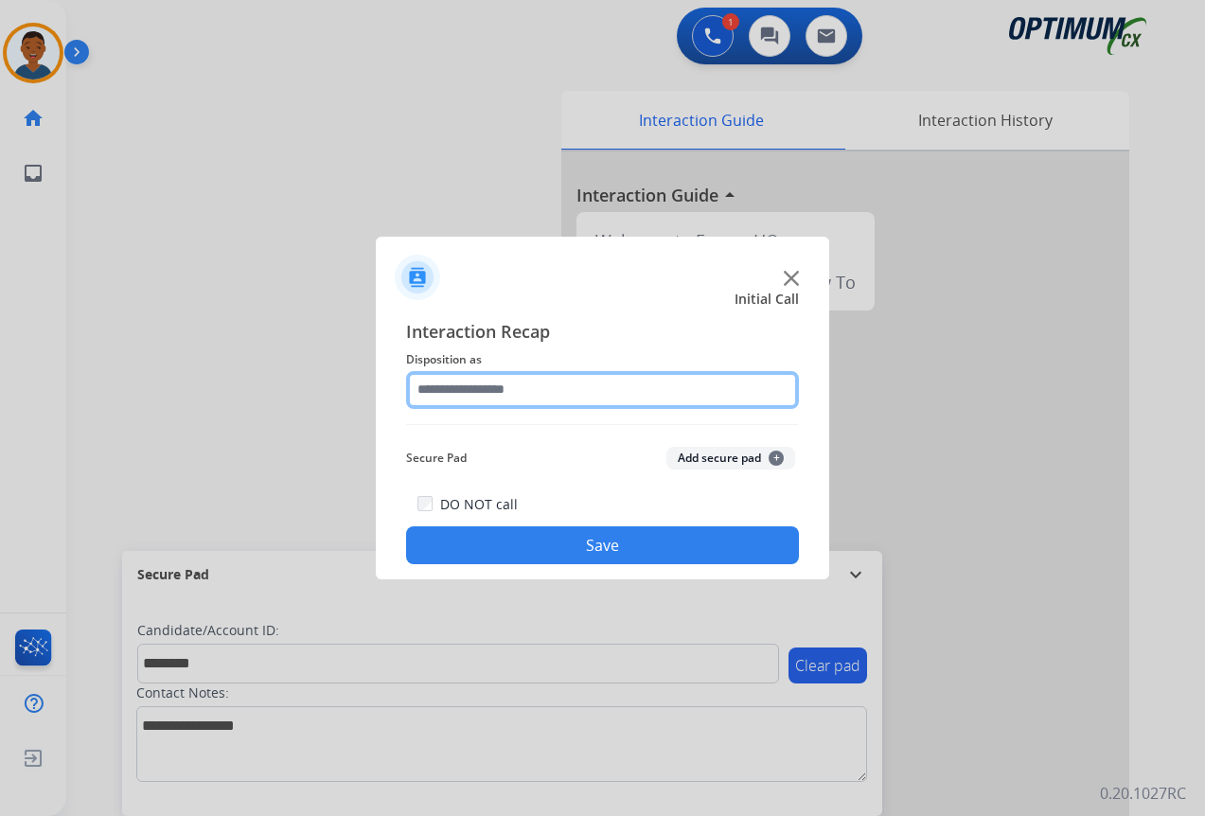
click at [429, 392] on input "text" at bounding box center [602, 390] width 393 height 38
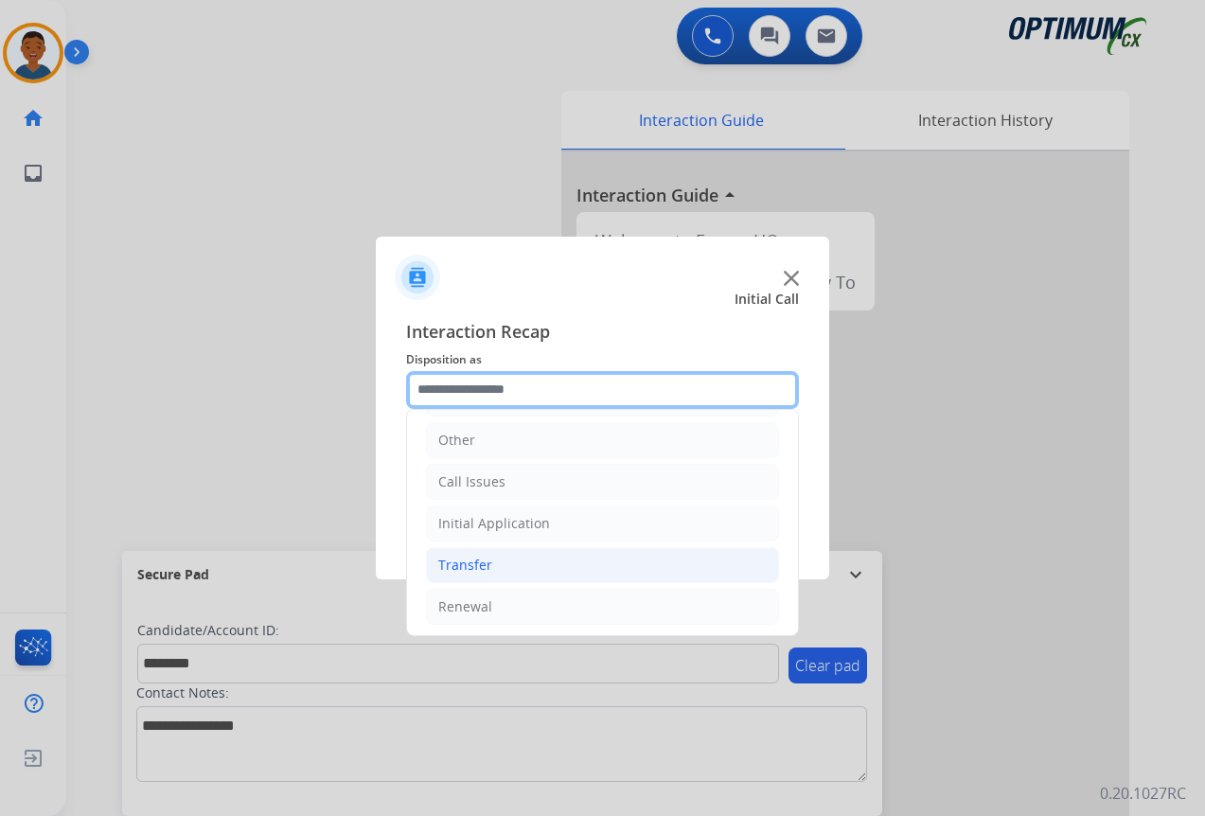
scroll to position [129, 0]
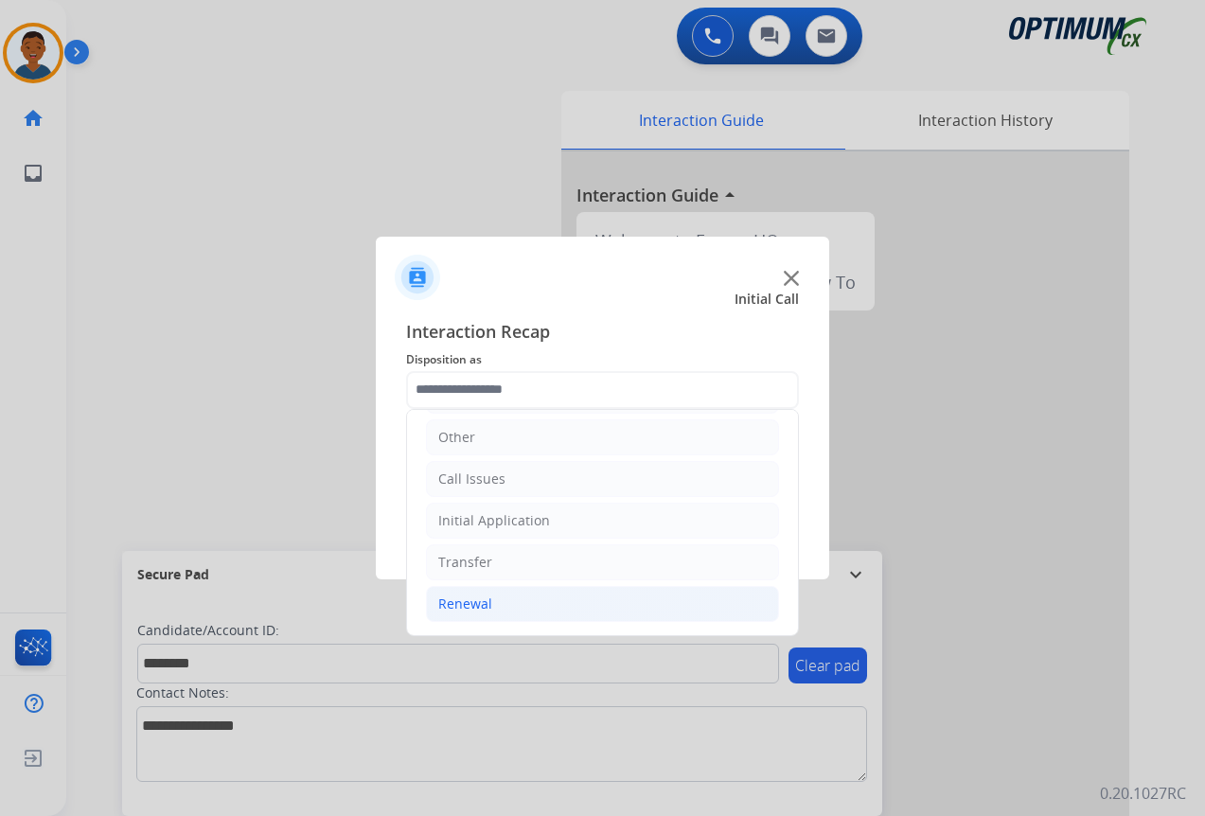
click at [456, 605] on div "Renewal" at bounding box center [465, 603] width 54 height 19
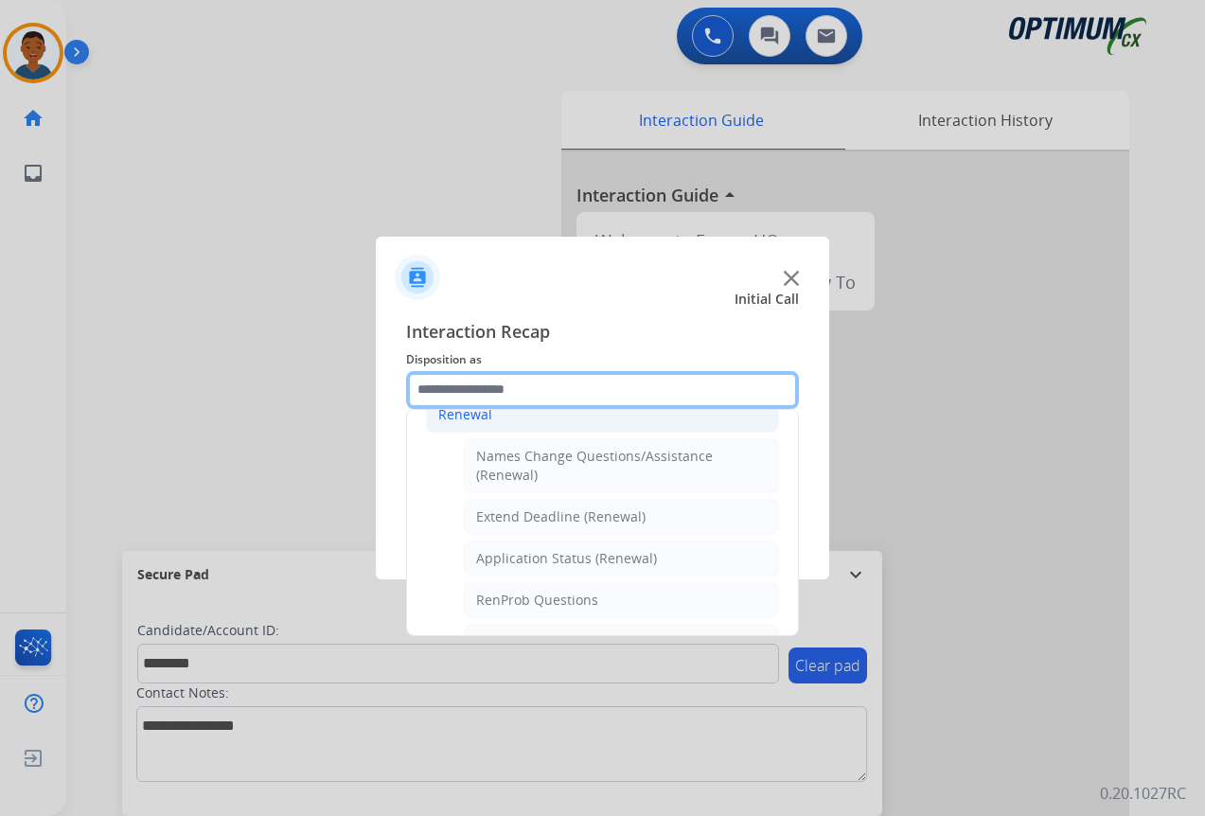
scroll to position [507, 0]
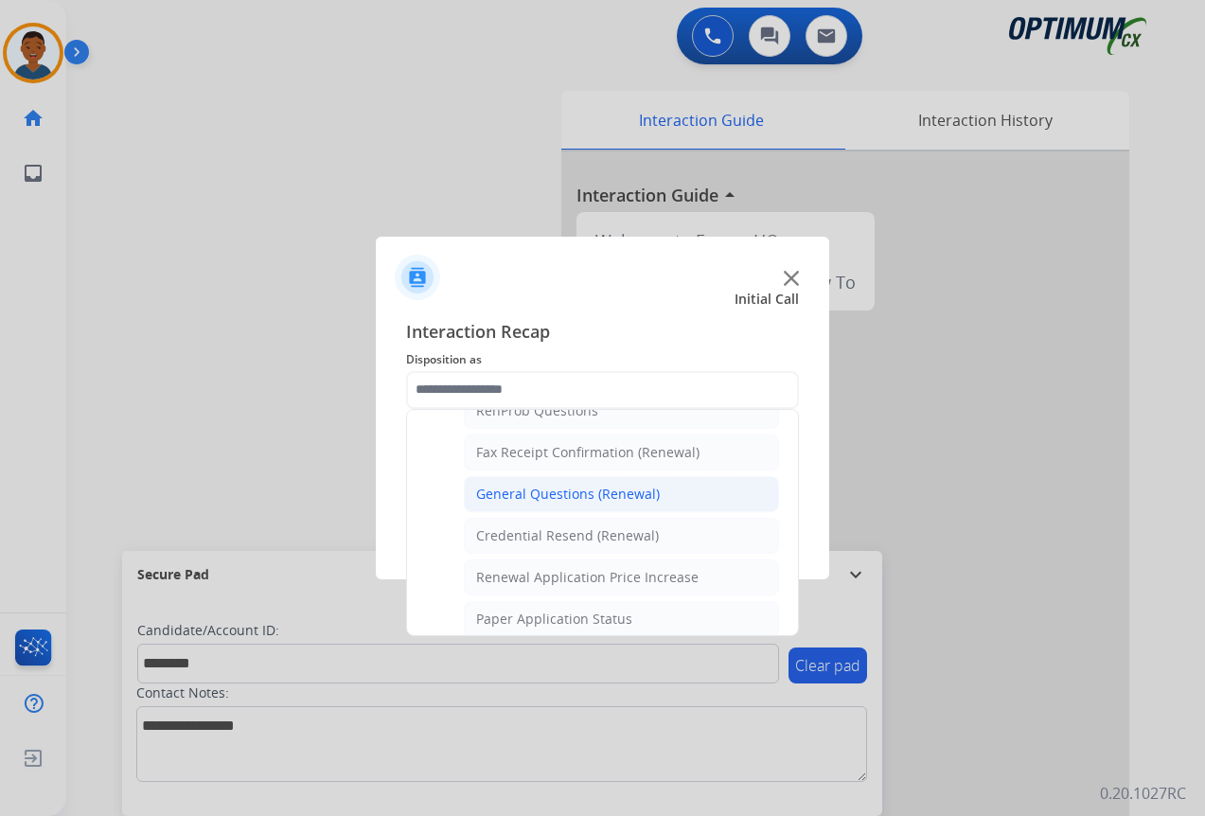
click at [500, 492] on div "General Questions (Renewal)" at bounding box center [568, 493] width 184 height 19
type input "**********"
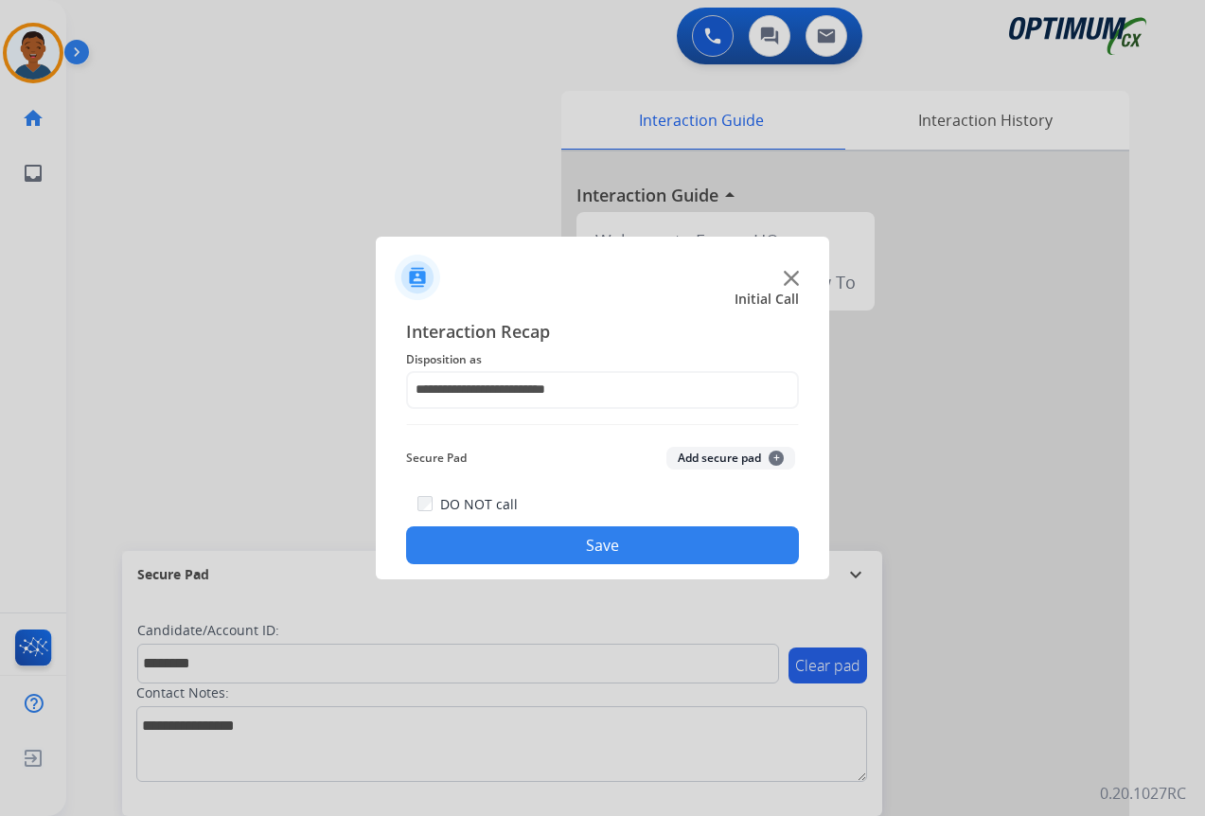
click at [716, 455] on button "Add secure pad +" at bounding box center [730, 458] width 129 height 23
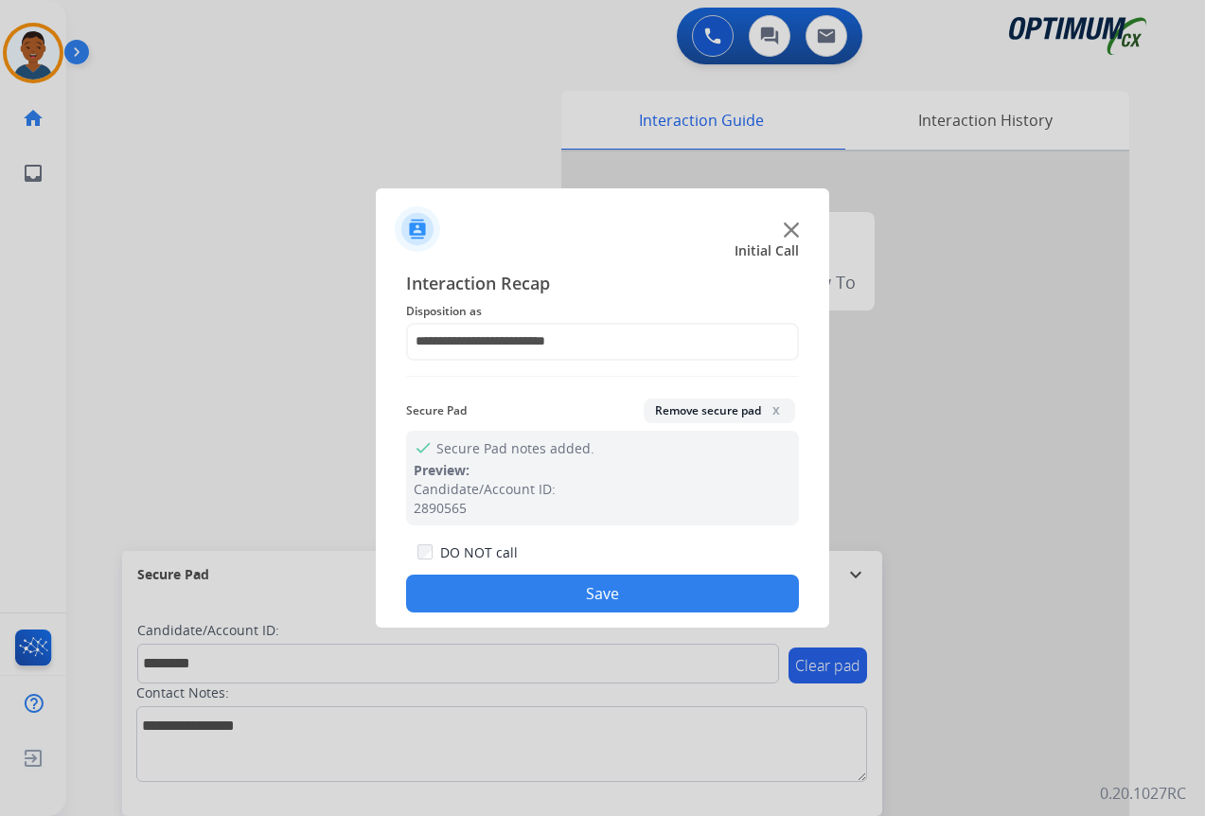
click at [639, 593] on button "Save" at bounding box center [602, 593] width 393 height 38
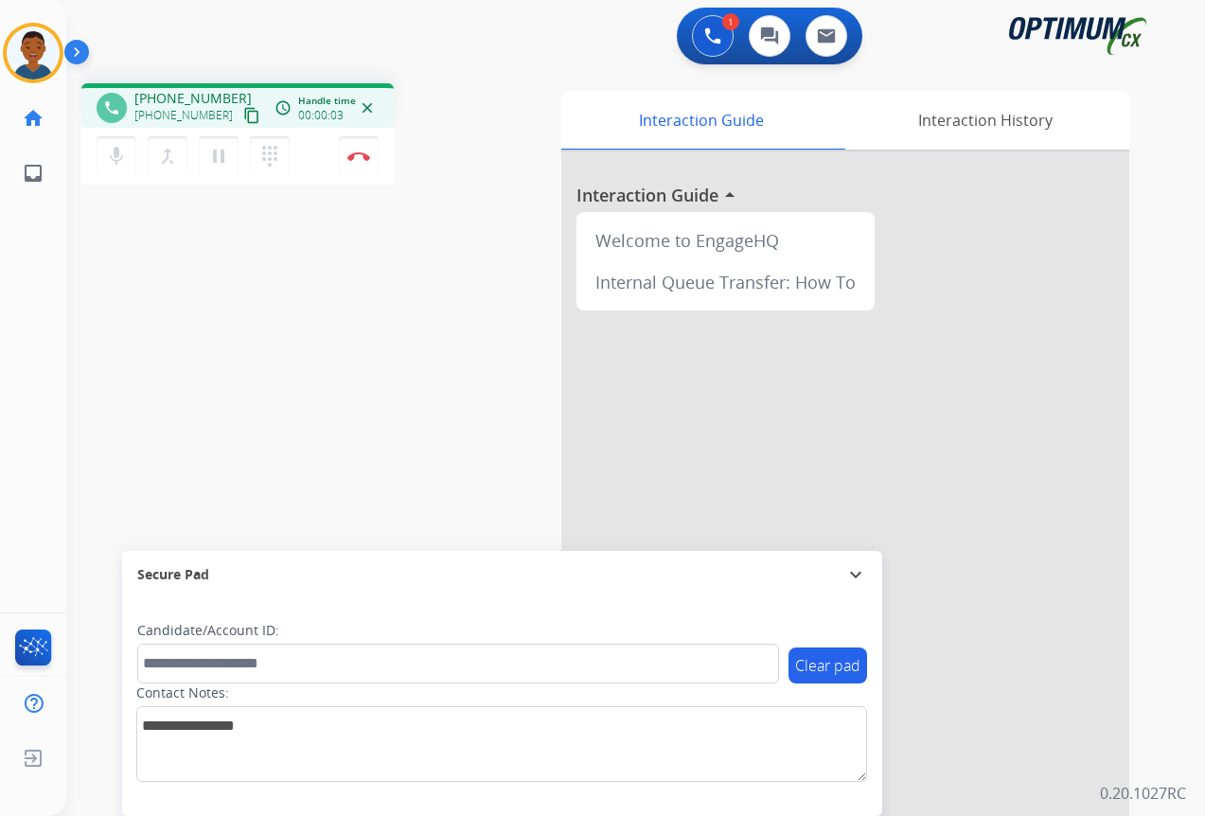
click at [243, 115] on mat-icon "content_copy" at bounding box center [251, 115] width 17 height 17
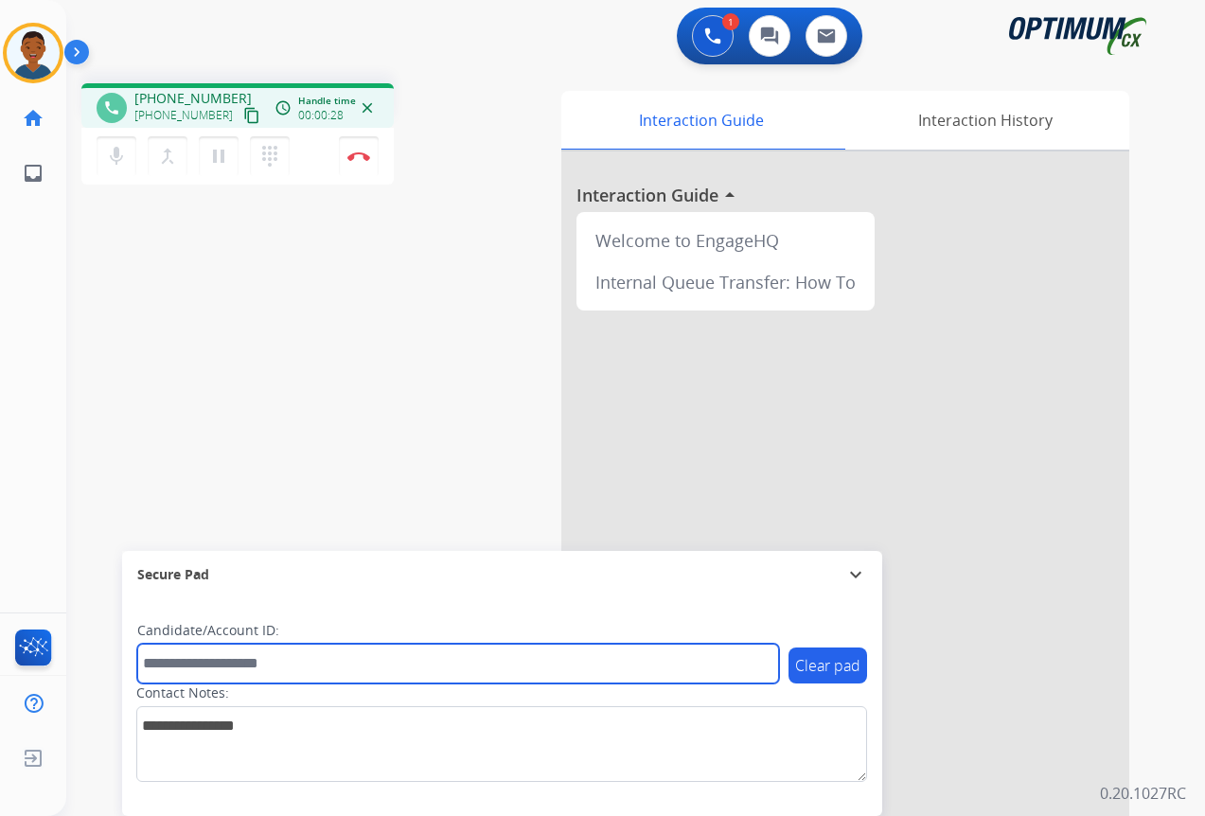
click at [282, 659] on input "text" at bounding box center [458, 663] width 642 height 40
paste input "*******"
type input "*******"
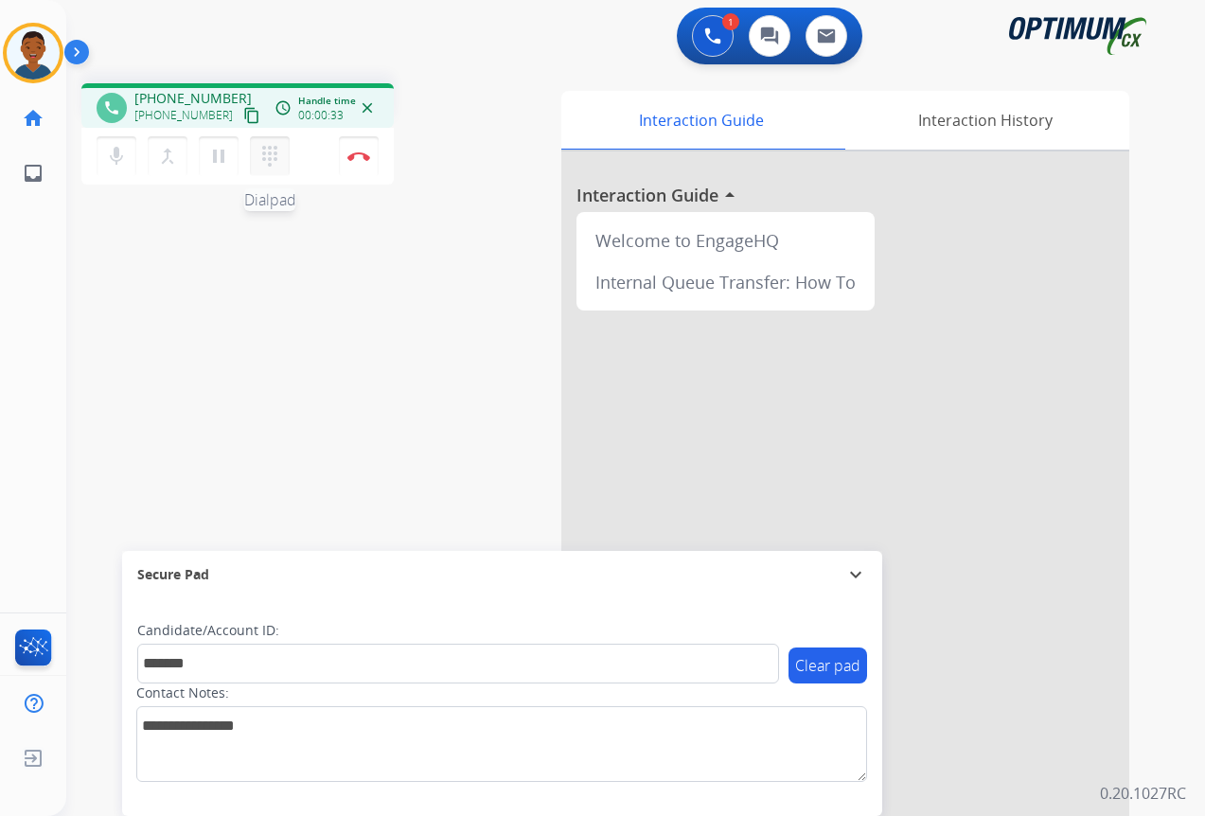
click at [277, 155] on mat-icon "dialpad" at bounding box center [269, 156] width 23 height 23
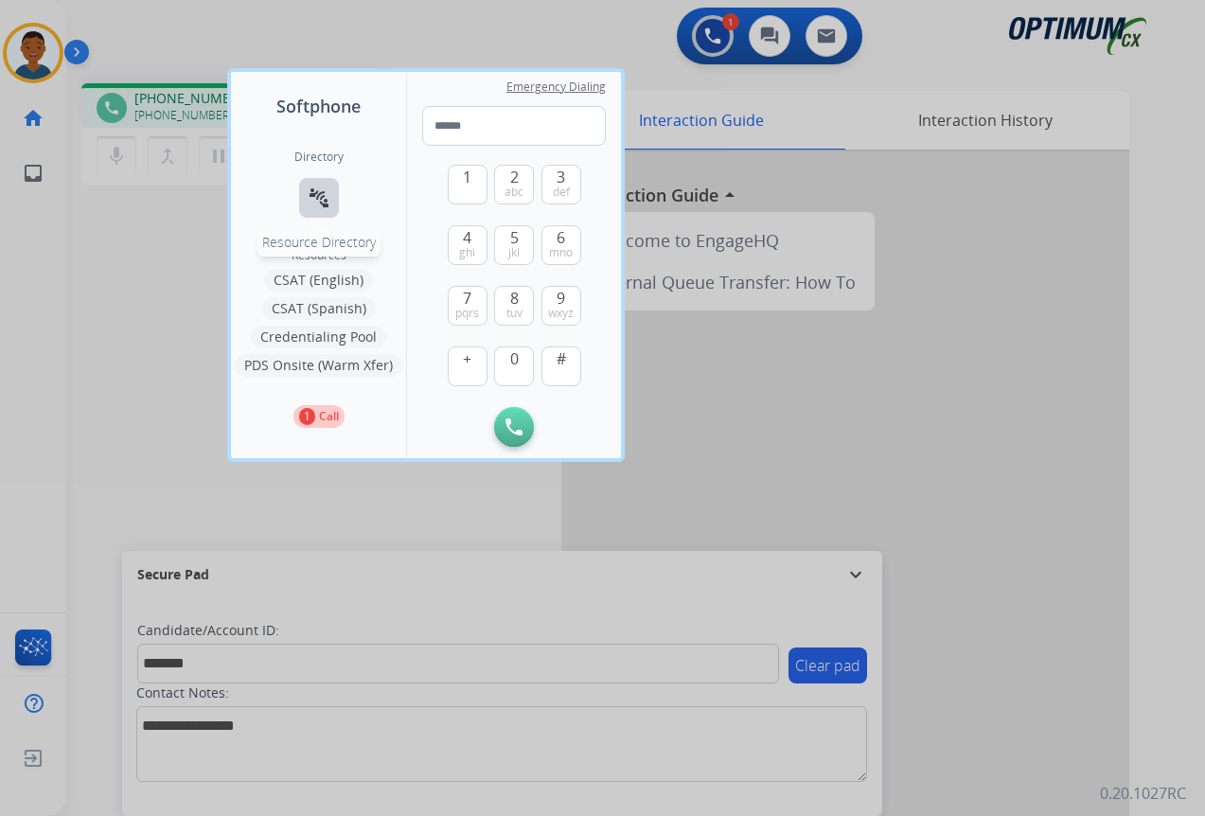
click at [318, 204] on mat-icon "connect_without_contact" at bounding box center [319, 197] width 23 height 23
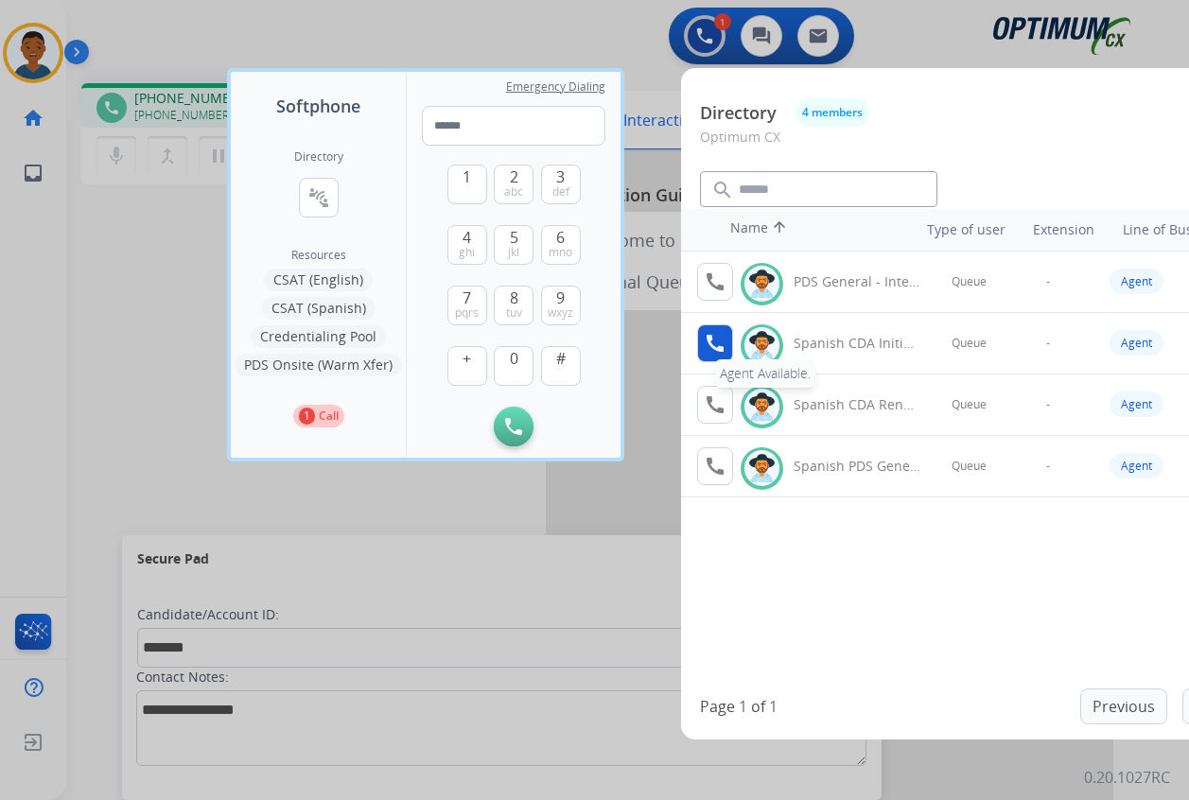
click at [721, 352] on mat-icon "call" at bounding box center [715, 343] width 23 height 23
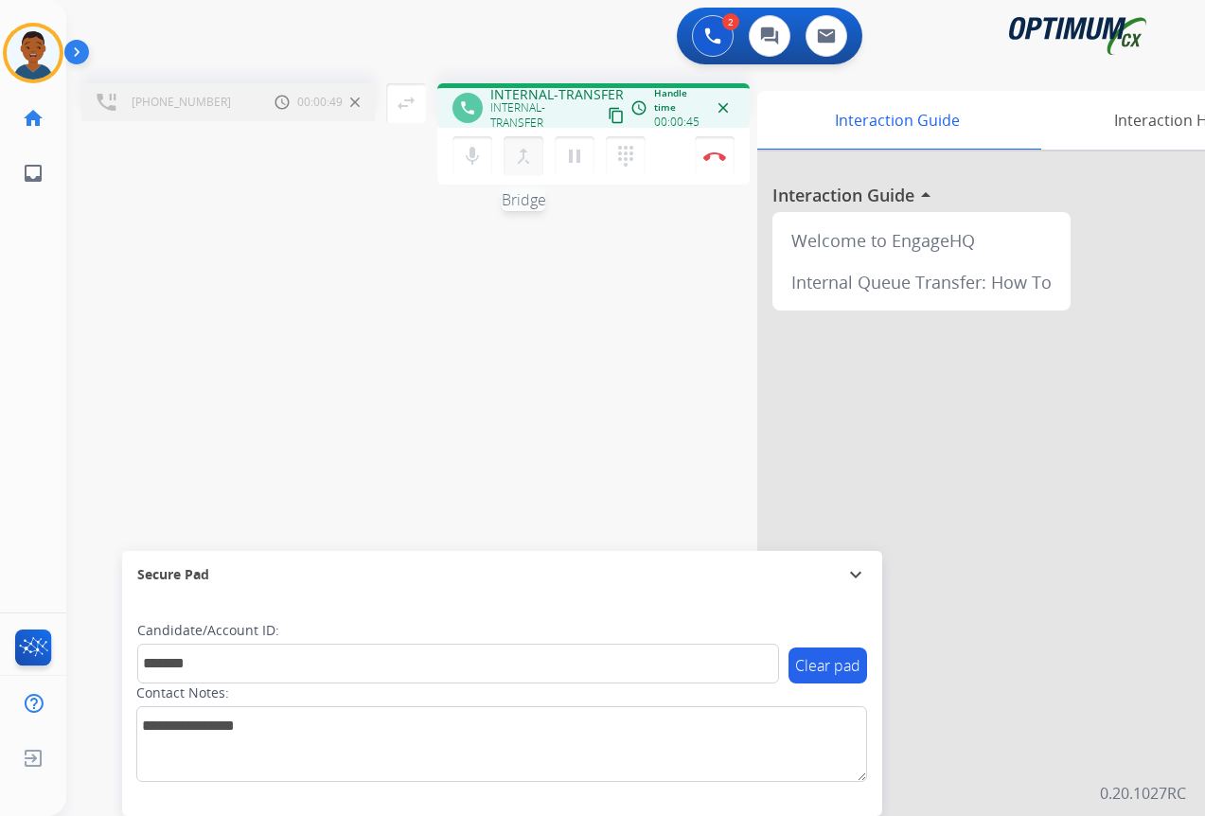
click at [521, 161] on mat-icon "merge_type" at bounding box center [523, 156] width 23 height 23
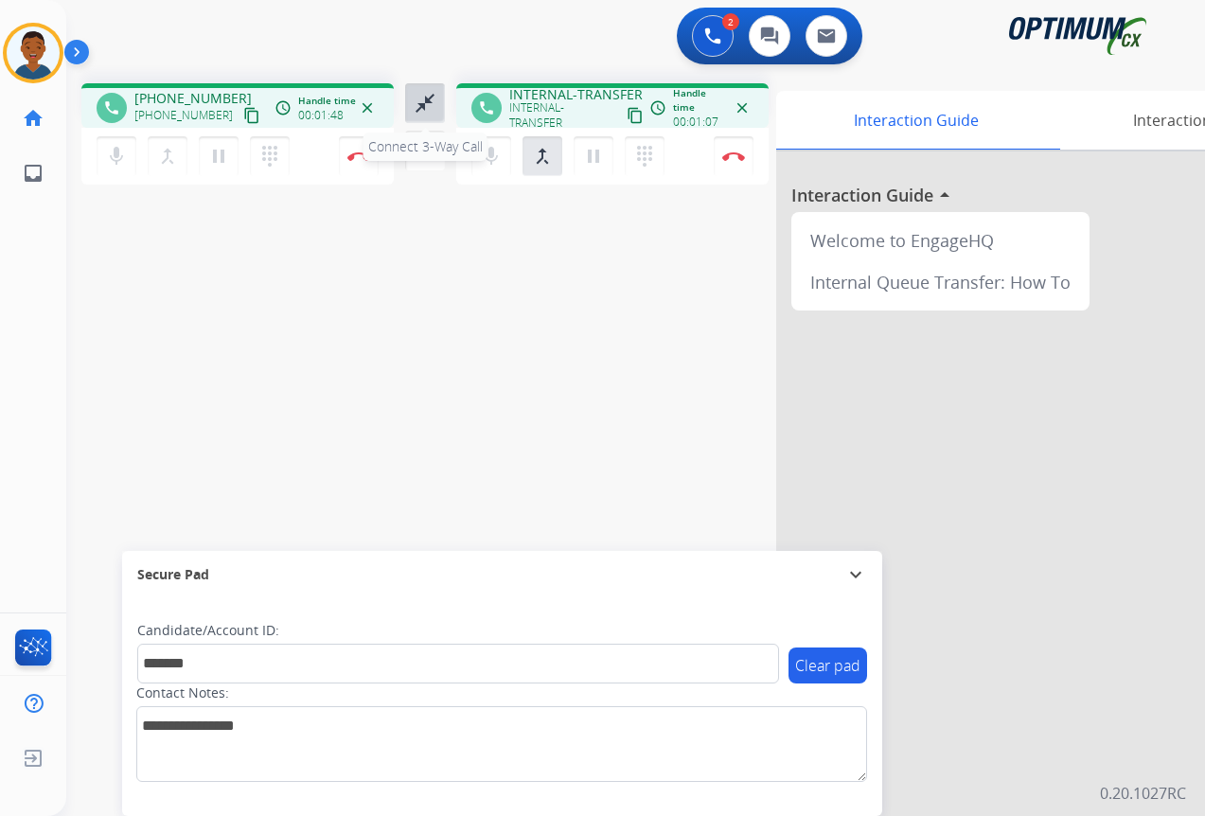
click at [423, 108] on mat-icon "close_fullscreen" at bounding box center [424, 103] width 23 height 23
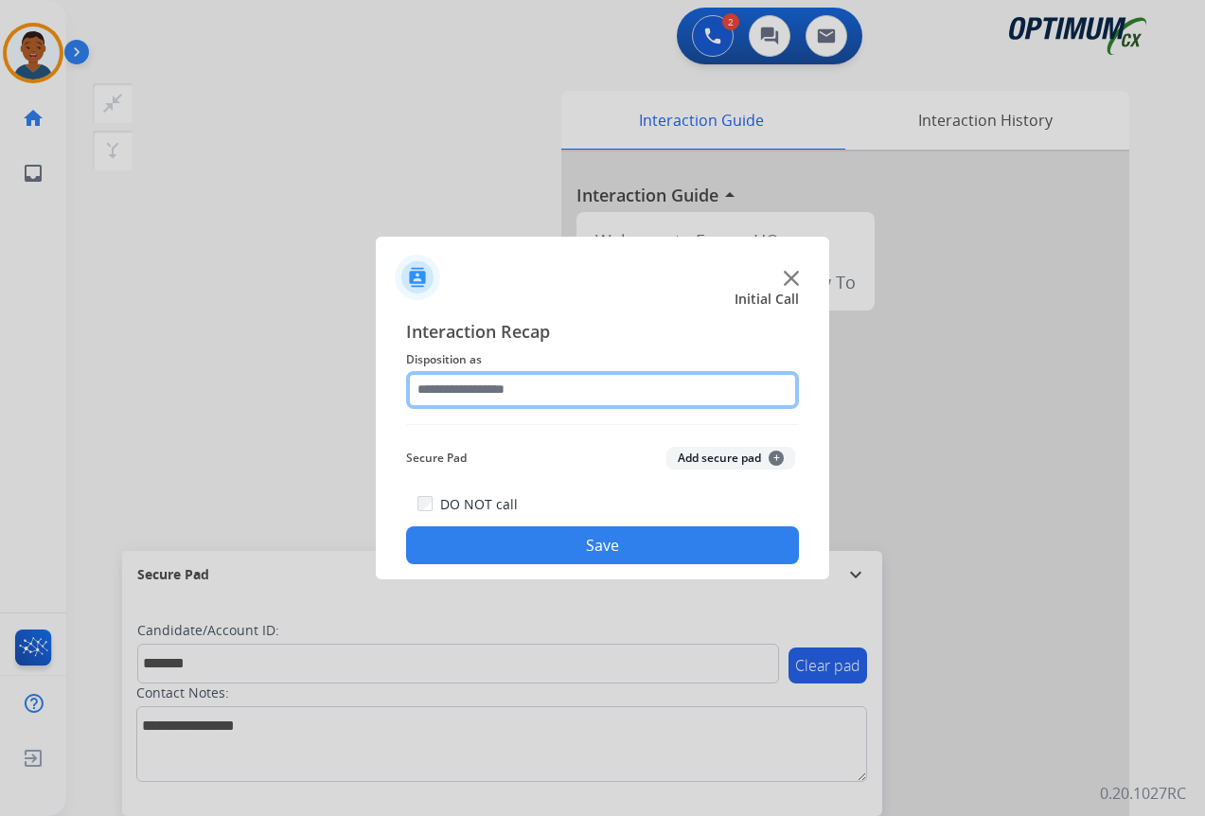
click at [455, 390] on input "text" at bounding box center [602, 390] width 393 height 38
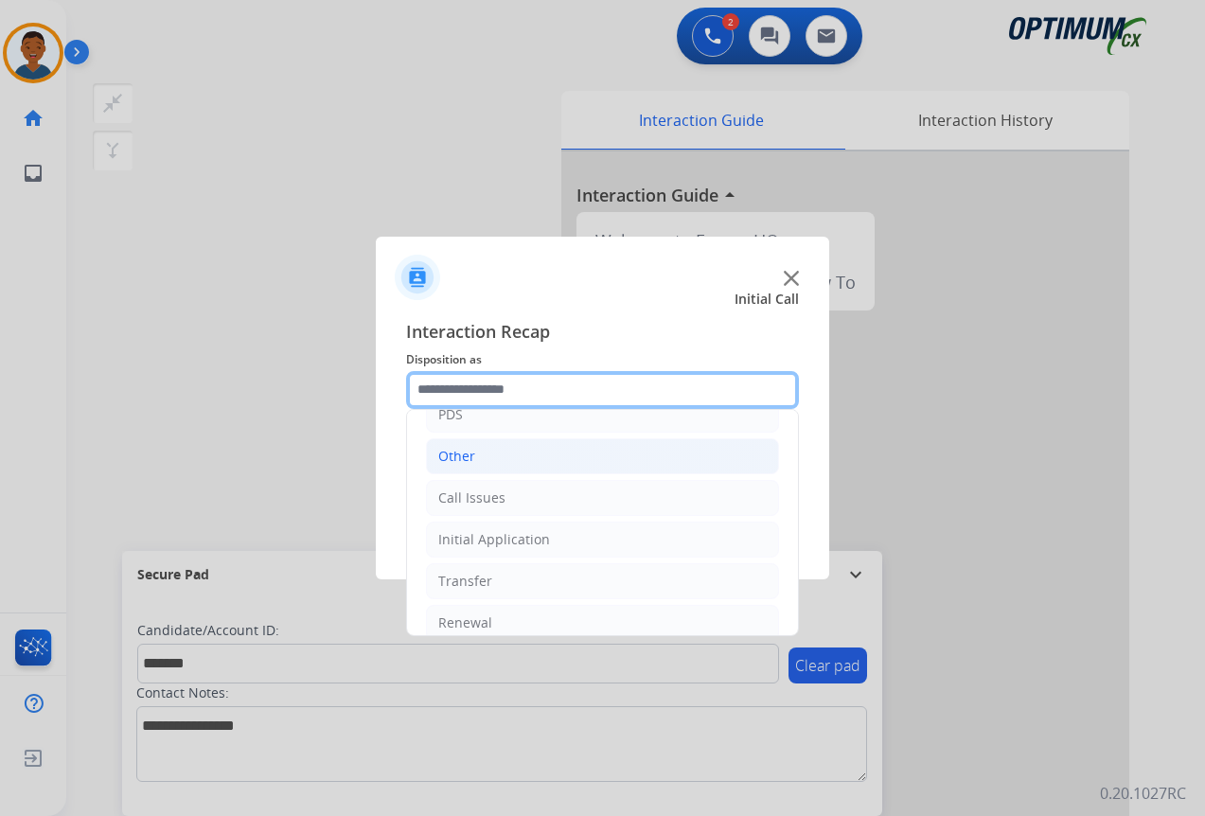
scroll to position [129, 0]
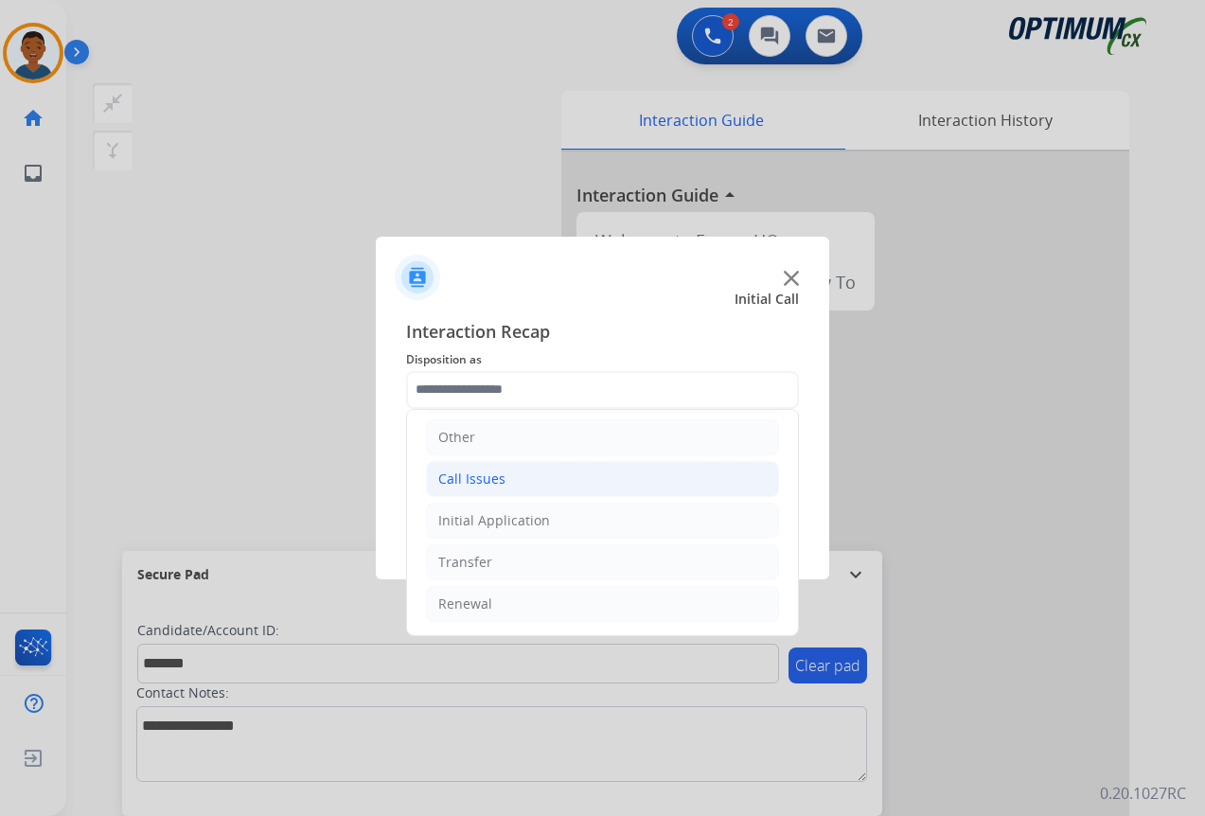
click at [462, 479] on div "Call Issues" at bounding box center [471, 478] width 67 height 19
click at [534, 567] on div "Wrong Number/Wrong Department" at bounding box center [588, 562] width 225 height 19
type input "**********"
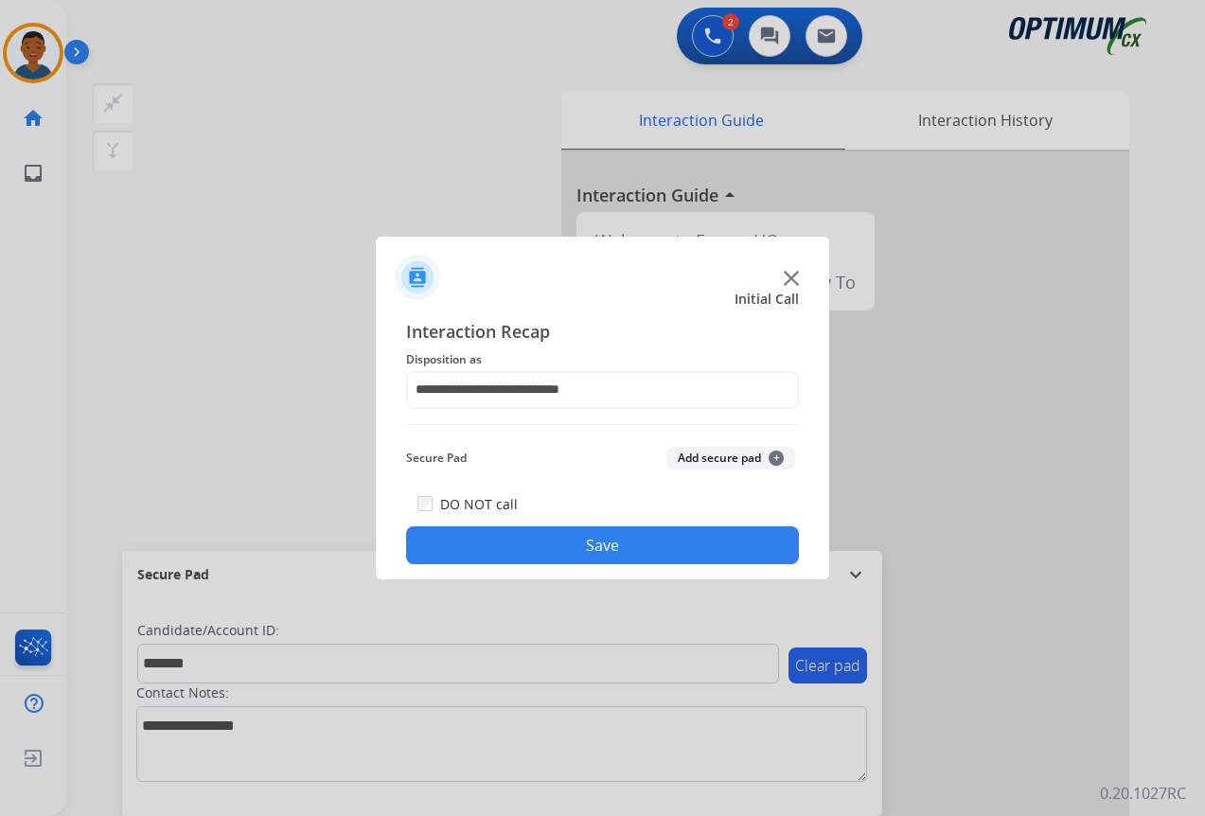
click at [707, 460] on button "Add secure pad +" at bounding box center [730, 458] width 129 height 23
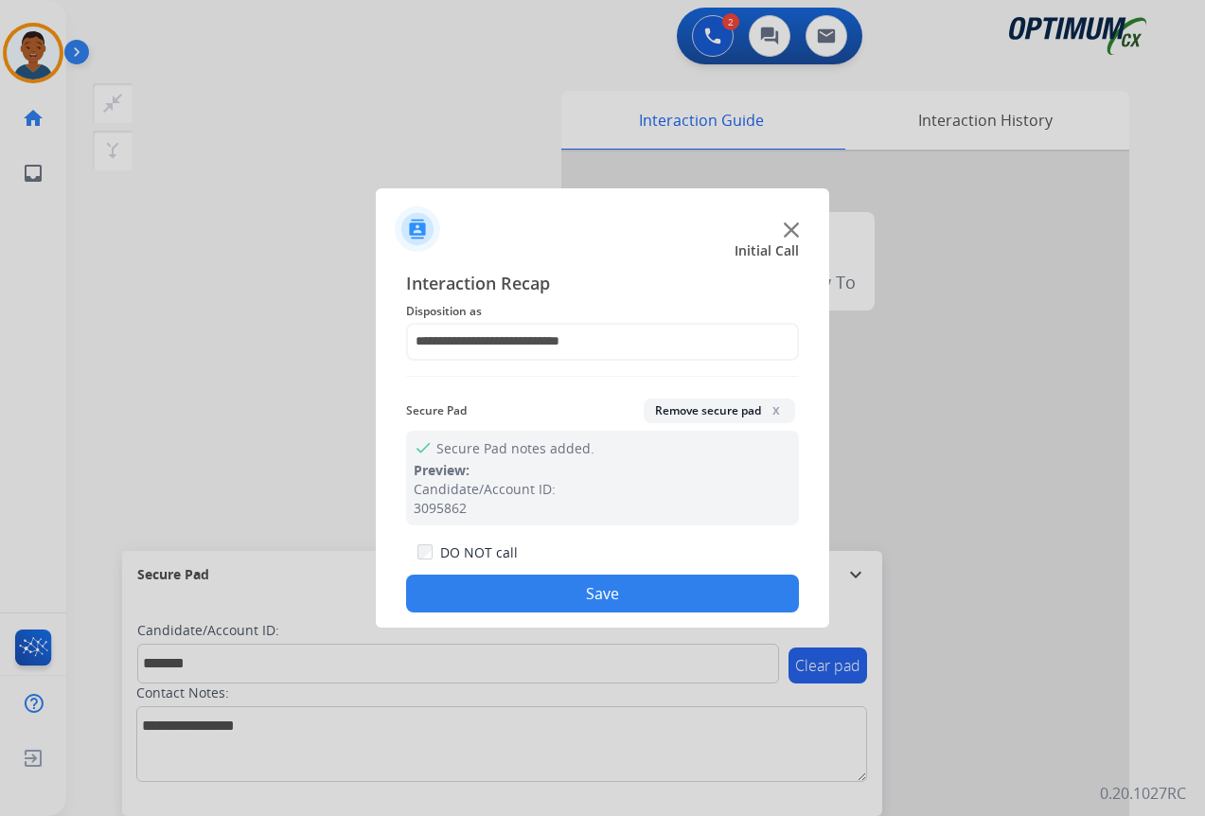
click at [548, 597] on button "Save" at bounding box center [602, 593] width 393 height 38
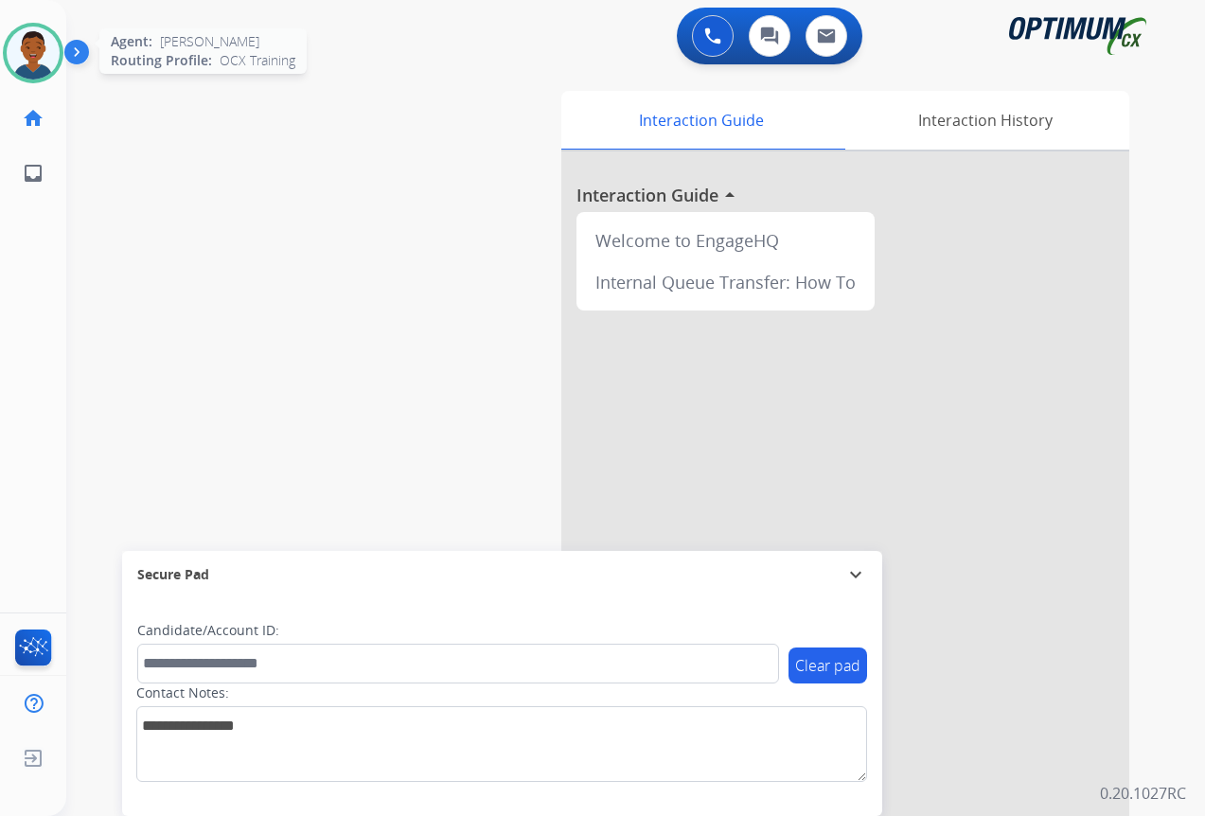
click at [42, 62] on img at bounding box center [33, 52] width 53 height 53
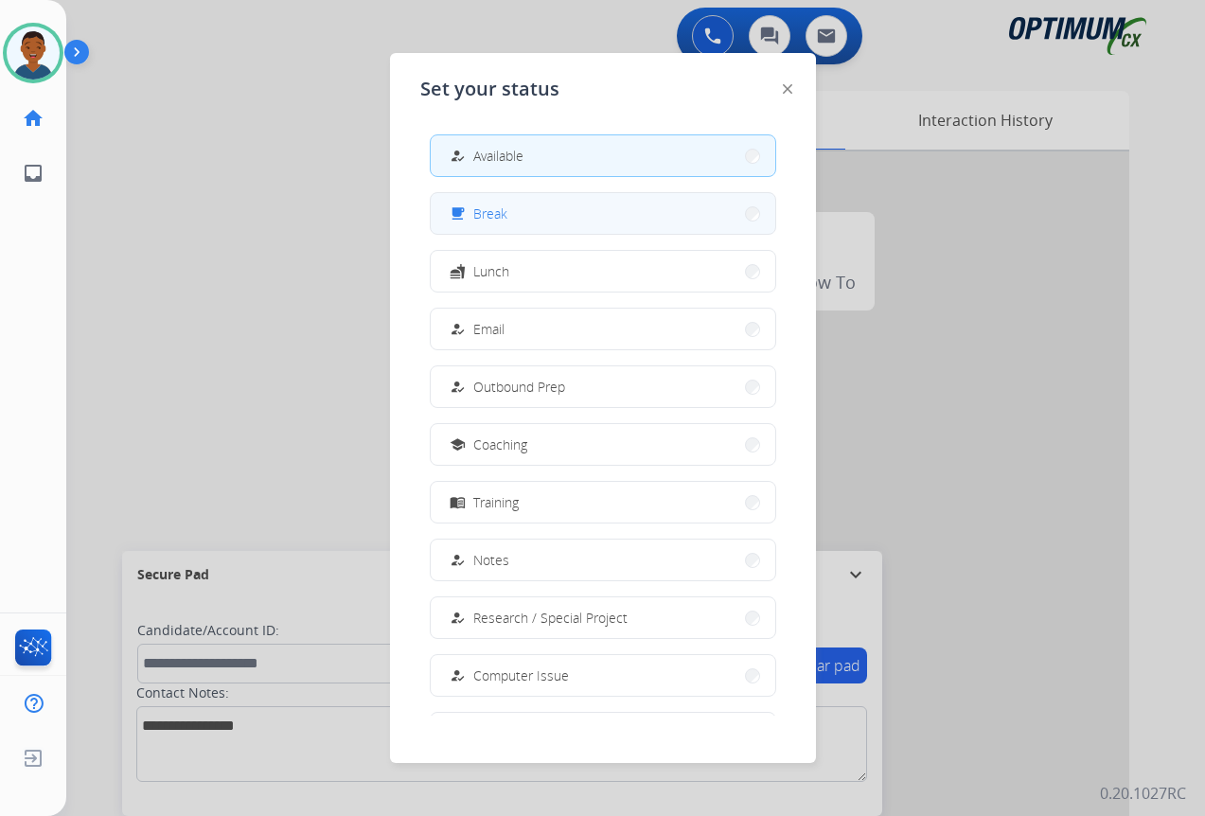
click at [481, 221] on span "Break" at bounding box center [490, 213] width 34 height 20
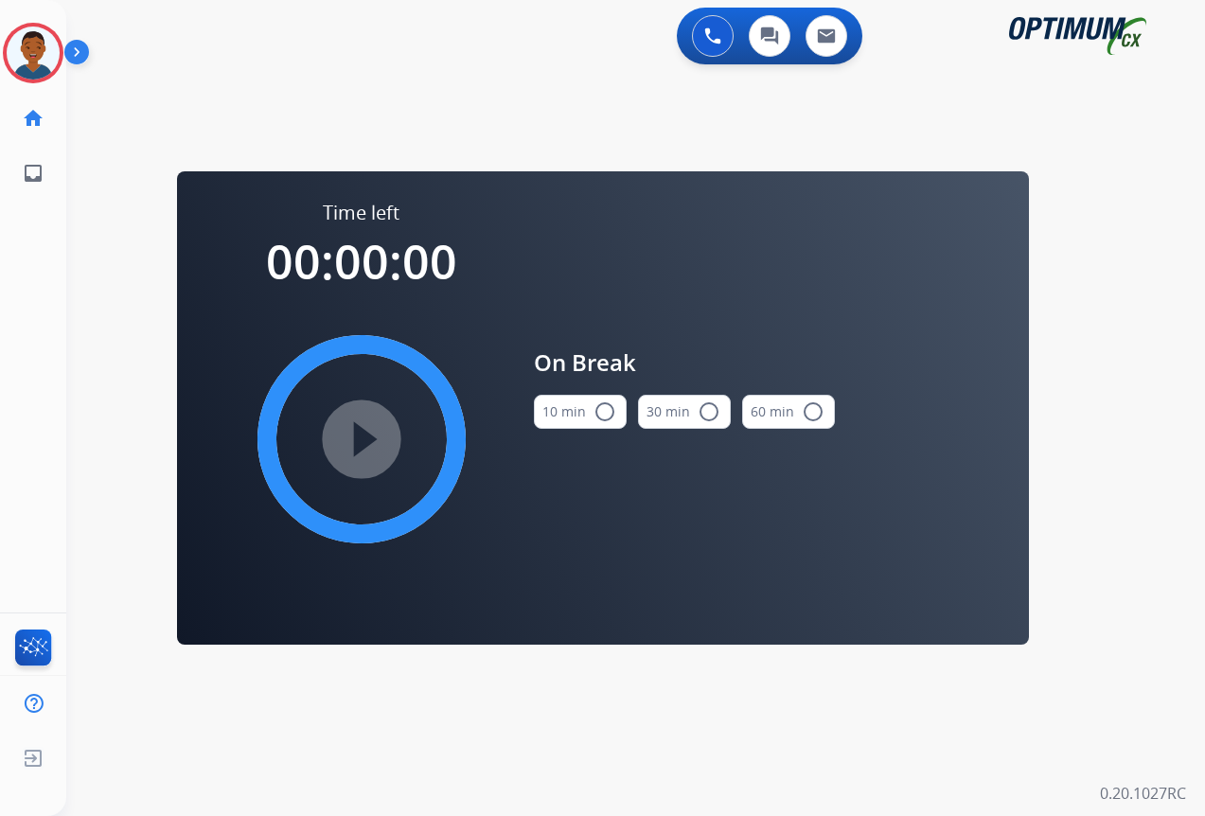
click at [589, 413] on button "10 min radio_button_unchecked" at bounding box center [580, 412] width 93 height 34
click at [367, 435] on mat-icon "play_circle_filled" at bounding box center [361, 439] width 23 height 23
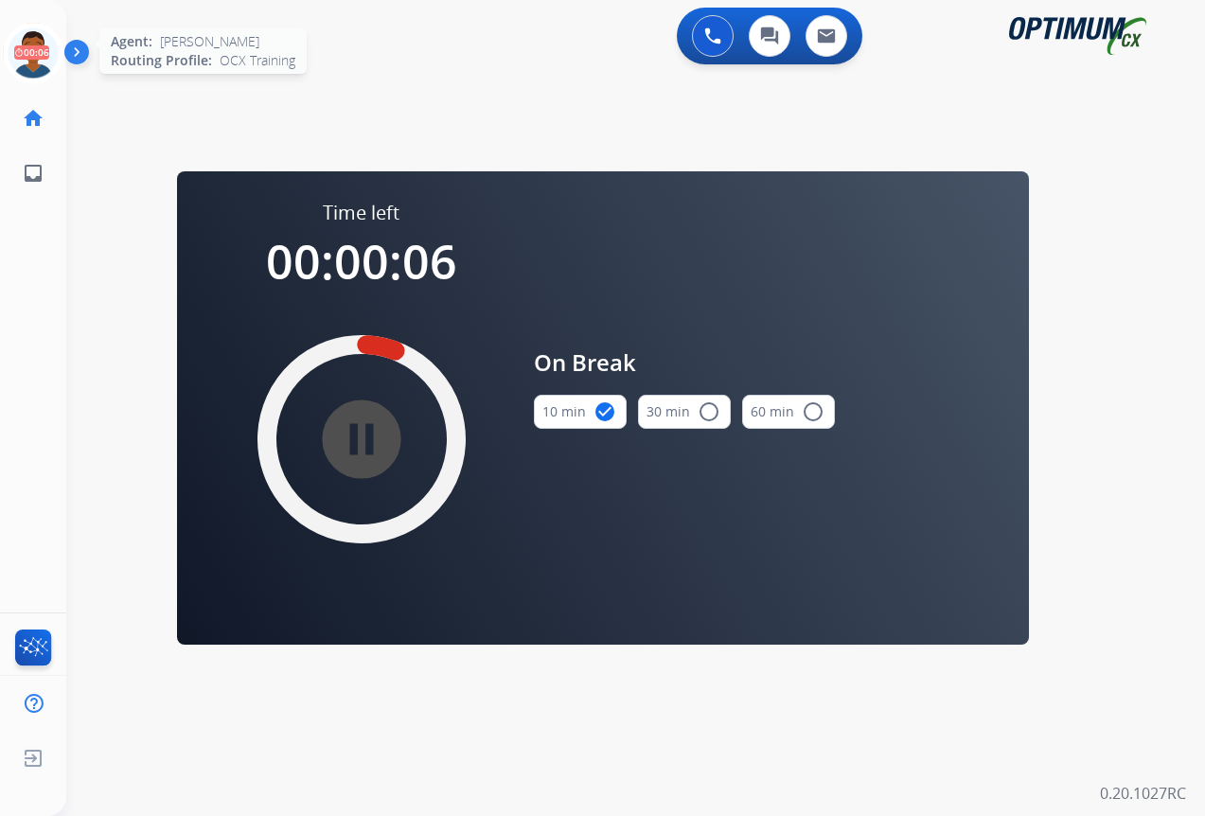
click at [30, 49] on icon at bounding box center [34, 54] width 62 height 62
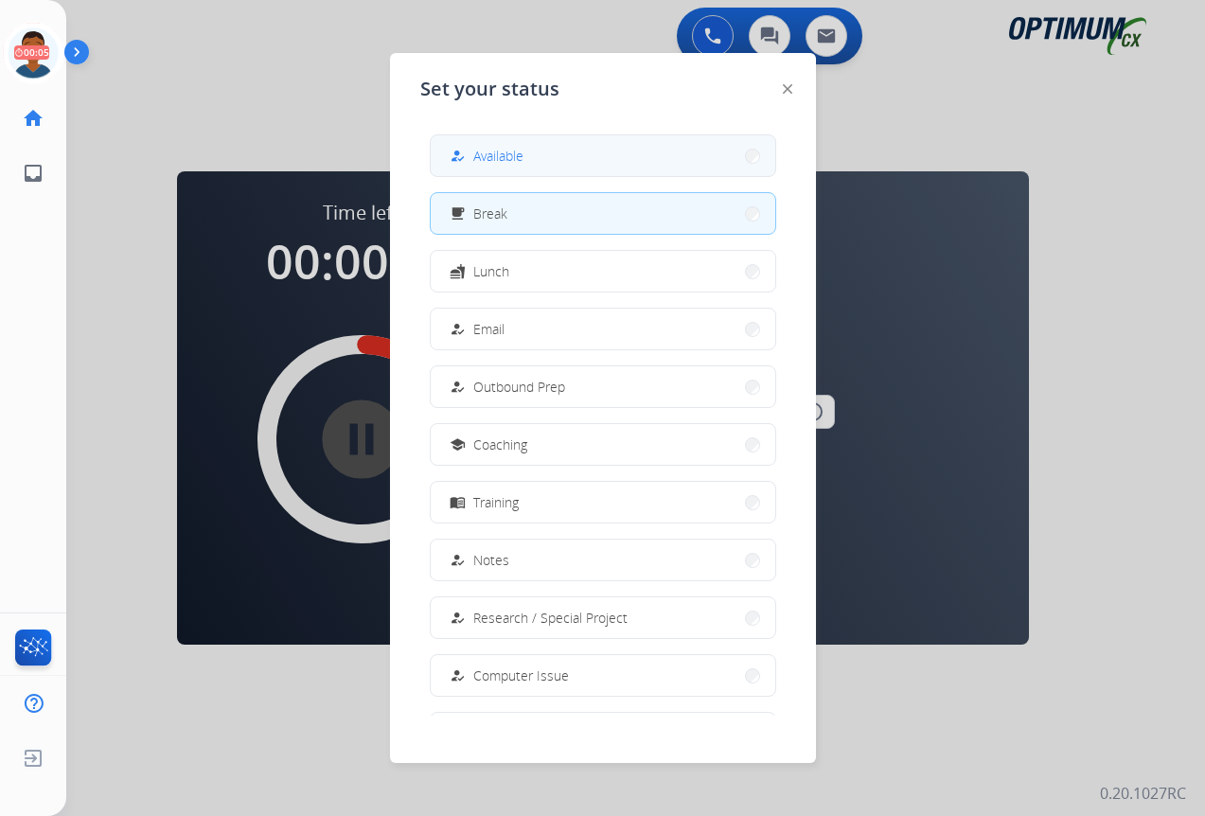
click at [513, 166] on div "how_to_reg Available" at bounding box center [485, 156] width 78 height 23
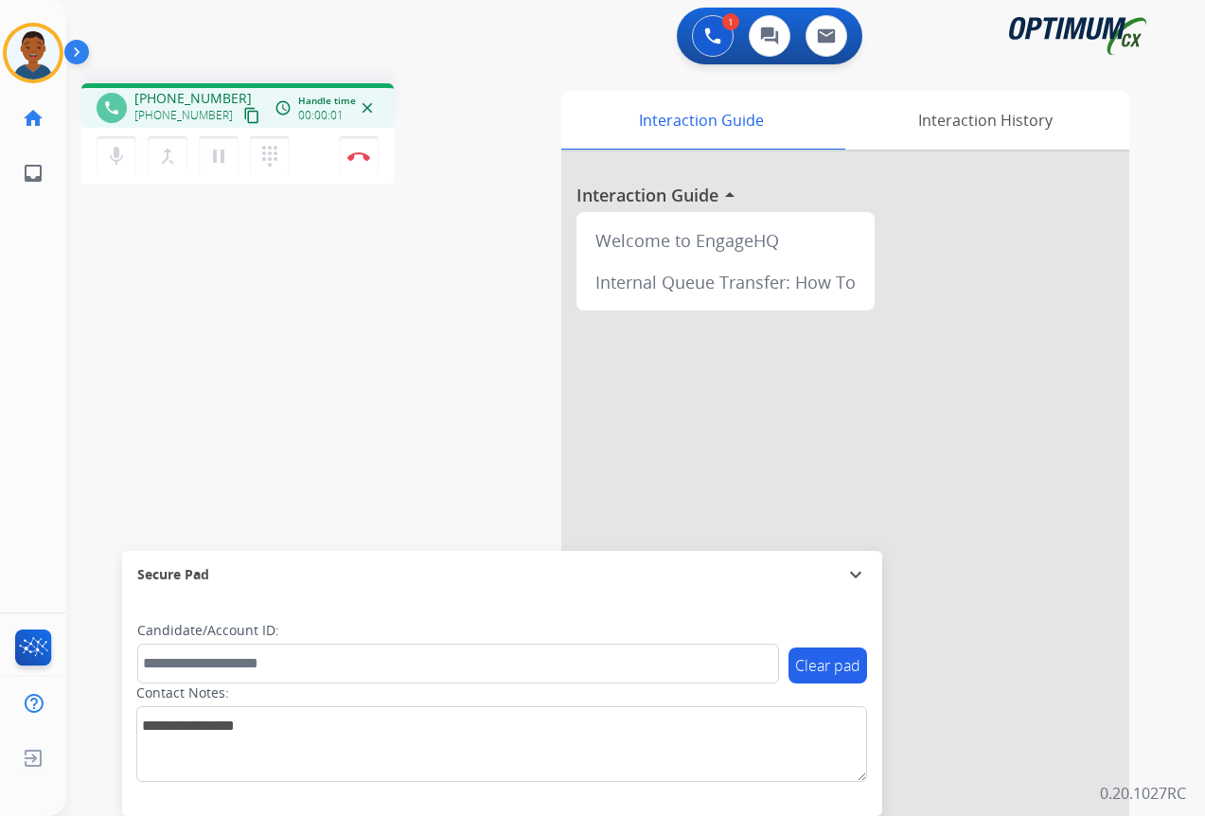
click at [243, 113] on mat-icon "content_copy" at bounding box center [251, 115] width 17 height 17
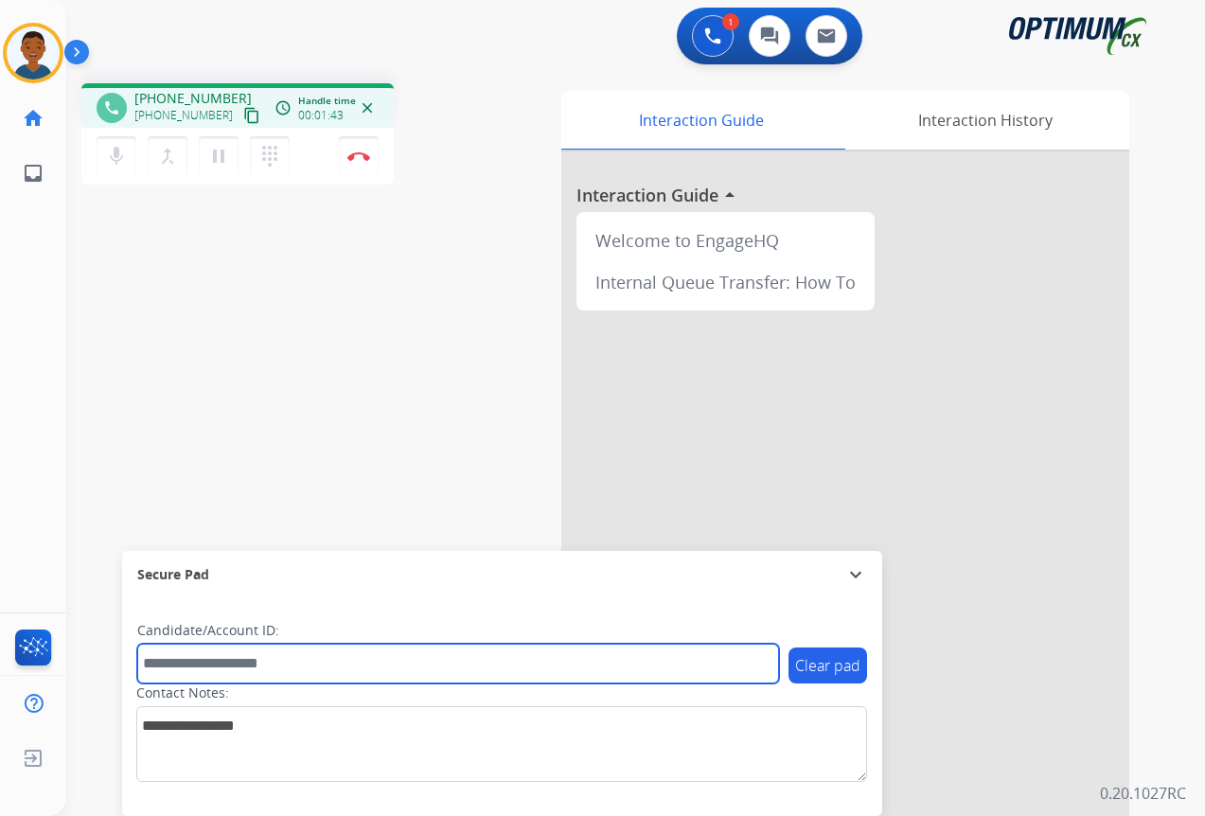
click at [154, 659] on input "text" at bounding box center [458, 663] width 642 height 40
paste input "*******"
type input "*******"
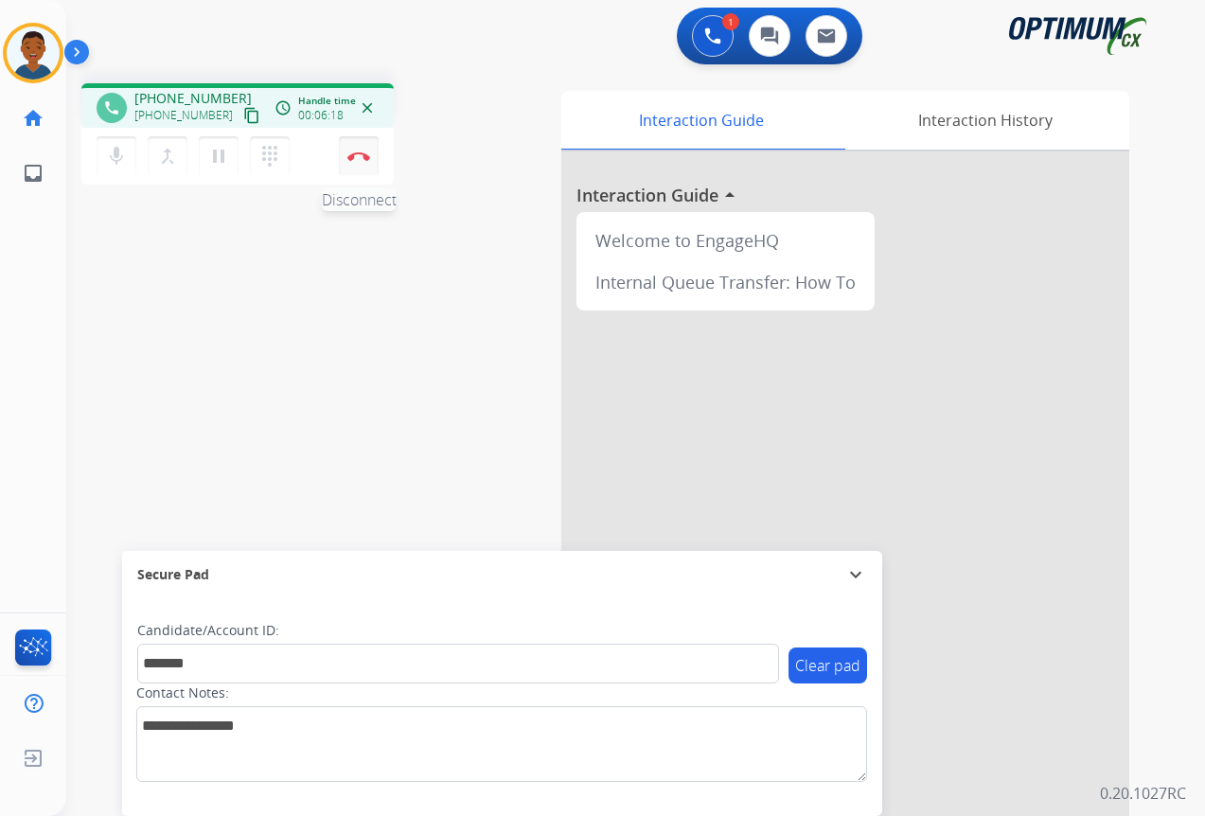
click at [354, 165] on button "Disconnect" at bounding box center [359, 156] width 40 height 40
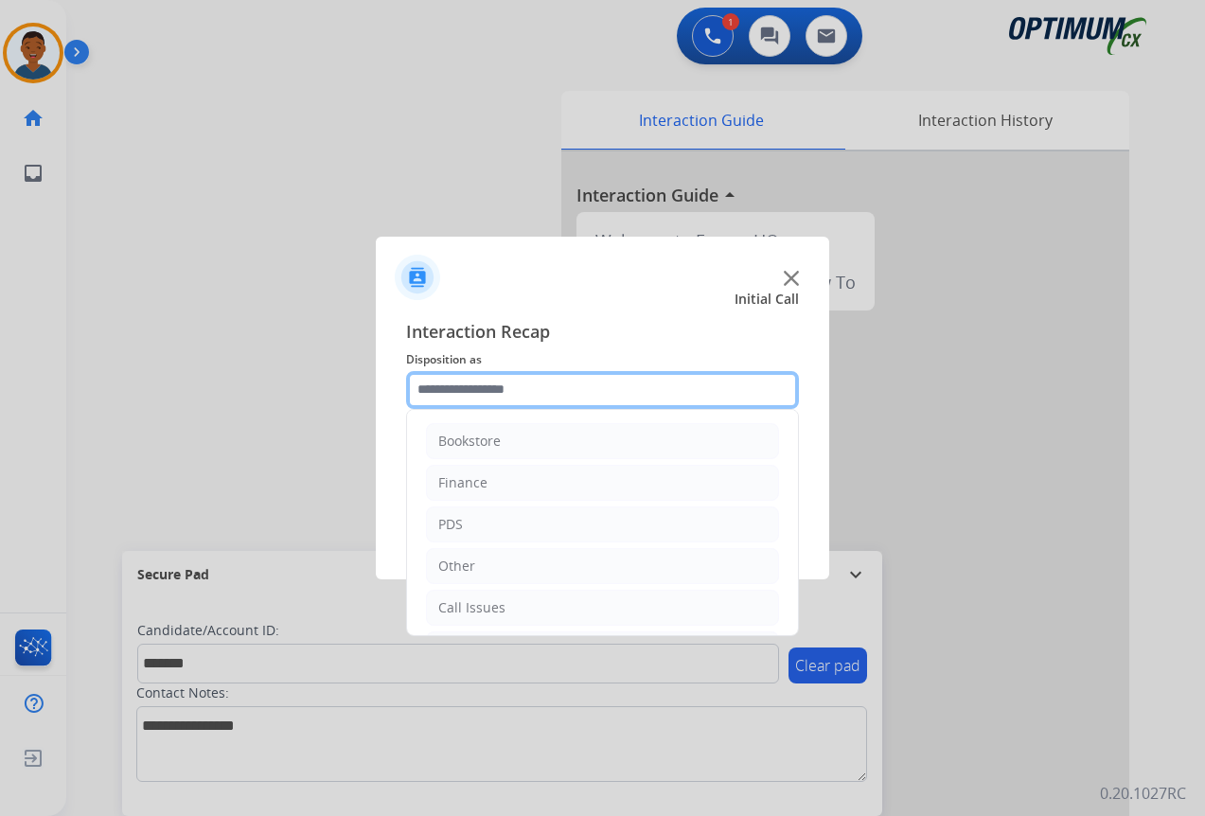
click at [458, 390] on input "text" at bounding box center [602, 390] width 393 height 38
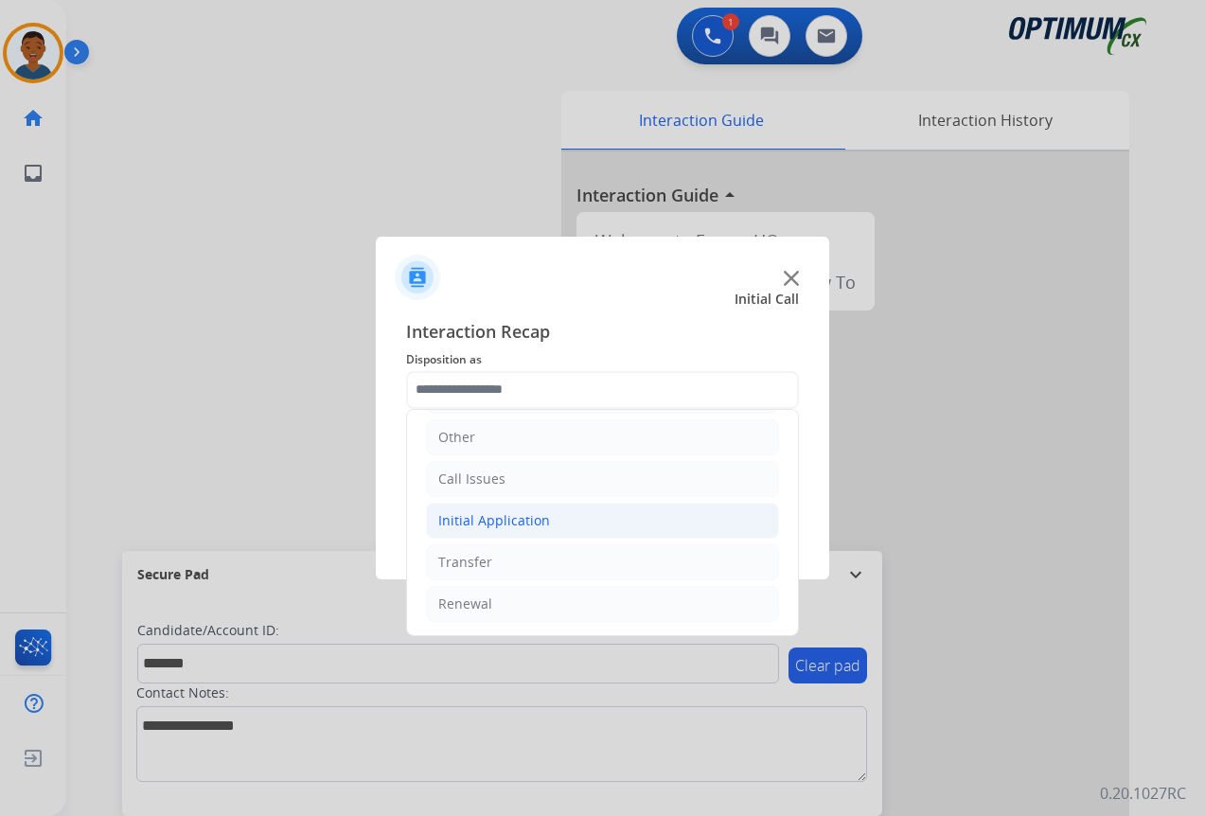
click at [471, 520] on div "Initial Application" at bounding box center [494, 520] width 112 height 19
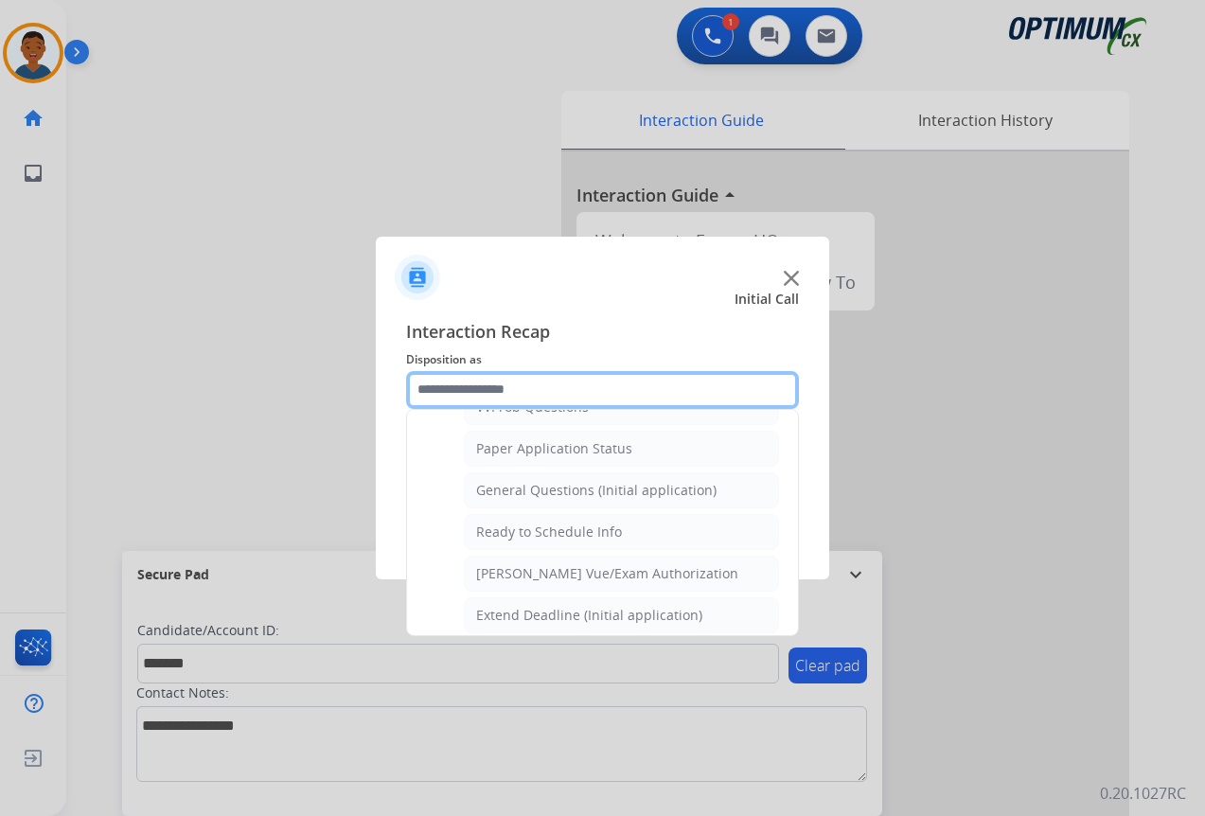
scroll to position [958, 0]
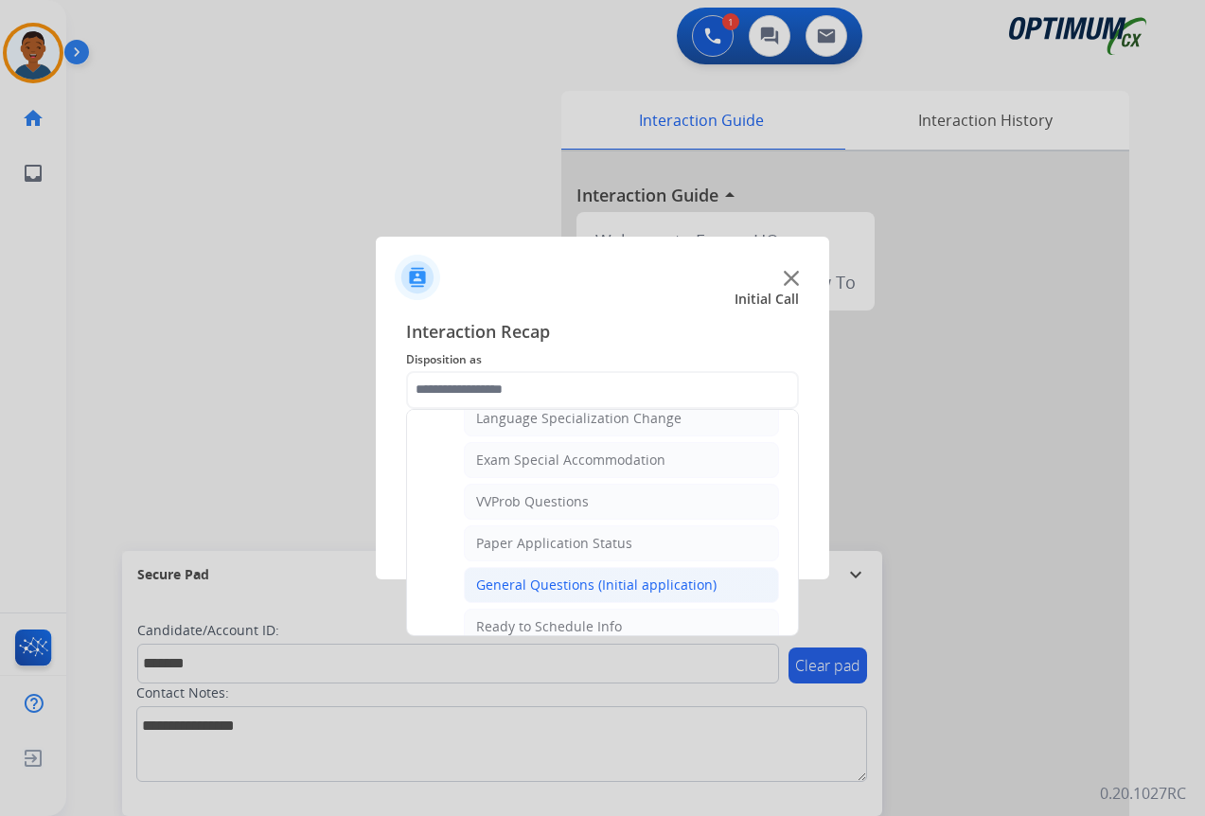
click at [505, 577] on div "General Questions (Initial application)" at bounding box center [596, 584] width 240 height 19
type input "**********"
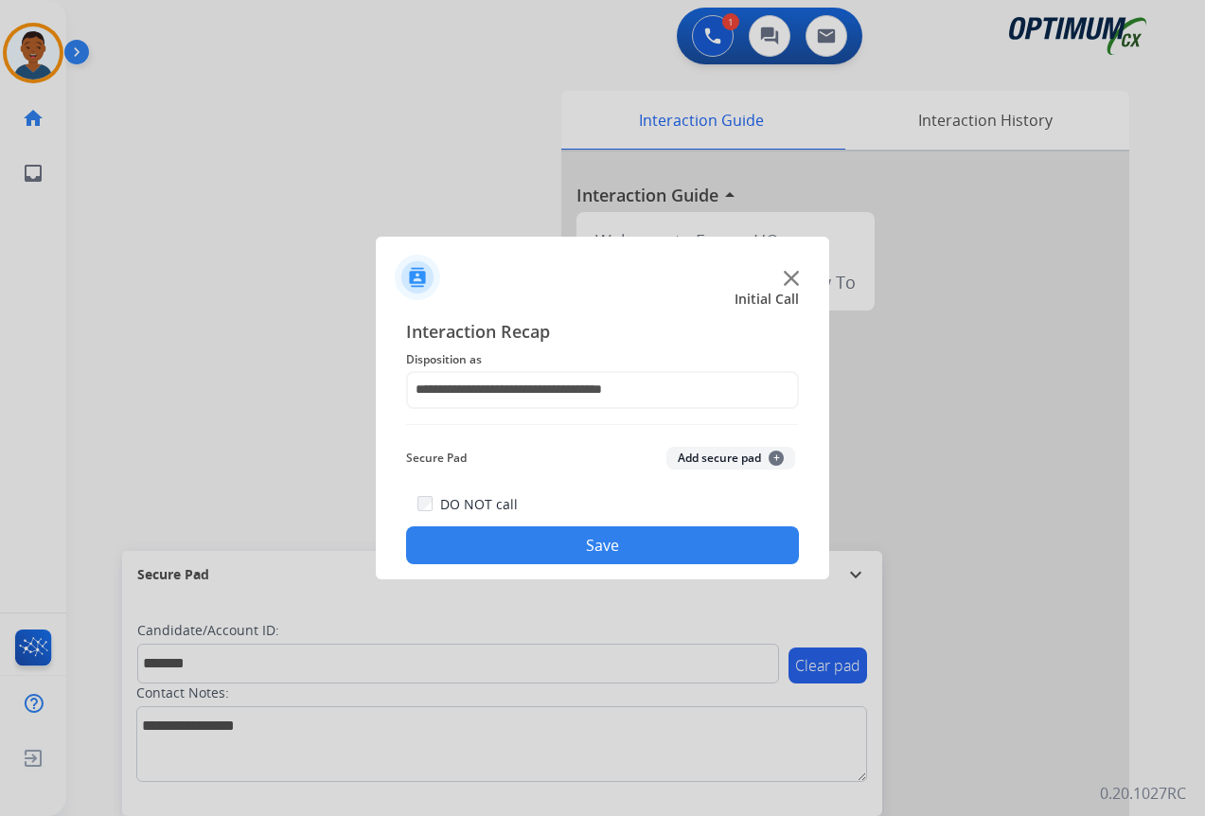
click at [722, 459] on button "Add secure pad +" at bounding box center [730, 458] width 129 height 23
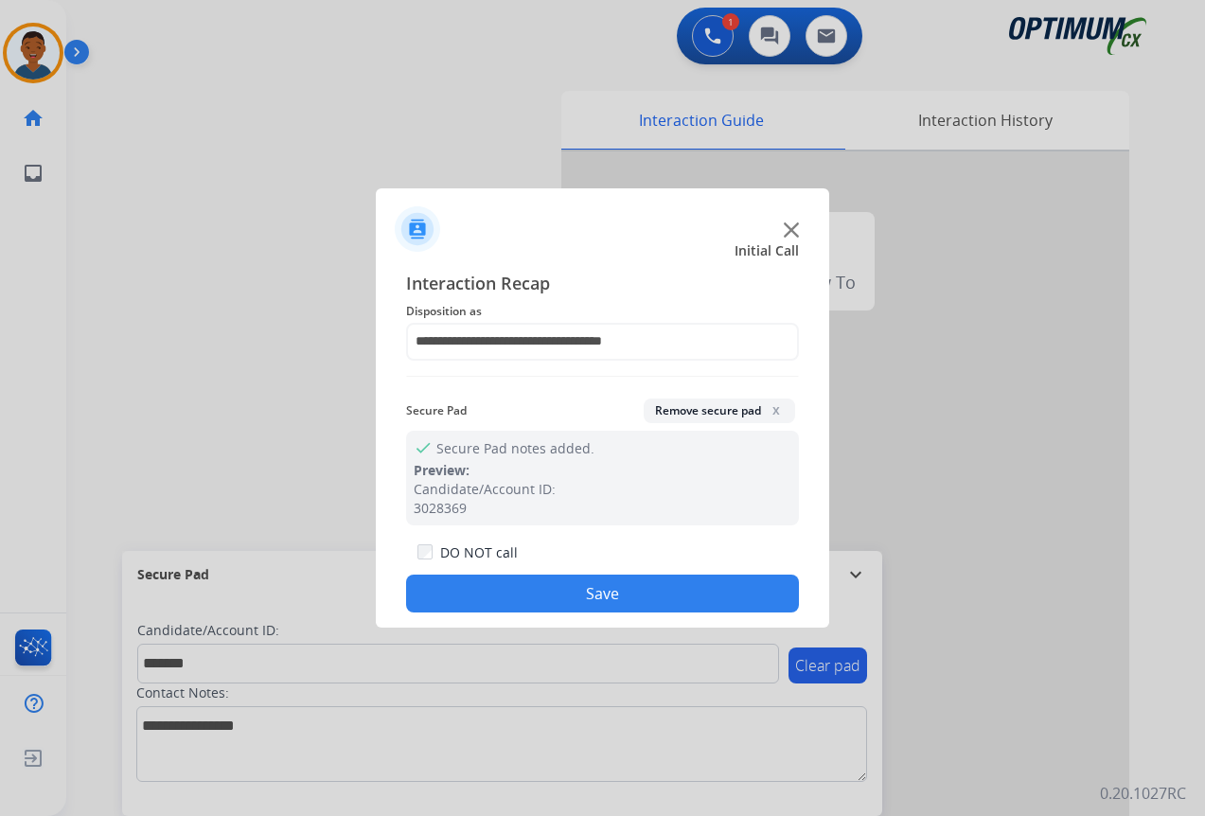
click at [681, 589] on button "Save" at bounding box center [602, 593] width 393 height 38
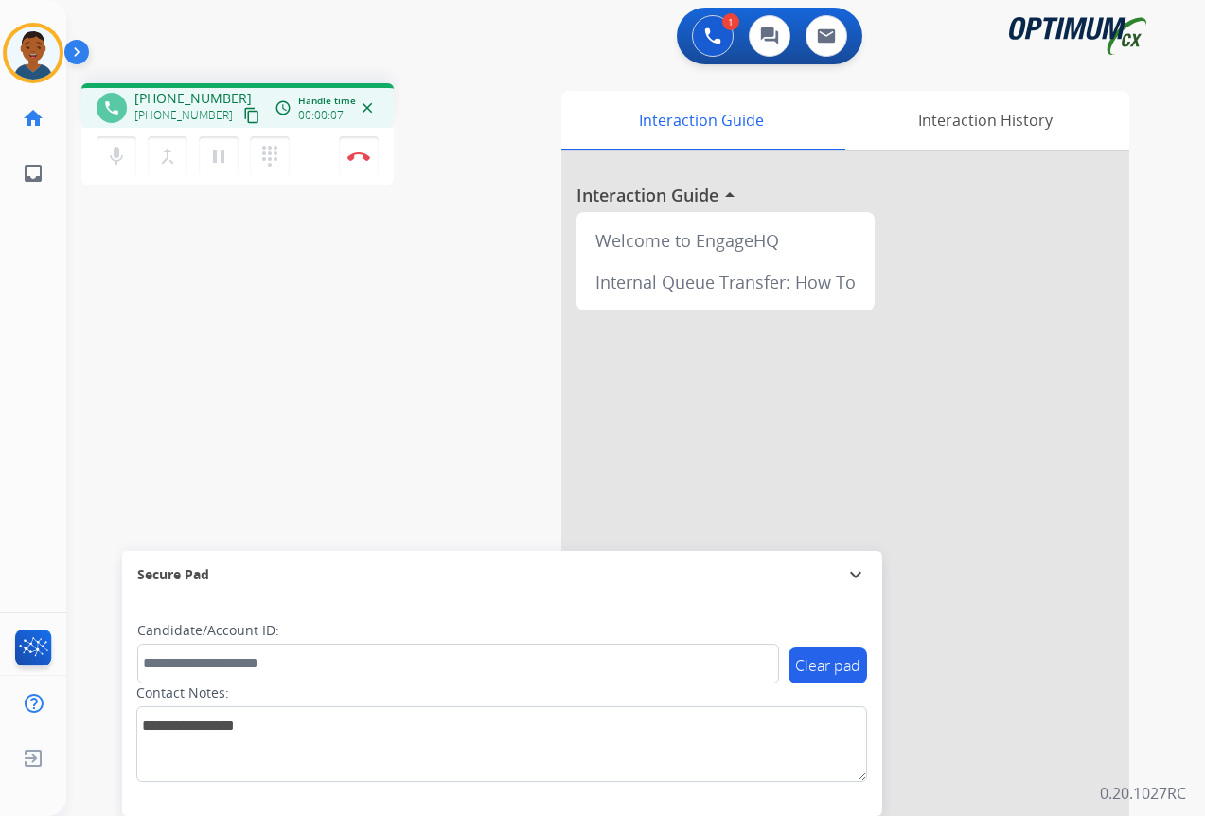
click at [243, 115] on mat-icon "content_copy" at bounding box center [251, 115] width 17 height 17
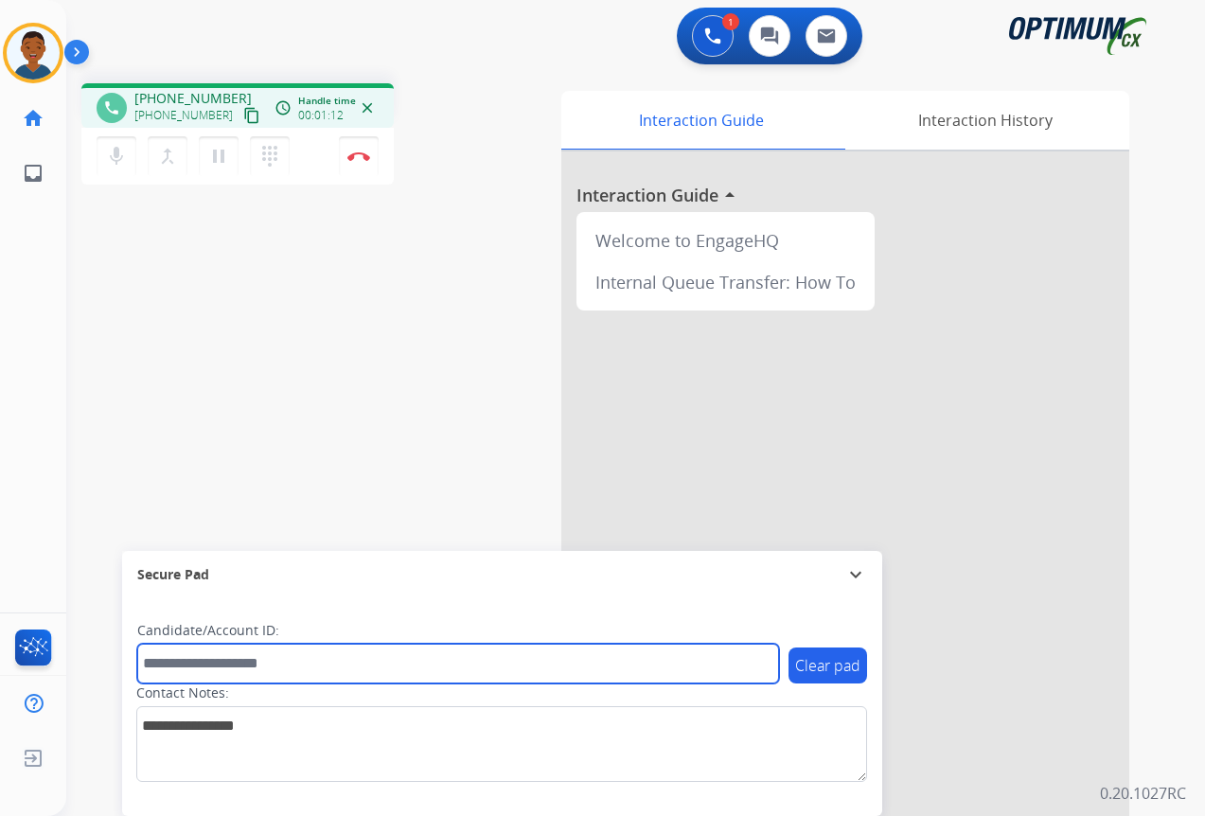
click at [234, 670] on input "text" at bounding box center [458, 663] width 642 height 40
paste input "*******"
type input "*******"
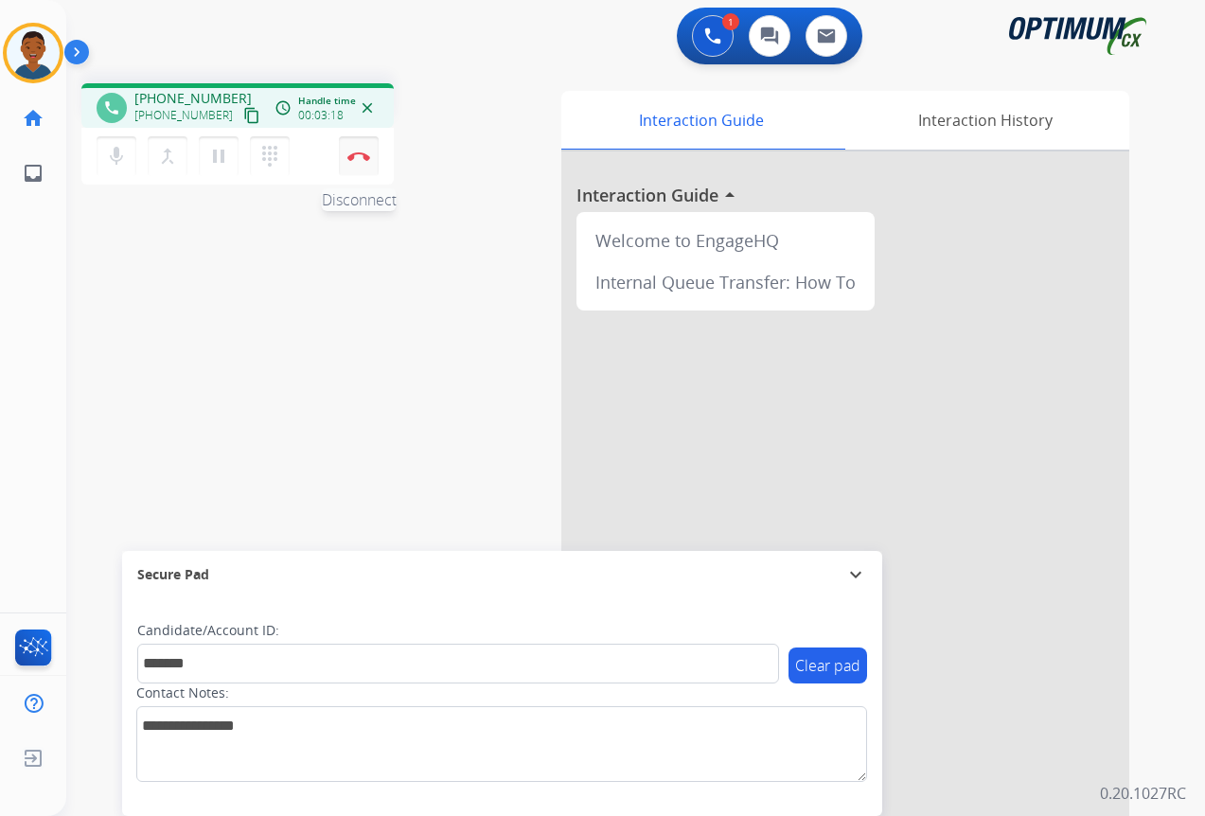
click at [358, 159] on img at bounding box center [358, 155] width 23 height 9
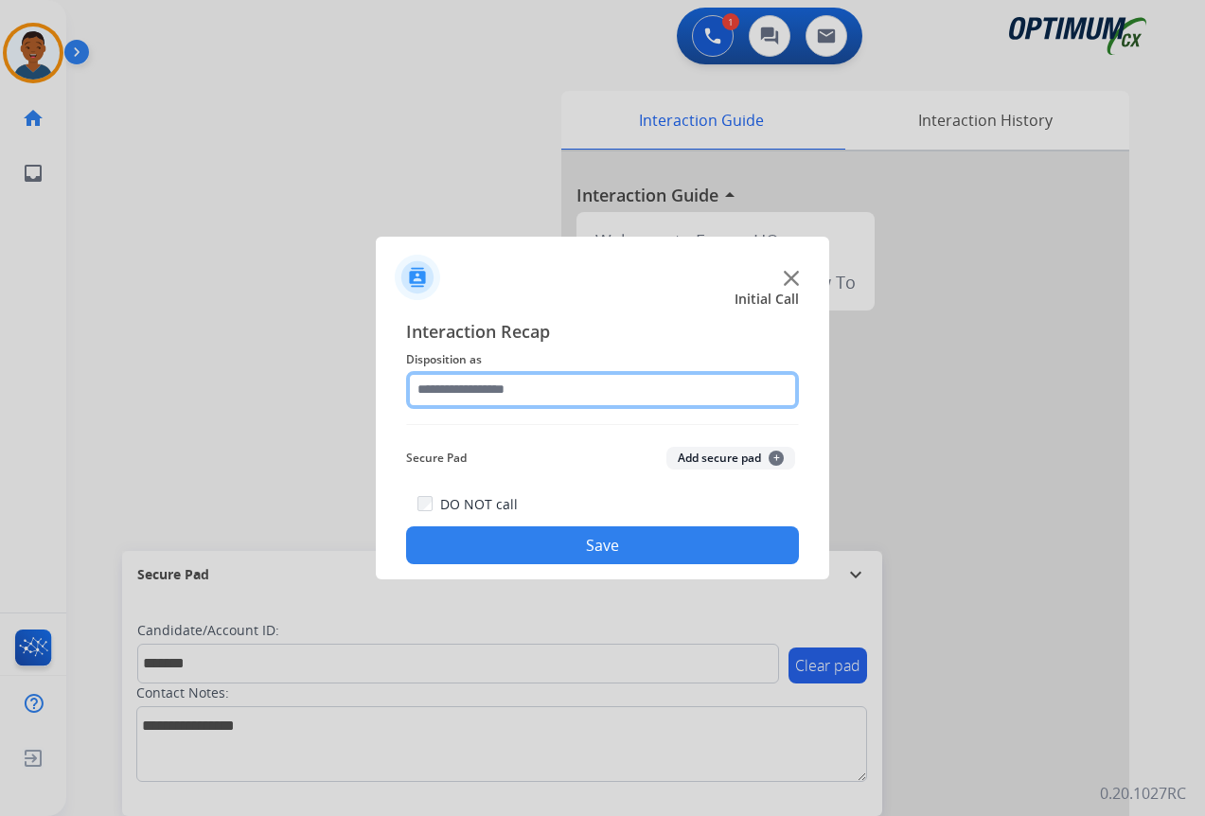
click at [447, 379] on input "text" at bounding box center [602, 390] width 393 height 38
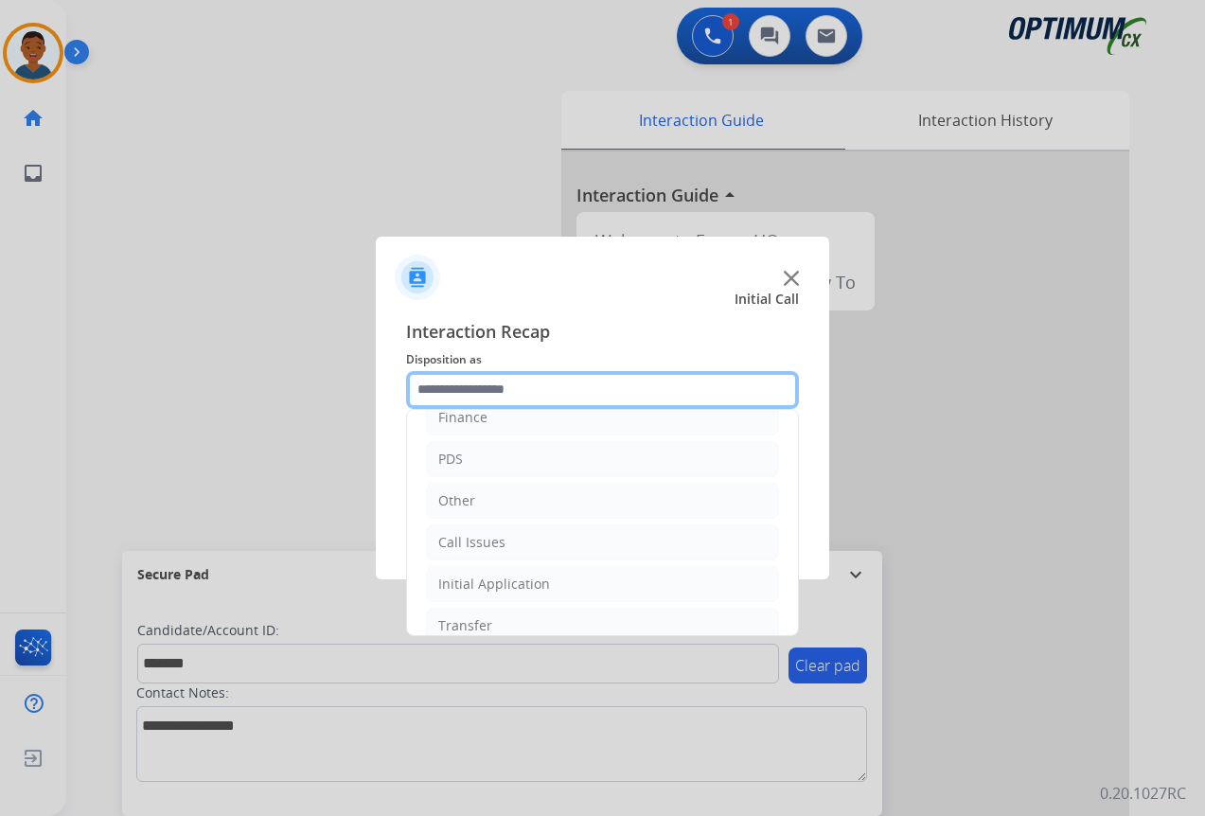
scroll to position [129, 0]
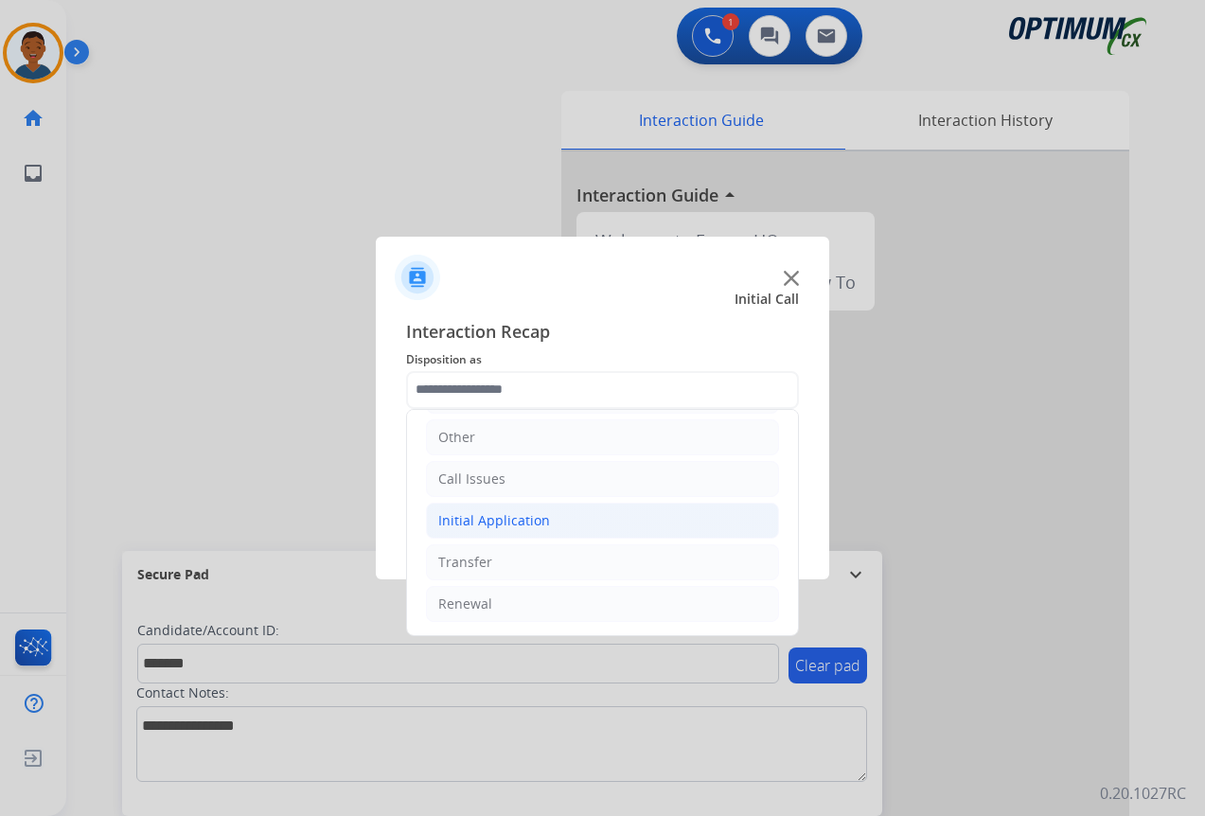
click at [473, 520] on div "Initial Application" at bounding box center [494, 520] width 112 height 19
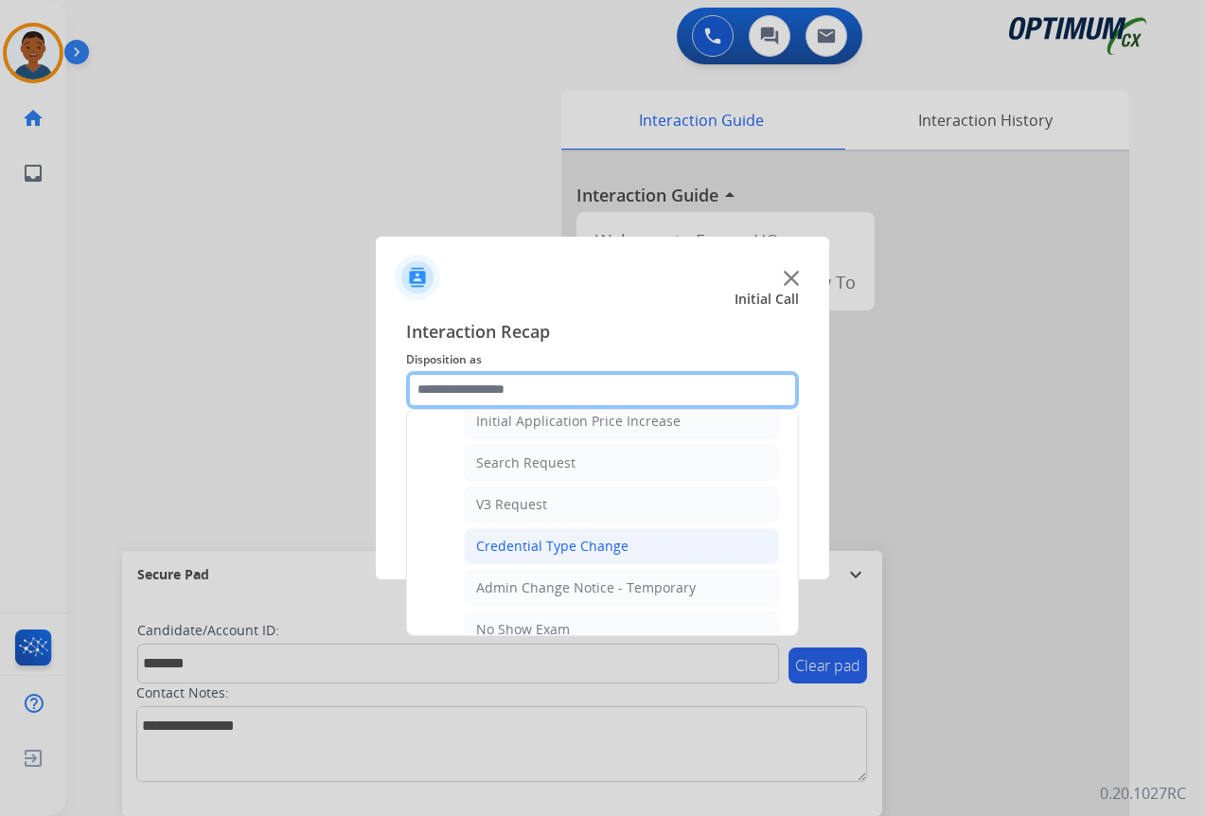
scroll to position [696, 0]
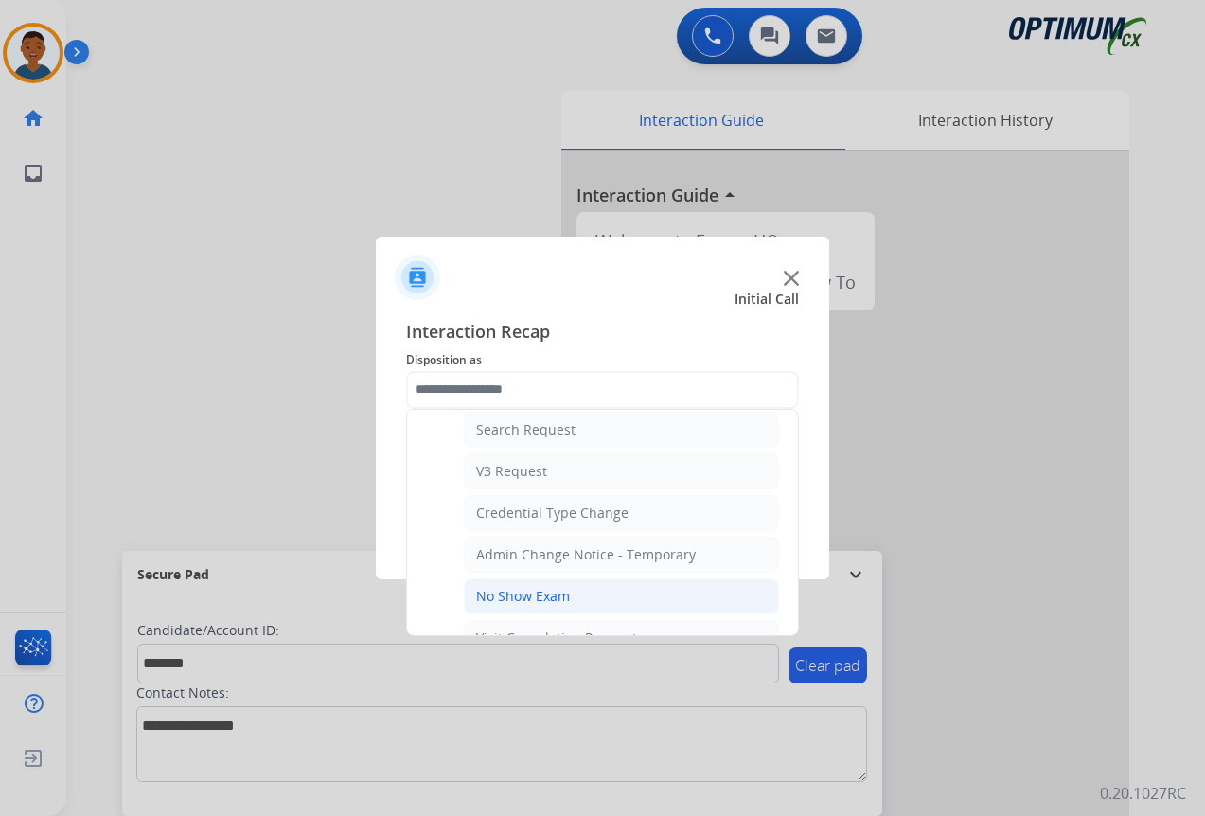
click at [487, 589] on div "No Show Exam" at bounding box center [523, 596] width 94 height 19
type input "**********"
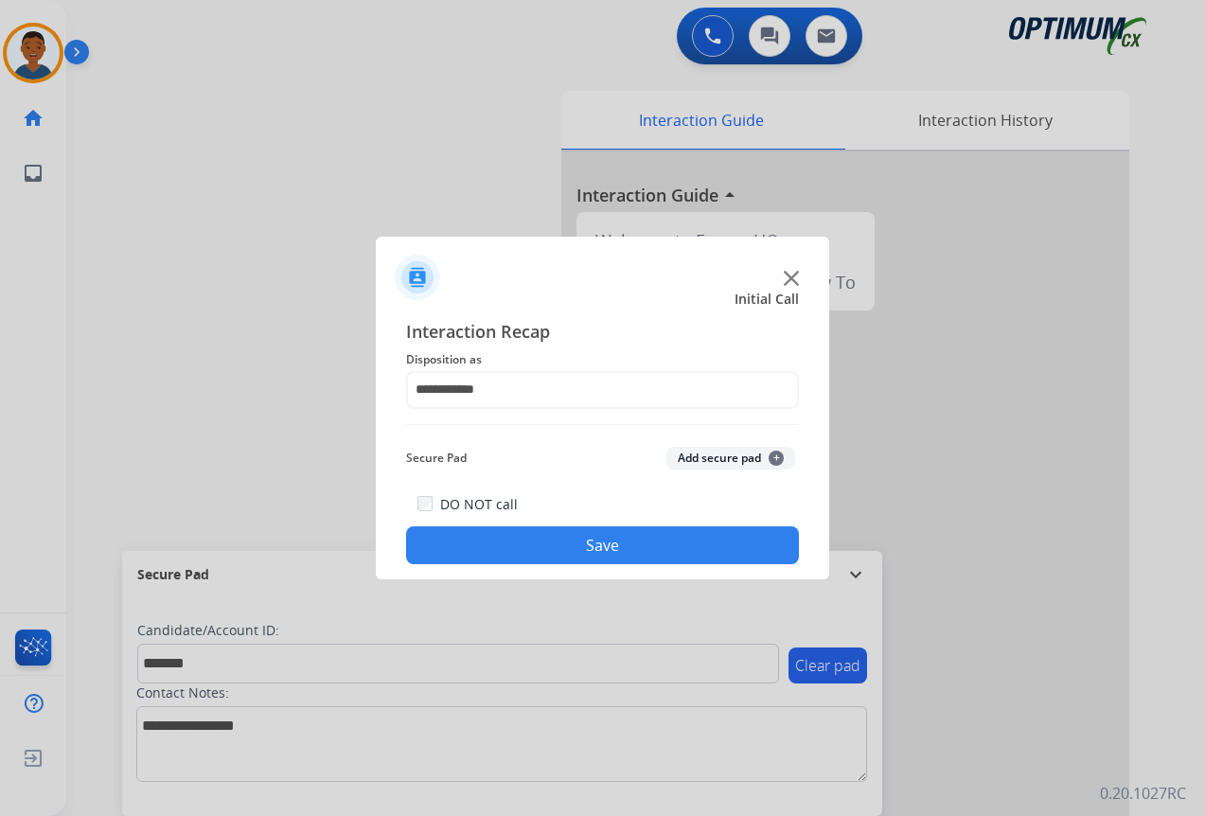
click at [692, 458] on button "Add secure pad +" at bounding box center [730, 458] width 129 height 23
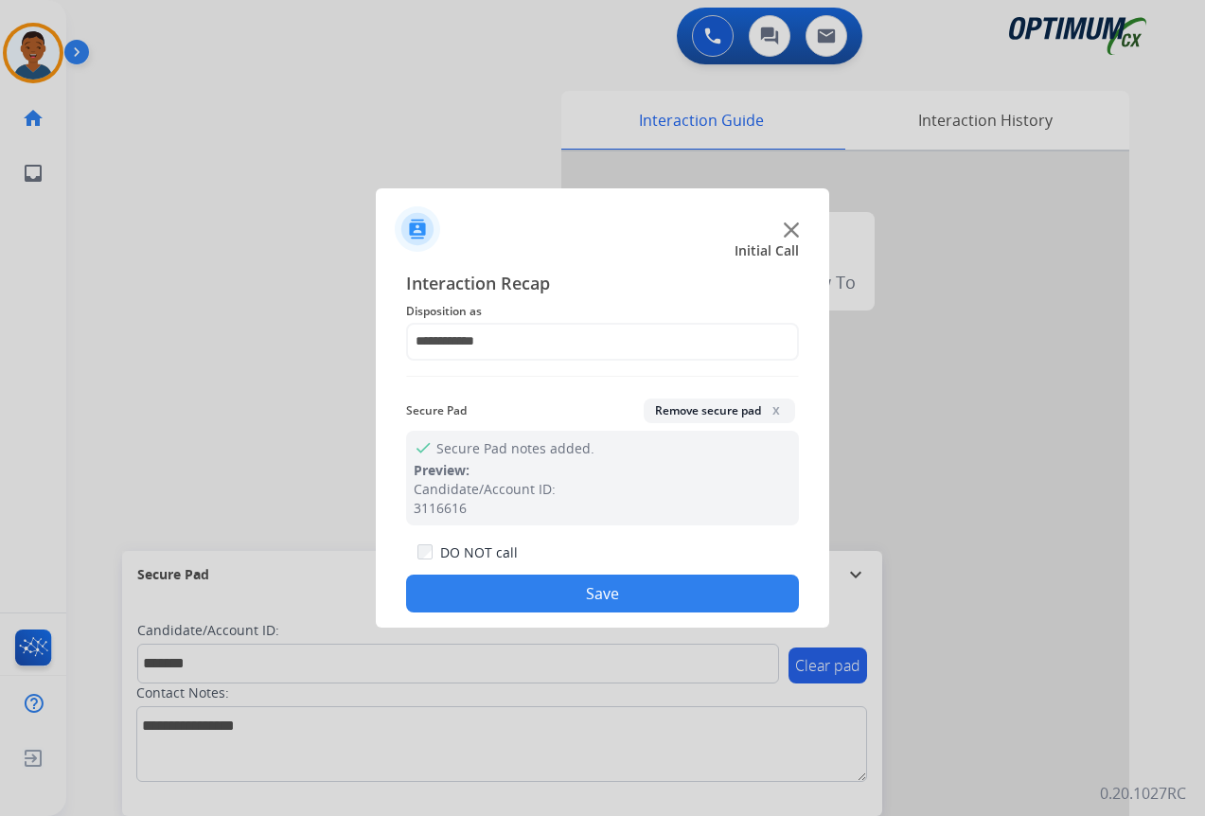
click at [655, 599] on button "Save" at bounding box center [602, 593] width 393 height 38
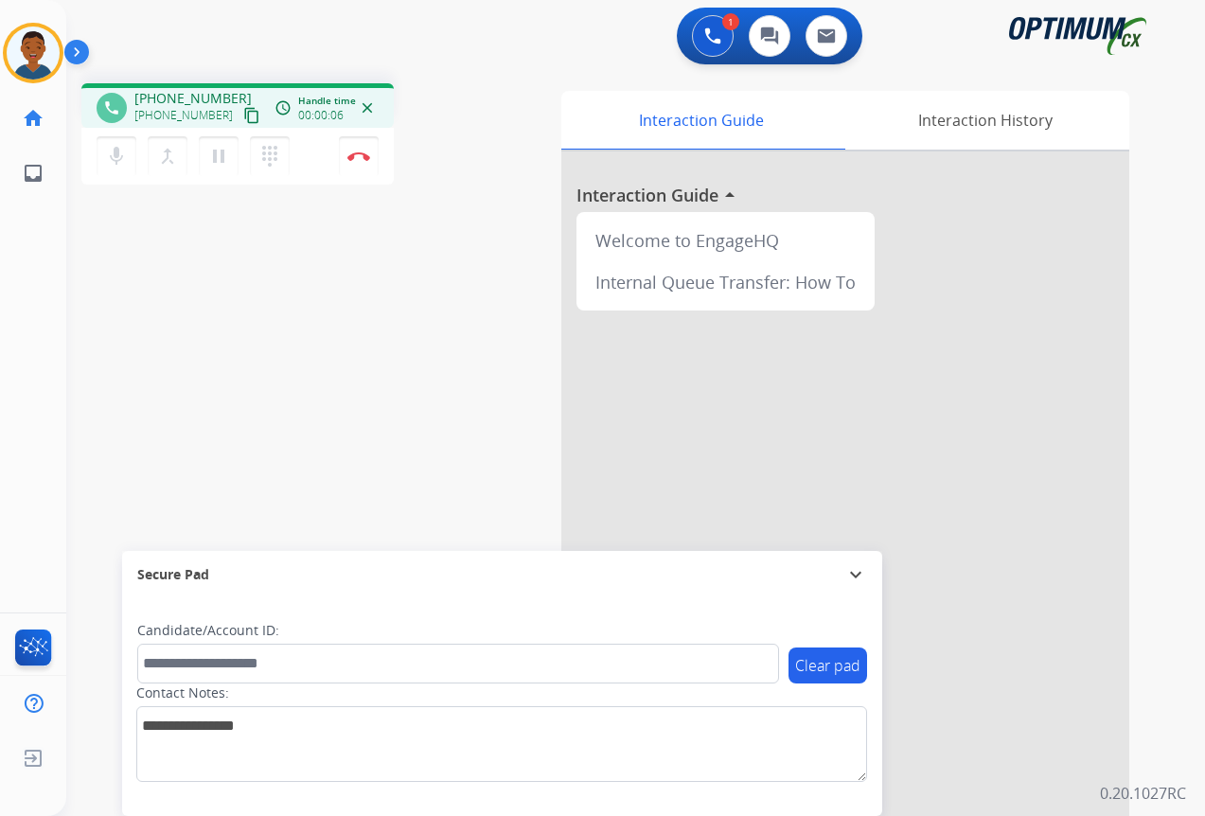
click at [243, 118] on mat-icon "content_copy" at bounding box center [251, 115] width 17 height 17
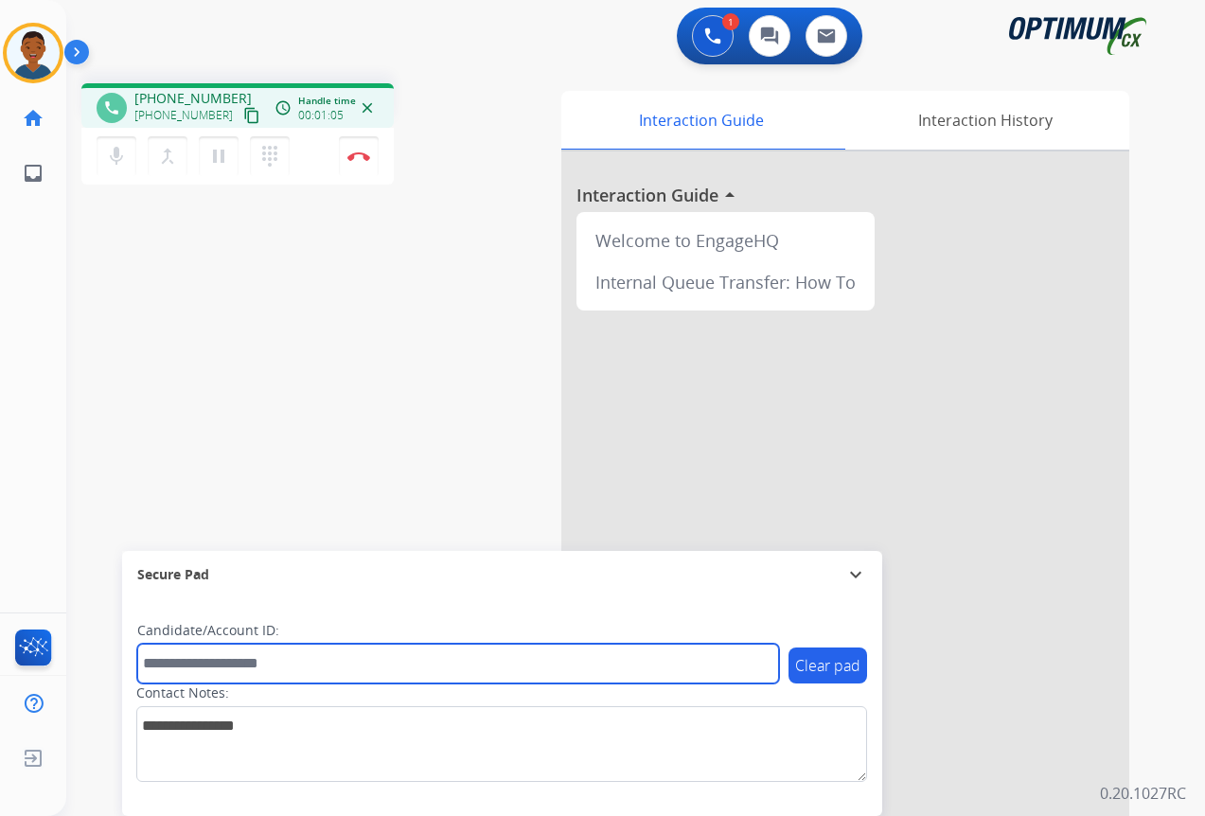
click at [211, 661] on input "text" at bounding box center [458, 663] width 642 height 40
paste input "*******"
type input "*******"
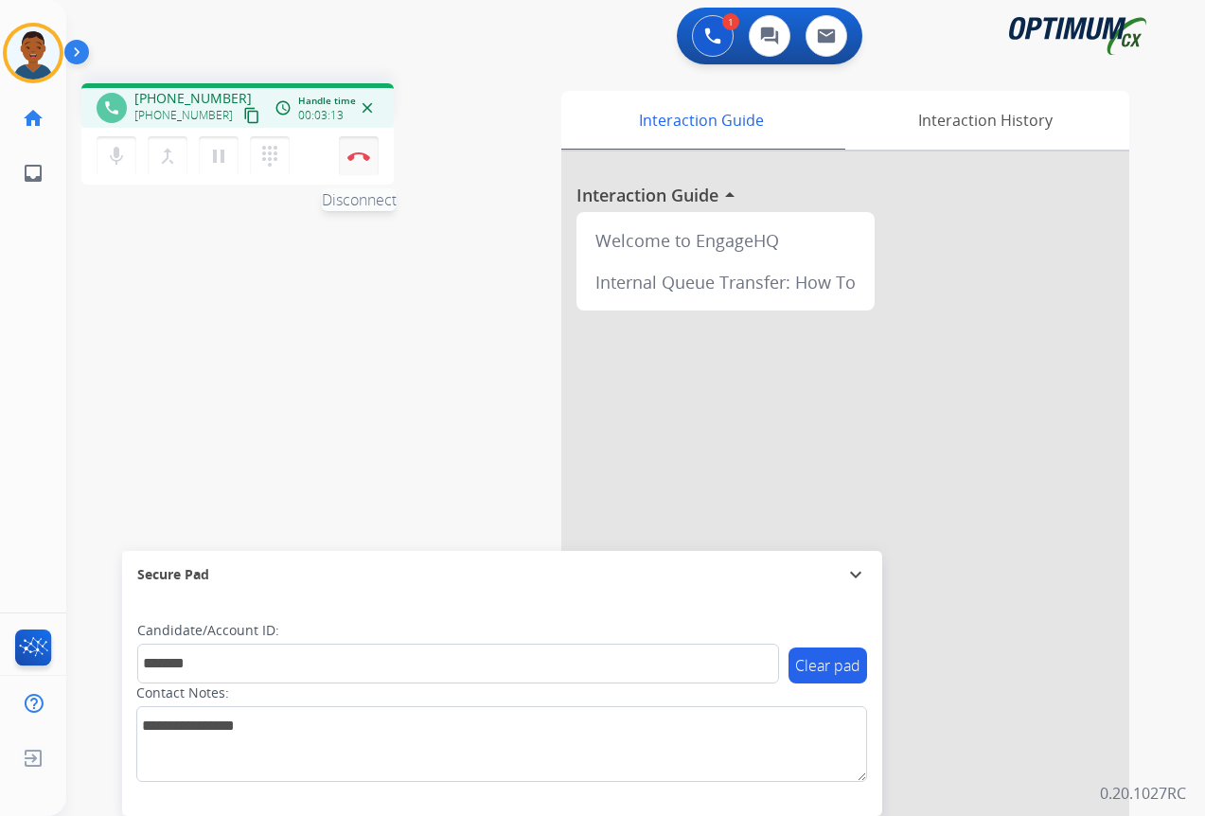
click at [364, 162] on button "Disconnect" at bounding box center [359, 156] width 40 height 40
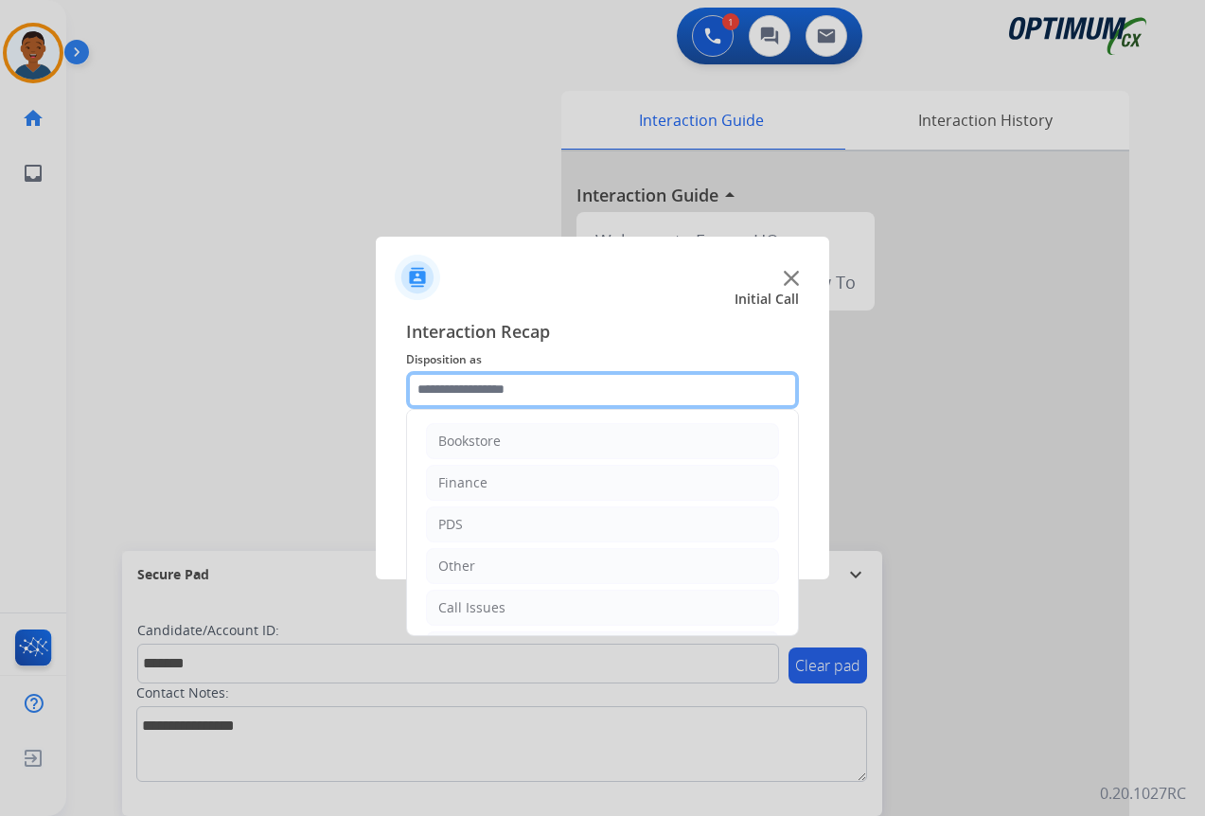
click at [441, 387] on input "text" at bounding box center [602, 390] width 393 height 38
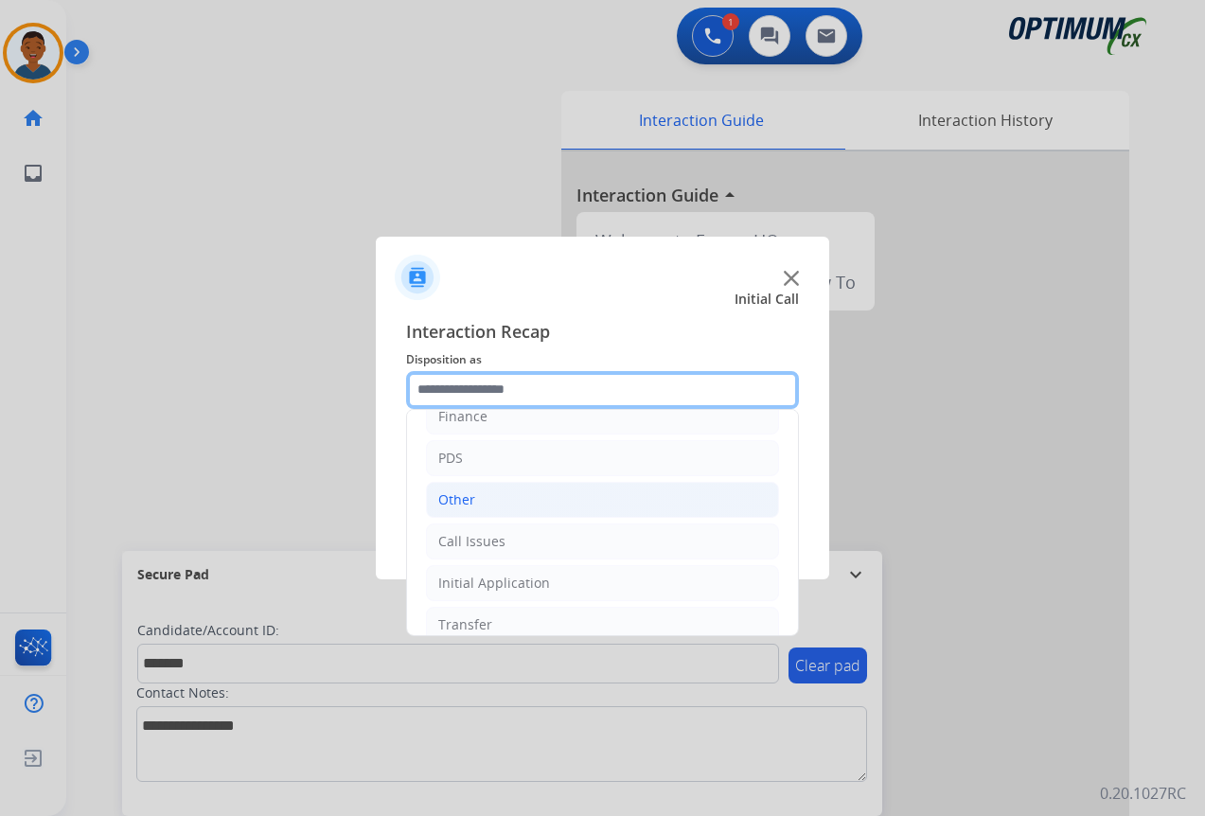
scroll to position [129, 0]
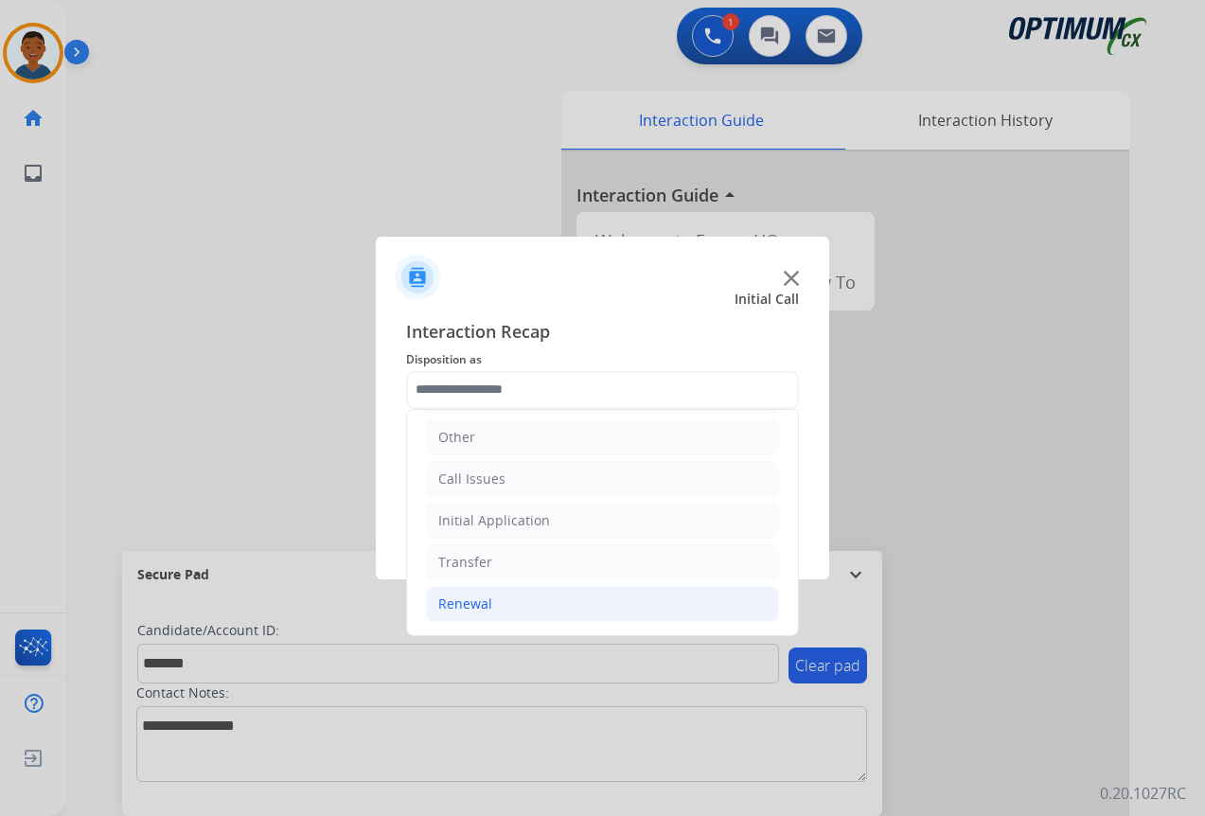
drag, startPoint x: 465, startPoint y: 597, endPoint x: 484, endPoint y: 592, distance: 19.5
click at [466, 597] on div "Renewal" at bounding box center [465, 603] width 54 height 19
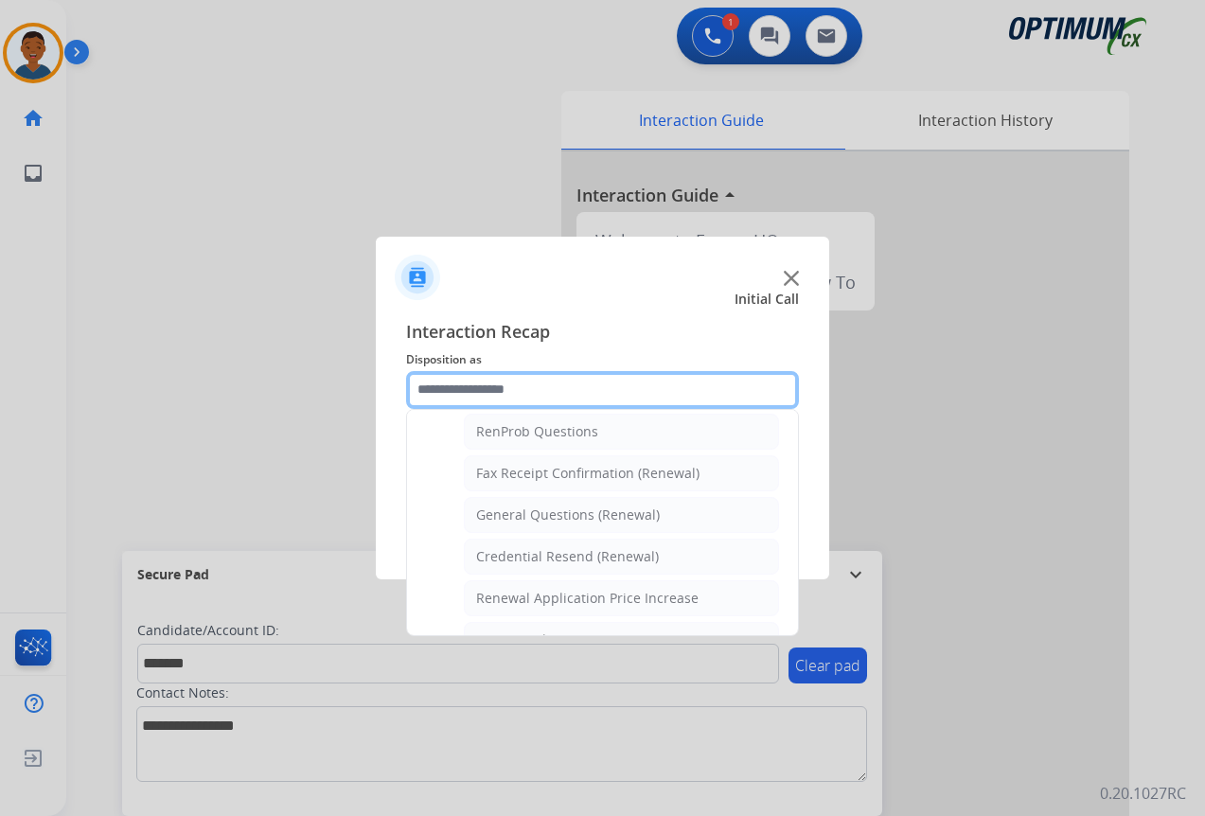
scroll to position [507, 0]
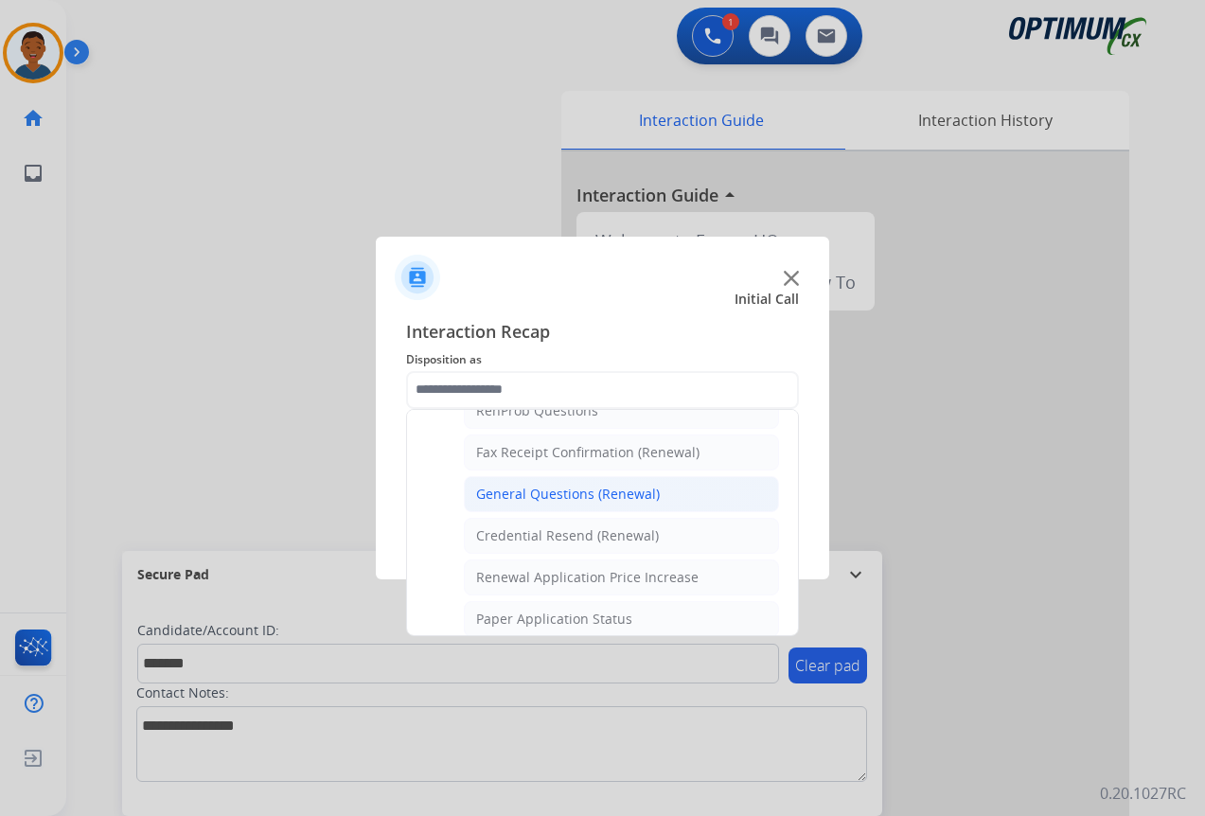
click at [517, 488] on div "General Questions (Renewal)" at bounding box center [568, 493] width 184 height 19
type input "**********"
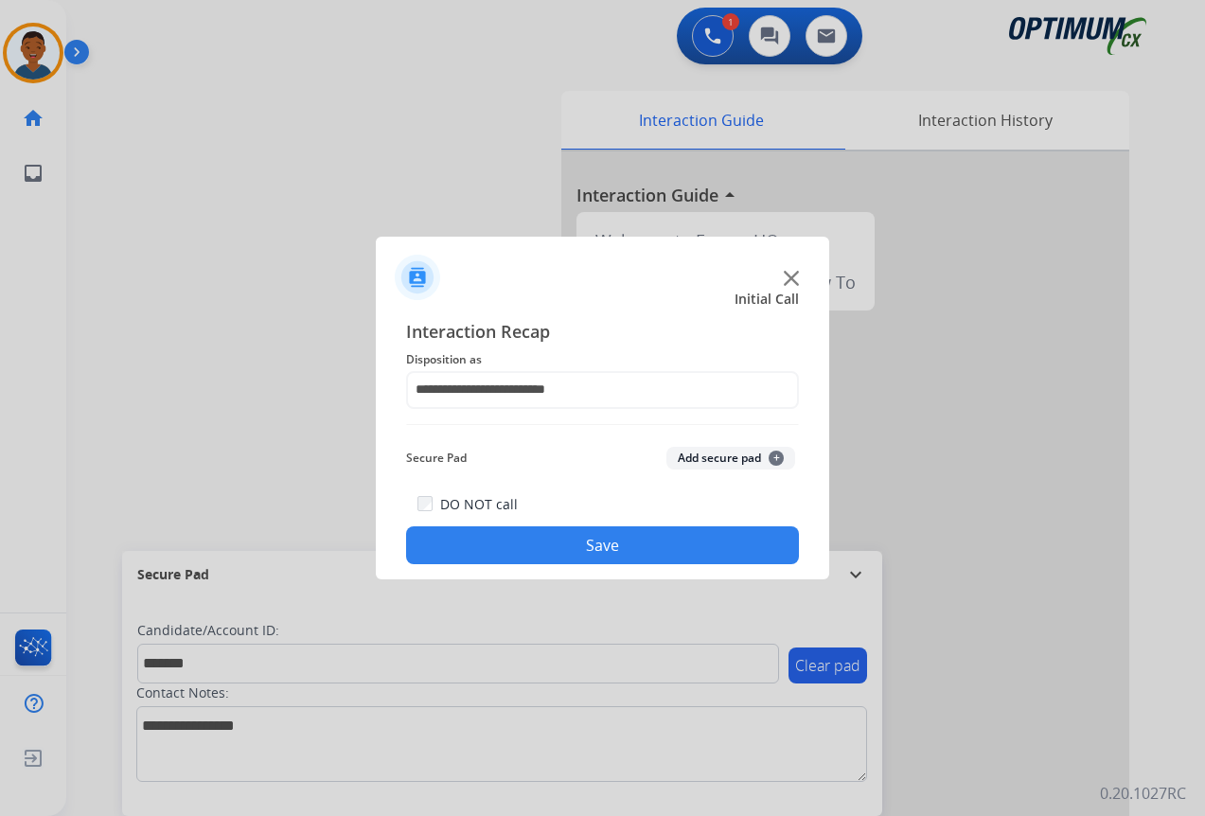
click at [692, 461] on button "Add secure pad +" at bounding box center [730, 458] width 129 height 23
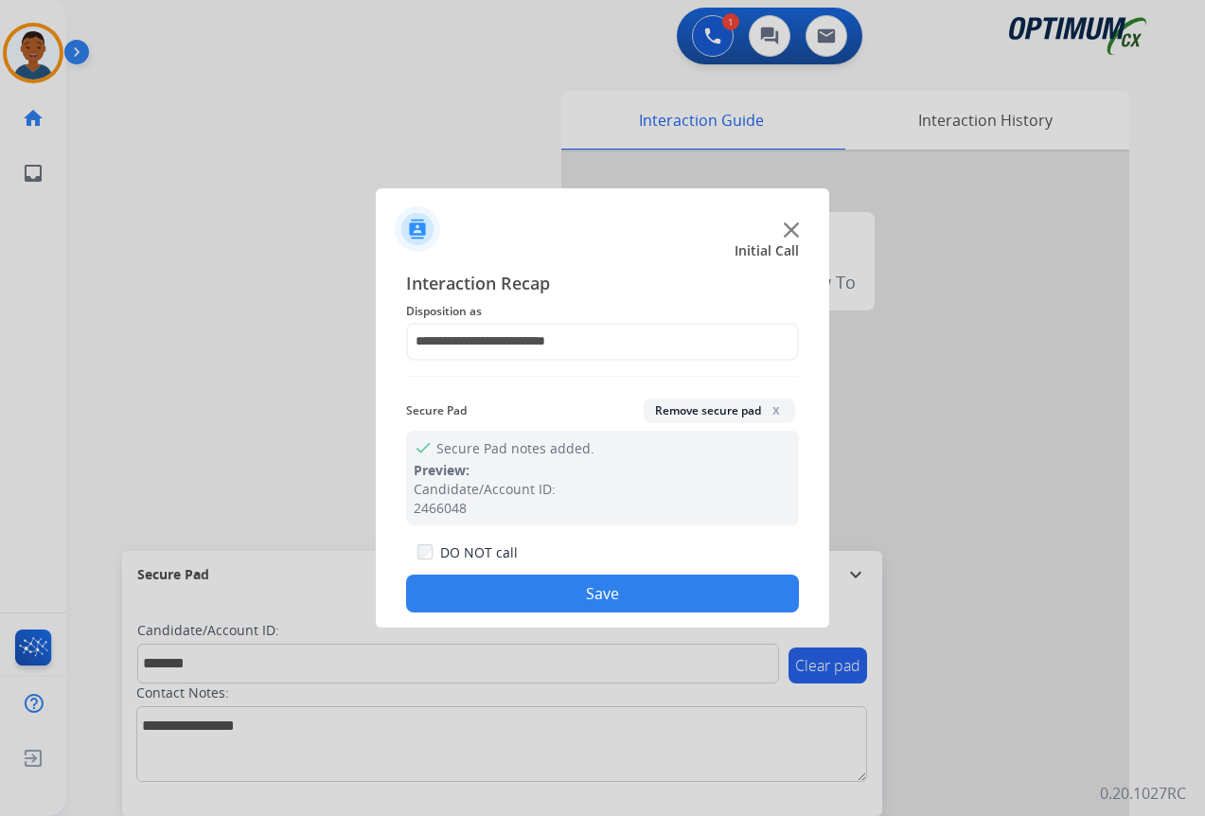
click at [609, 592] on button "Save" at bounding box center [602, 593] width 393 height 38
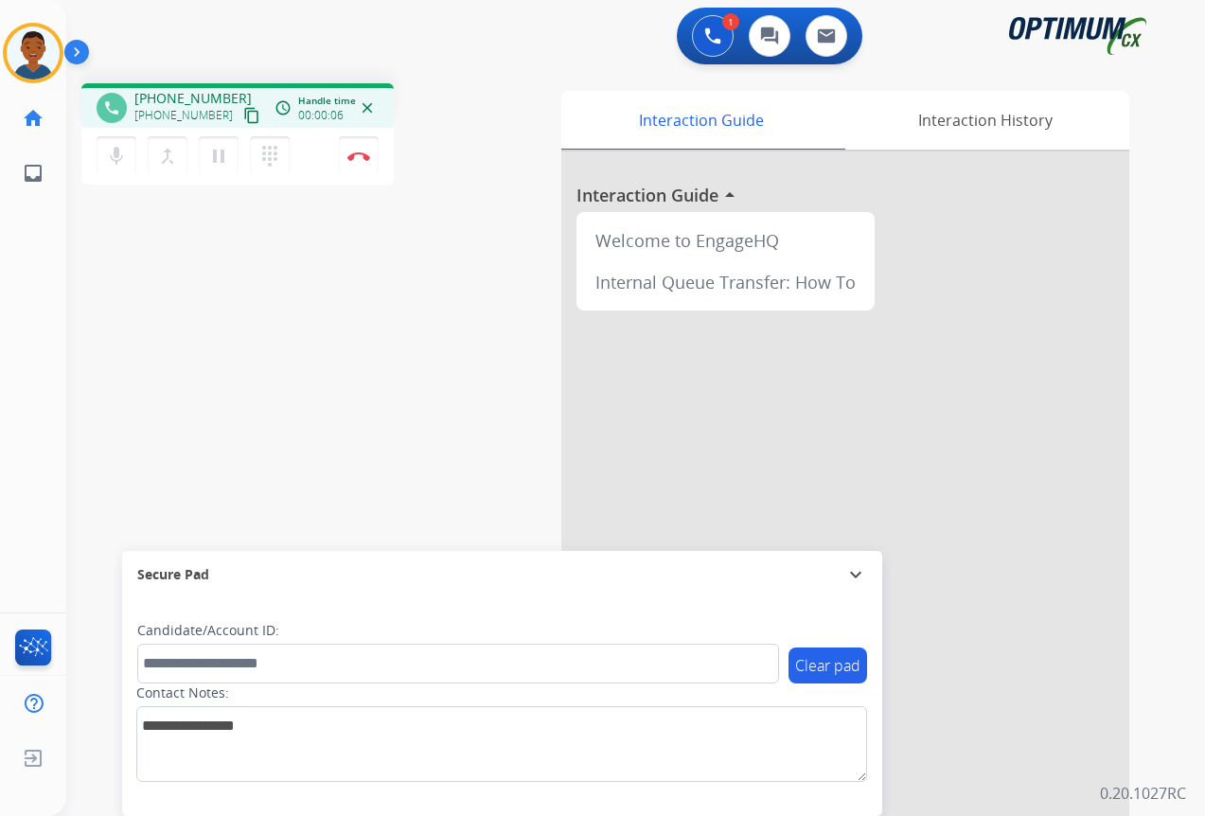
click at [243, 112] on mat-icon "content_copy" at bounding box center [251, 115] width 17 height 17
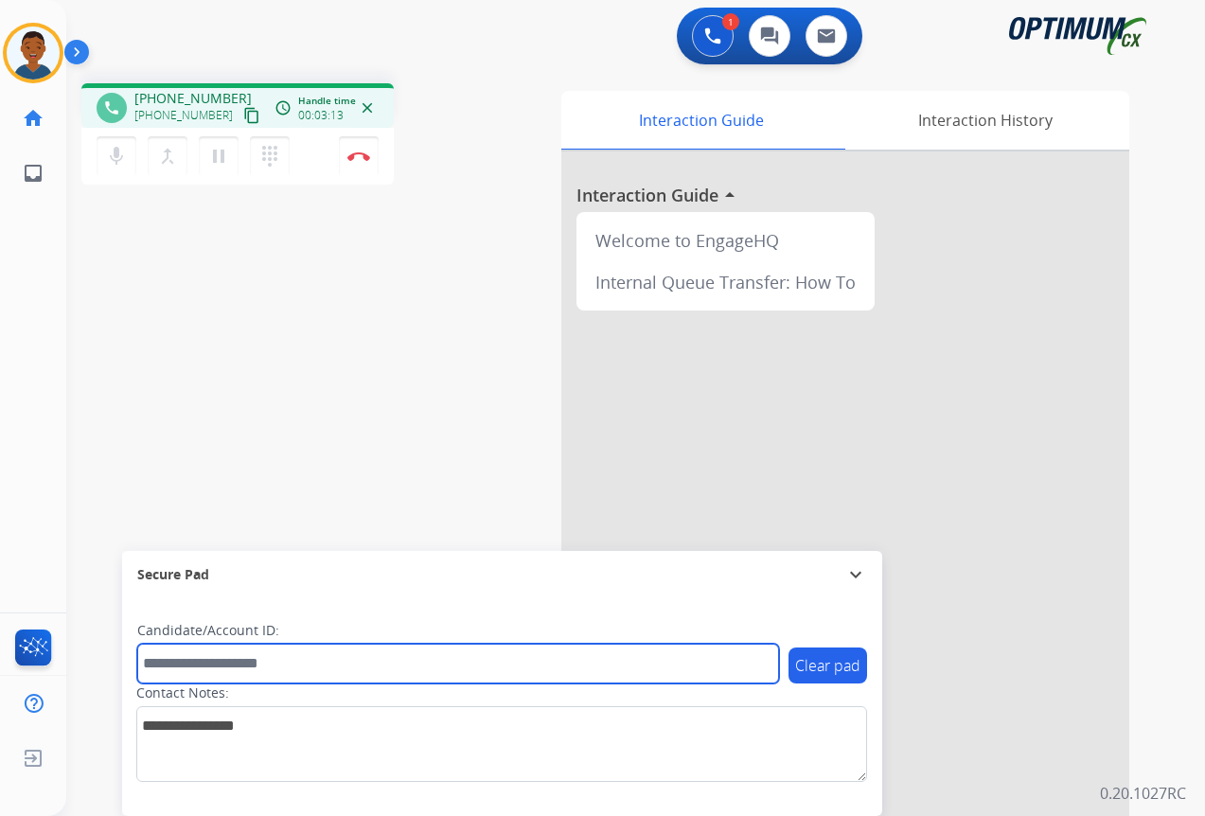
click at [195, 668] on input "text" at bounding box center [458, 663] width 642 height 40
paste input "*******"
type input "*******"
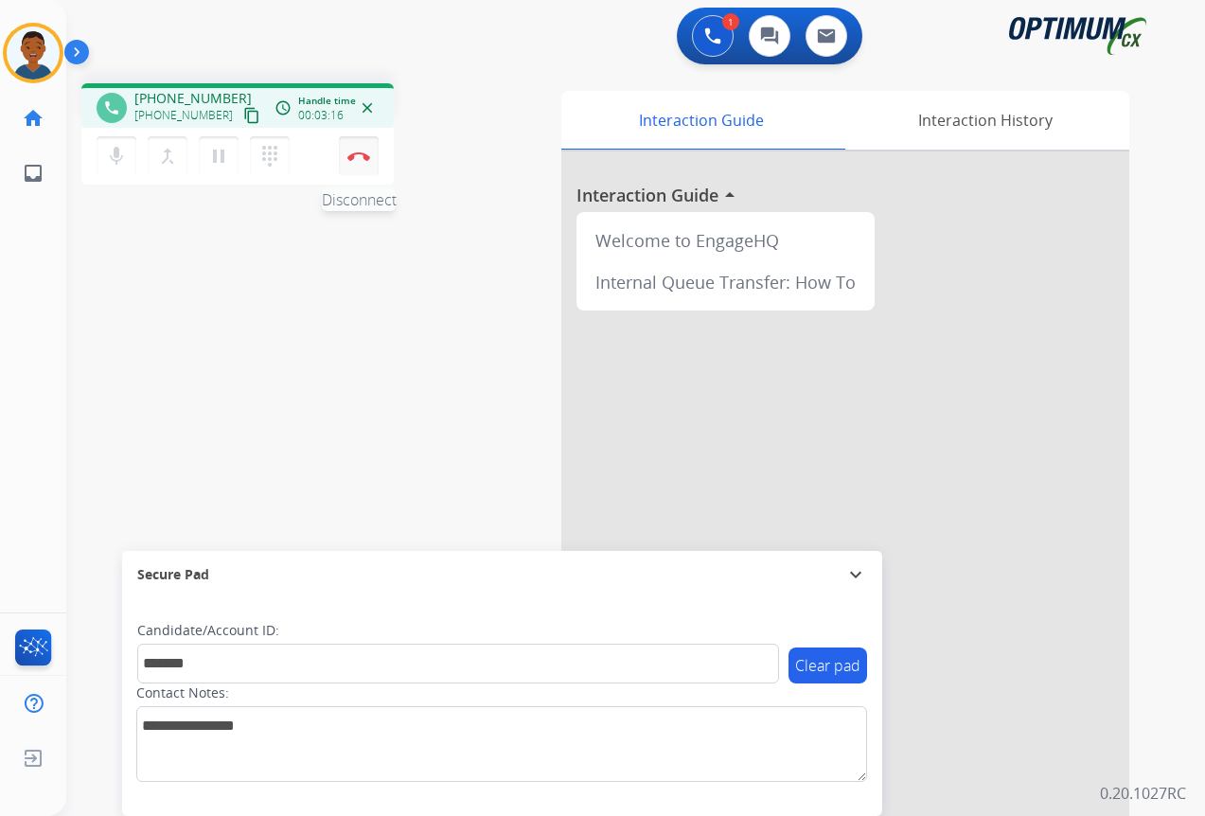
click at [360, 164] on button "Disconnect" at bounding box center [359, 156] width 40 height 40
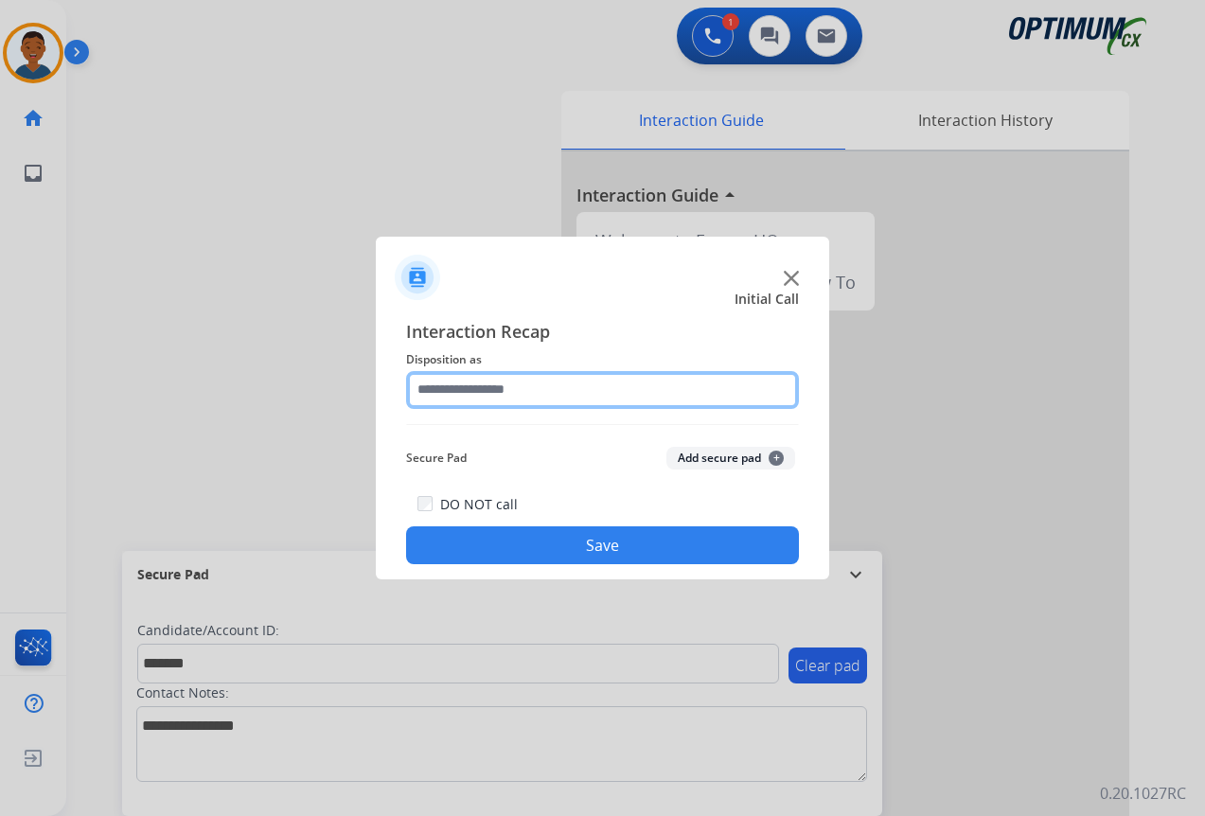
click at [466, 388] on input "text" at bounding box center [602, 390] width 393 height 38
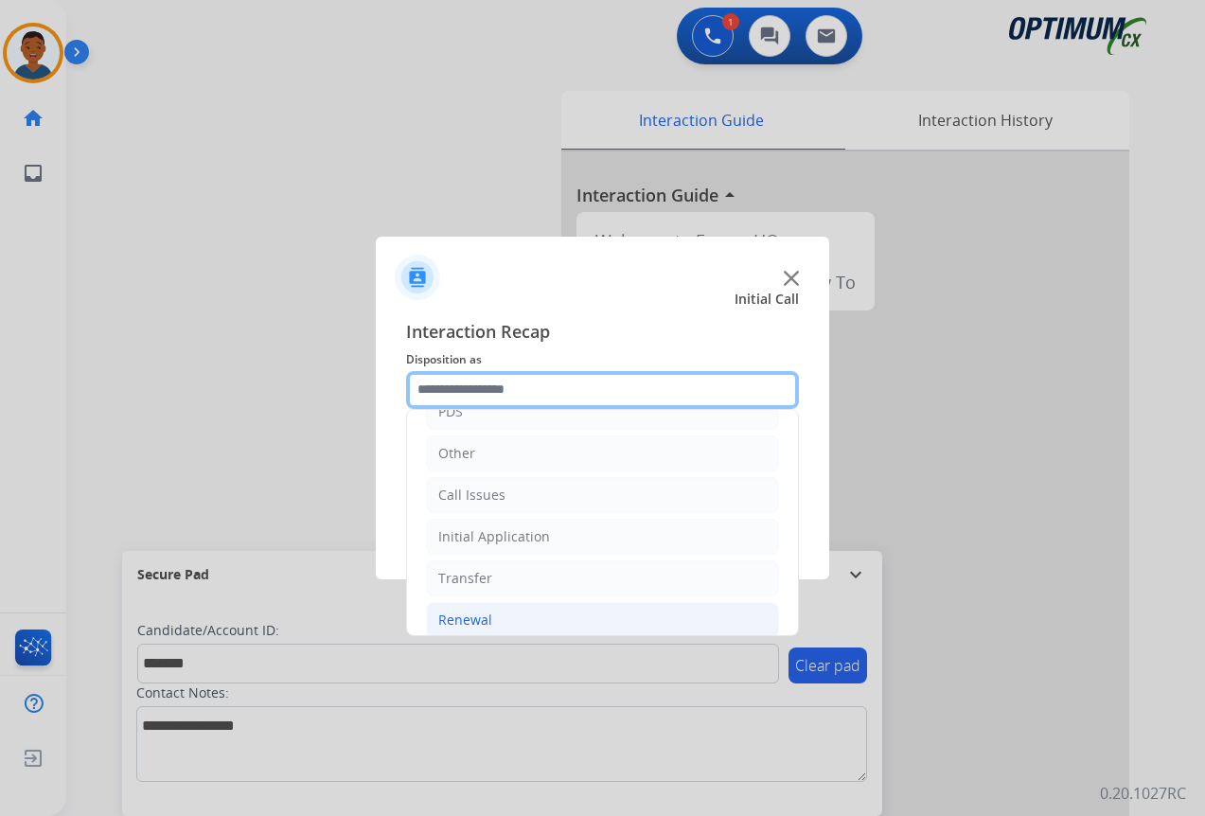
scroll to position [129, 0]
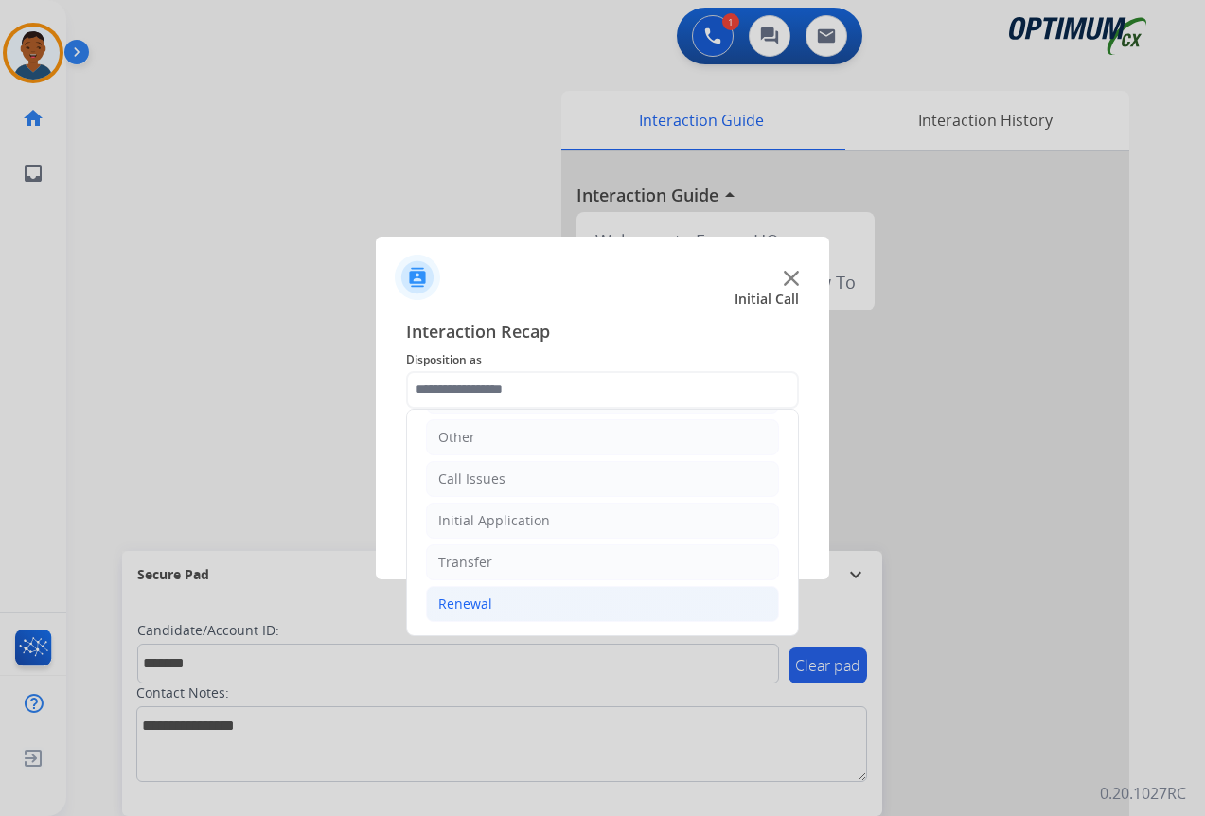
click at [462, 598] on div "Renewal" at bounding box center [465, 603] width 54 height 19
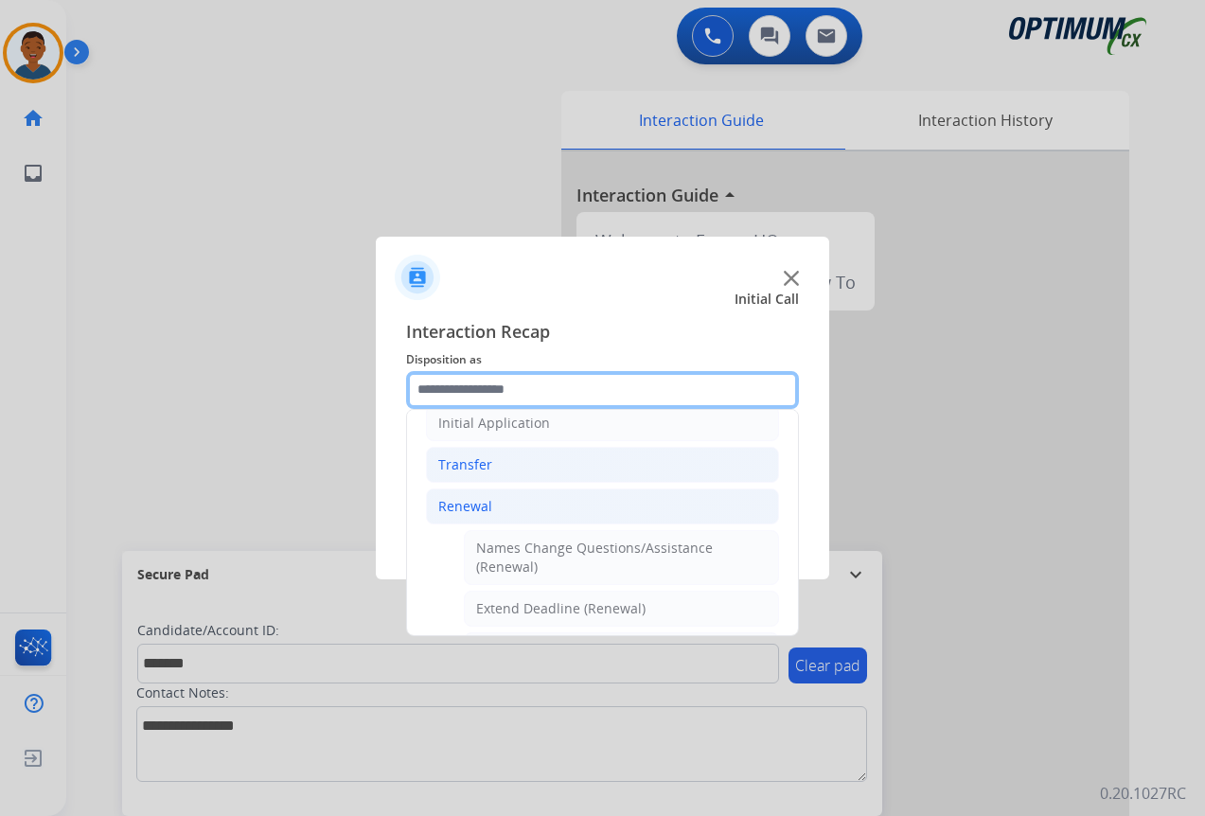
scroll to position [318, 0]
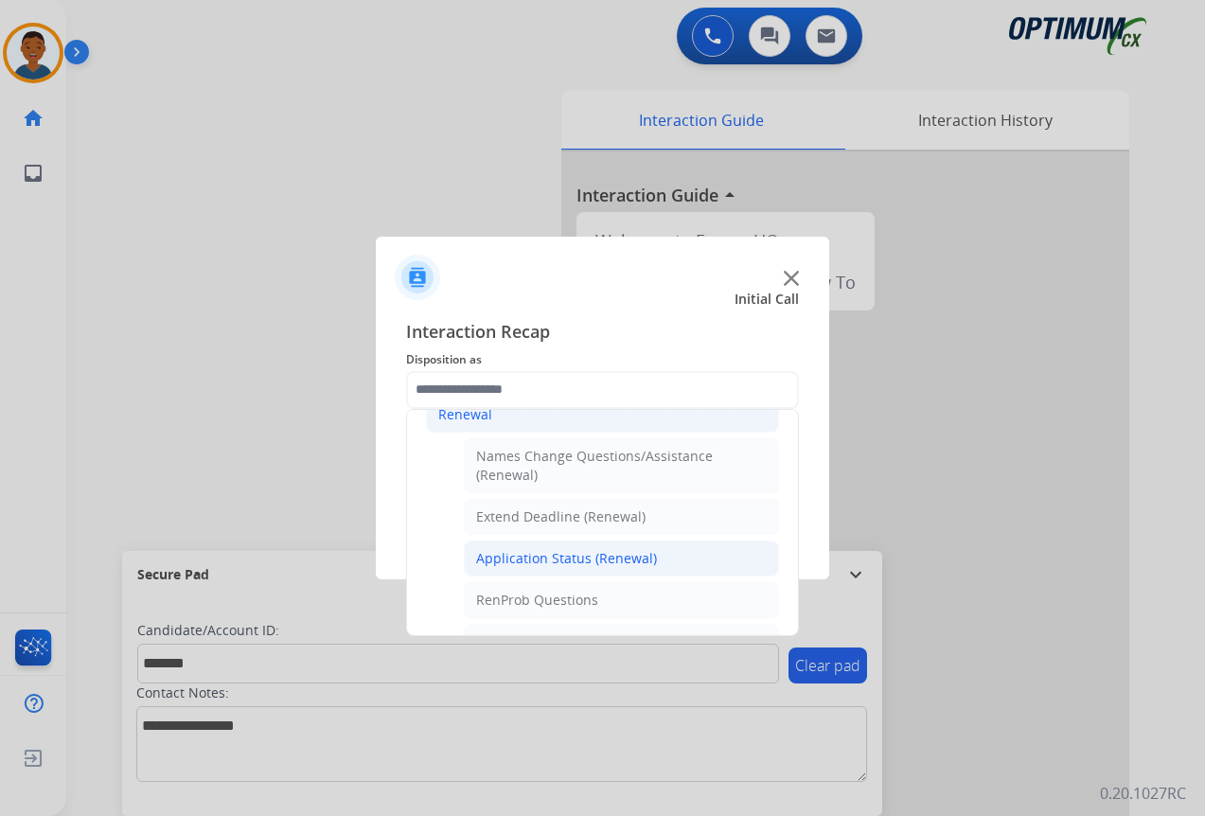
click at [502, 559] on div "Application Status (Renewal)" at bounding box center [566, 558] width 181 height 19
type input "**********"
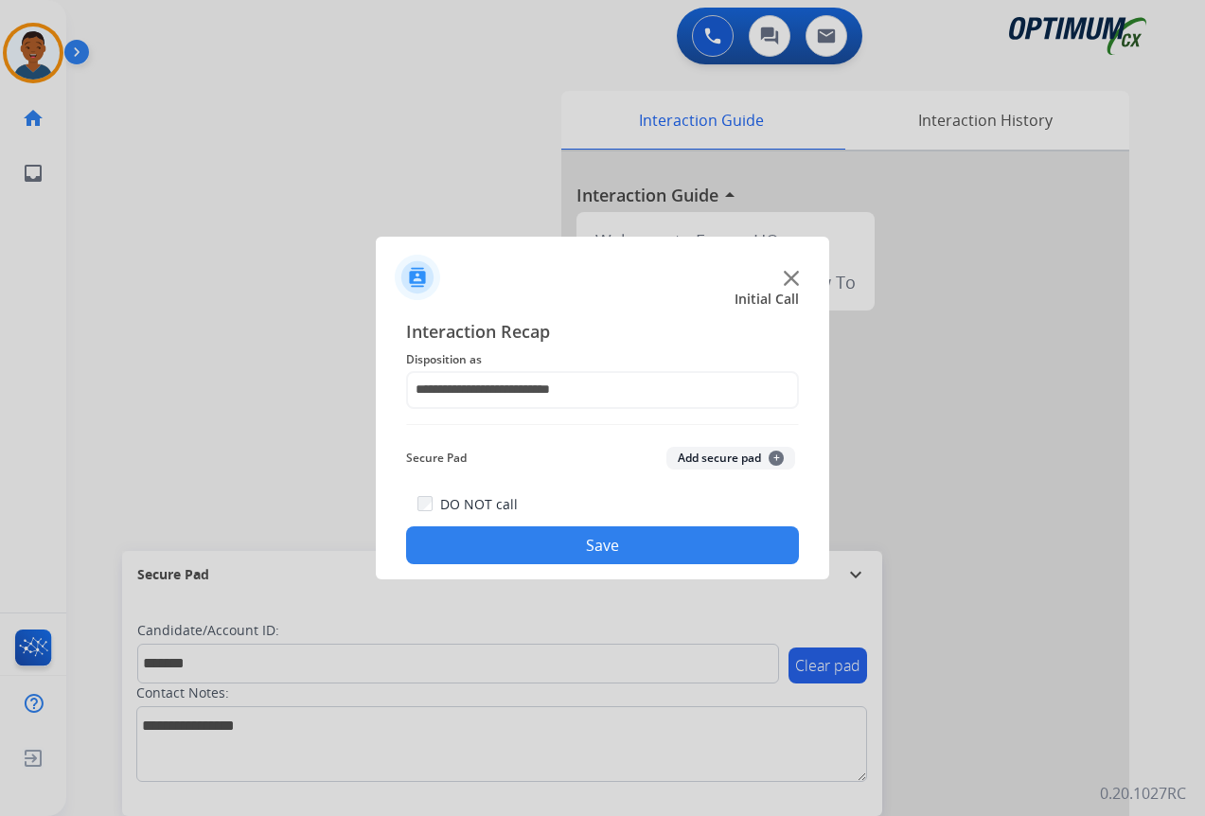
click at [721, 461] on button "Add secure pad +" at bounding box center [730, 458] width 129 height 23
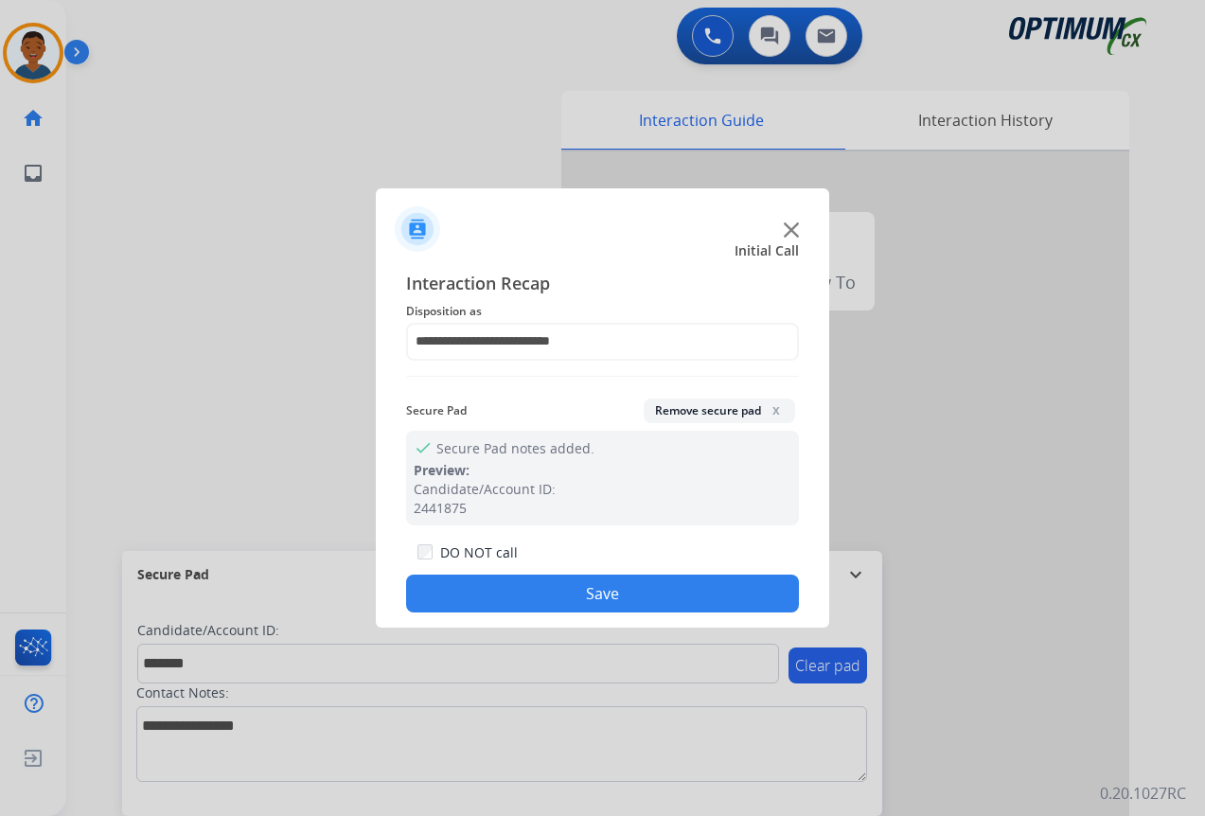
click at [626, 592] on button "Save" at bounding box center [602, 593] width 393 height 38
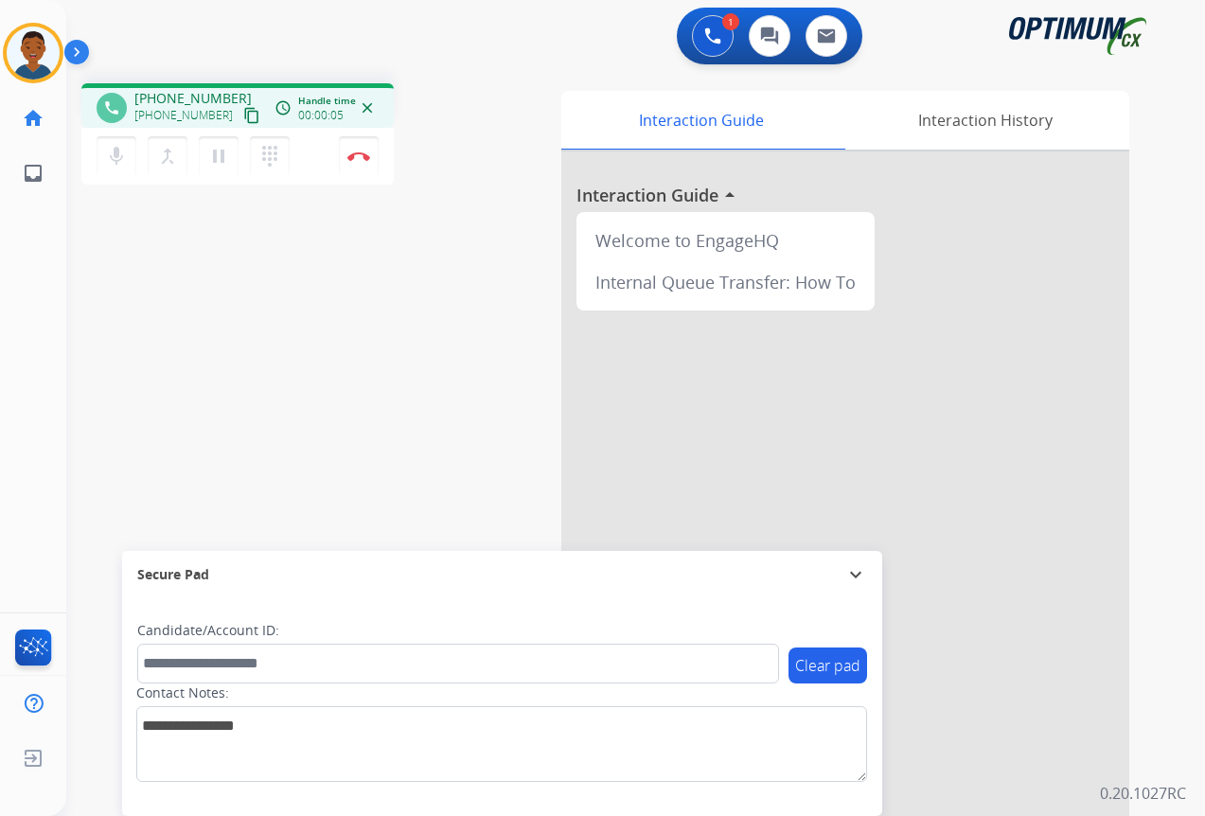
click at [243, 118] on mat-icon "content_copy" at bounding box center [251, 115] width 17 height 17
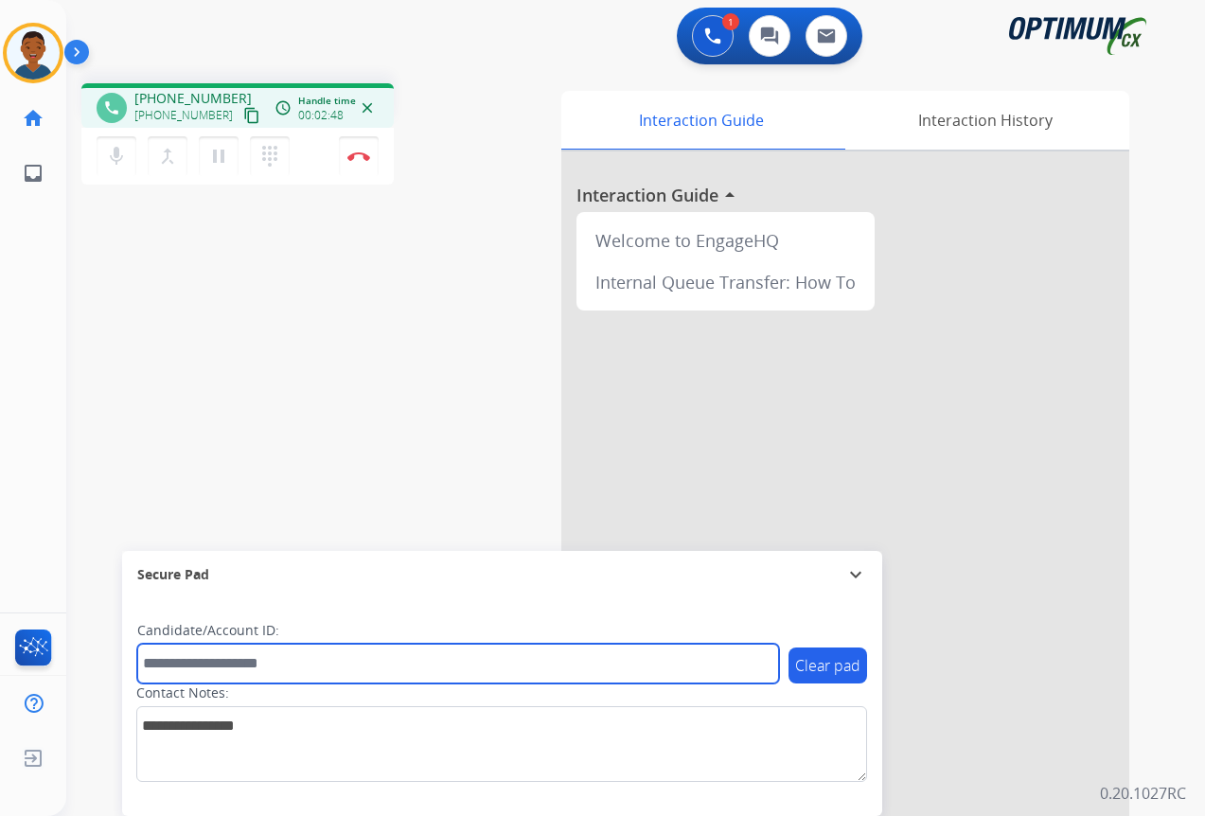
click at [207, 666] on input "text" at bounding box center [458, 663] width 642 height 40
paste input "*******"
type input "*******"
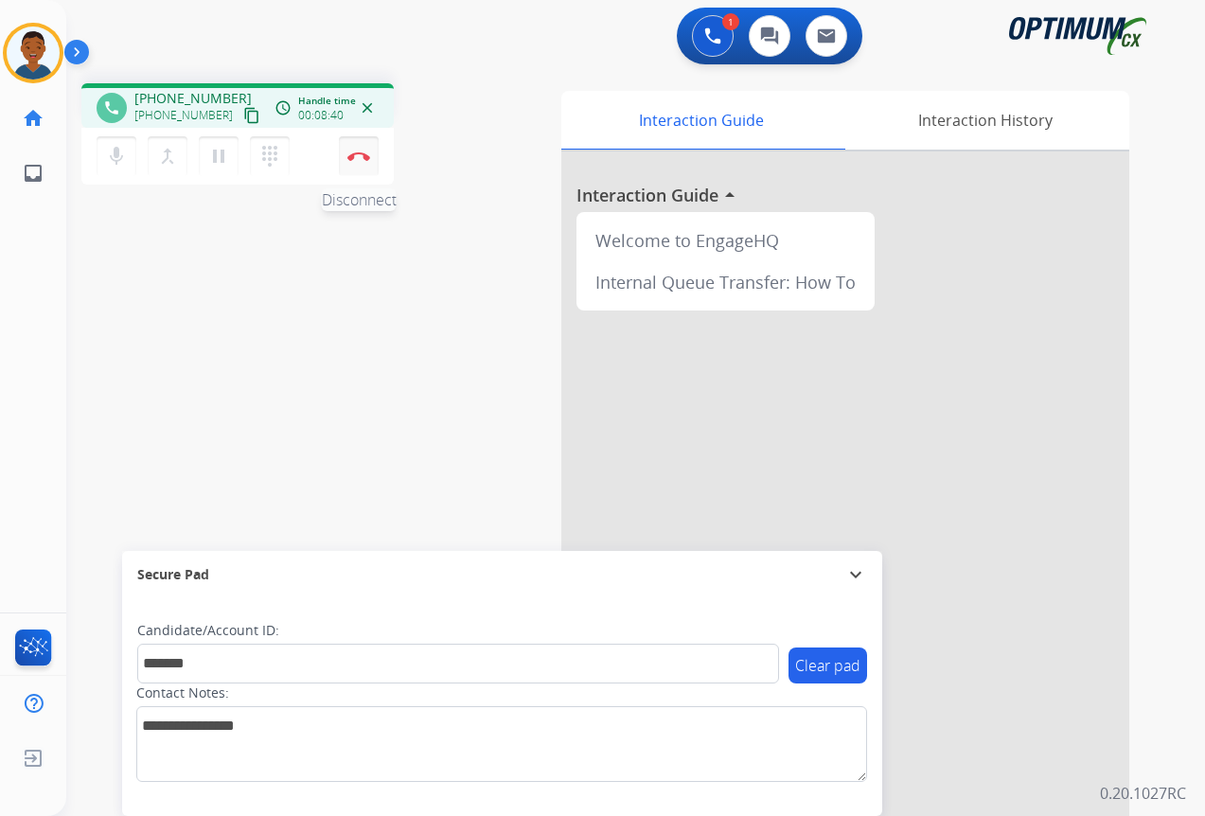
click at [353, 162] on button "Disconnect" at bounding box center [359, 156] width 40 height 40
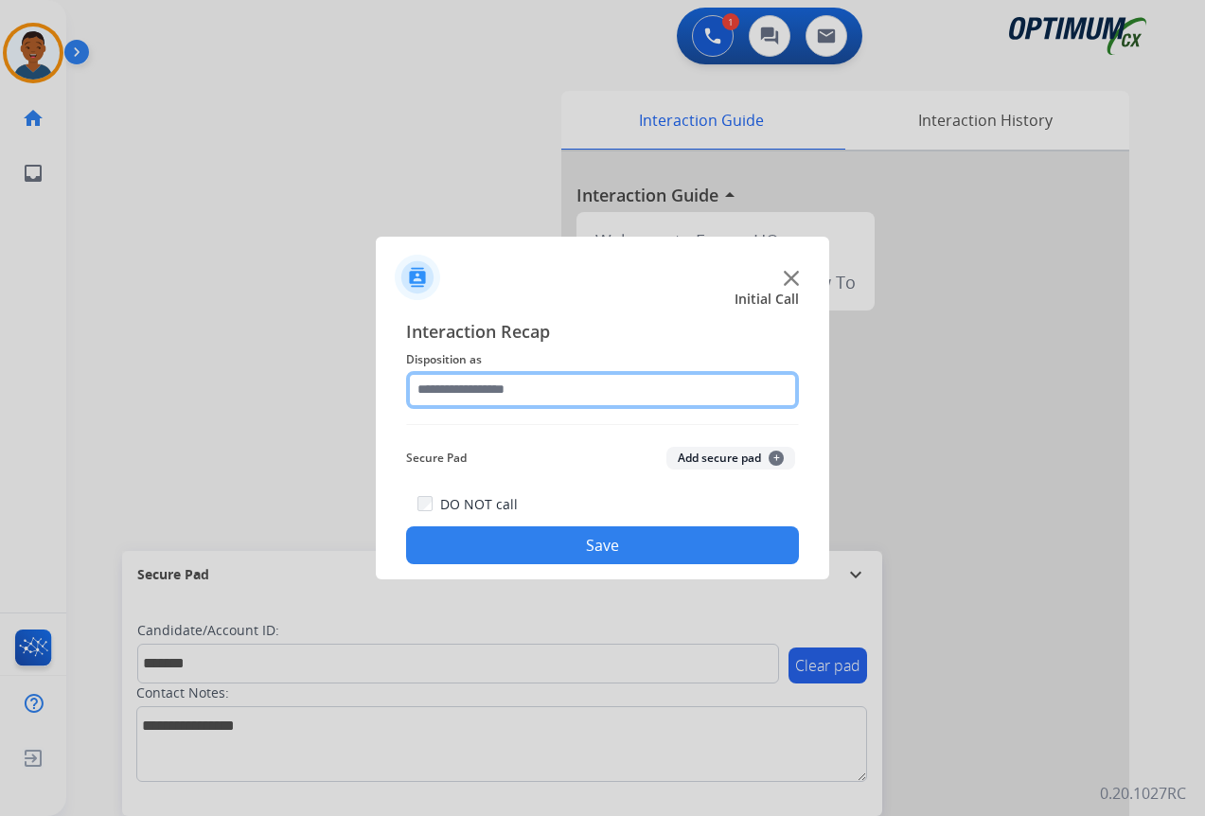
click at [446, 389] on input "text" at bounding box center [602, 390] width 393 height 38
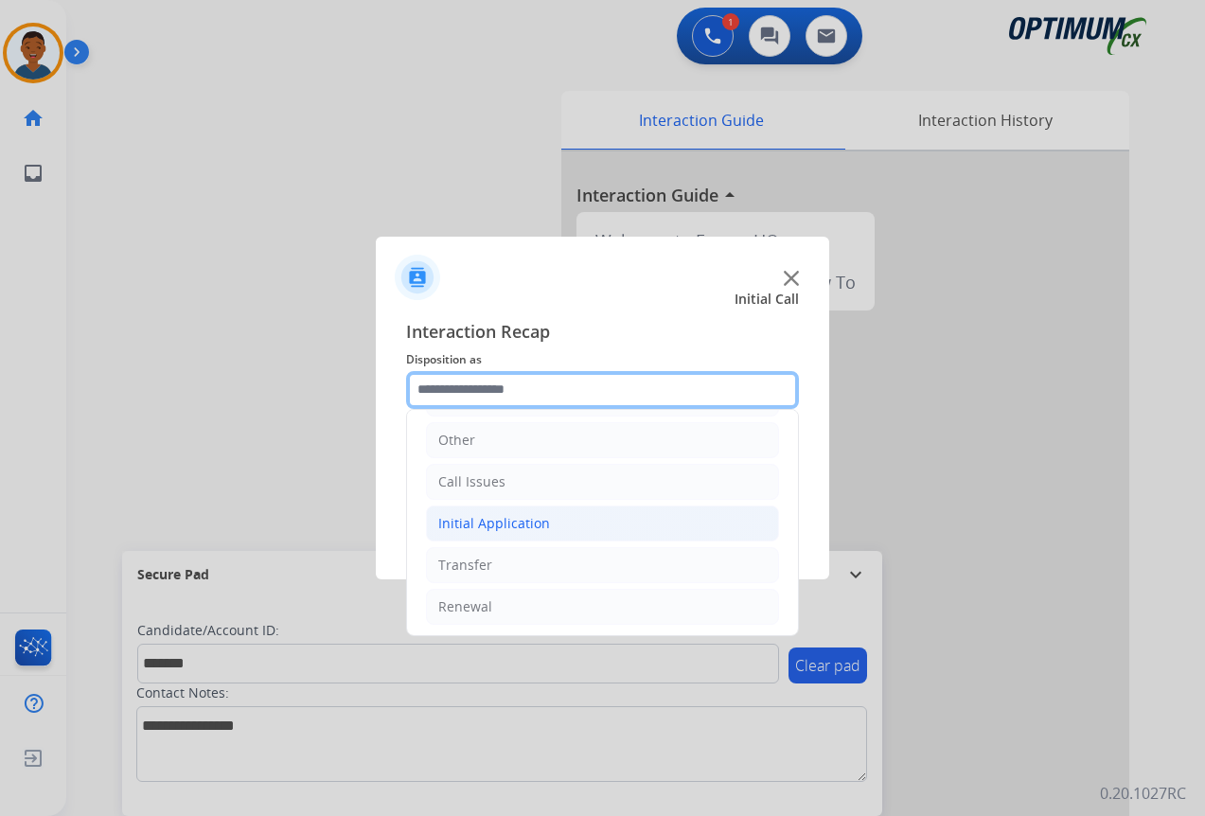
scroll to position [129, 0]
click at [455, 525] on div "Initial Application" at bounding box center [494, 520] width 112 height 19
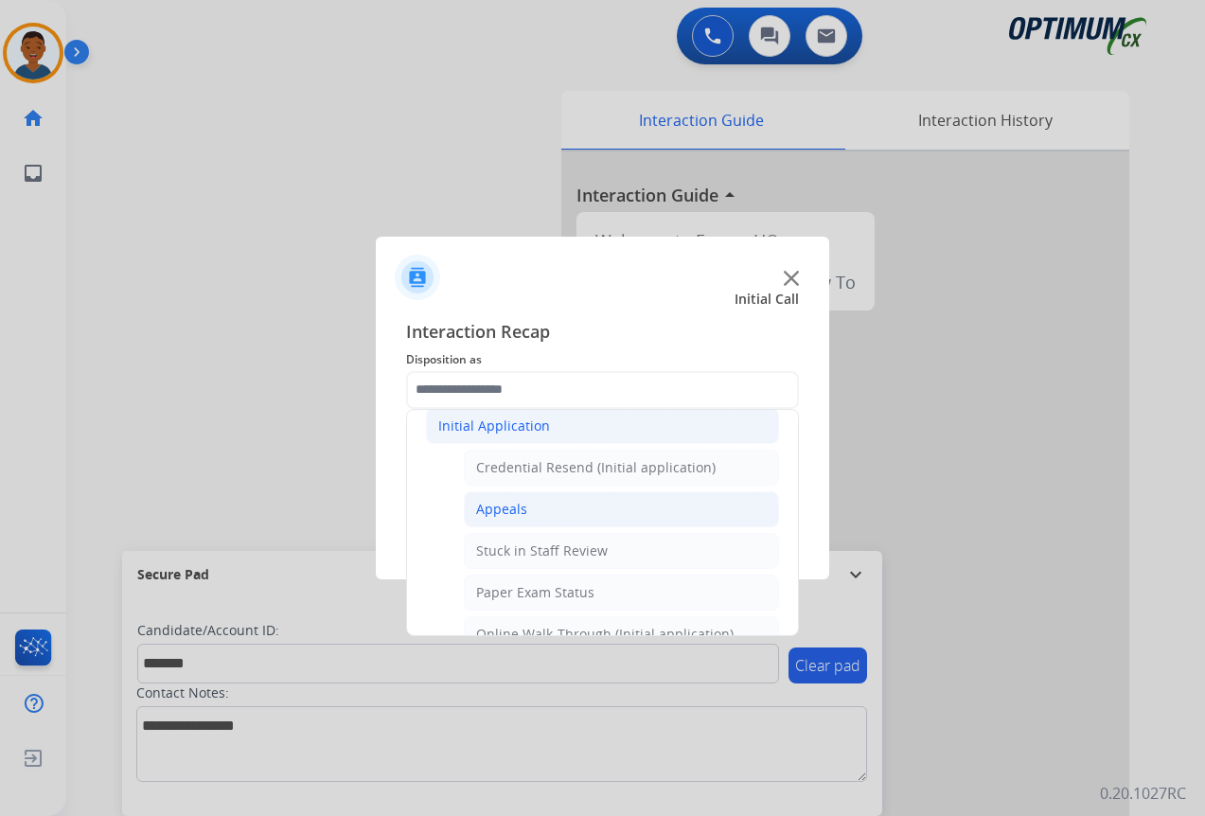
click at [493, 504] on div "Appeals" at bounding box center [501, 509] width 51 height 19
type input "*******"
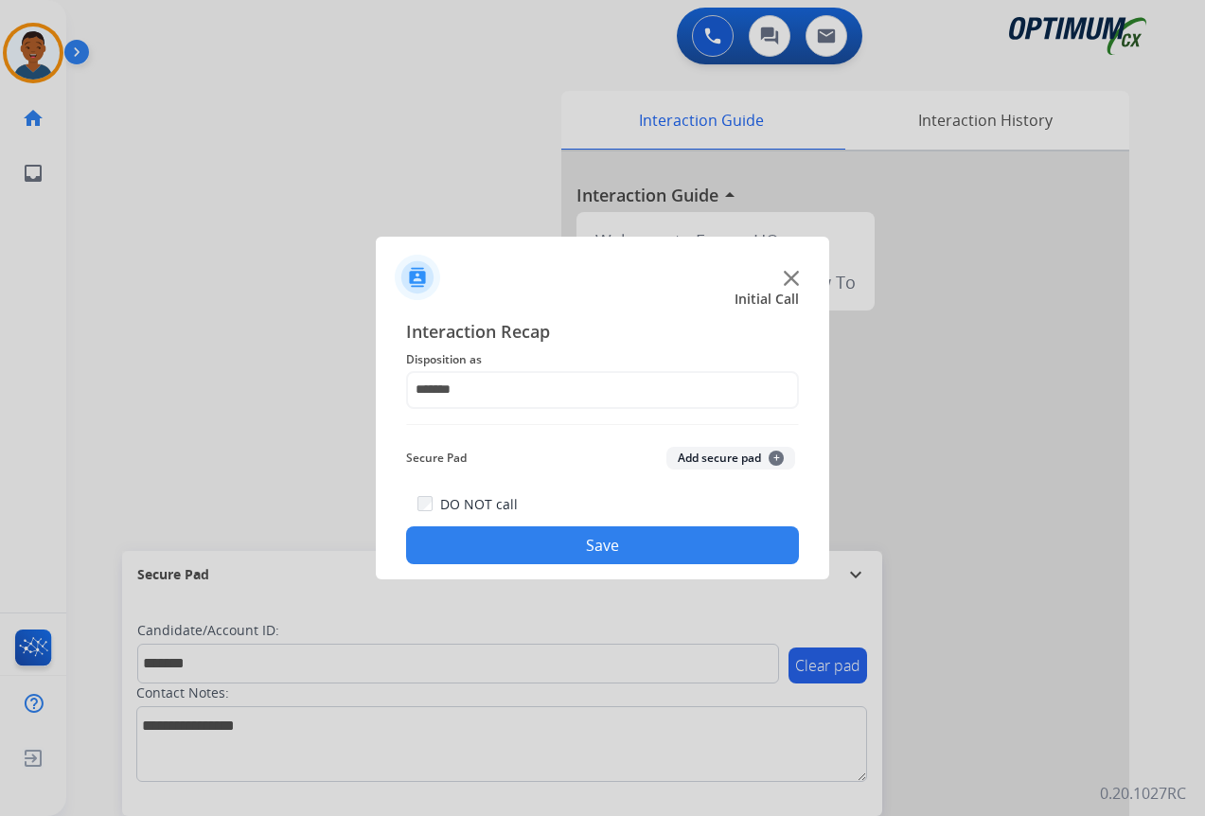
click at [729, 461] on button "Add secure pad +" at bounding box center [730, 458] width 129 height 23
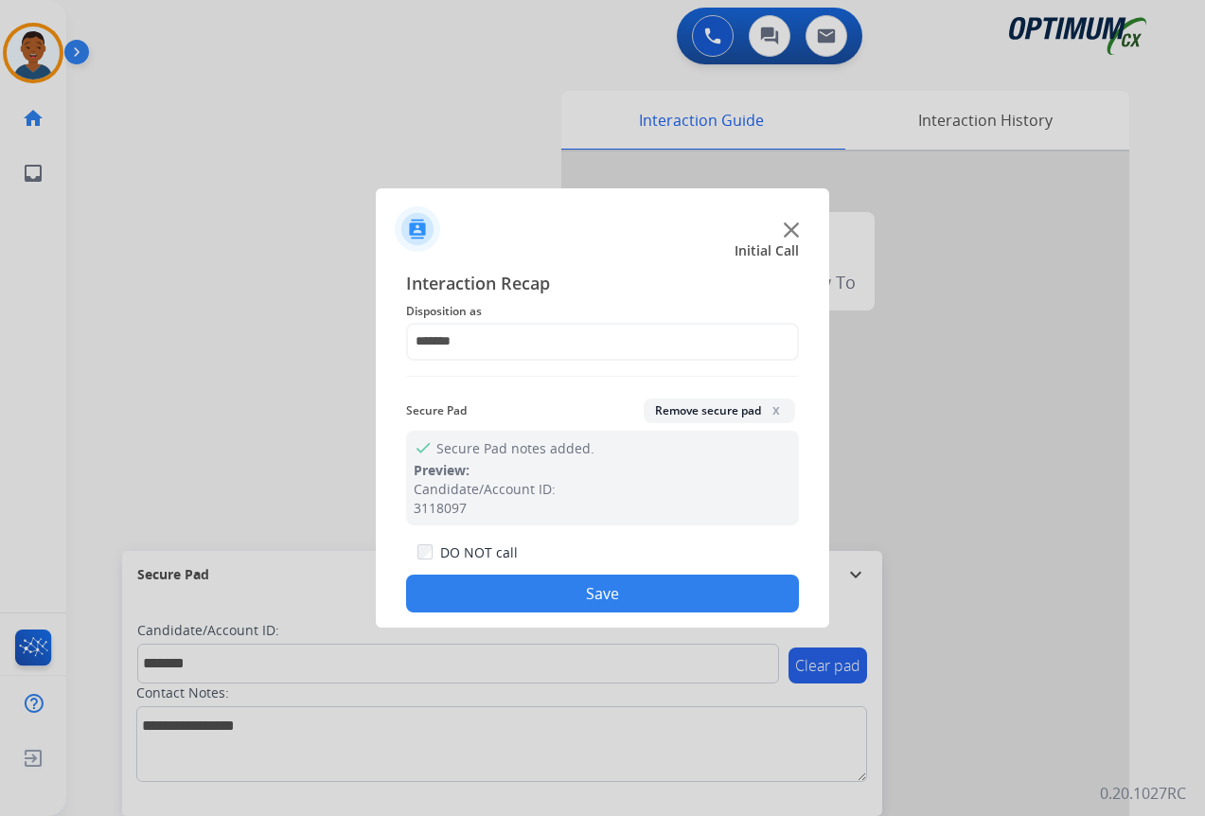
drag, startPoint x: 675, startPoint y: 594, endPoint x: 1012, endPoint y: 609, distance: 338.1
click at [675, 595] on button "Save" at bounding box center [602, 593] width 393 height 38
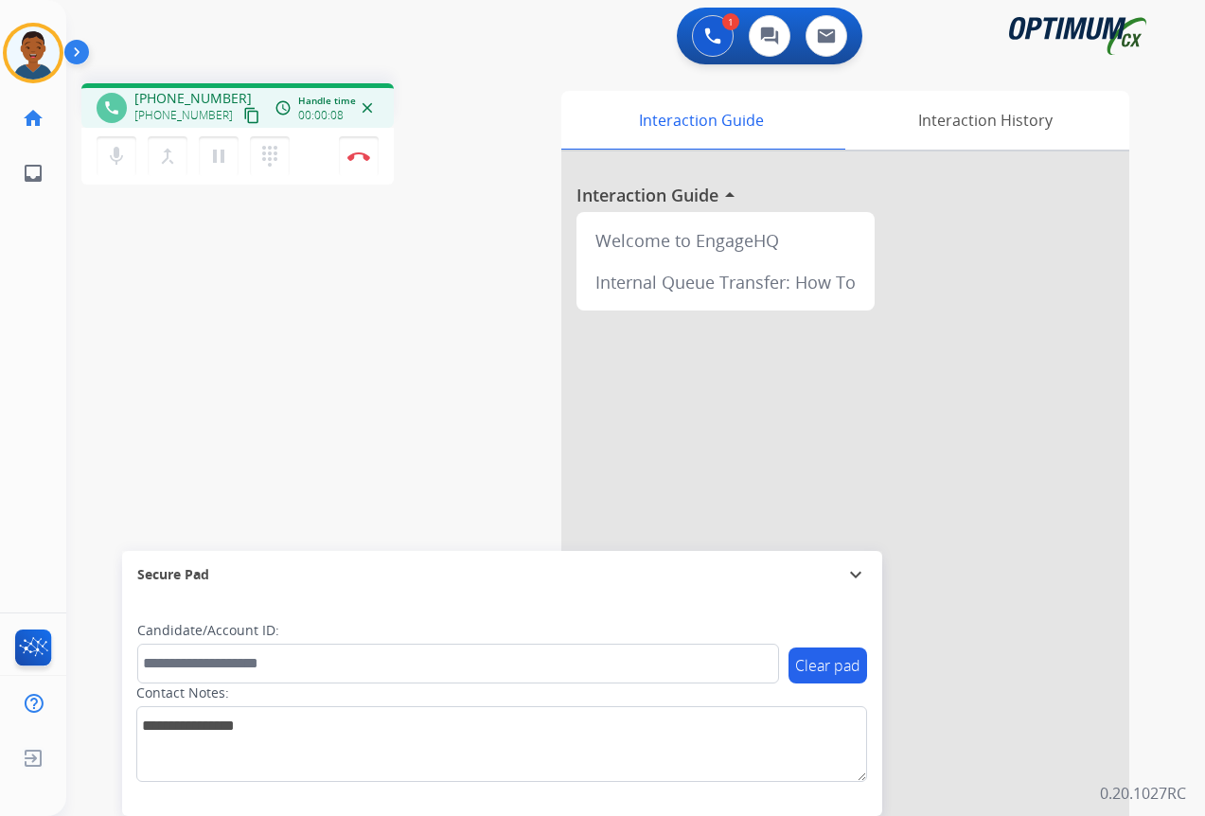
click at [243, 122] on mat-icon "content_copy" at bounding box center [251, 115] width 17 height 17
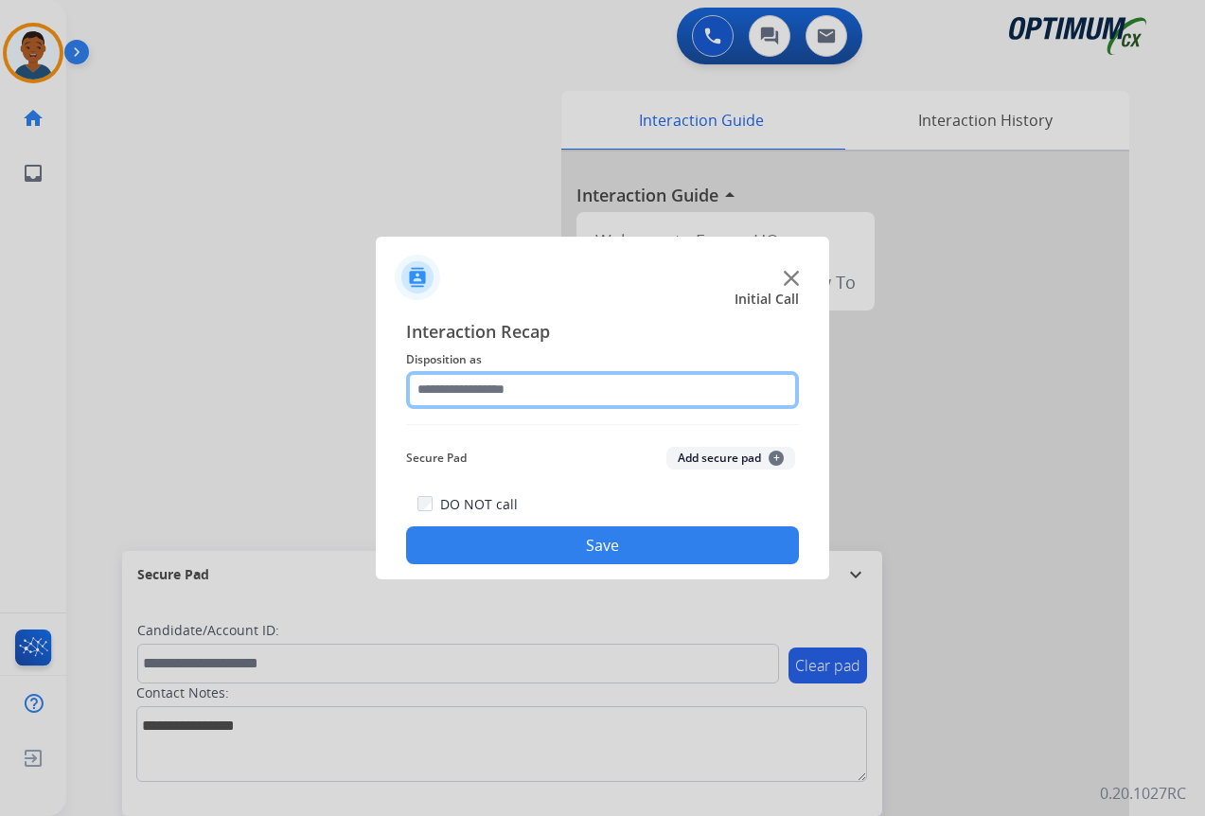
click at [438, 388] on input "text" at bounding box center [602, 390] width 393 height 38
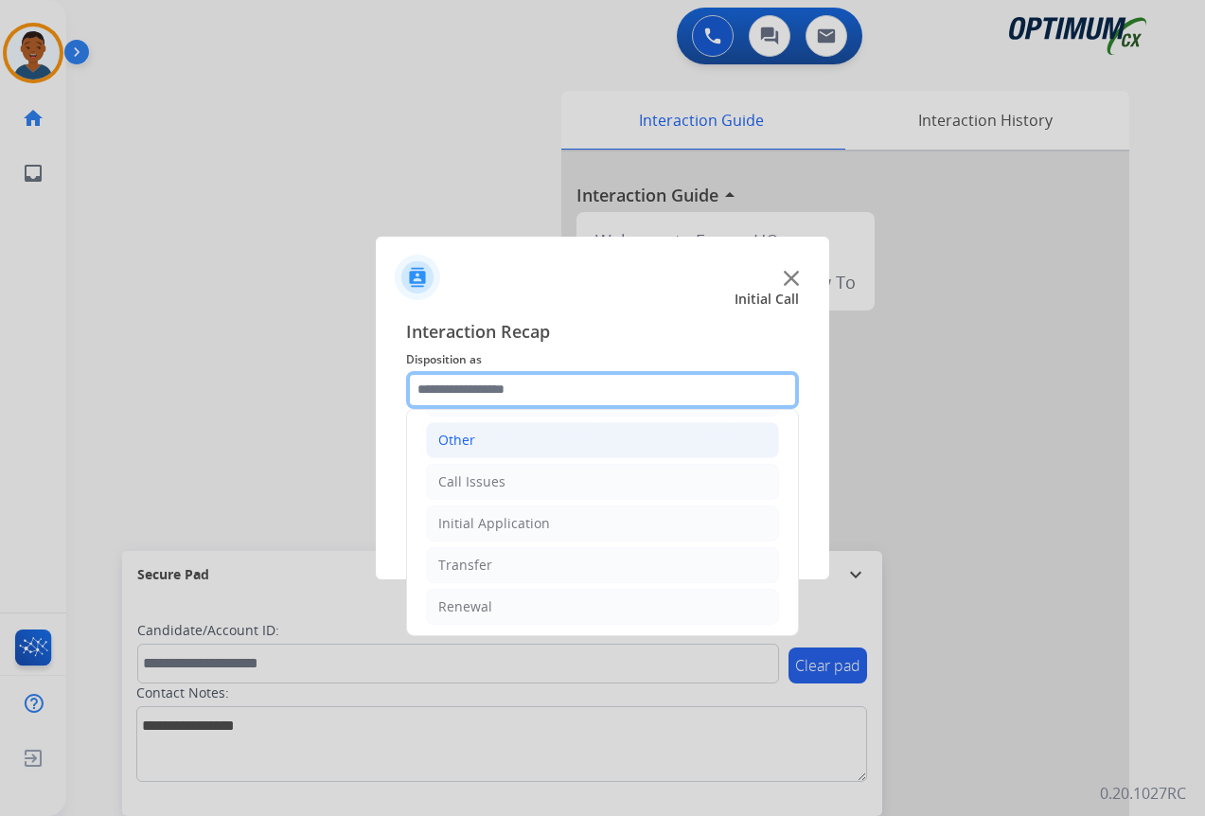
scroll to position [129, 0]
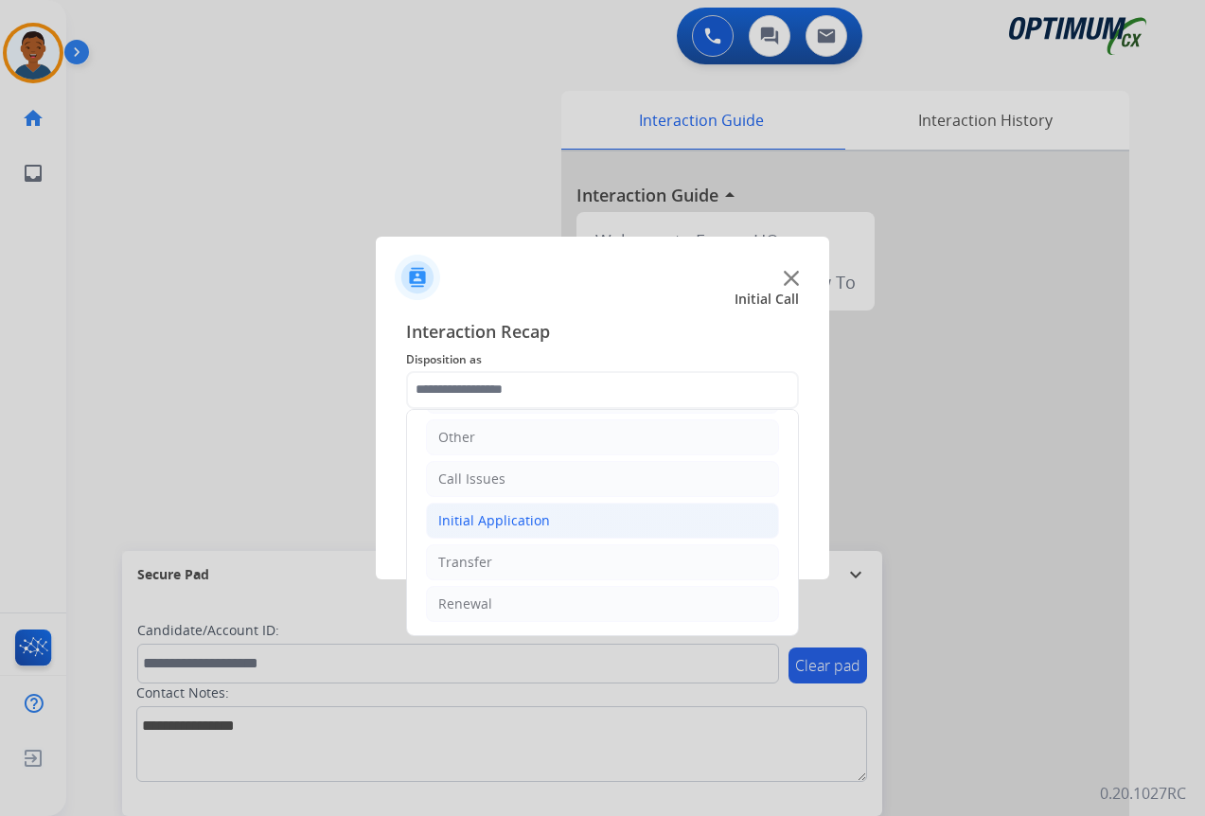
click at [472, 523] on div "Initial Application" at bounding box center [494, 520] width 112 height 19
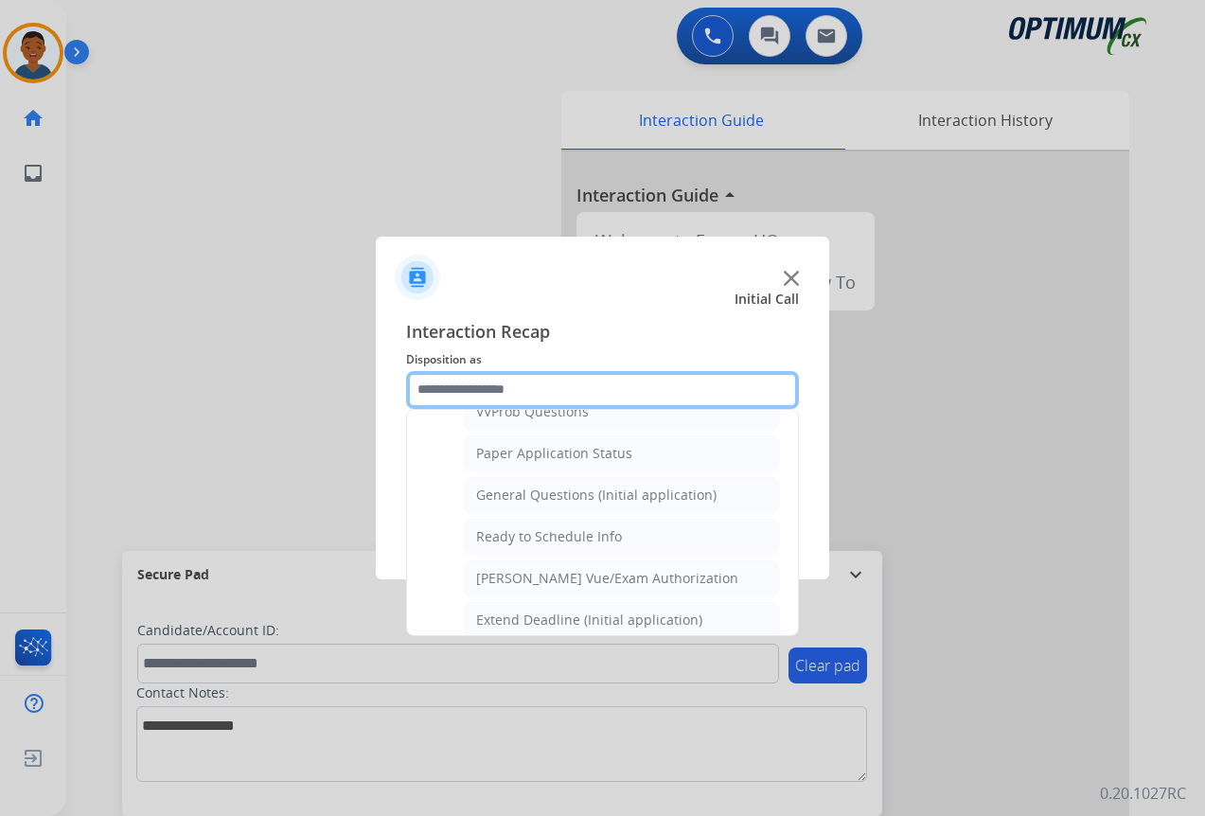
scroll to position [1075, 0]
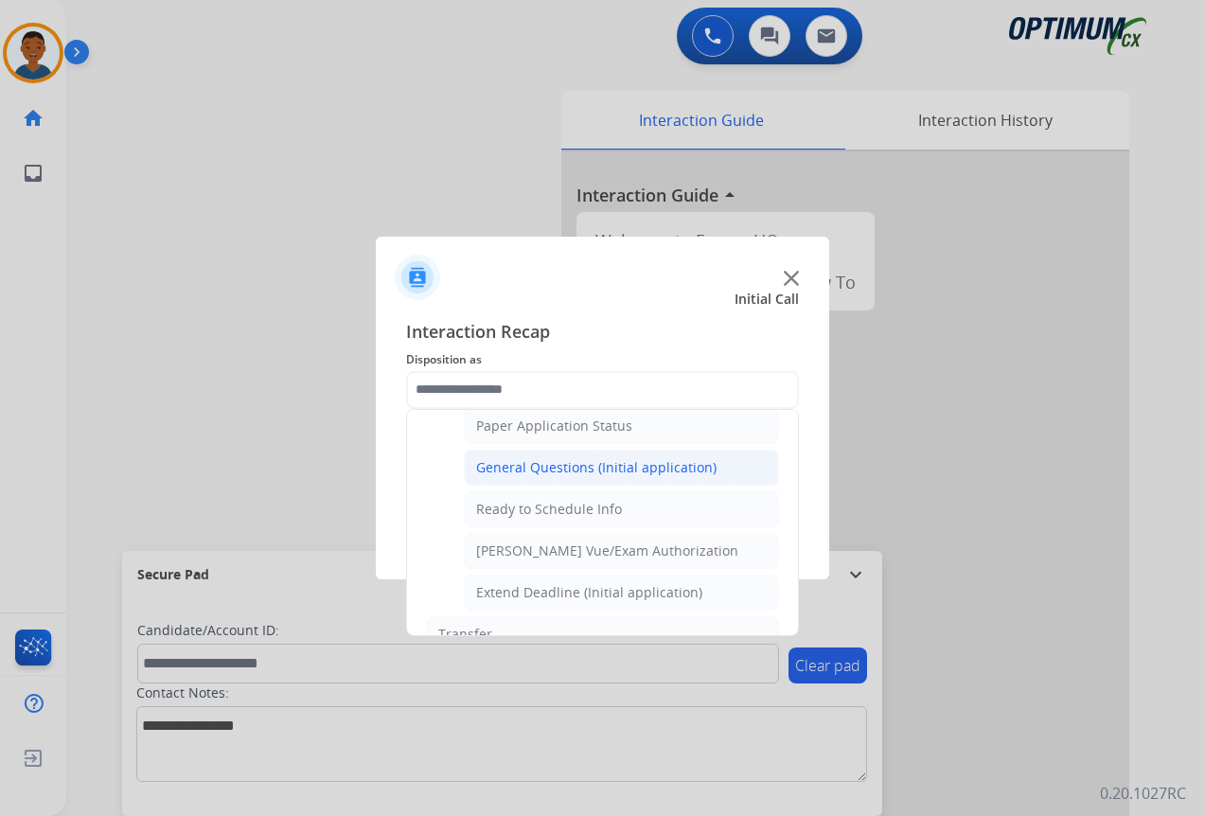
click at [526, 469] on div "General Questions (Initial application)" at bounding box center [596, 467] width 240 height 19
type input "**********"
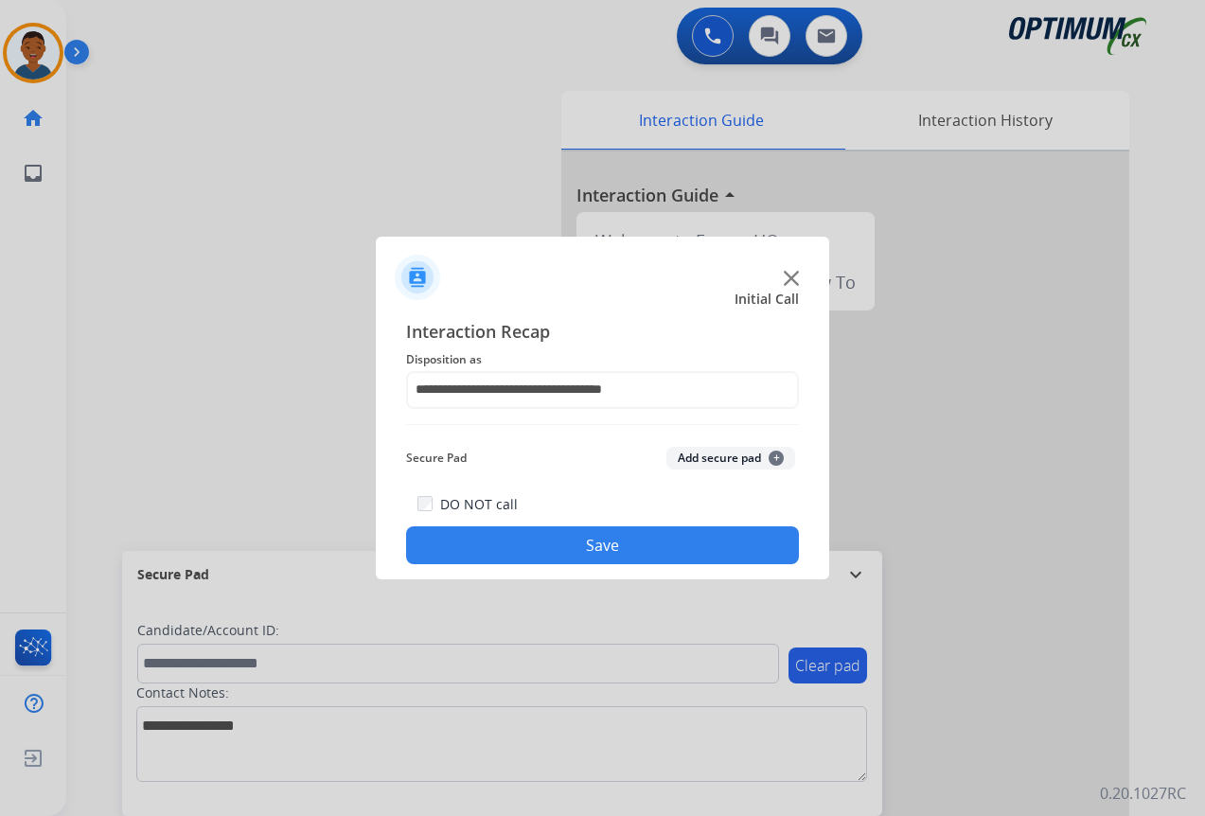
click at [521, 540] on button "Save" at bounding box center [602, 545] width 393 height 38
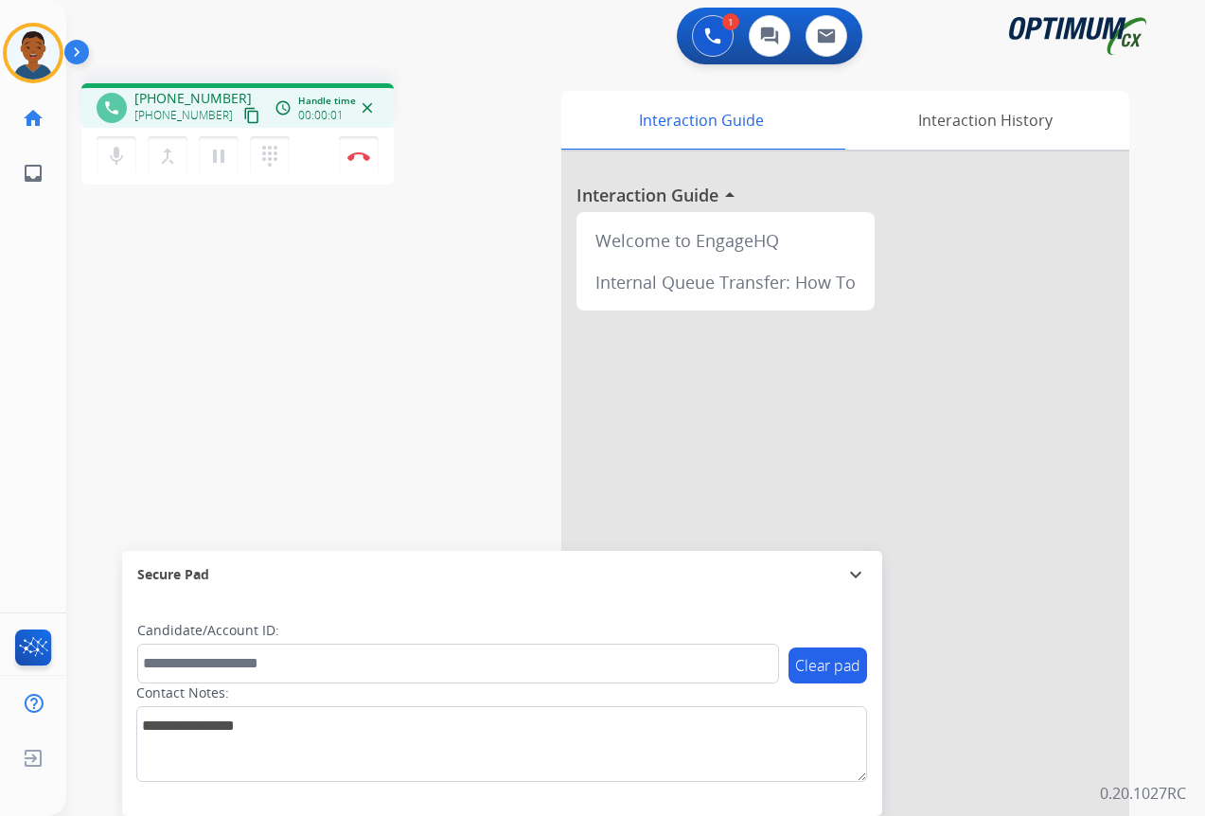
click at [243, 114] on mat-icon "content_copy" at bounding box center [251, 115] width 17 height 17
click at [359, 166] on button "Disconnect" at bounding box center [359, 156] width 40 height 40
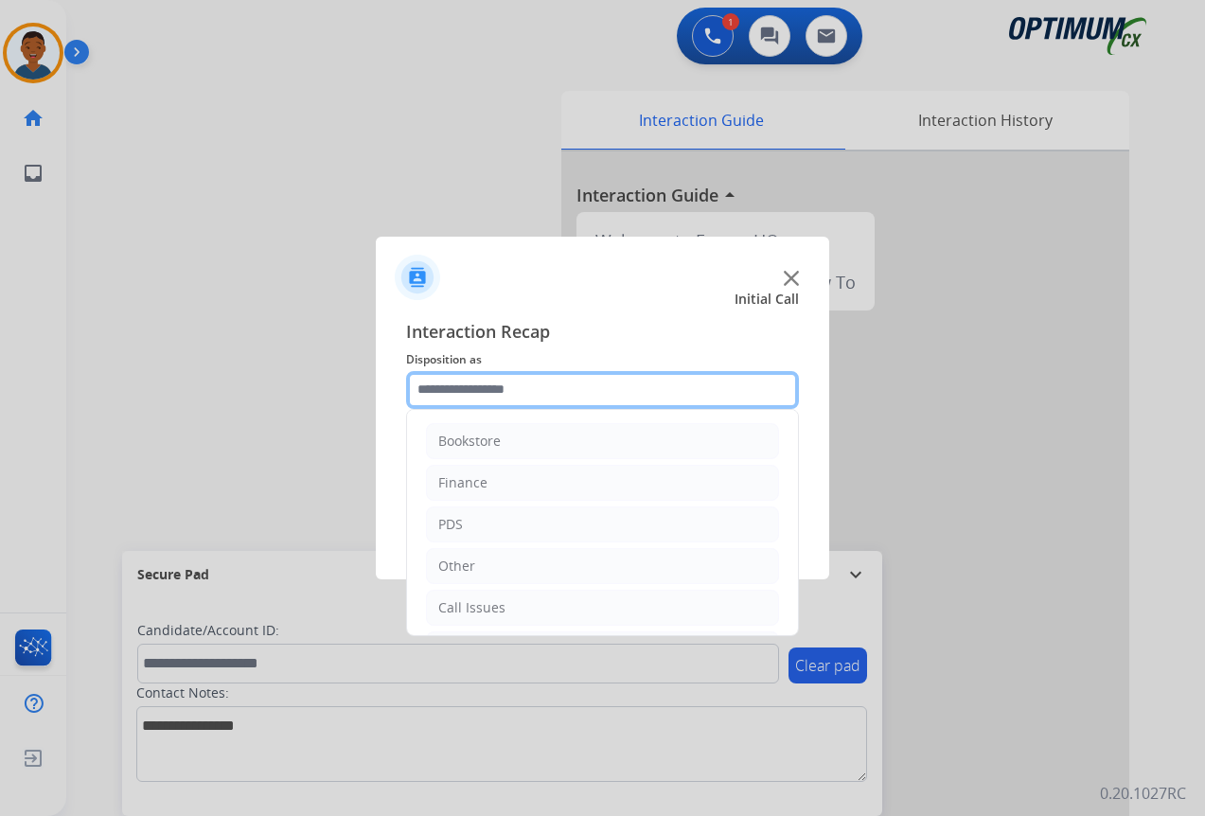
click at [434, 393] on input "text" at bounding box center [602, 390] width 393 height 38
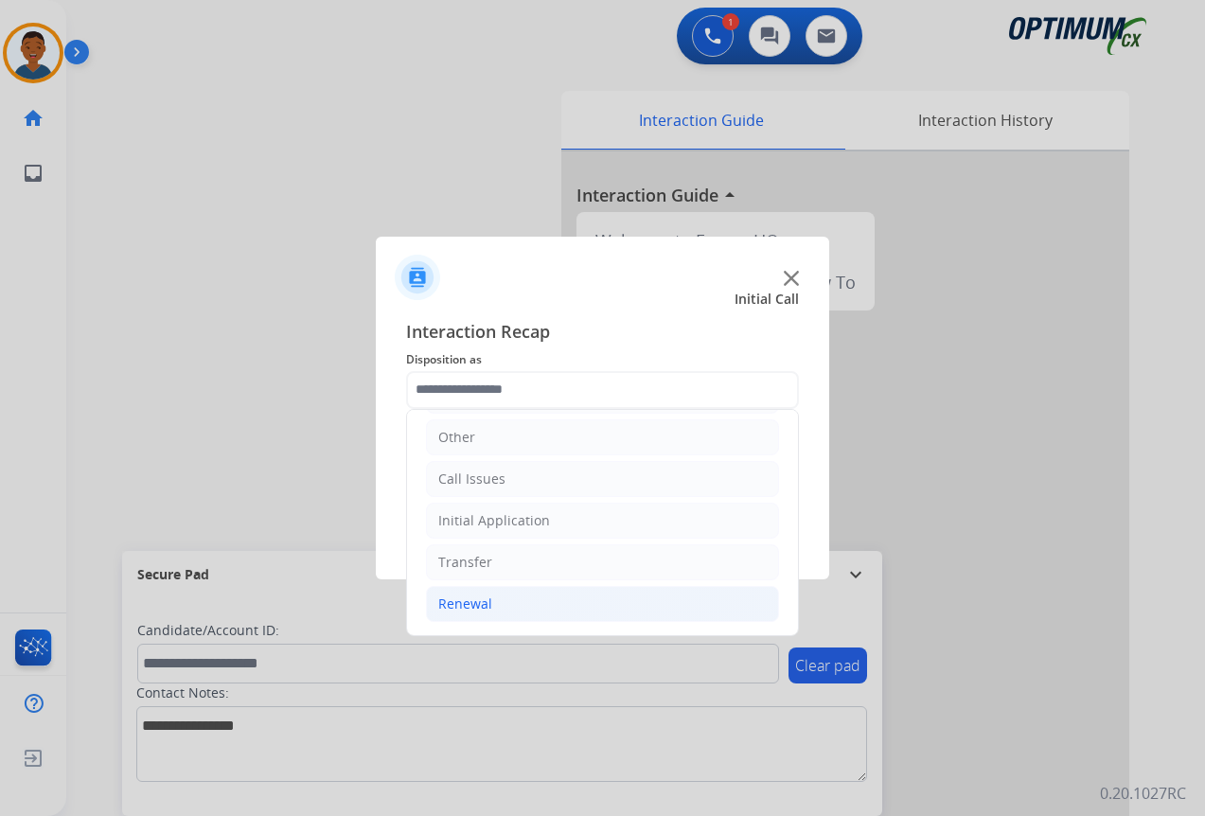
click at [483, 607] on div "Renewal" at bounding box center [465, 603] width 54 height 19
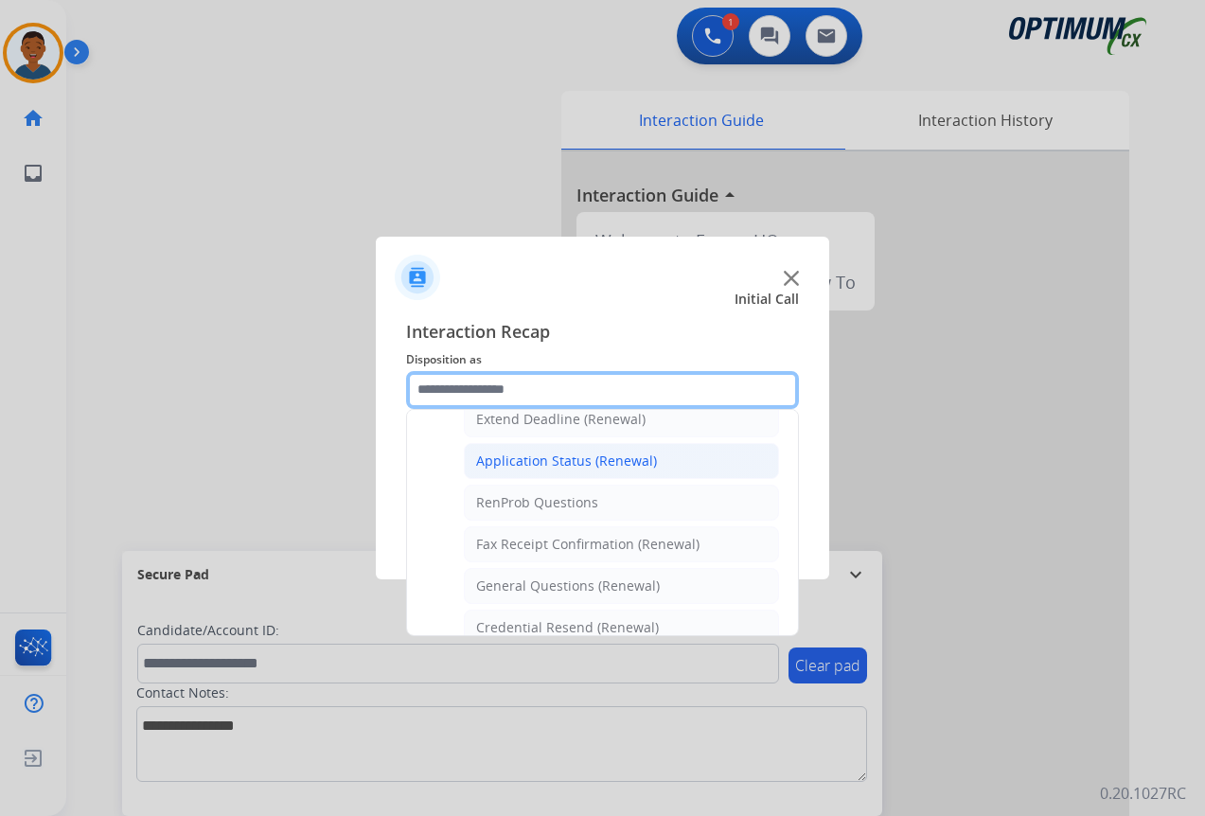
scroll to position [507, 0]
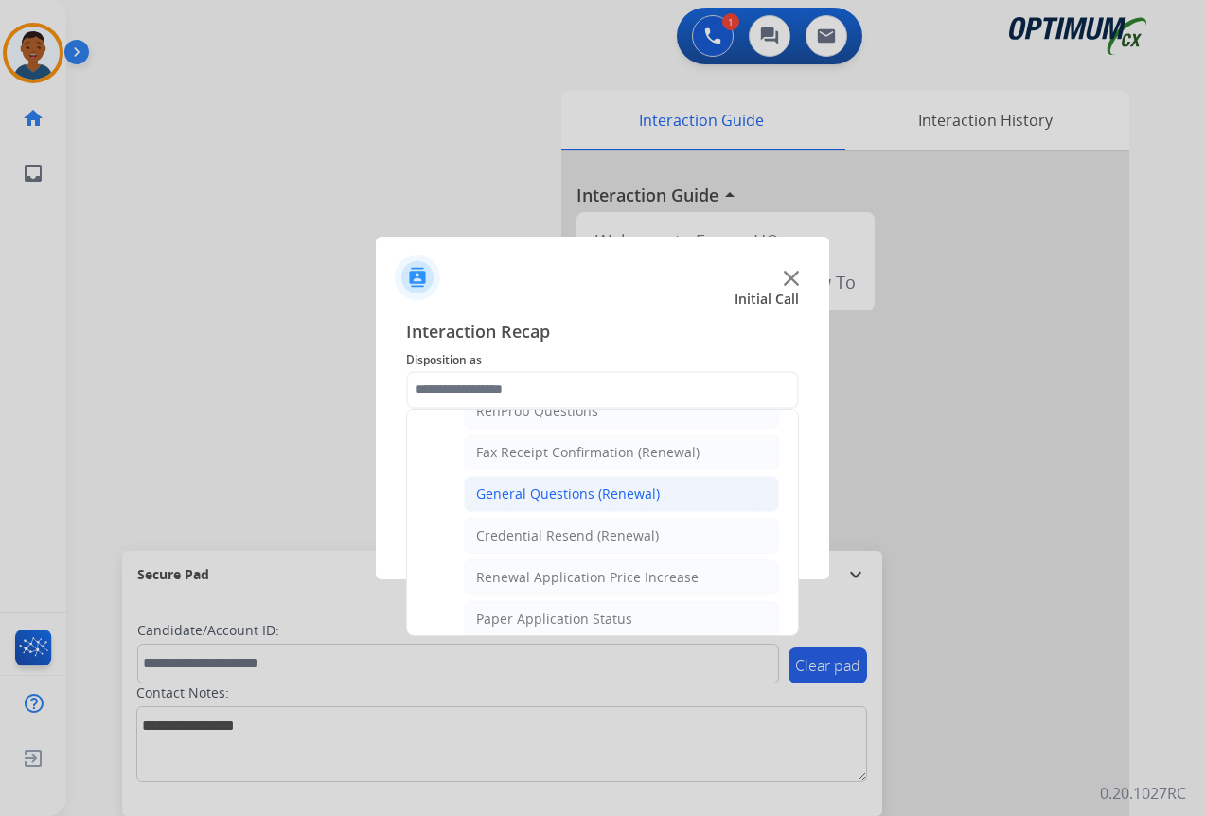
click at [517, 490] on div "General Questions (Renewal)" at bounding box center [568, 493] width 184 height 19
type input "**********"
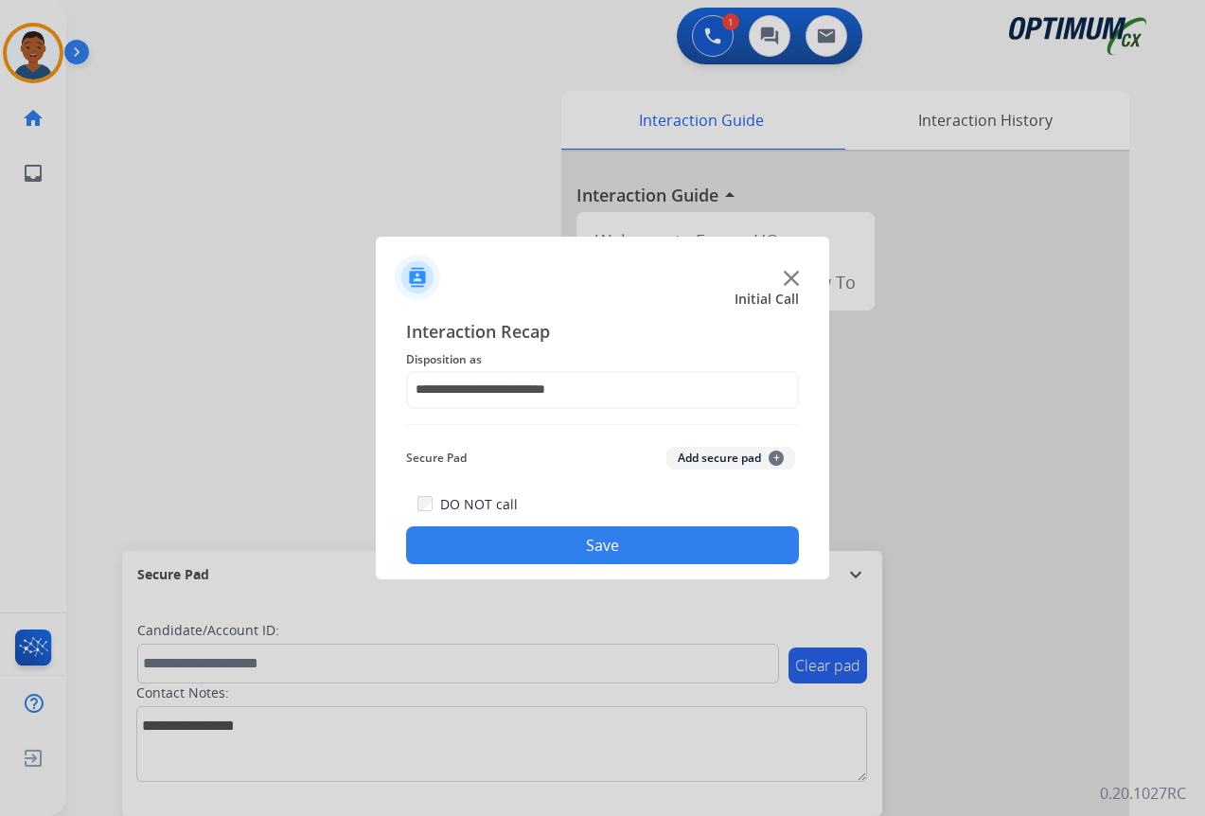
click at [676, 543] on button "Save" at bounding box center [602, 545] width 393 height 38
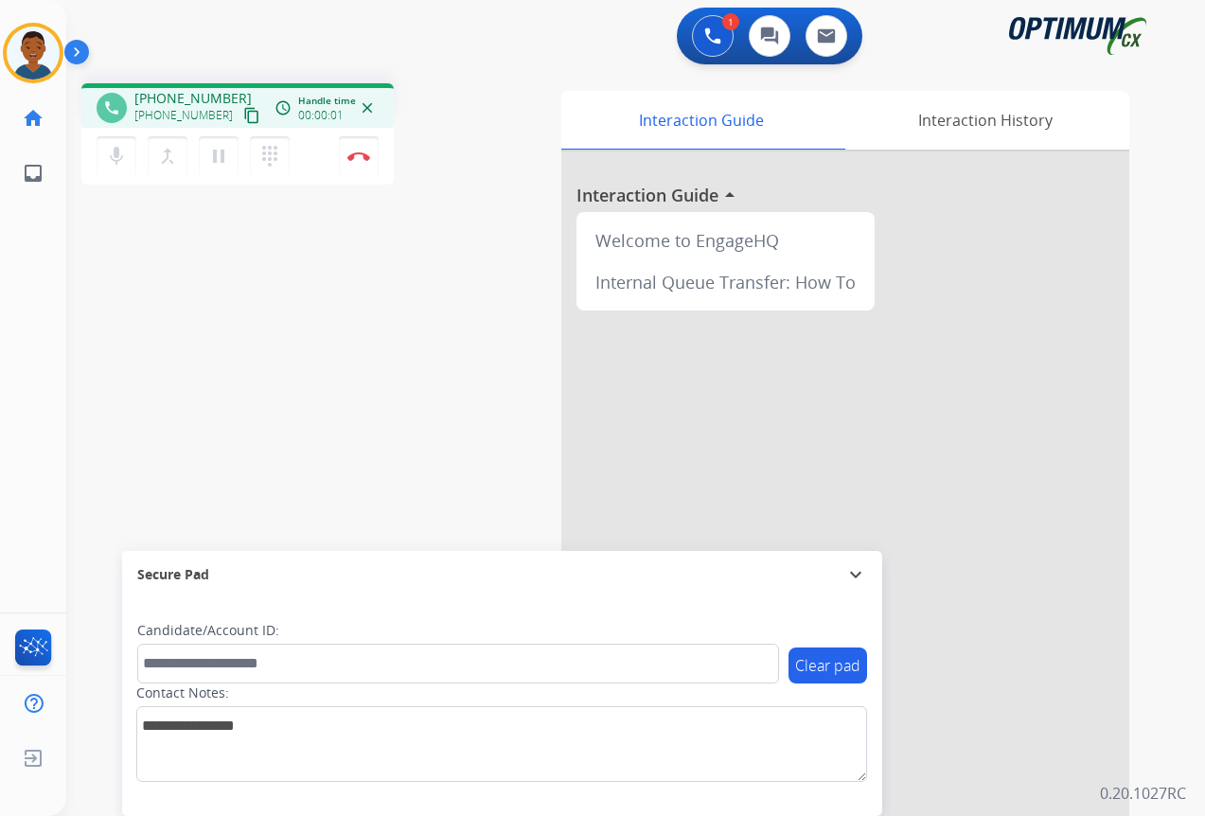
click at [243, 117] on mat-icon "content_copy" at bounding box center [251, 115] width 17 height 17
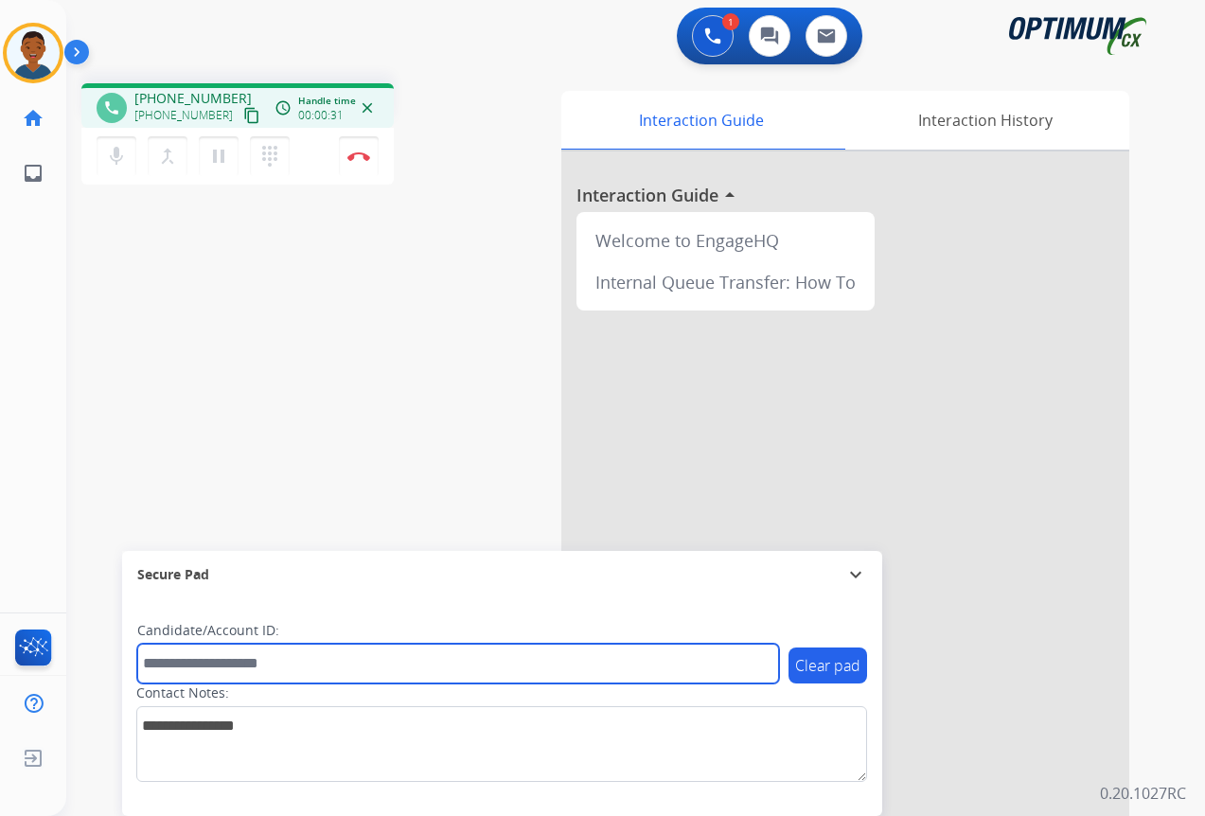
click at [221, 650] on input "text" at bounding box center [458, 663] width 642 height 40
paste input "*******"
type input "*******"
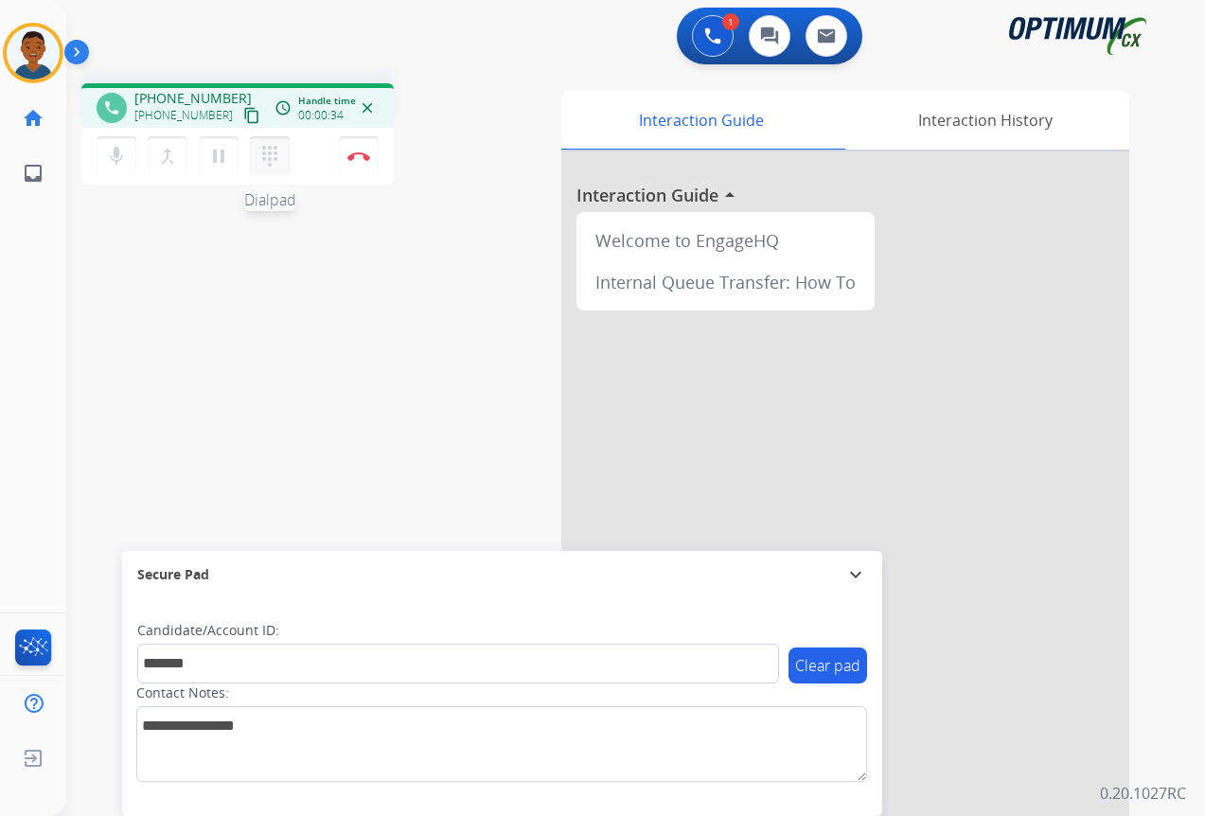
click at [264, 152] on mat-icon "dialpad" at bounding box center [269, 156] width 23 height 23
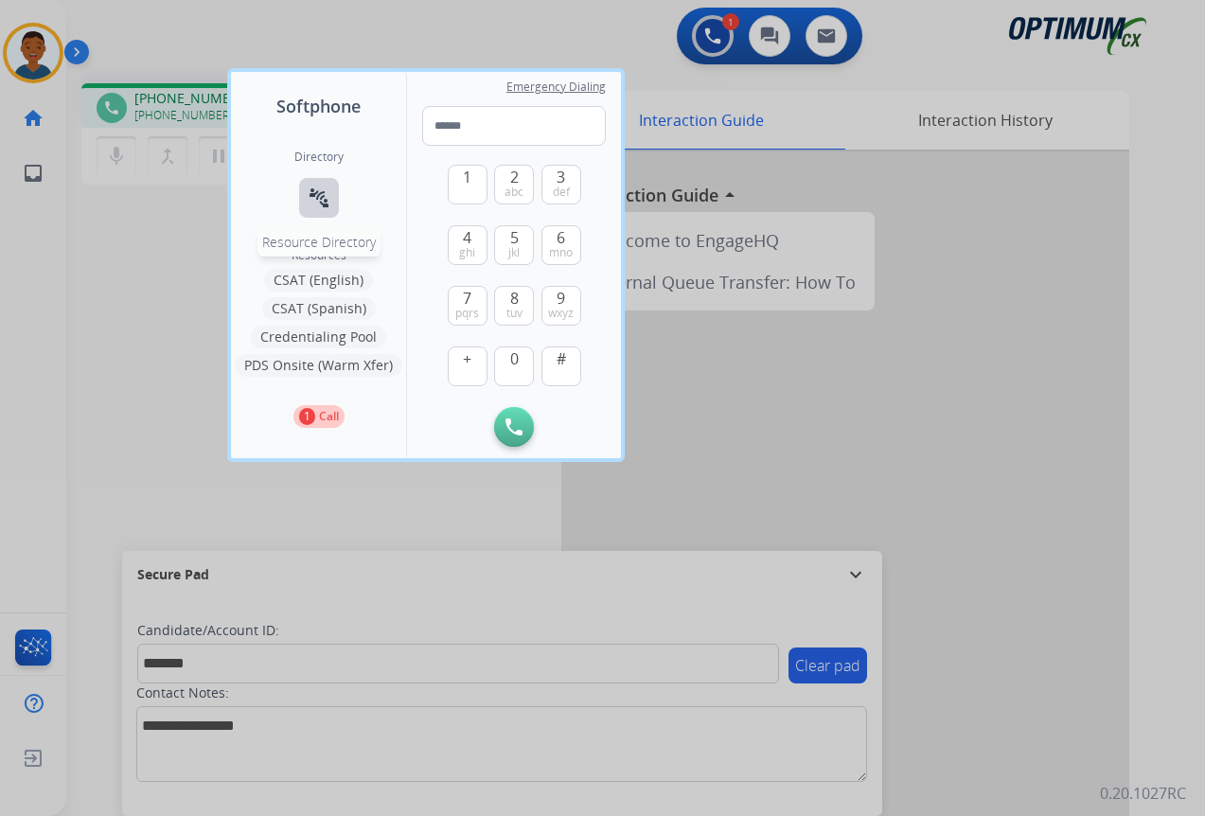
click at [314, 193] on mat-icon "connect_without_contact" at bounding box center [319, 197] width 23 height 23
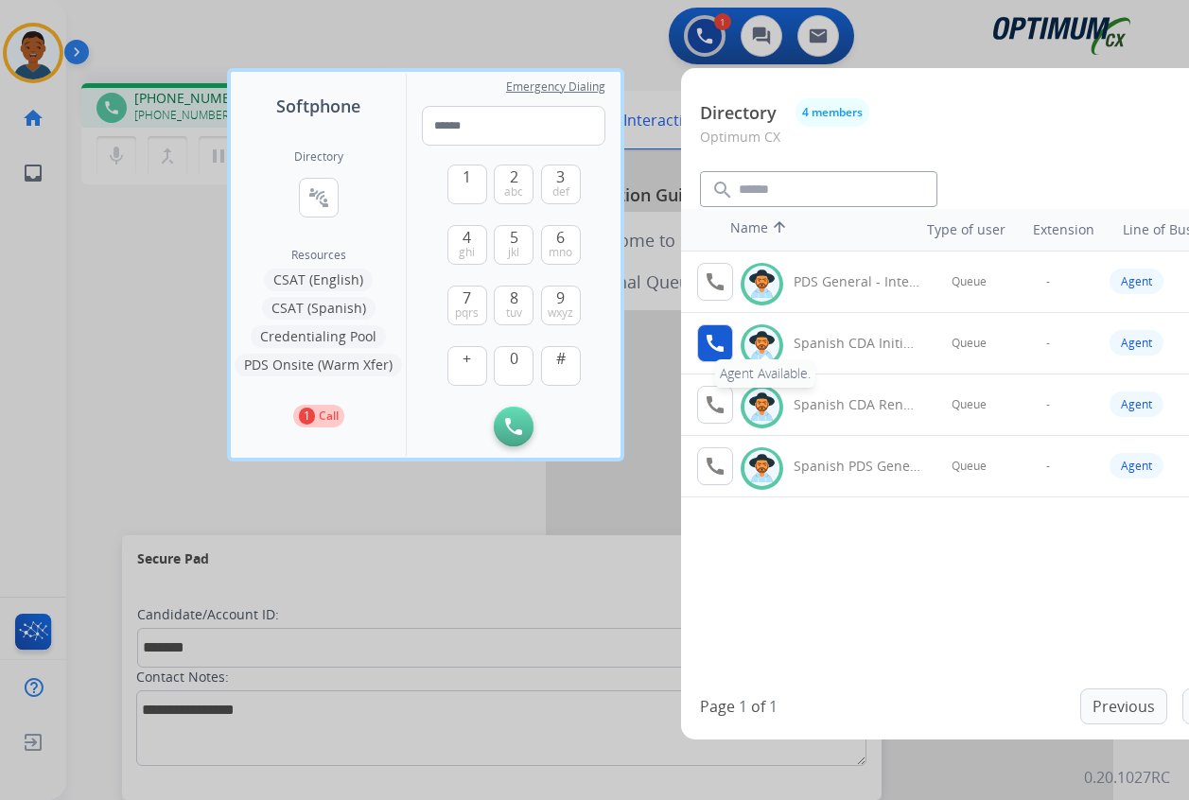
click at [714, 346] on mat-icon "call" at bounding box center [715, 343] width 23 height 23
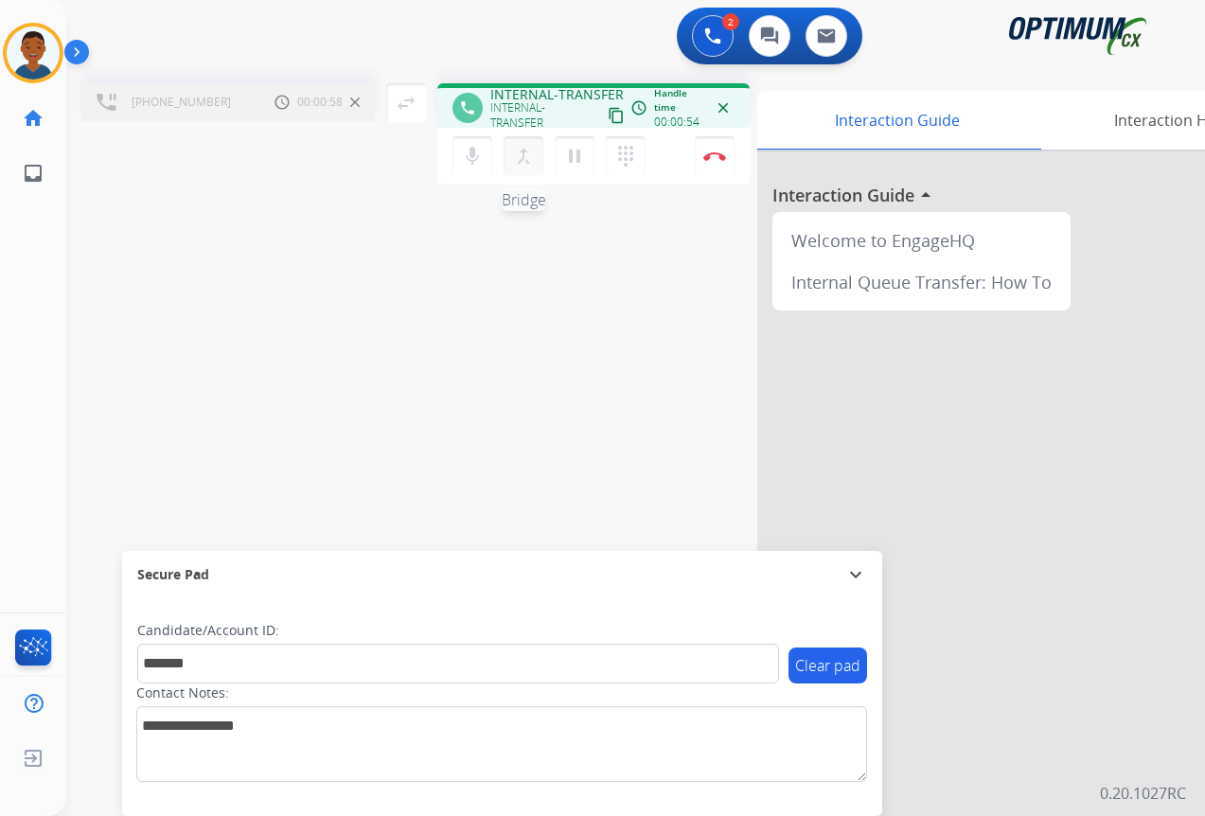
click at [523, 159] on mat-icon "merge_type" at bounding box center [523, 156] width 23 height 23
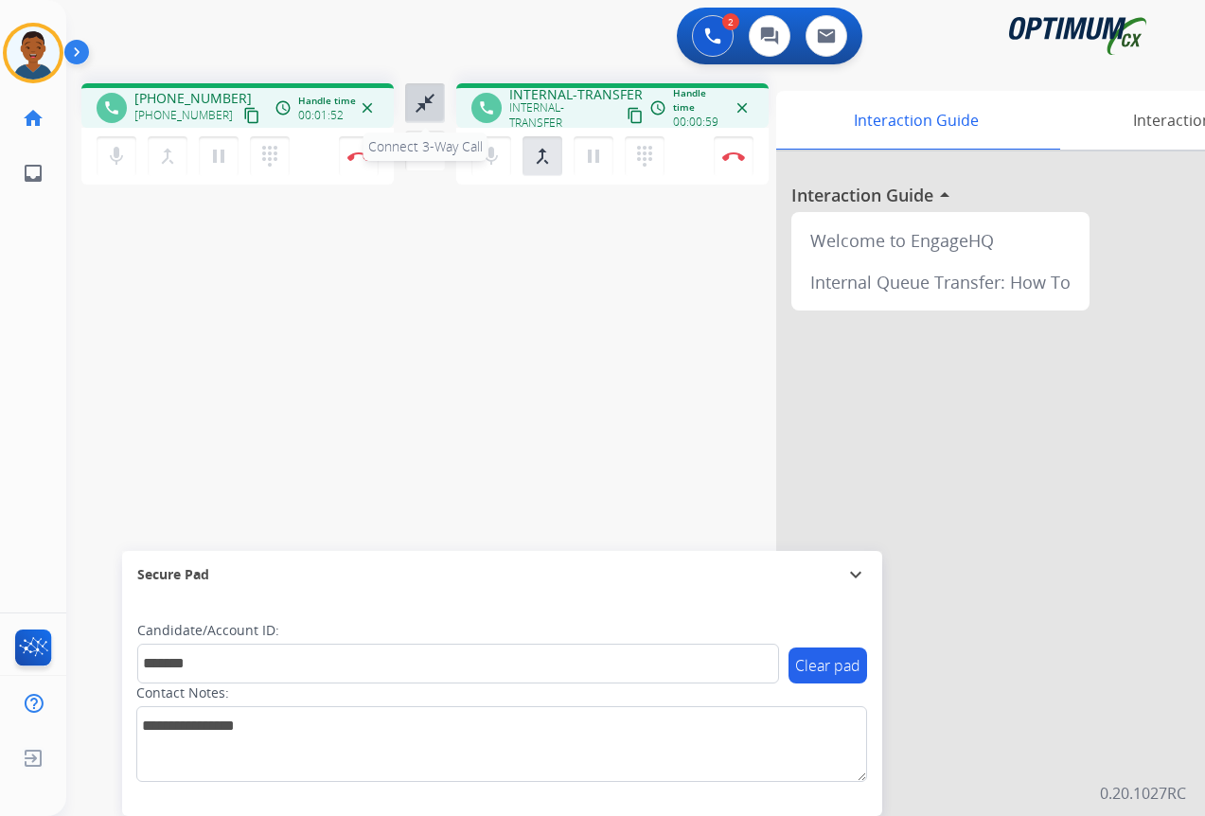
click at [417, 106] on mat-icon "close_fullscreen" at bounding box center [424, 103] width 23 height 23
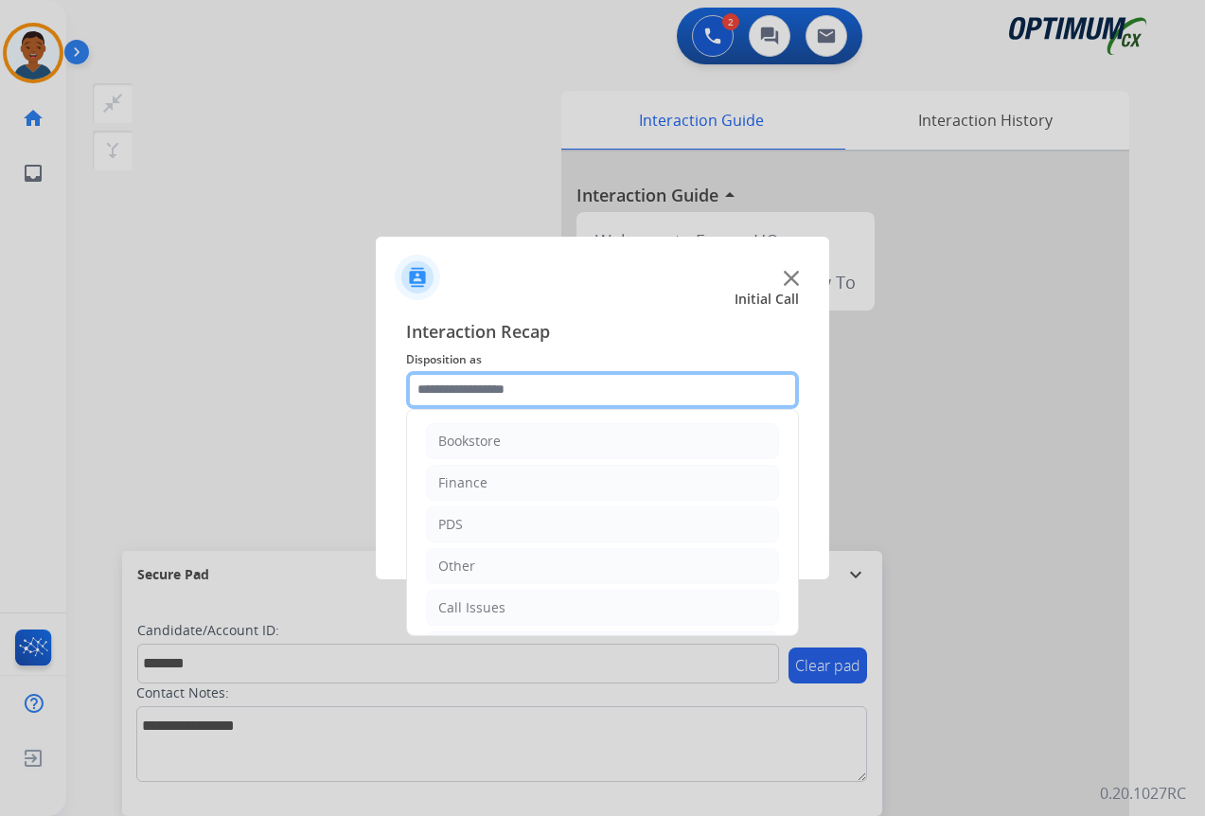
click at [467, 391] on input "text" at bounding box center [602, 390] width 393 height 38
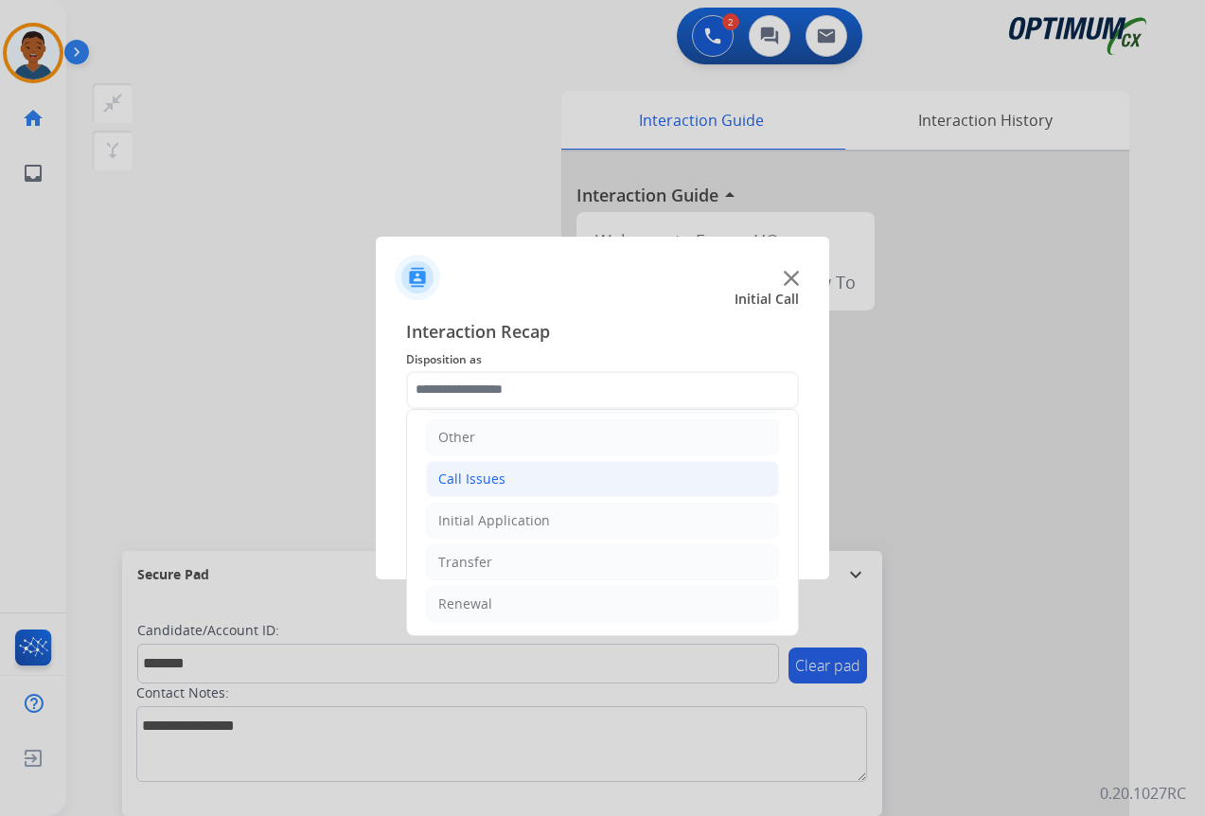
click at [459, 483] on div "Call Issues" at bounding box center [471, 478] width 67 height 19
click at [525, 569] on div "Wrong Number/Wrong Department" at bounding box center [588, 562] width 225 height 19
type input "**********"
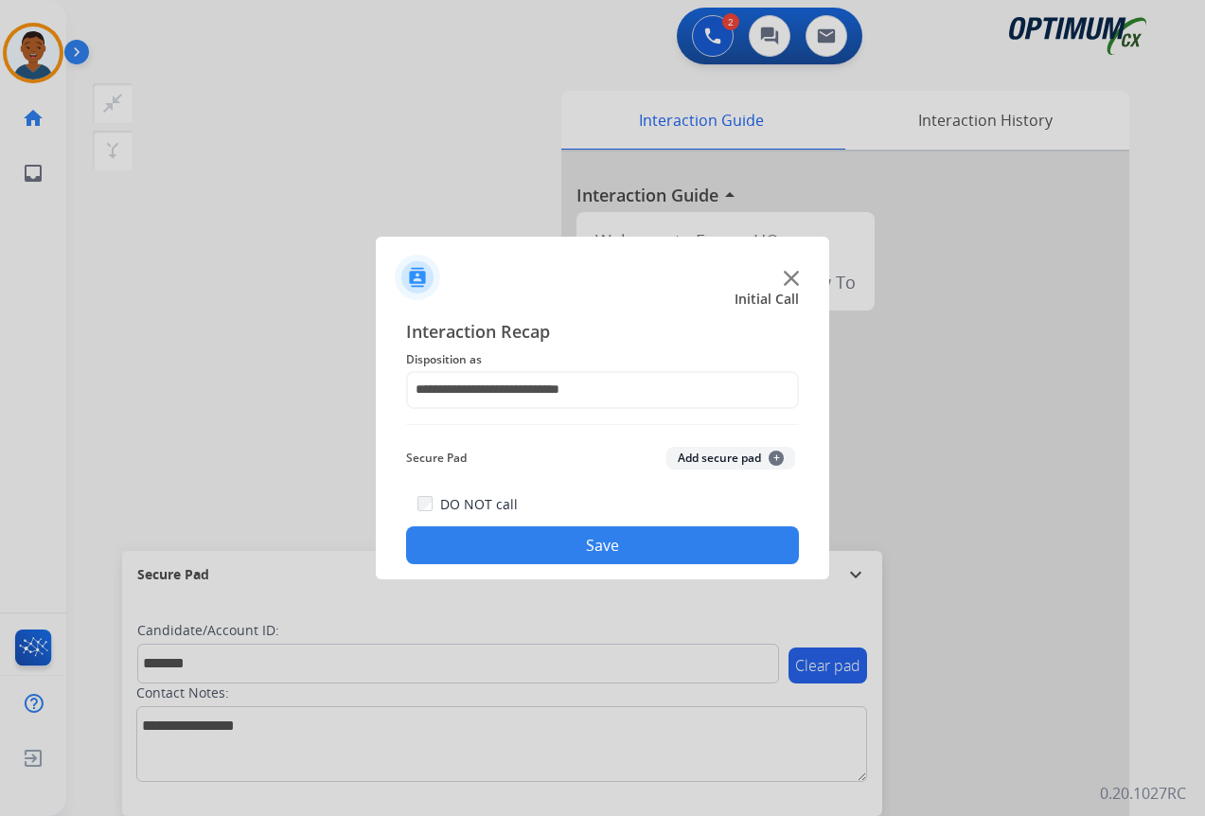
click at [694, 460] on button "Add secure pad +" at bounding box center [730, 458] width 129 height 23
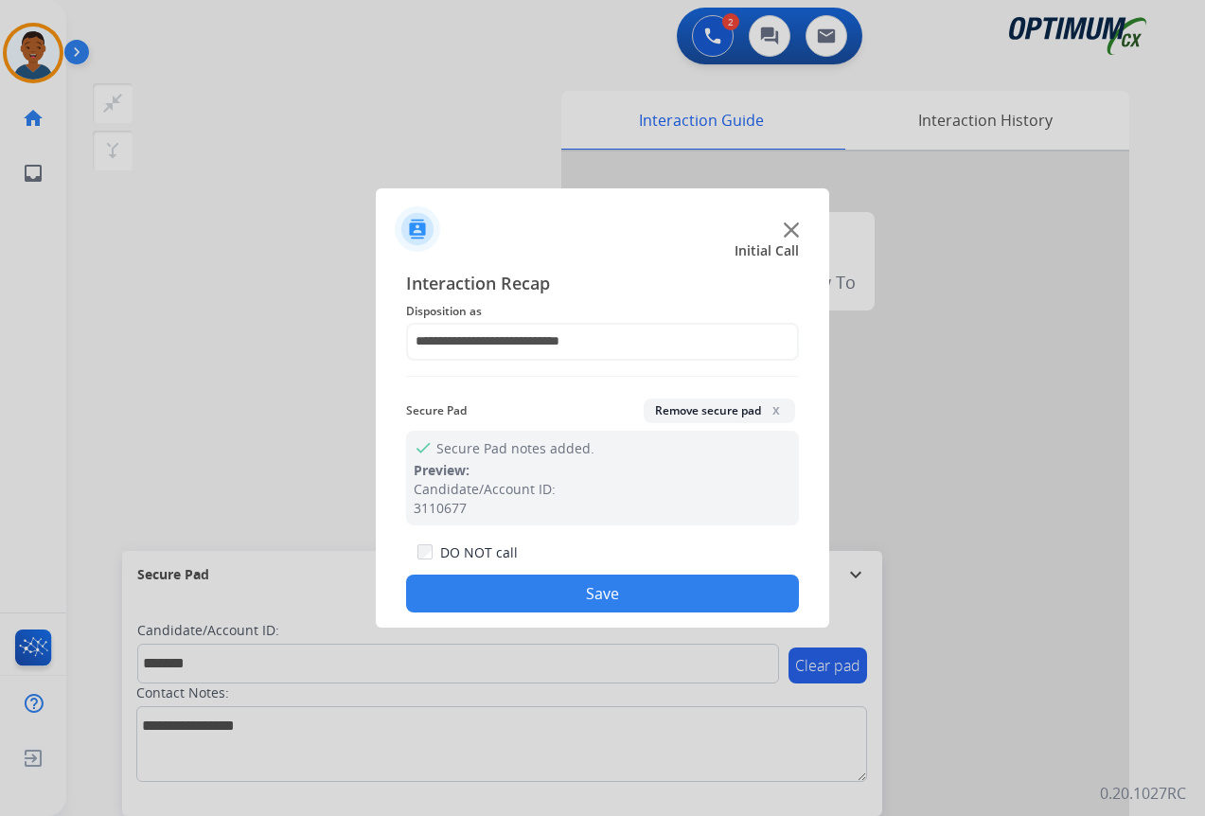
click at [640, 588] on button "Save" at bounding box center [602, 593] width 393 height 38
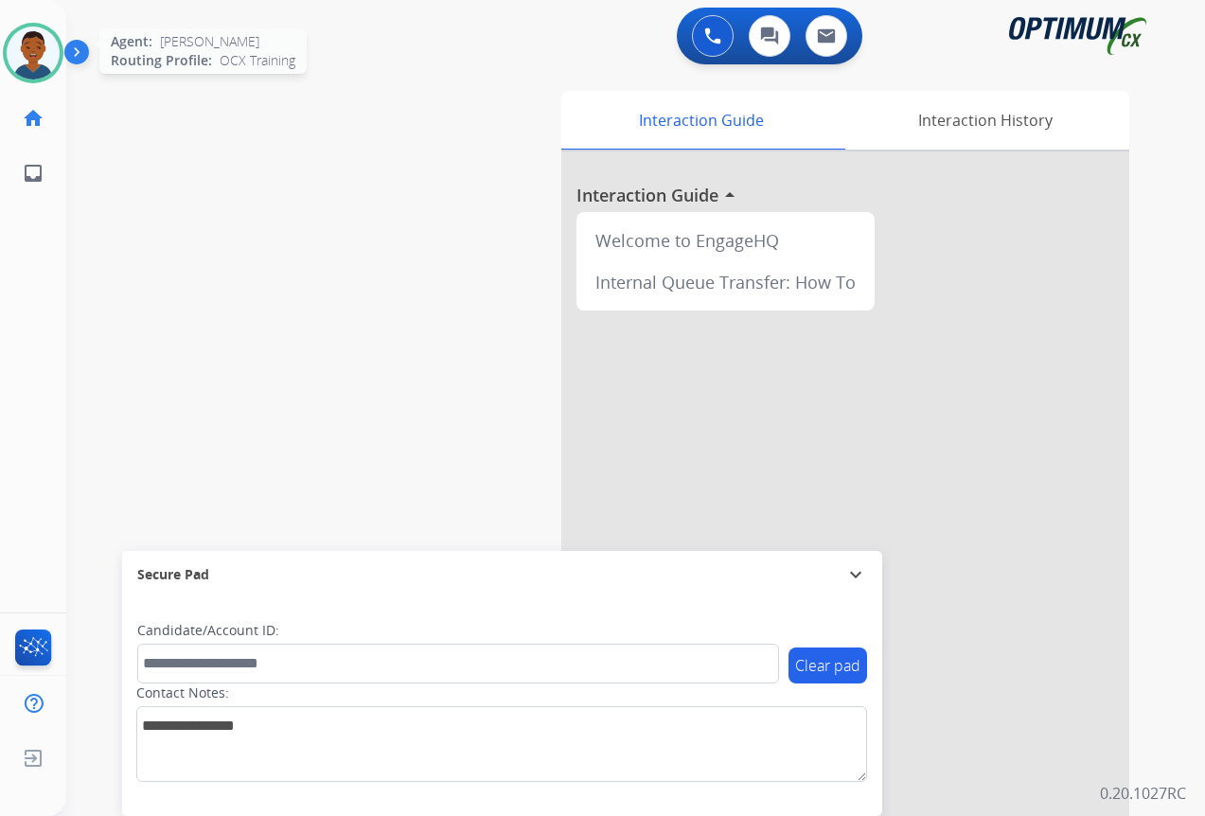
click at [40, 53] on img at bounding box center [33, 52] width 53 height 53
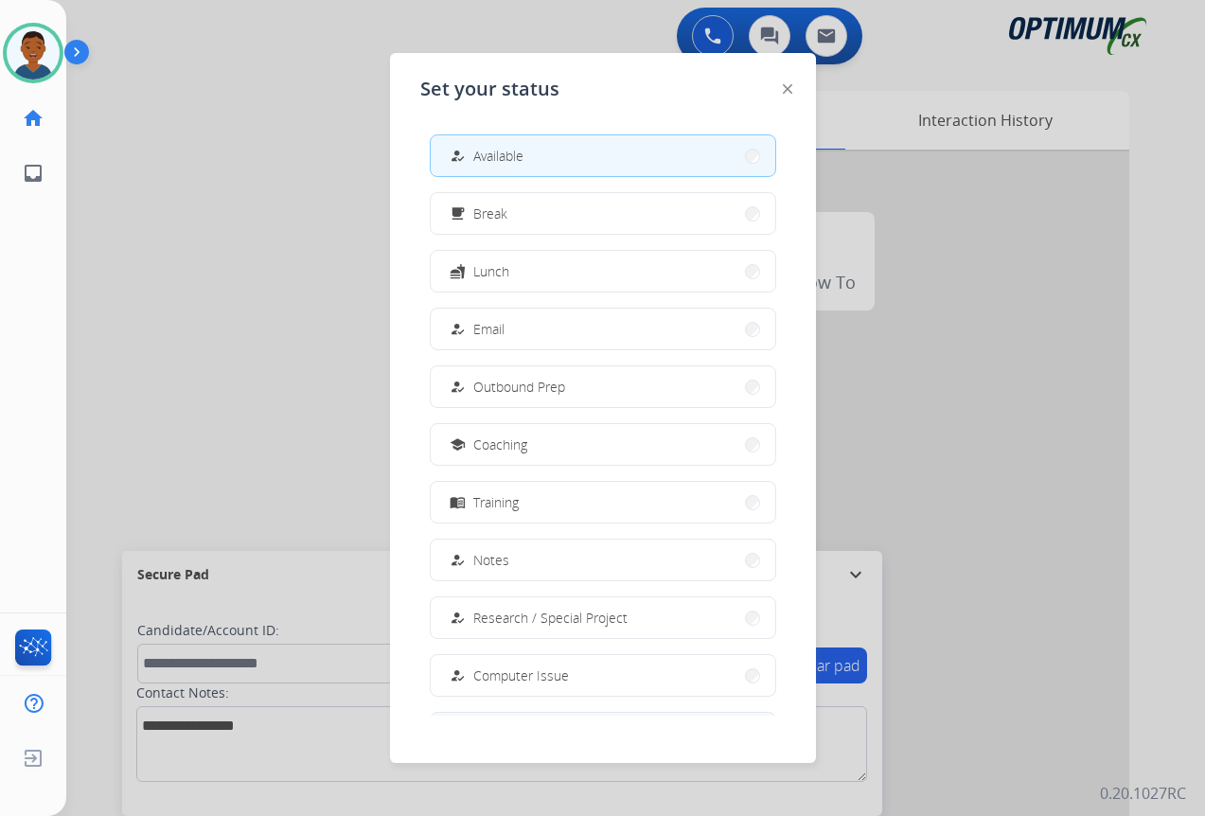
scroll to position [179, 0]
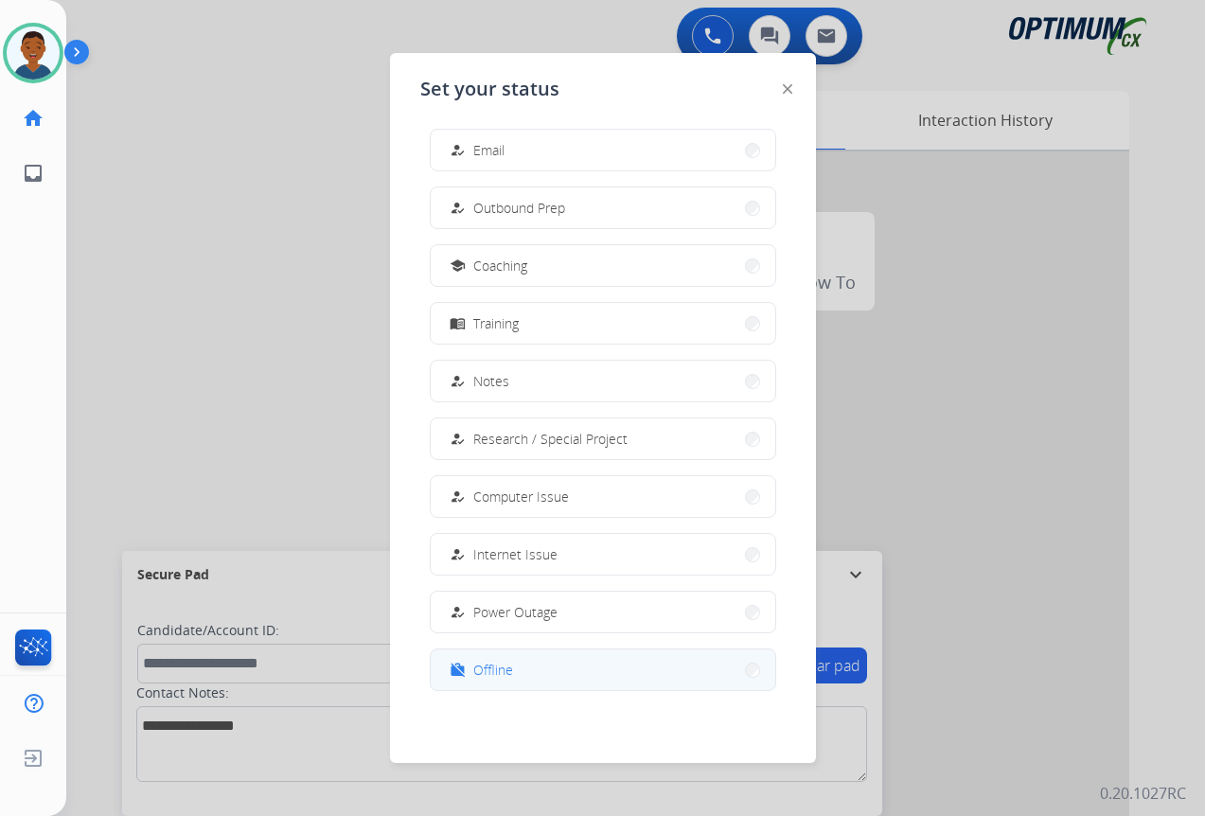
click at [492, 673] on span "Offline" at bounding box center [493, 670] width 40 height 20
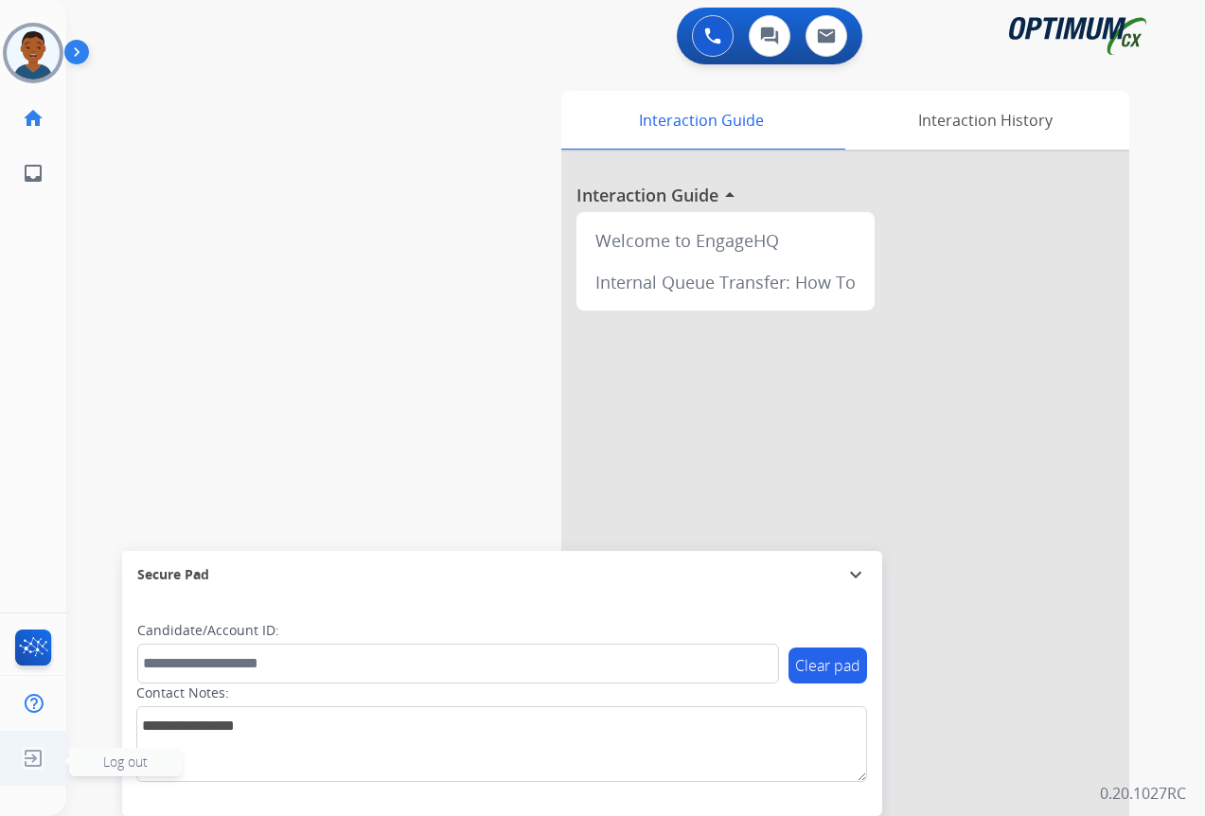
click at [112, 763] on span "Log out" at bounding box center [125, 761] width 44 height 18
